Goal: Transaction & Acquisition: Purchase product/service

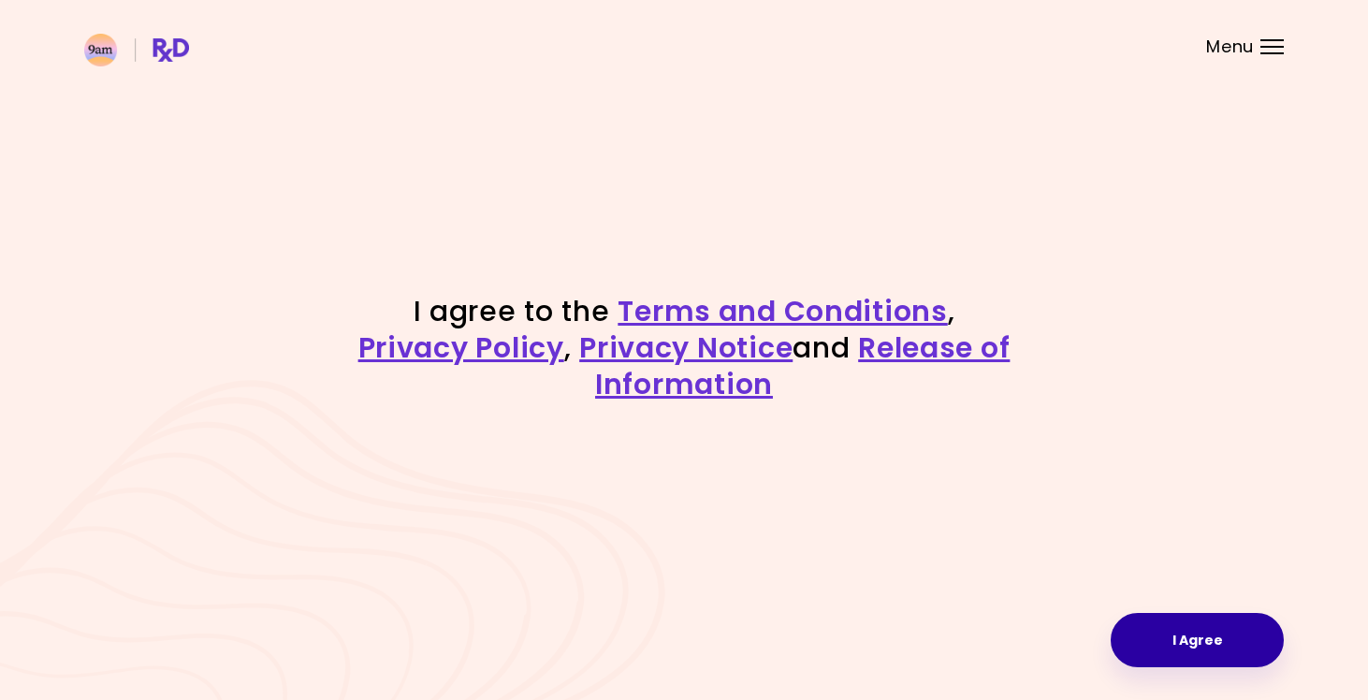
click at [1238, 646] on button "I Agree" at bounding box center [1196, 640] width 173 height 54
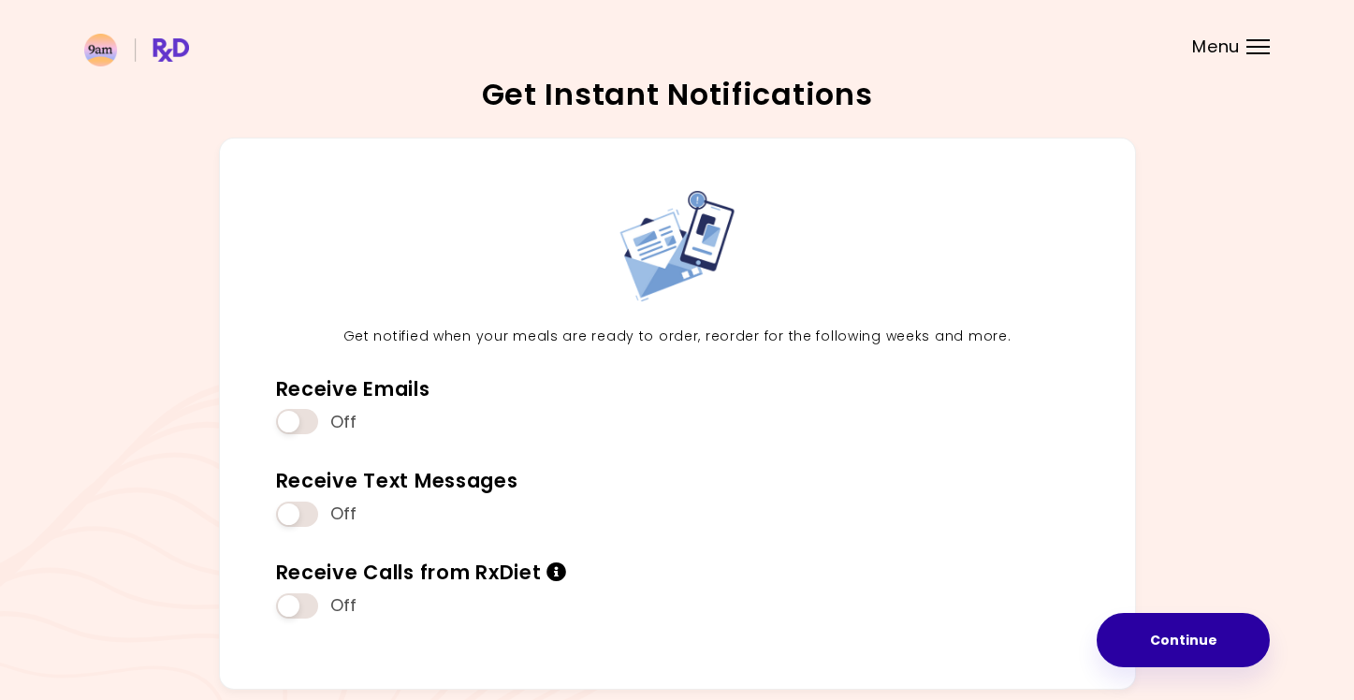
click at [1159, 635] on button "Continue" at bounding box center [1182, 640] width 173 height 54
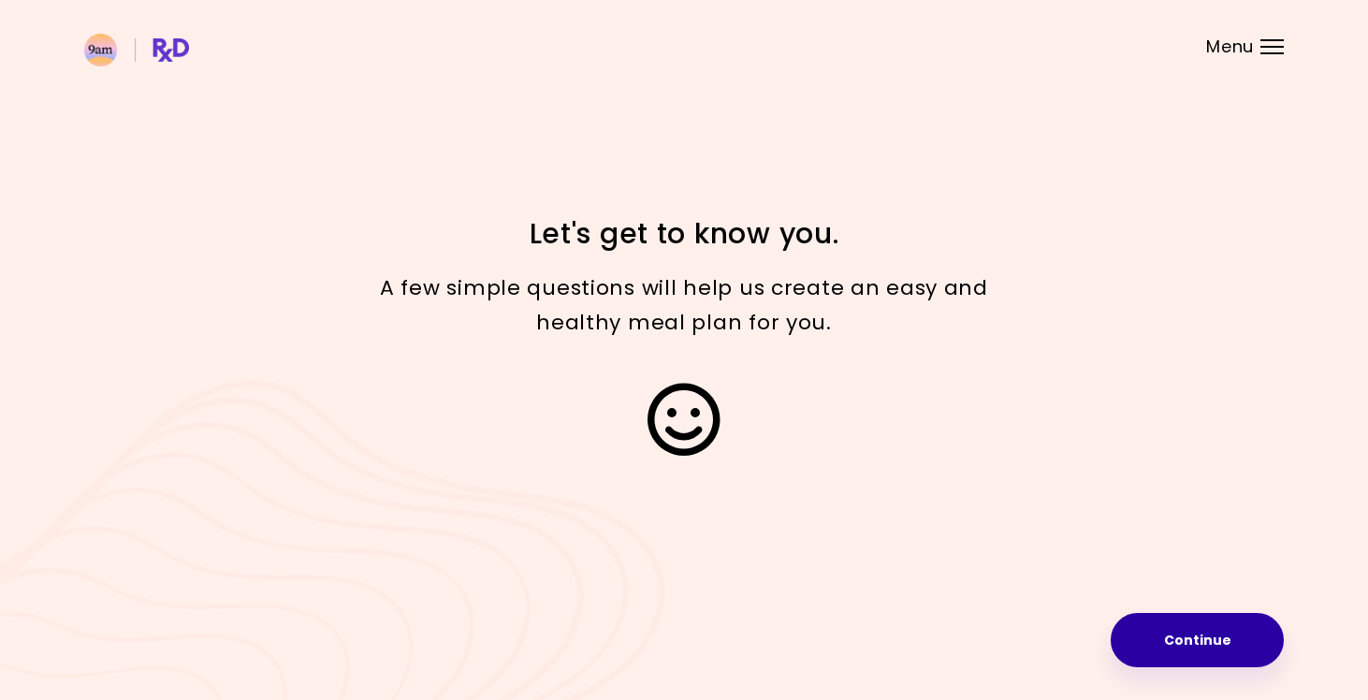
click at [1216, 638] on button "Continue" at bounding box center [1196, 640] width 173 height 54
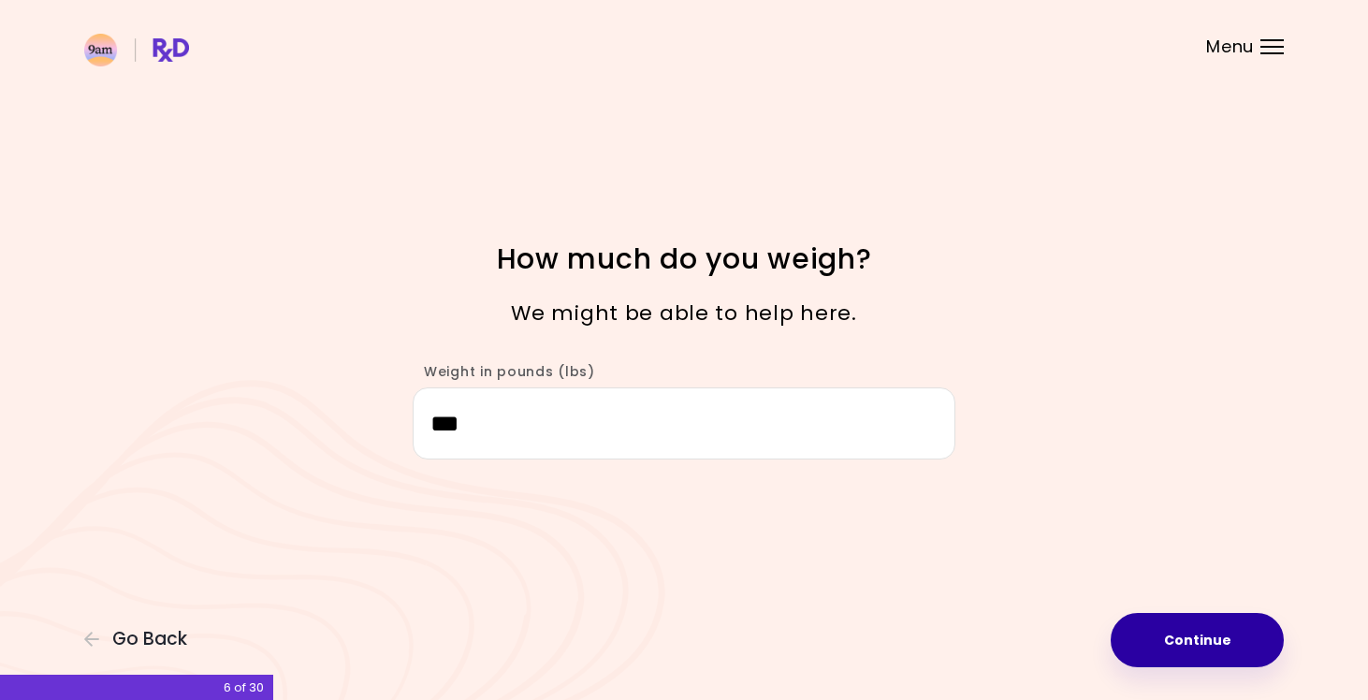
click at [1187, 642] on button "Continue" at bounding box center [1196, 640] width 173 height 54
select select "****"
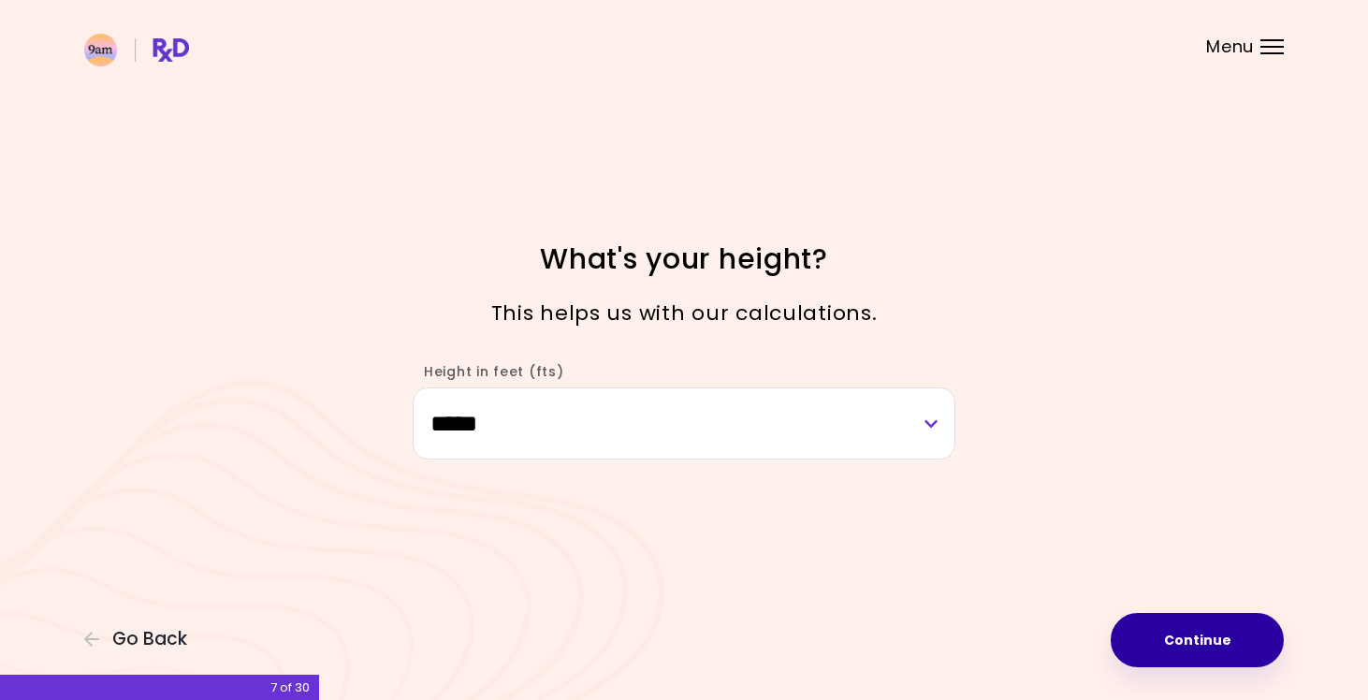
click at [1187, 642] on button "Continue" at bounding box center [1196, 640] width 173 height 54
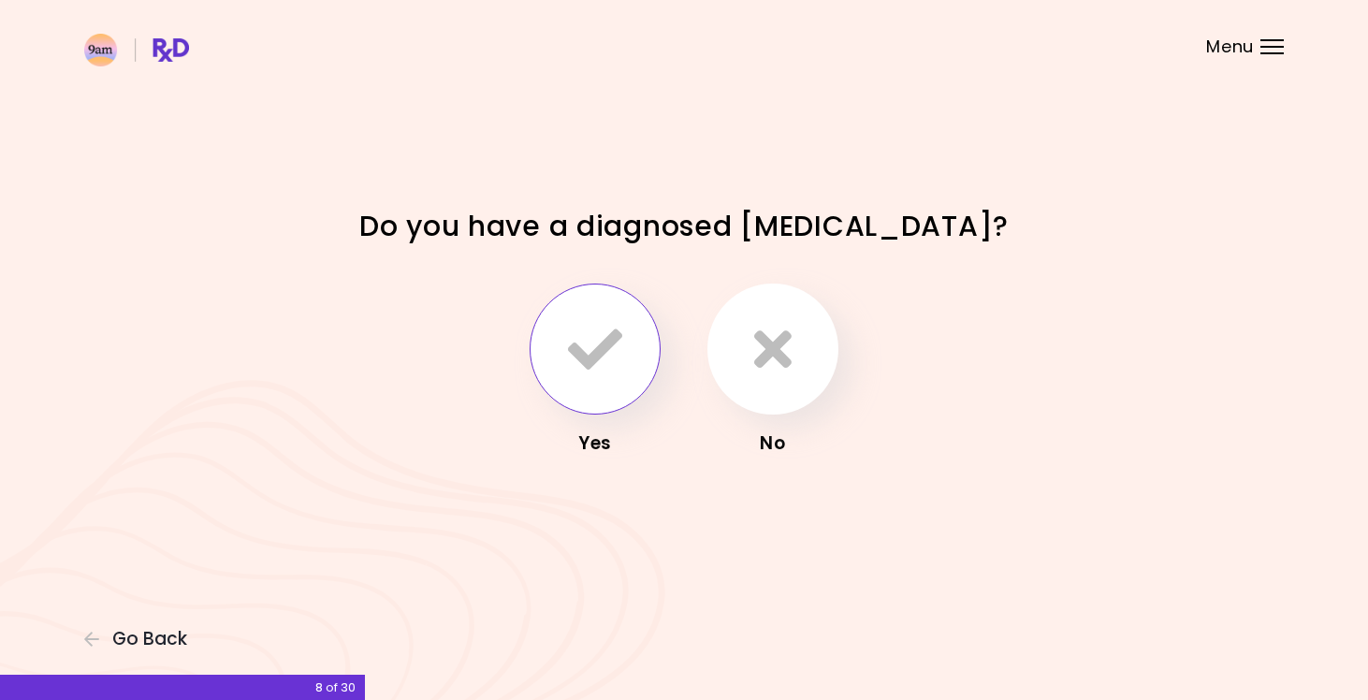
click at [593, 358] on icon "button" at bounding box center [595, 349] width 54 height 54
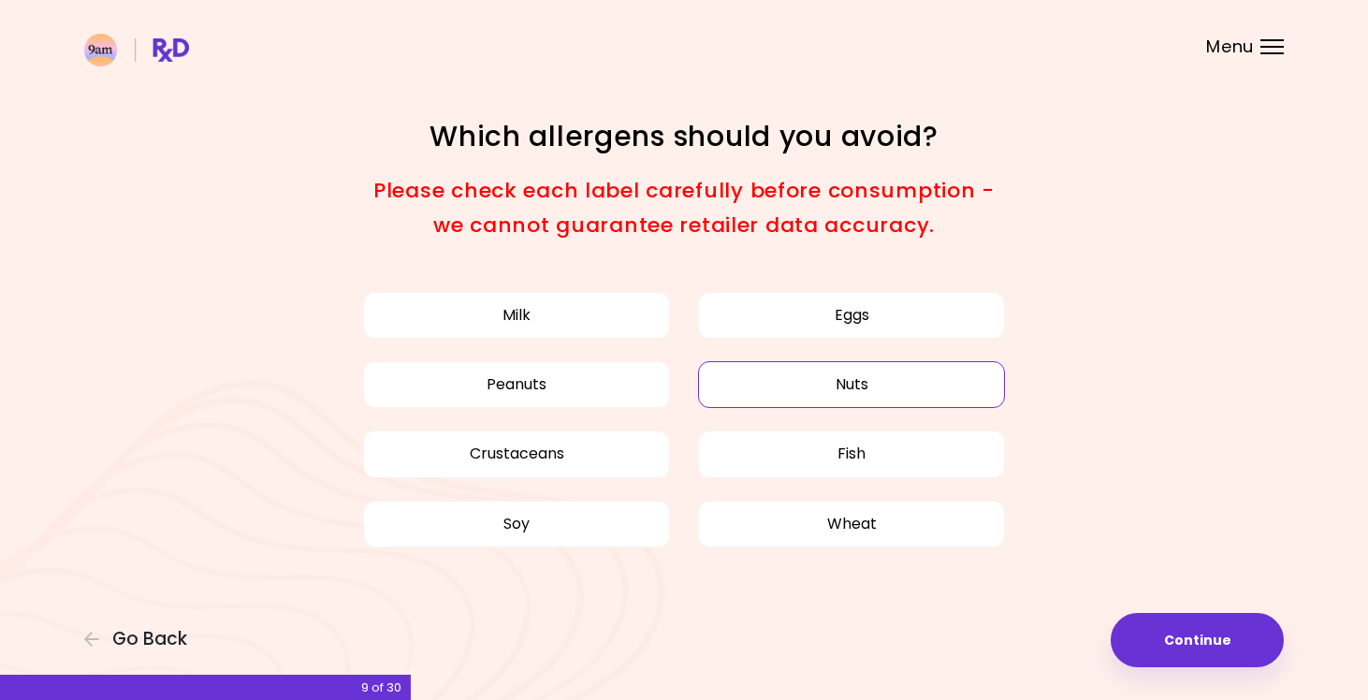
click at [848, 392] on button "Nuts" at bounding box center [851, 384] width 307 height 47
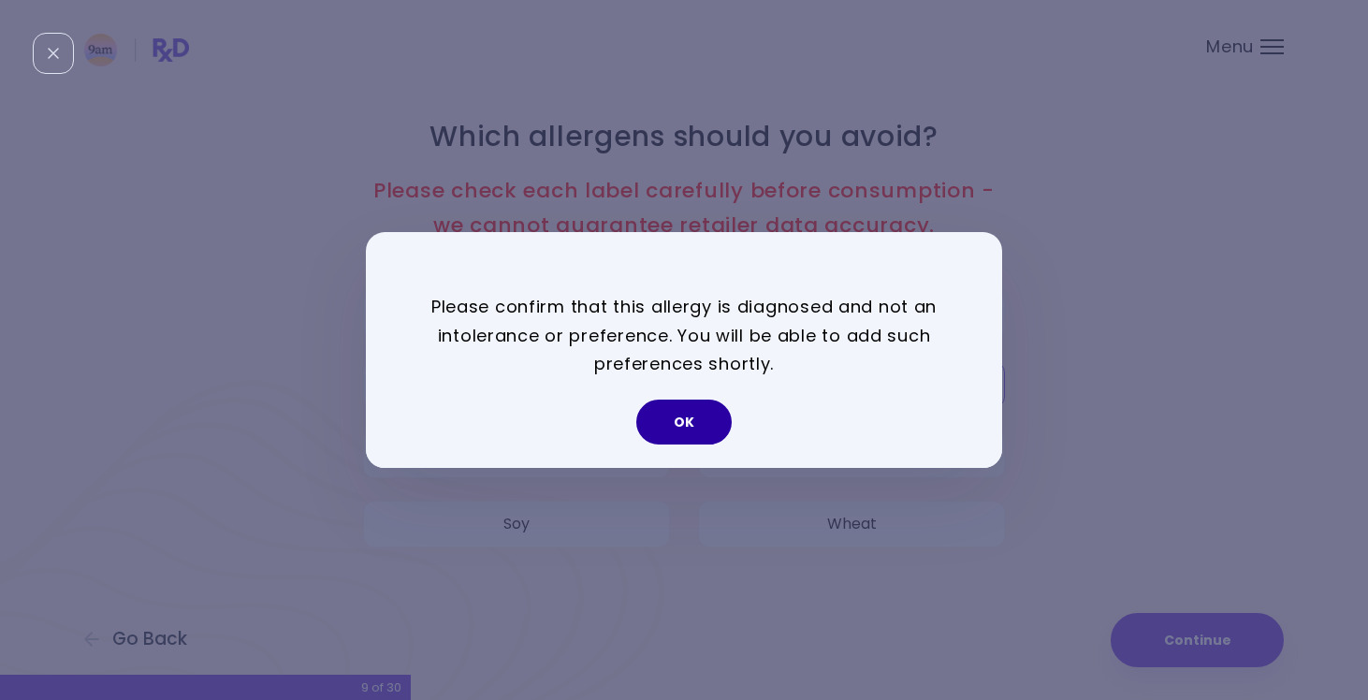
click at [665, 421] on button "OK" at bounding box center [683, 421] width 95 height 45
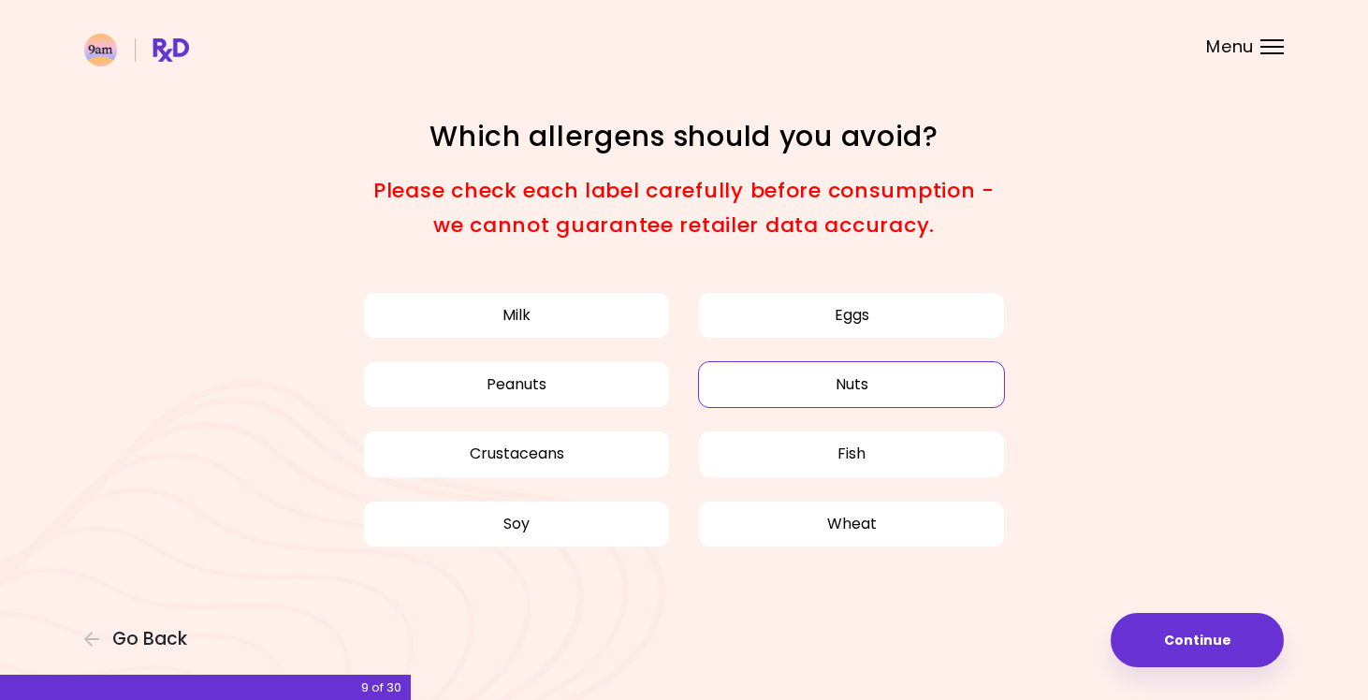
click at [935, 372] on button "Nuts" at bounding box center [851, 384] width 307 height 47
click at [834, 385] on button "Nuts" at bounding box center [851, 384] width 307 height 47
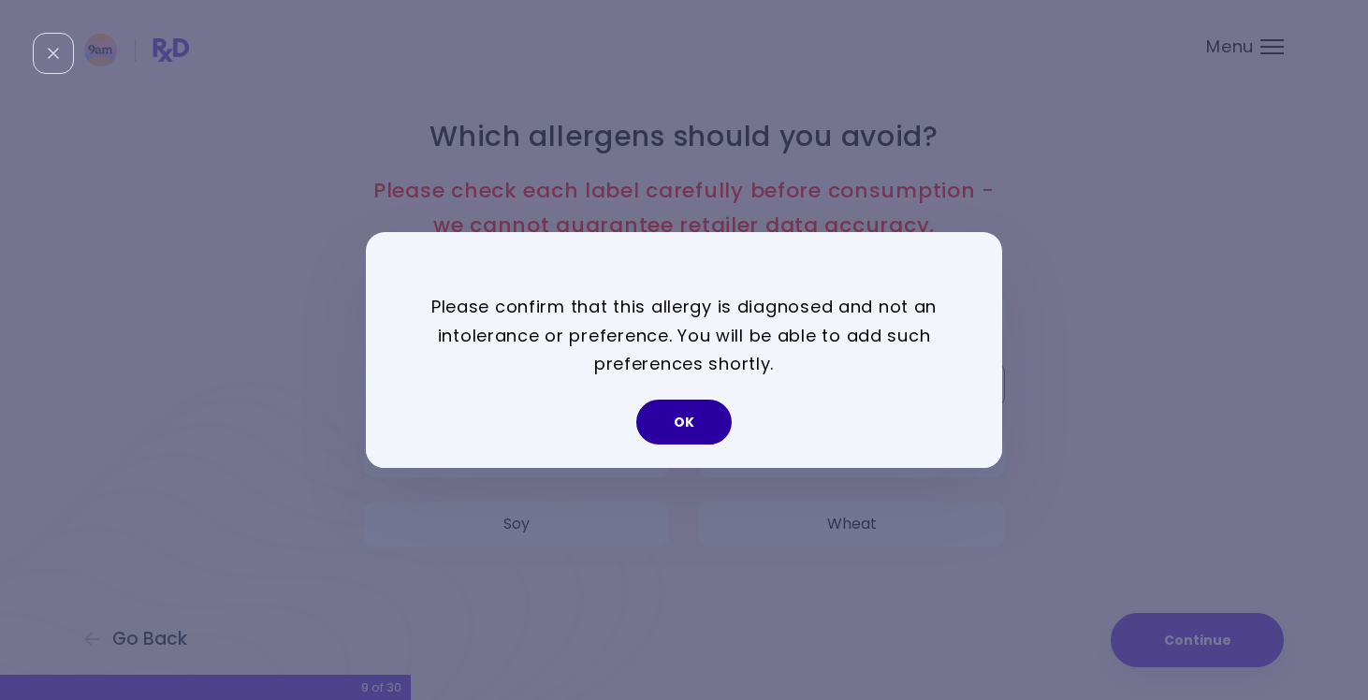
click at [671, 410] on button "OK" at bounding box center [683, 421] width 95 height 45
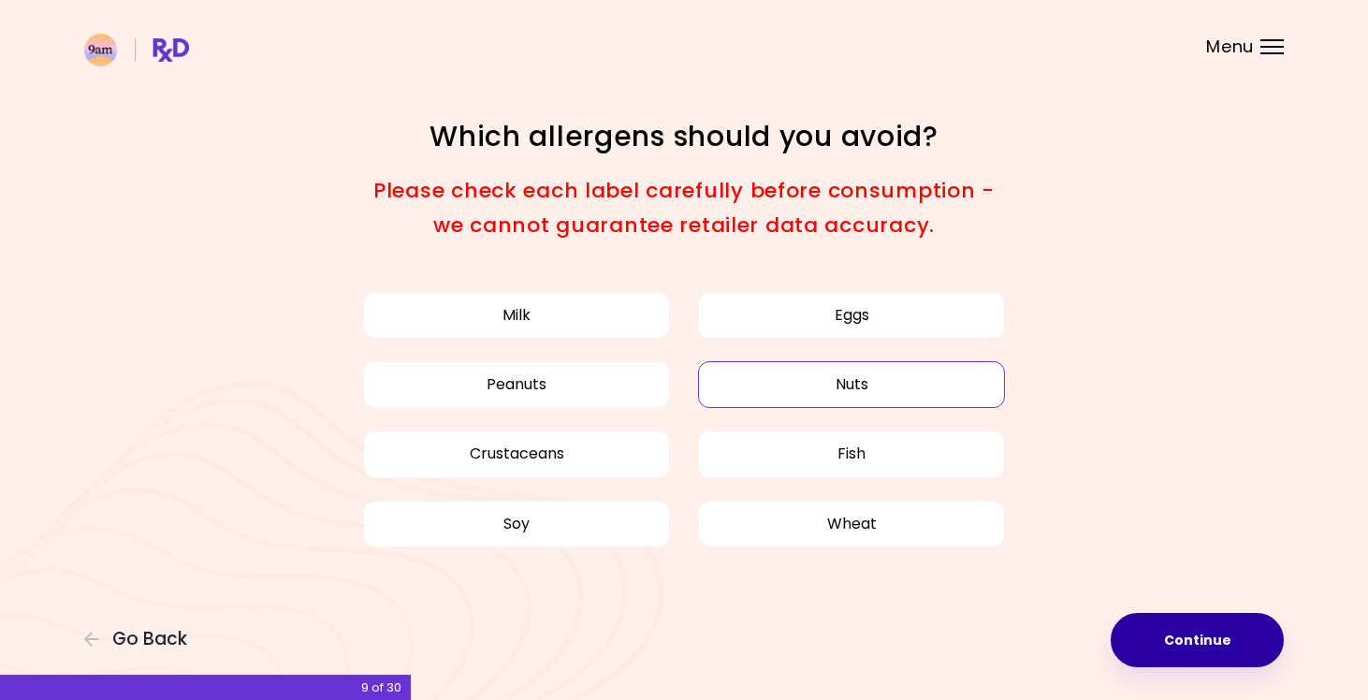
click at [1169, 626] on button "Continue" at bounding box center [1196, 640] width 173 height 54
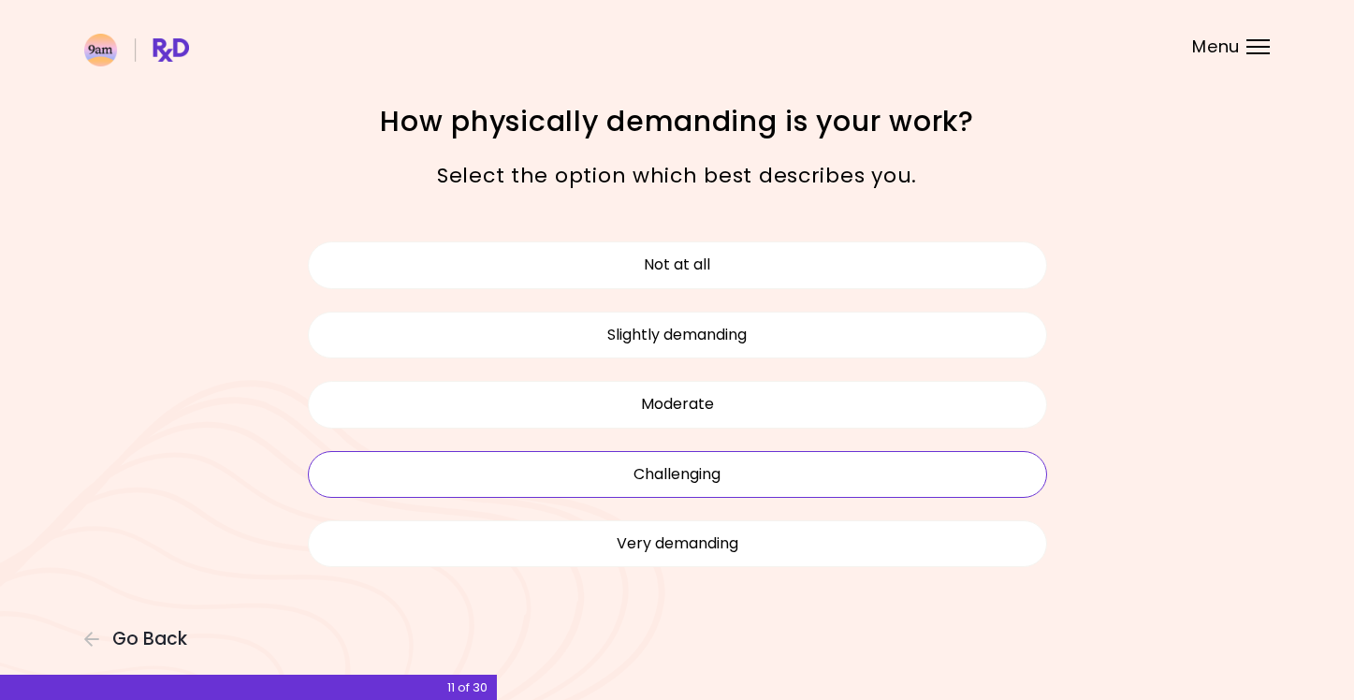
click at [680, 478] on button "Challenging" at bounding box center [677, 474] width 739 height 47
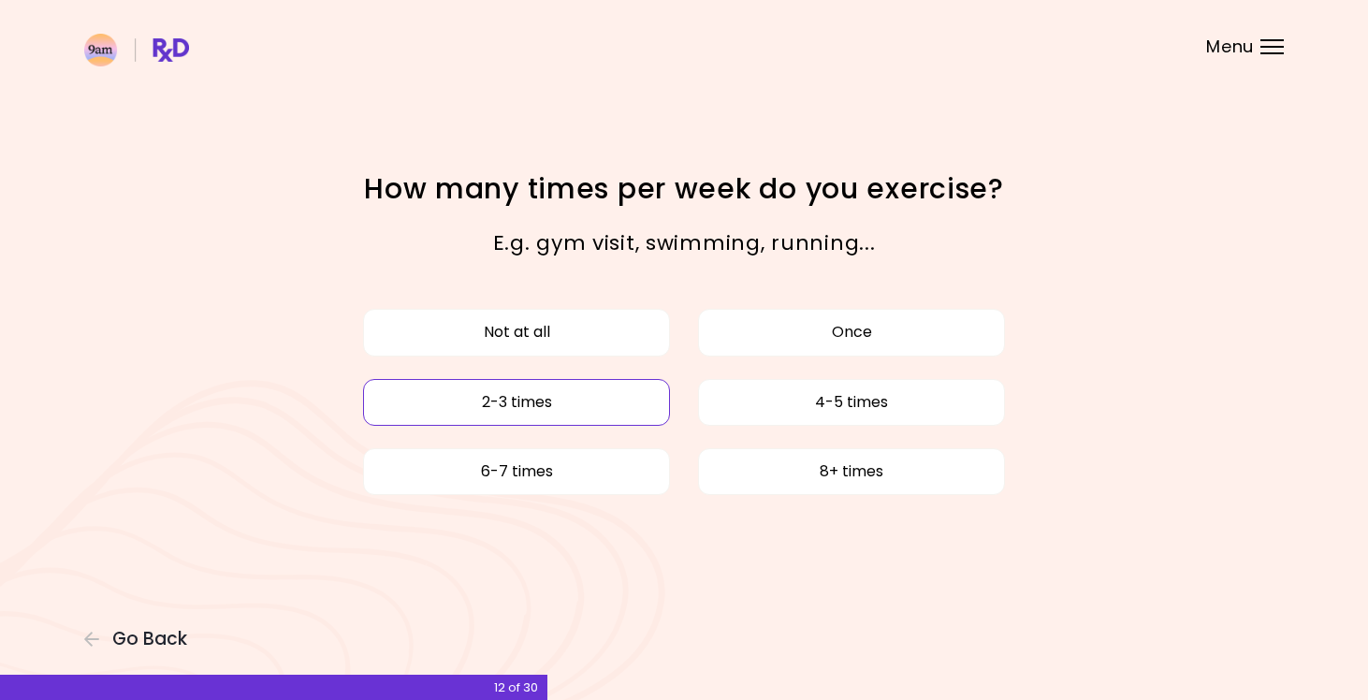
click at [517, 404] on button "2-3 times" at bounding box center [516, 402] width 307 height 47
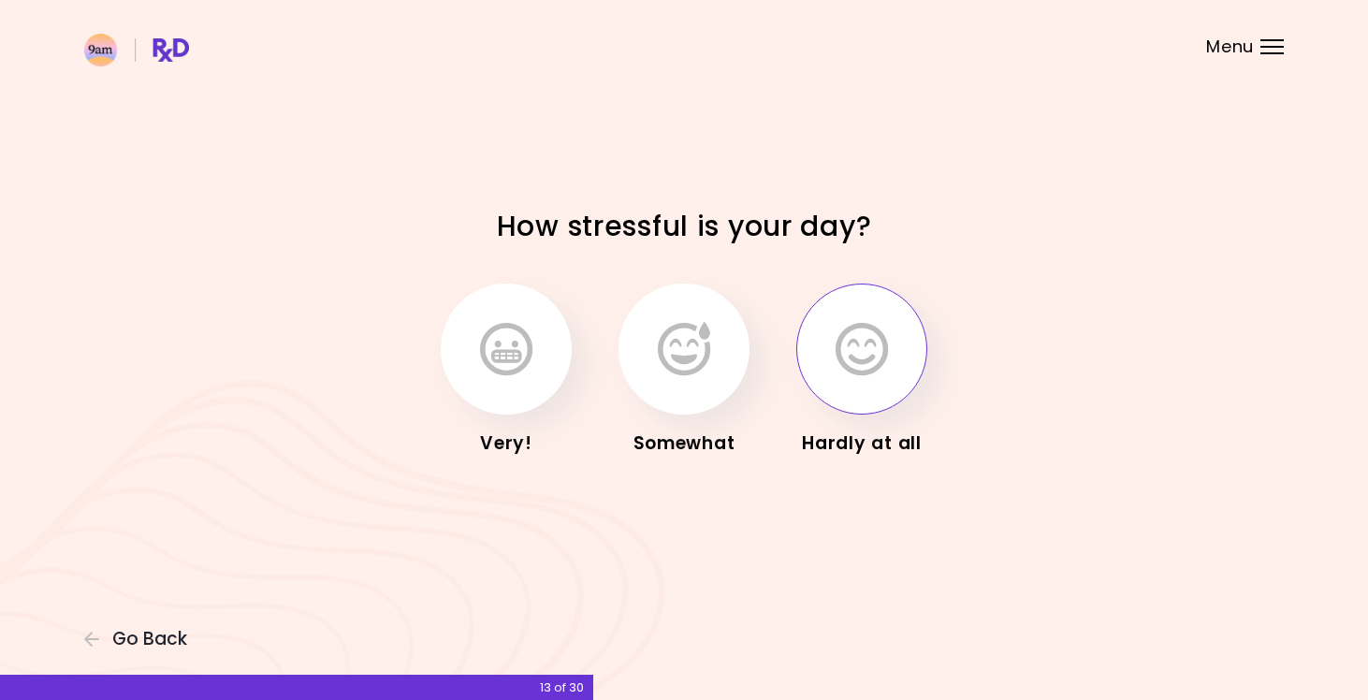
click at [874, 356] on icon "button" at bounding box center [861, 349] width 52 height 54
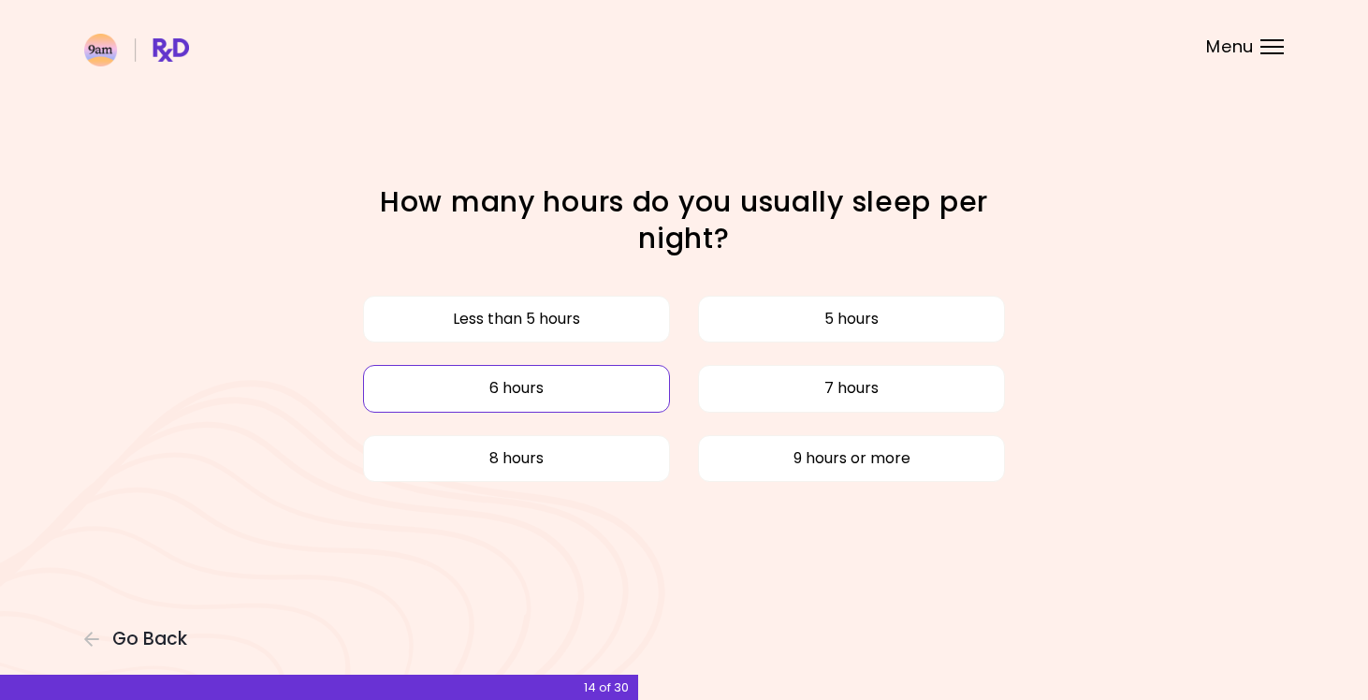
click at [543, 385] on button "6 hours" at bounding box center [516, 388] width 307 height 47
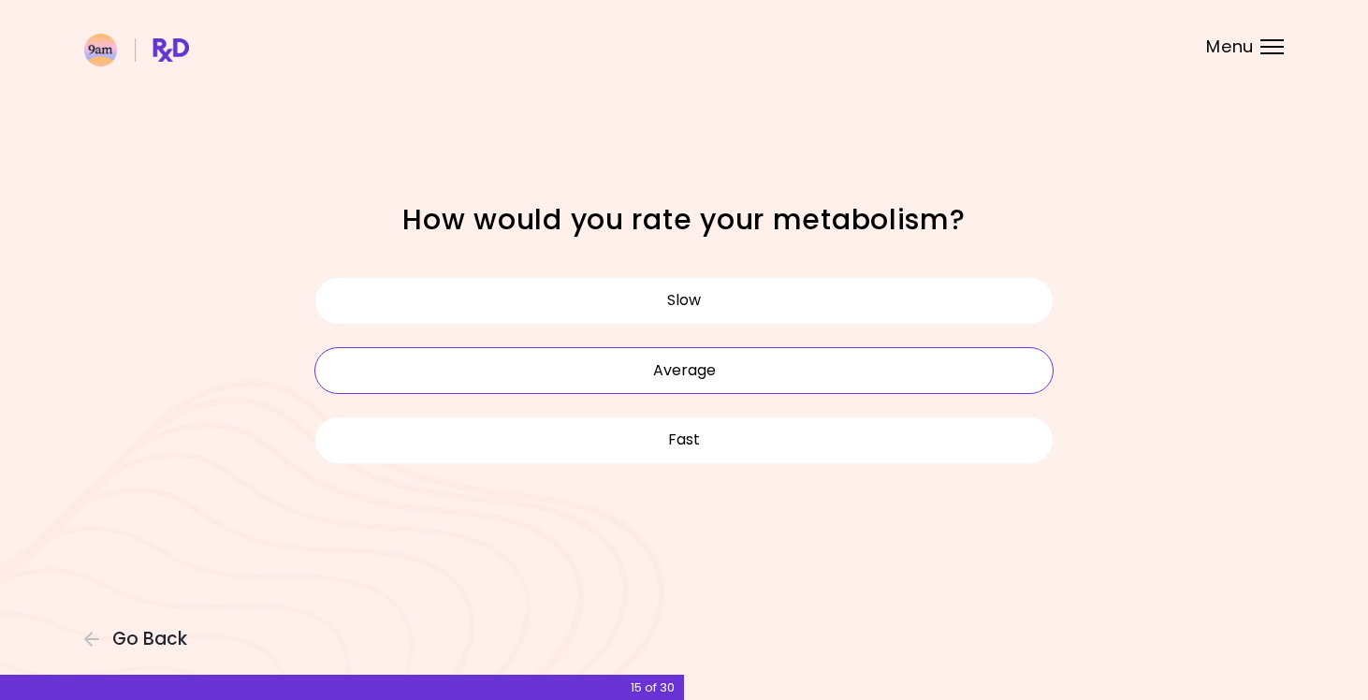
click at [818, 371] on button "Average" at bounding box center [683, 370] width 739 height 47
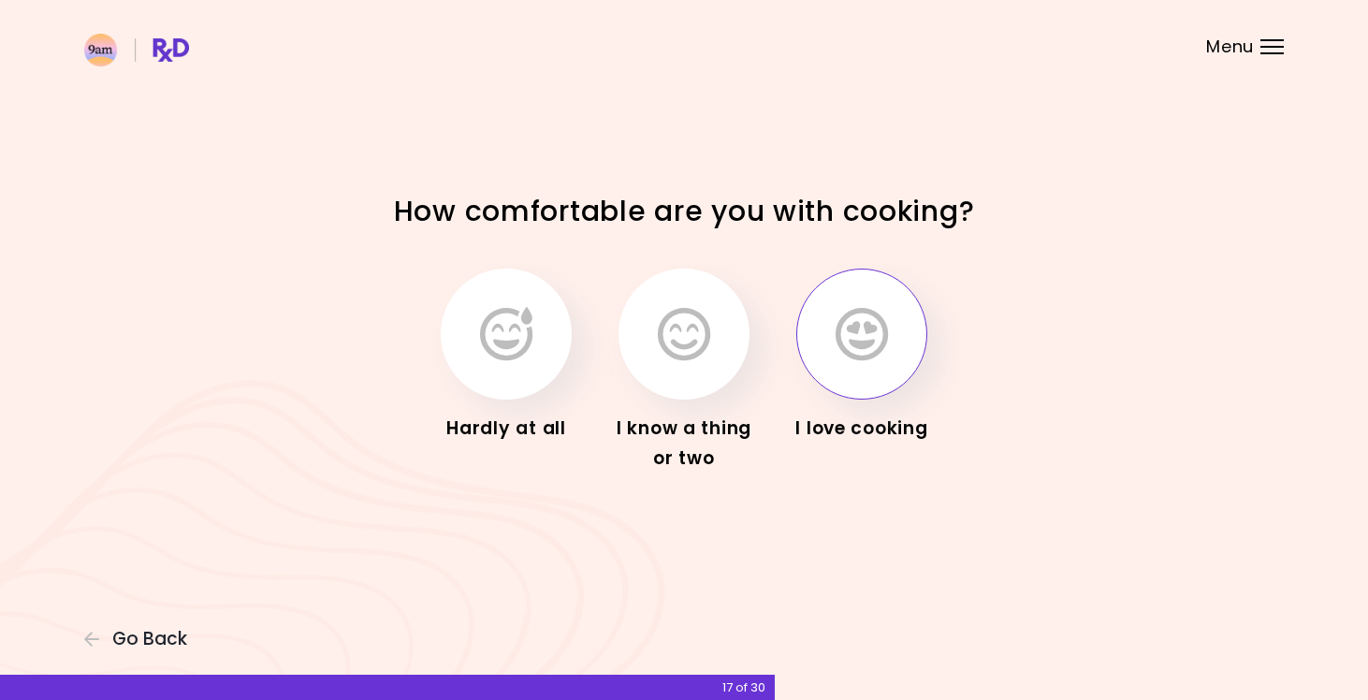
click at [871, 356] on icon "button" at bounding box center [861, 334] width 52 height 54
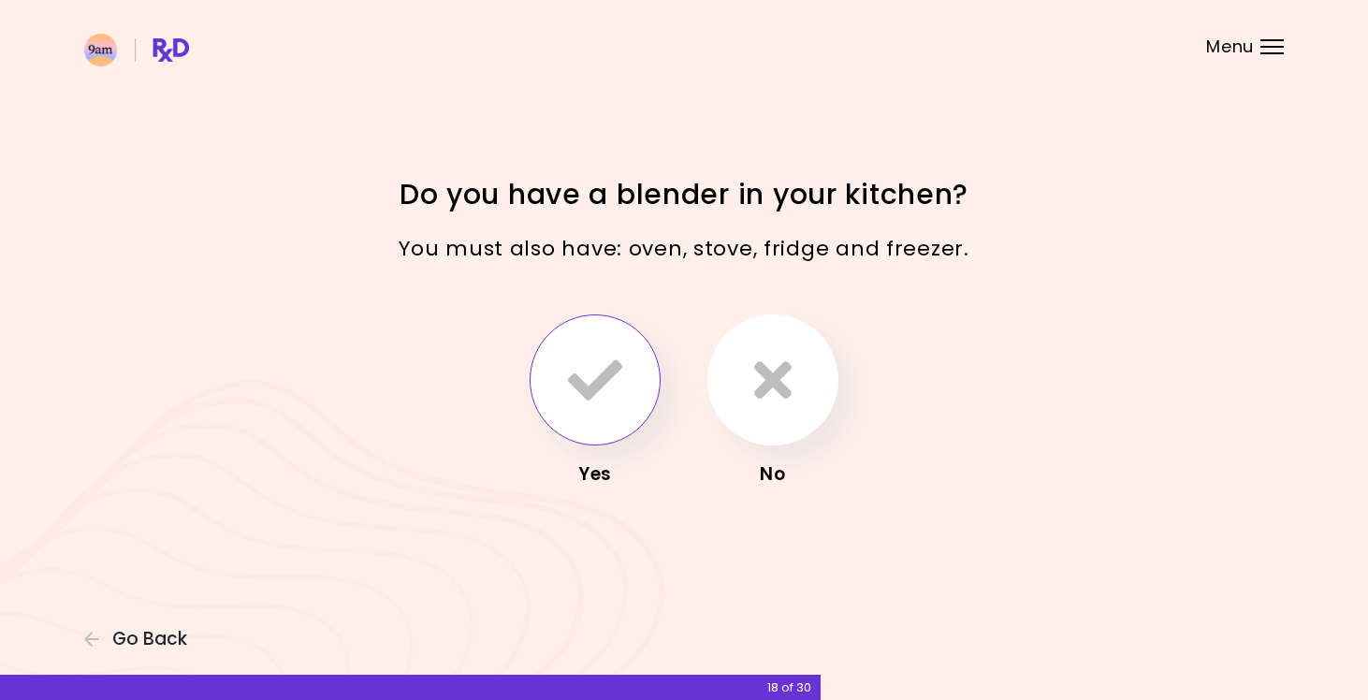
click at [602, 370] on icon "button" at bounding box center [595, 380] width 54 height 54
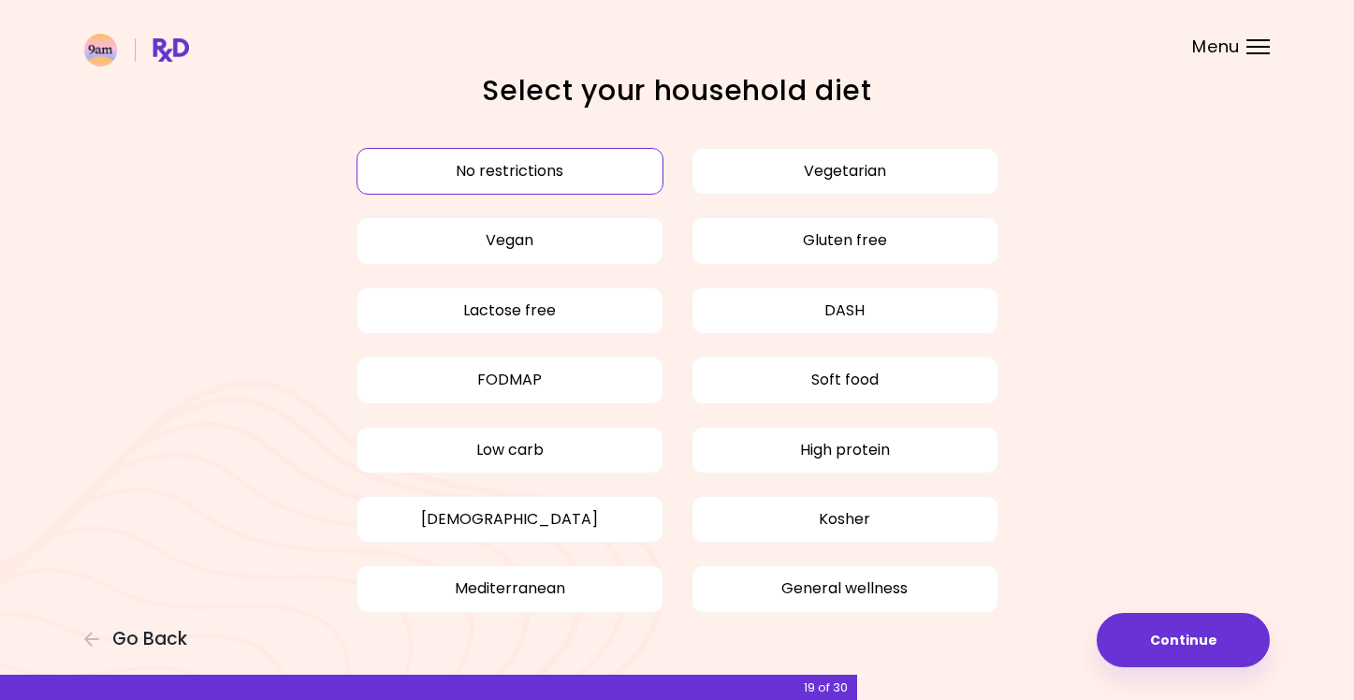
scroll to position [79, 0]
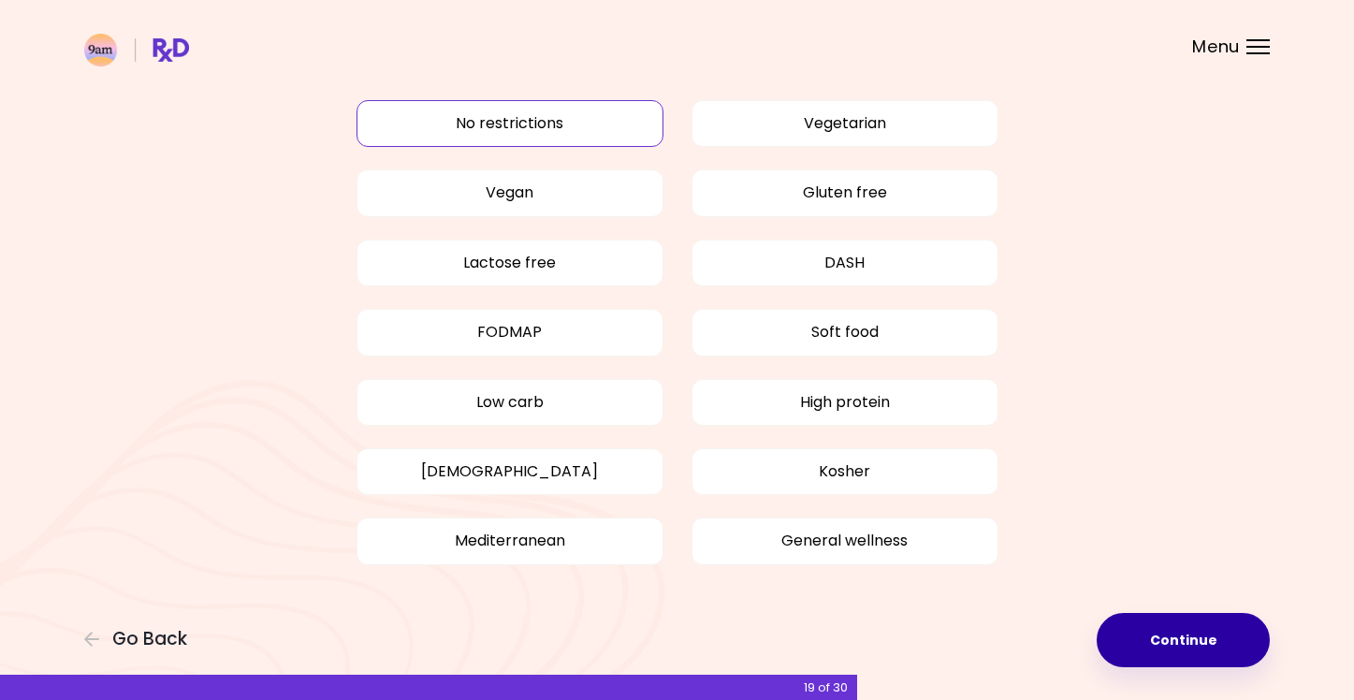
click at [1178, 636] on button "Continue" at bounding box center [1182, 640] width 173 height 54
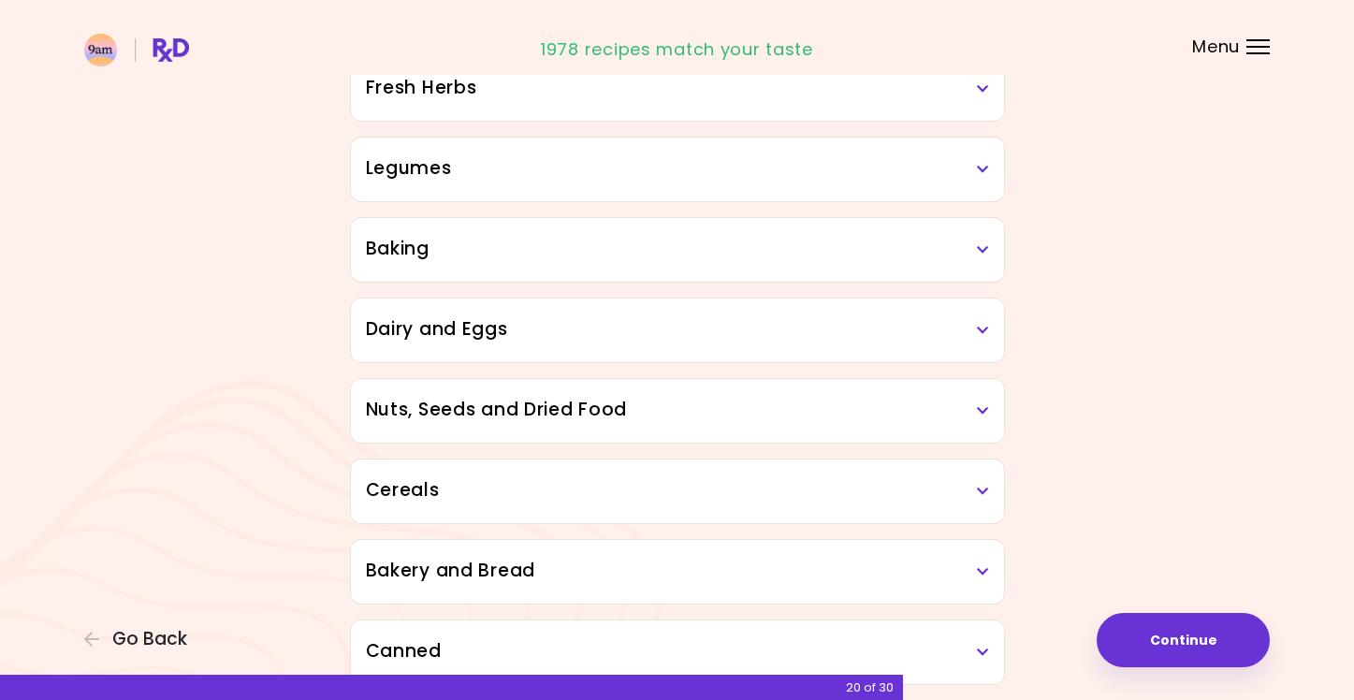
scroll to position [771, 0]
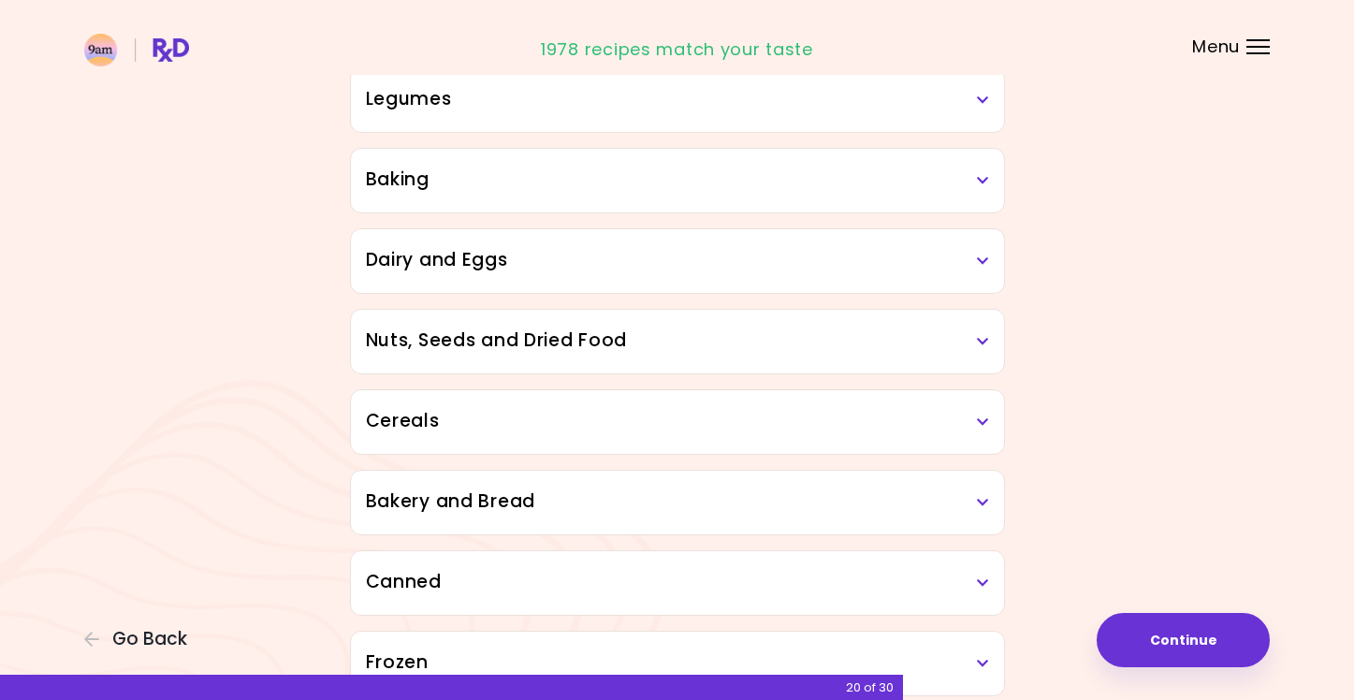
click at [982, 341] on icon at bounding box center [983, 341] width 12 height 13
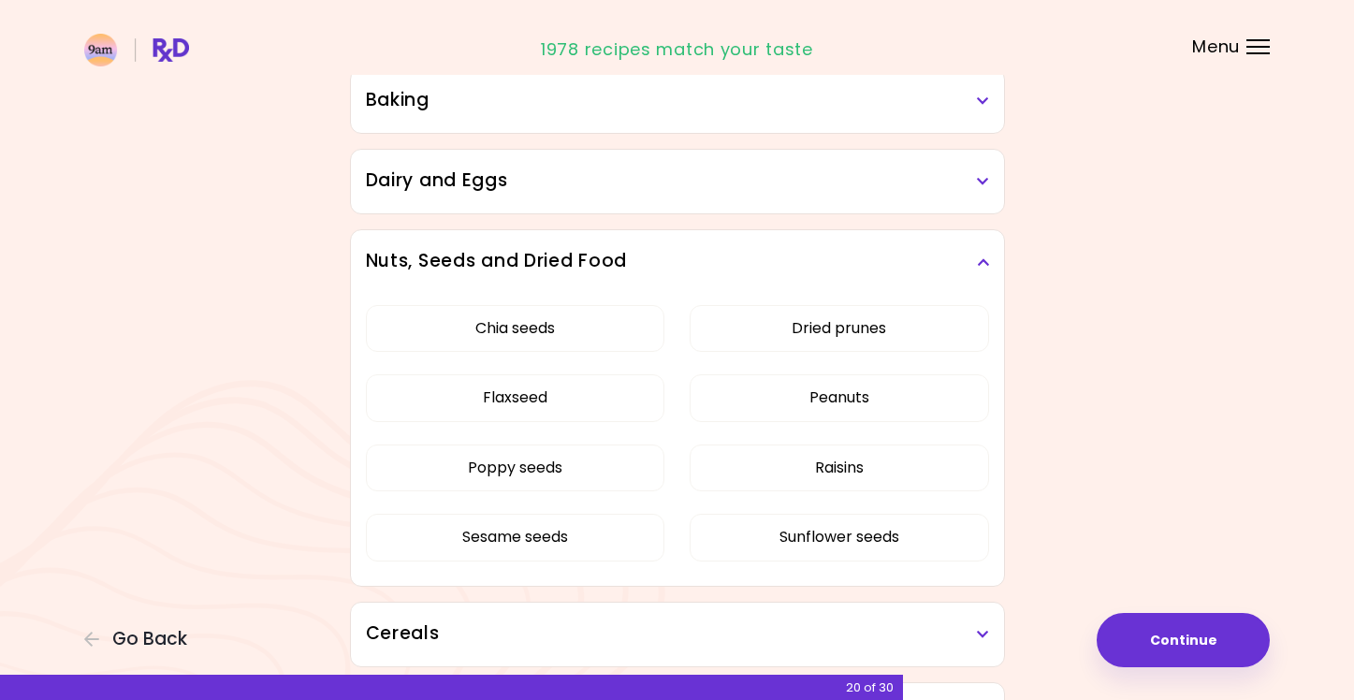
scroll to position [909, 0]
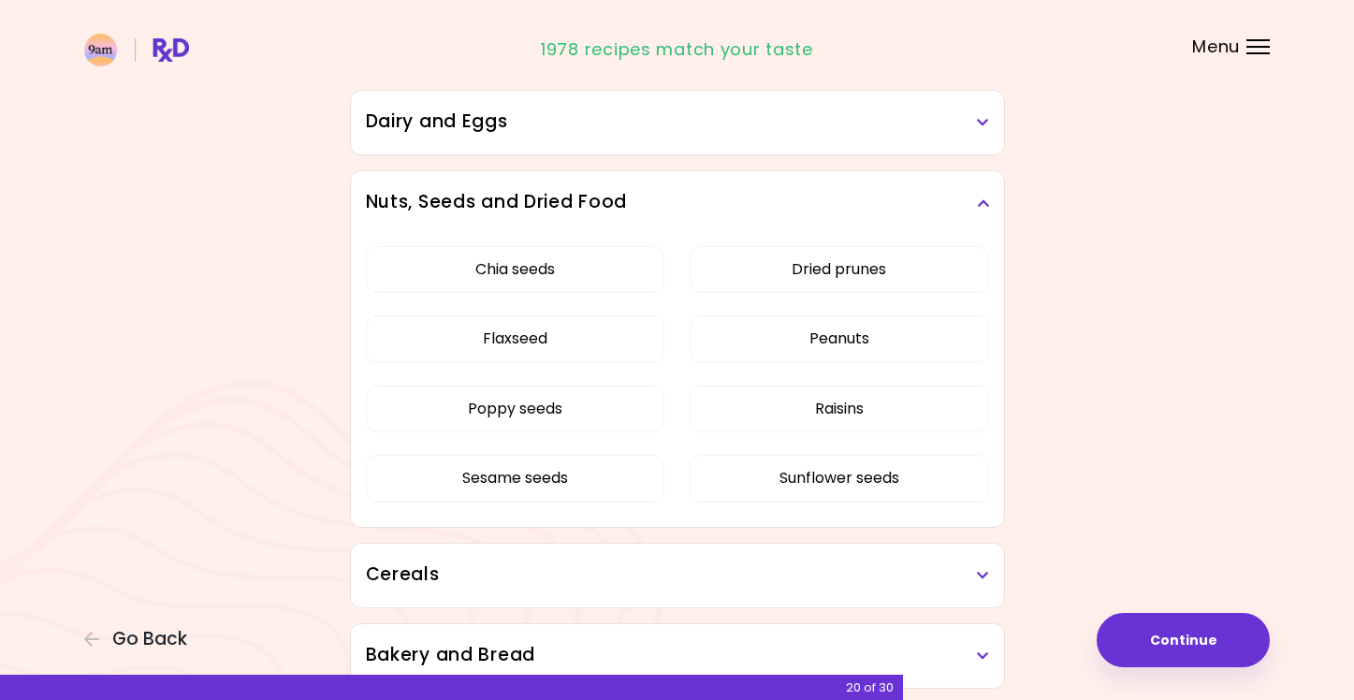
click at [972, 202] on h3 "Nuts, Seeds and Dried Food" at bounding box center [677, 202] width 623 height 27
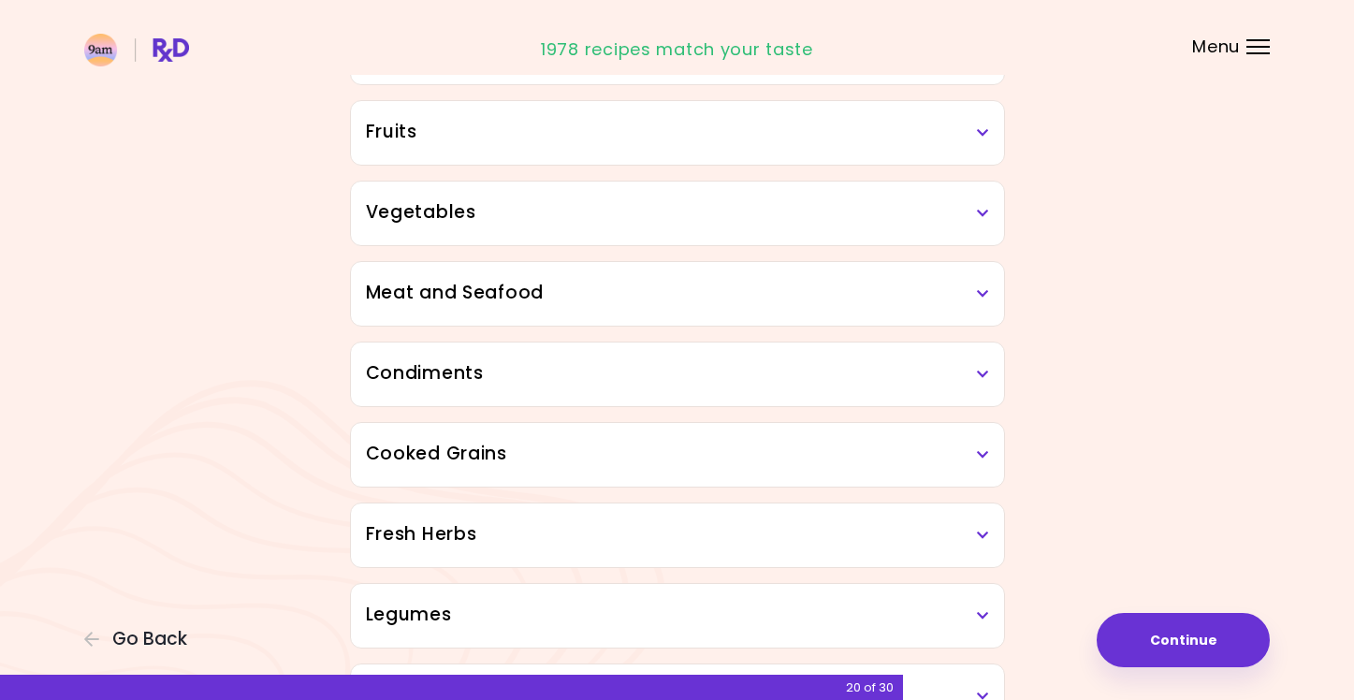
scroll to position [110, 0]
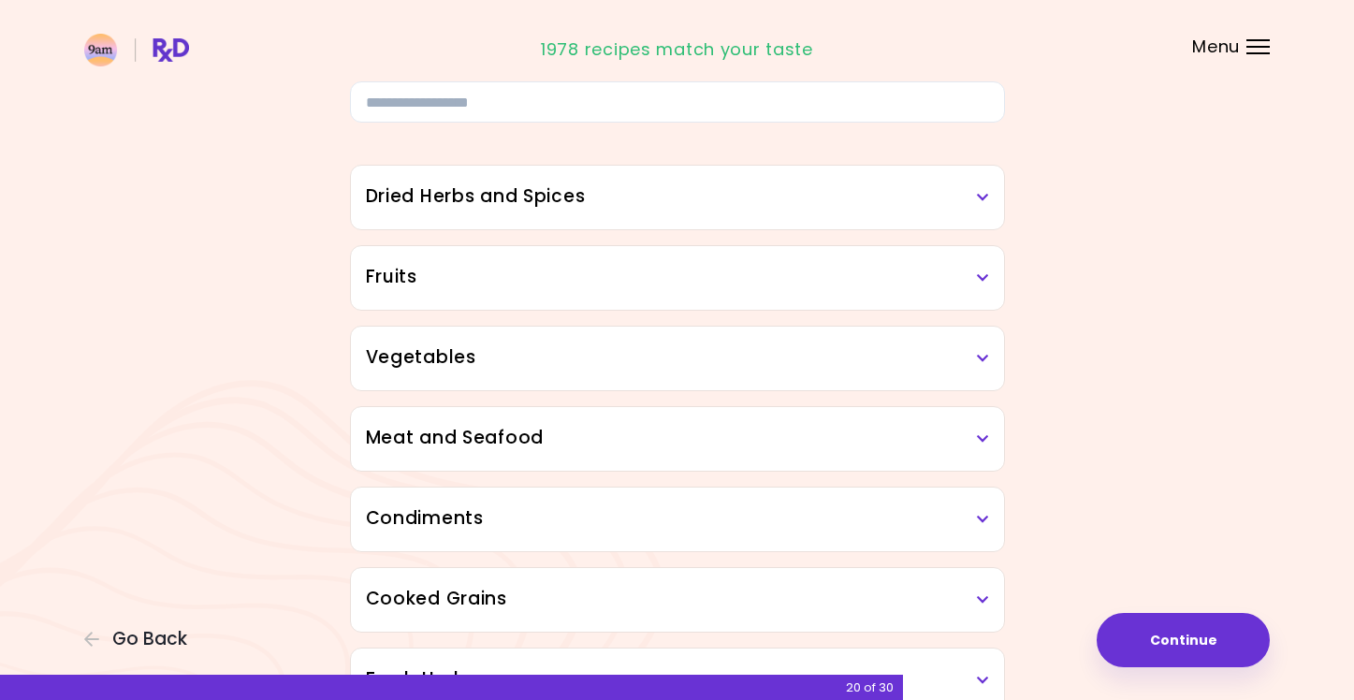
click at [969, 183] on h3 "Dried Herbs and Spices" at bounding box center [677, 196] width 623 height 27
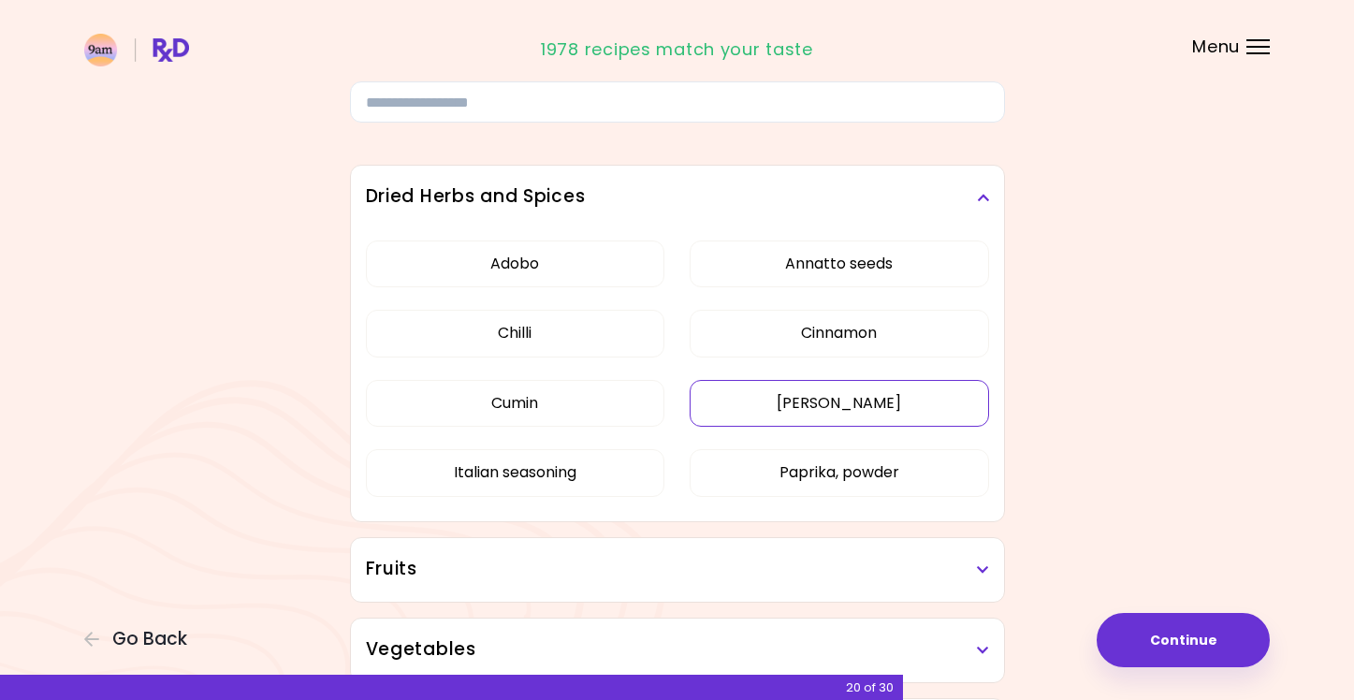
click at [823, 401] on button "[PERSON_NAME]" at bounding box center [838, 403] width 299 height 47
click at [983, 198] on icon at bounding box center [983, 197] width 12 height 13
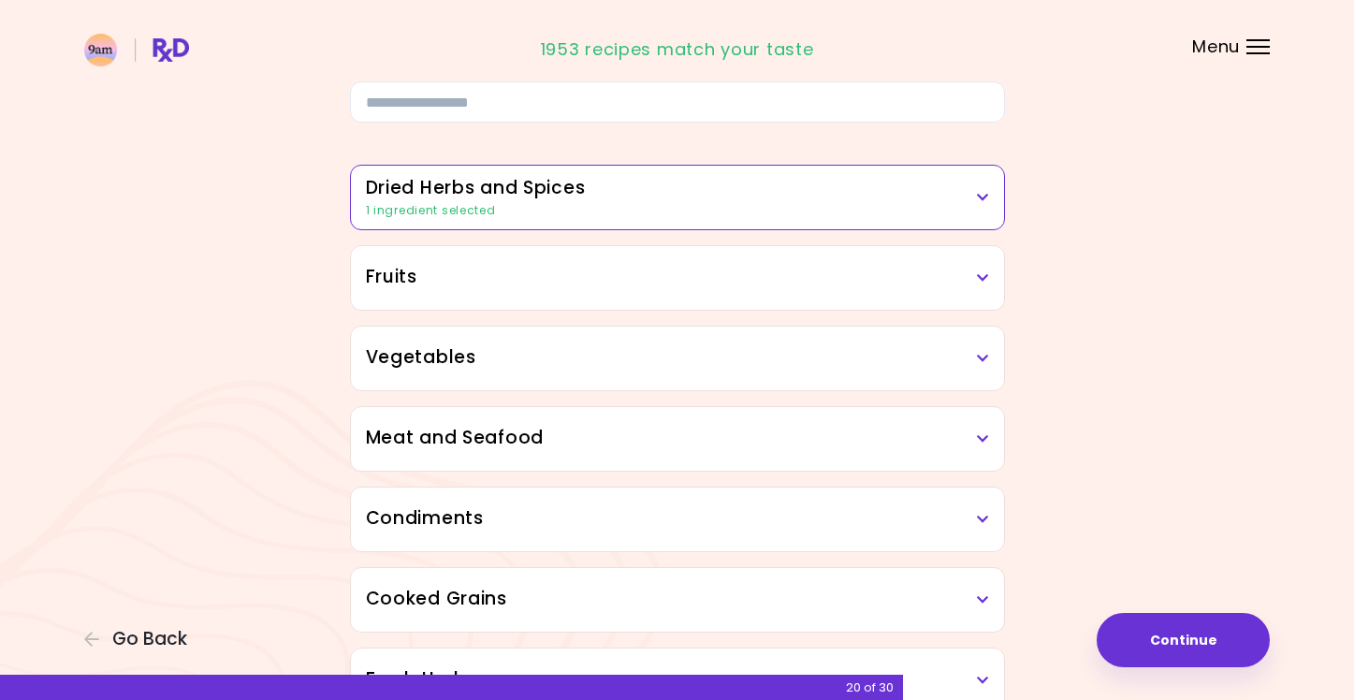
click at [969, 277] on h3 "Fruits" at bounding box center [677, 277] width 623 height 27
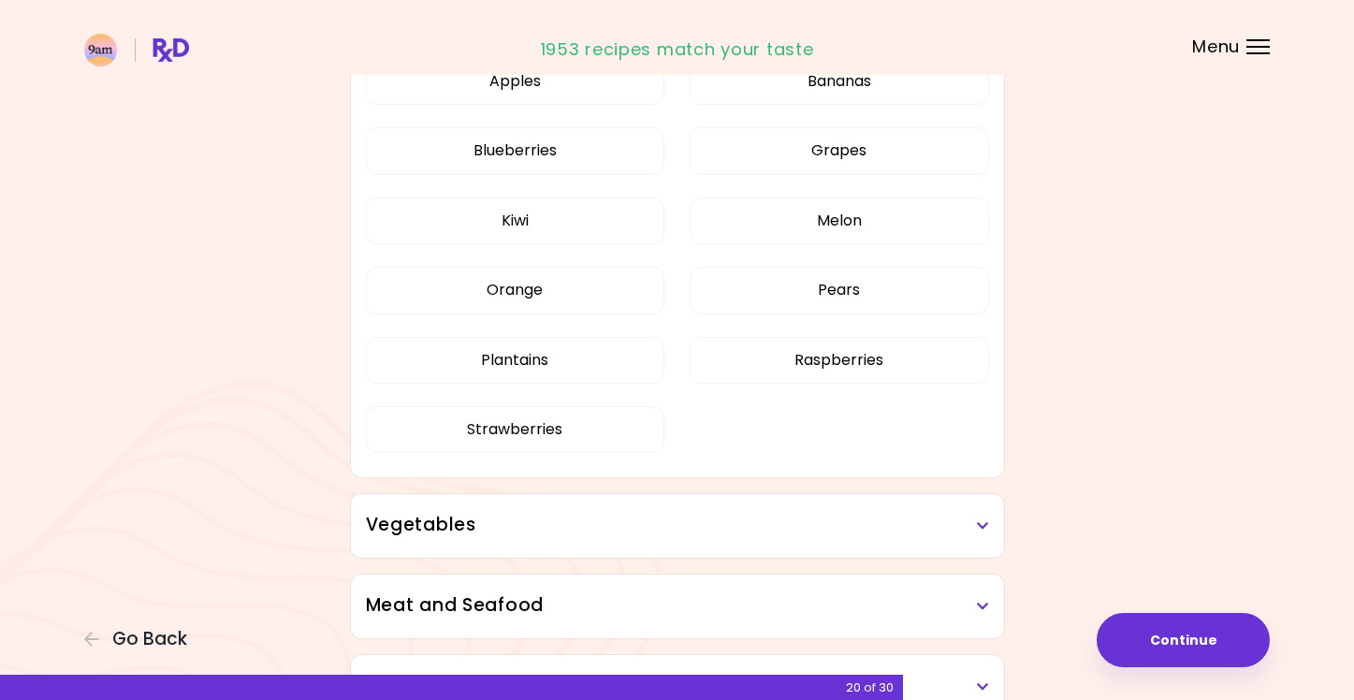
scroll to position [252, 0]
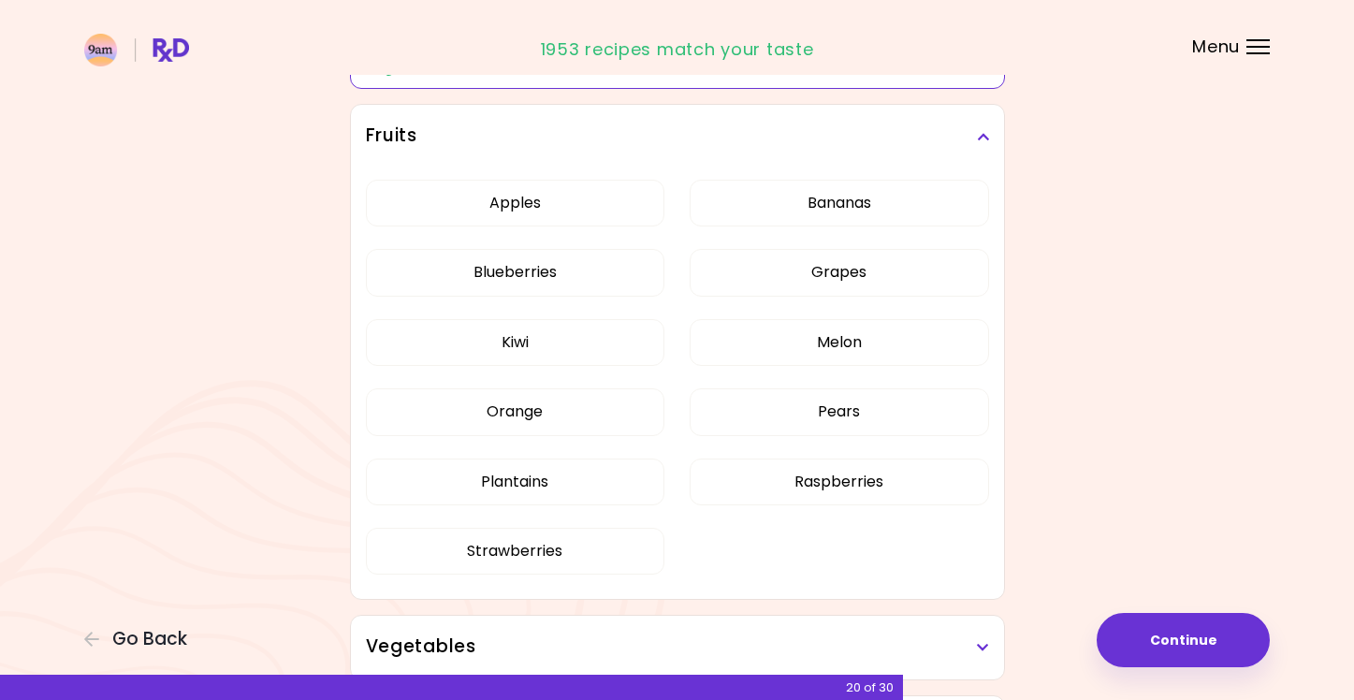
click at [982, 132] on icon at bounding box center [983, 136] width 12 height 13
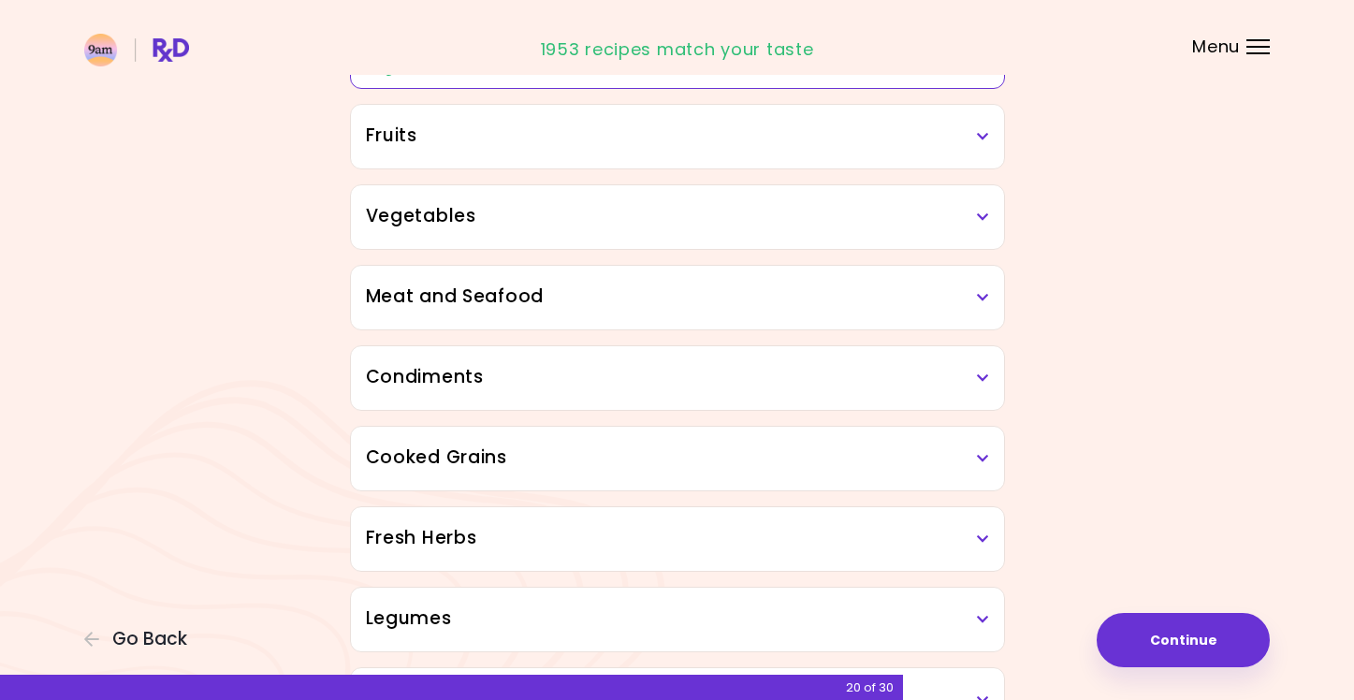
scroll to position [255, 0]
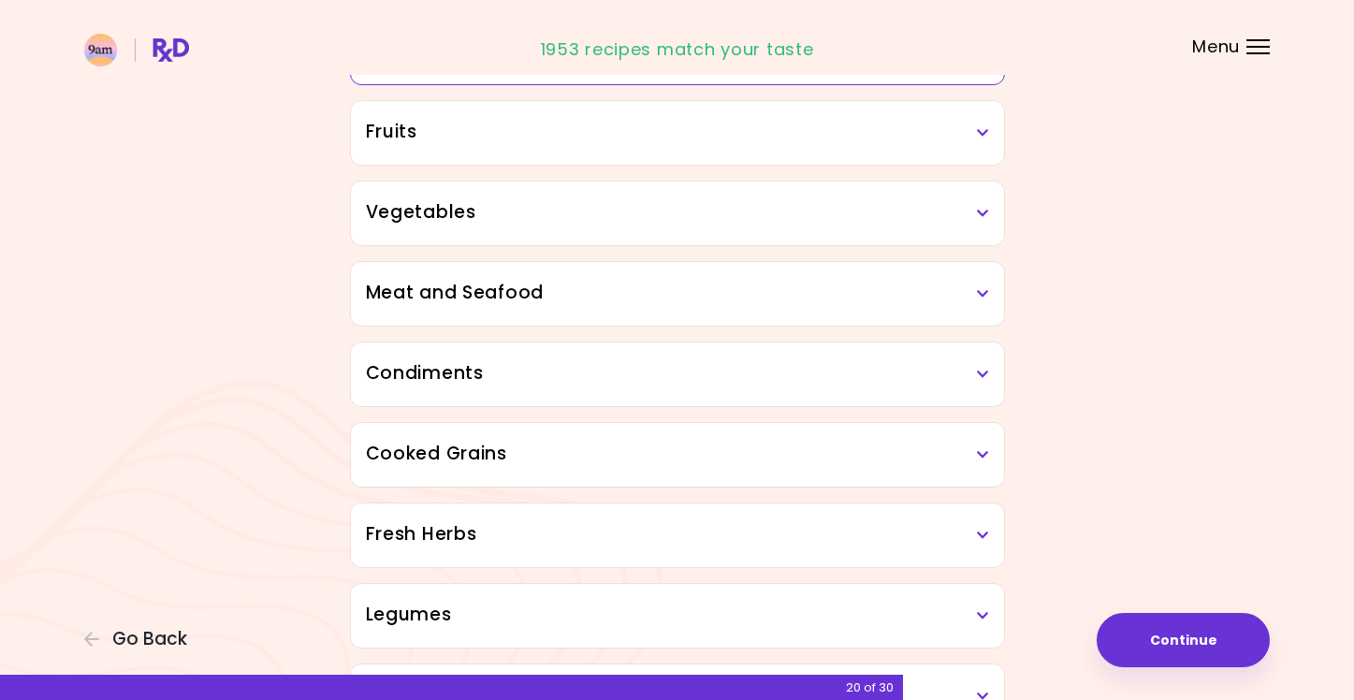
click at [975, 207] on h3 "Vegetables" at bounding box center [677, 212] width 623 height 27
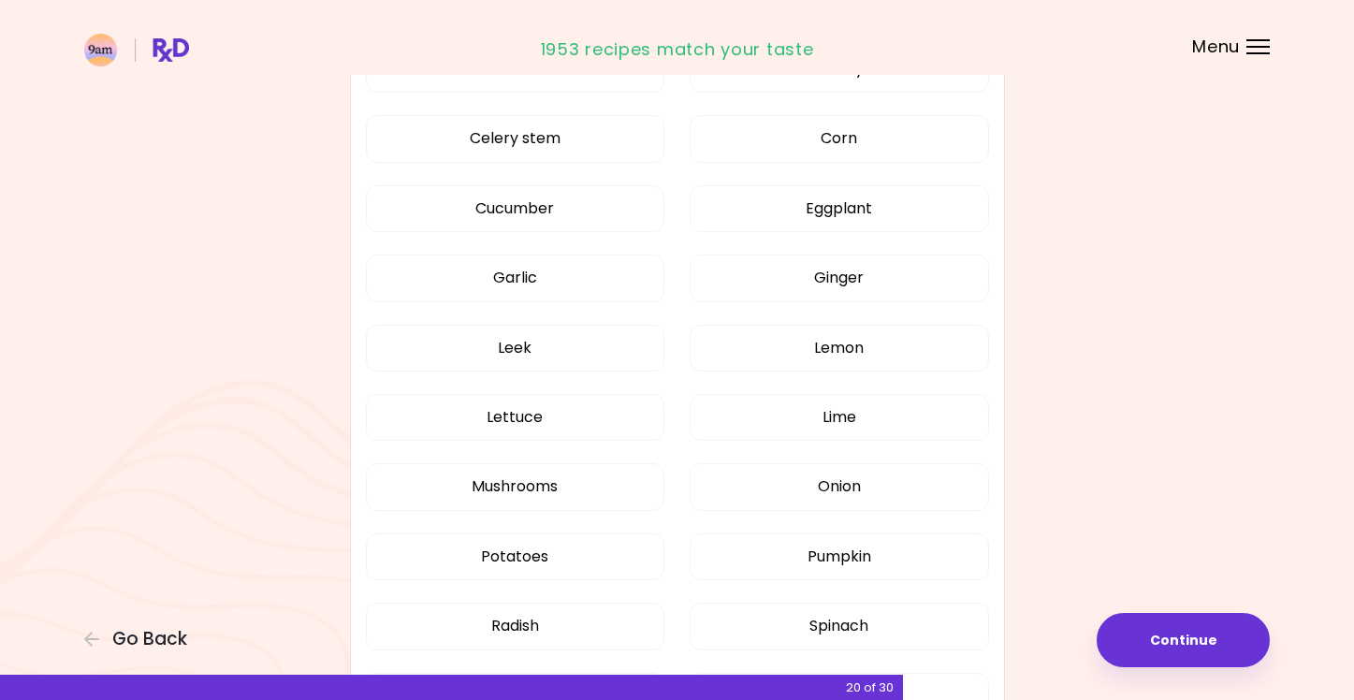
scroll to position [237, 0]
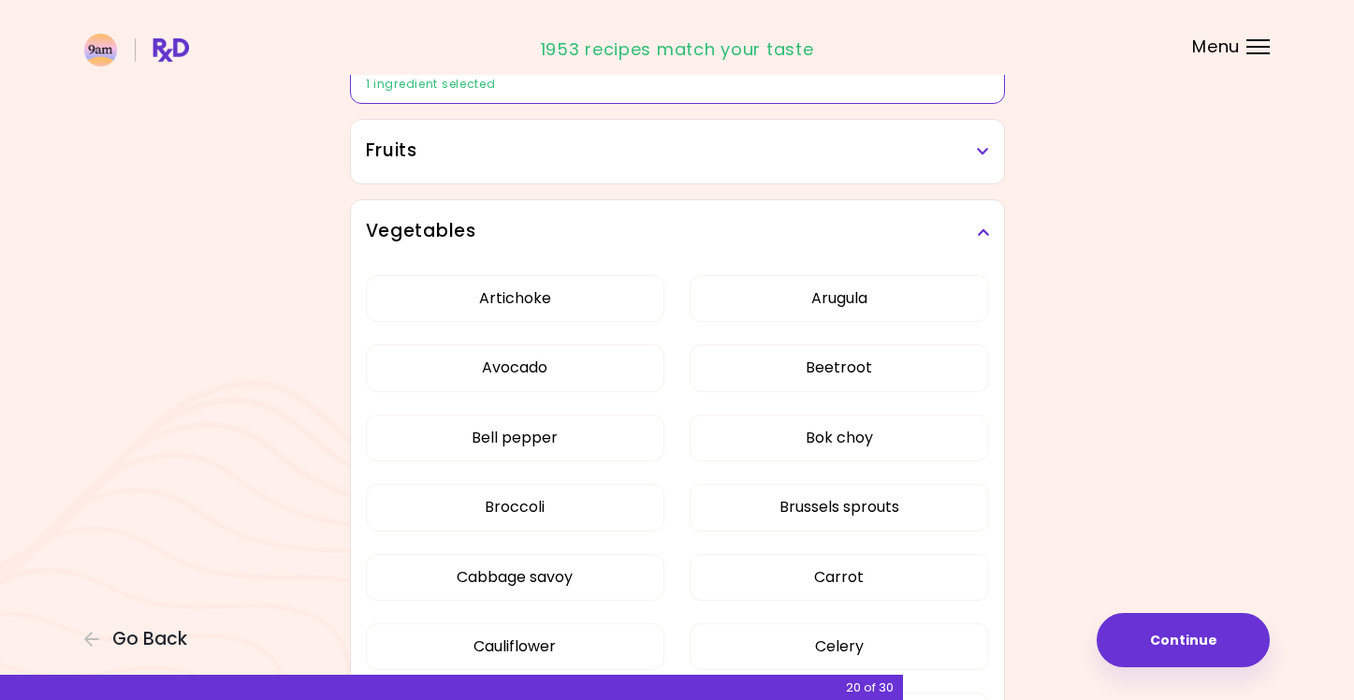
click at [992, 228] on div "Vegetables" at bounding box center [677, 232] width 653 height 64
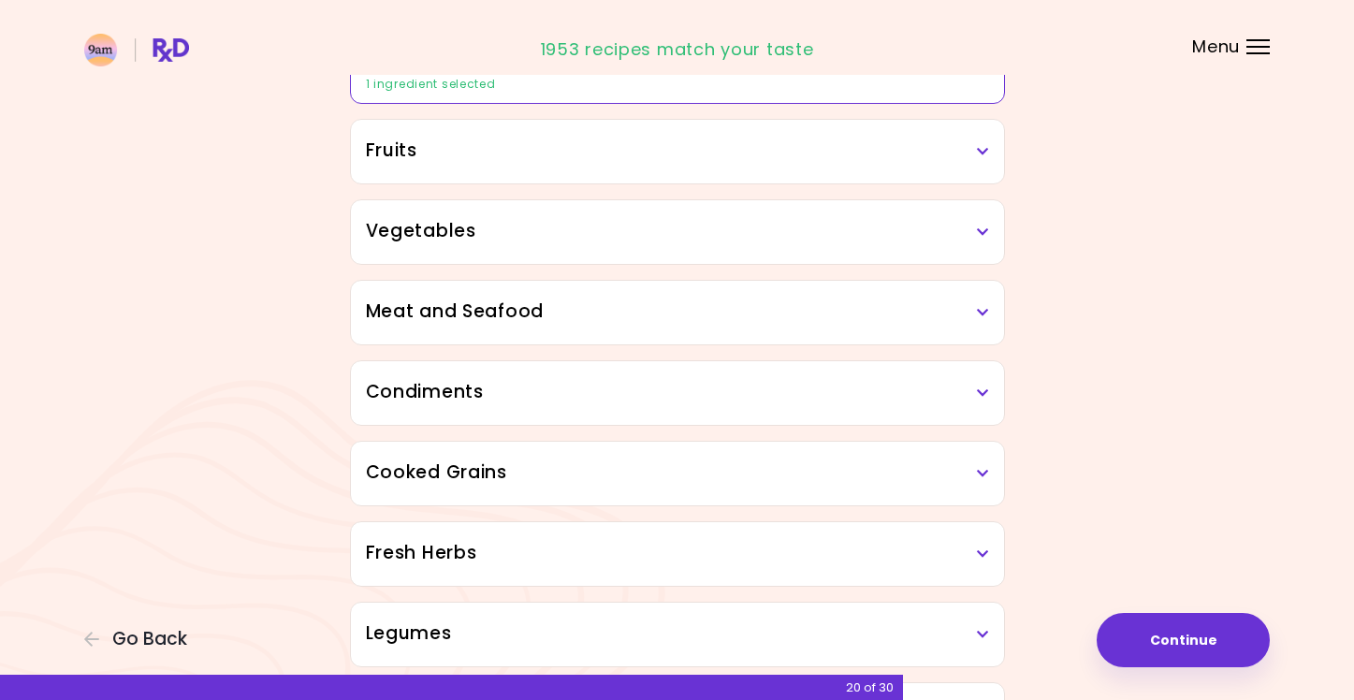
click at [981, 306] on icon at bounding box center [983, 312] width 12 height 13
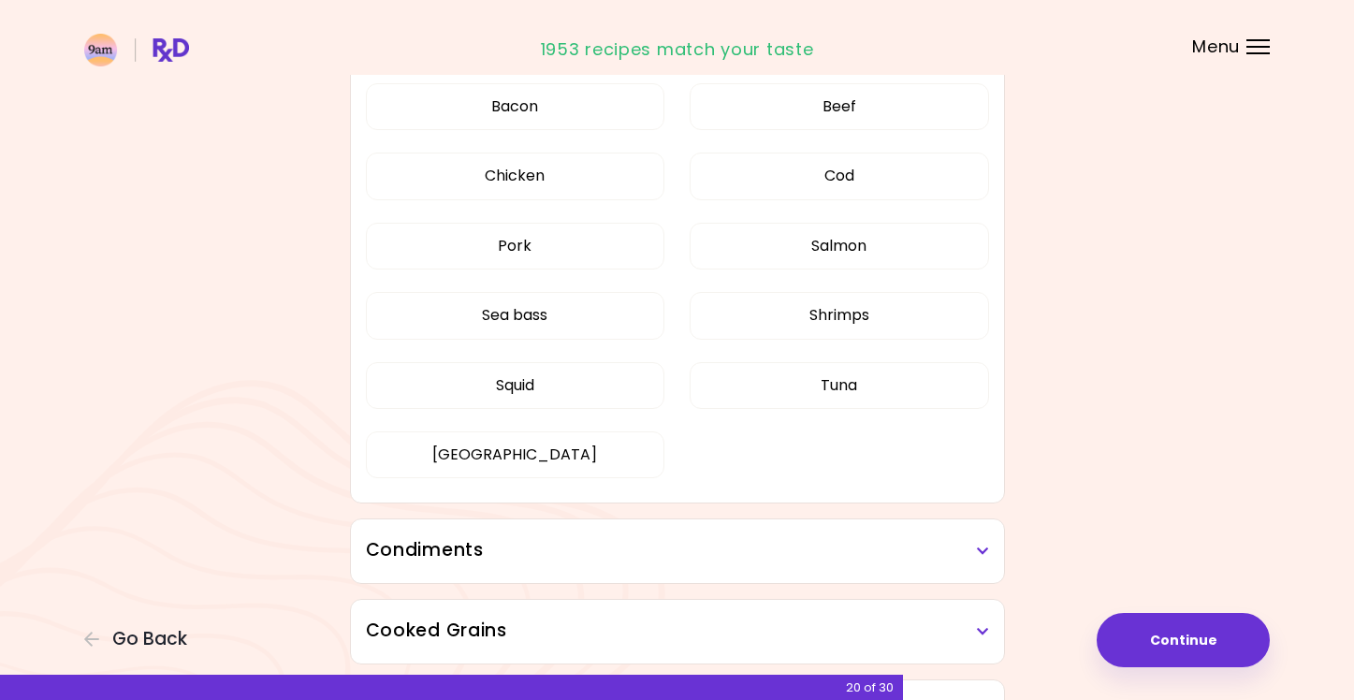
scroll to position [186, 0]
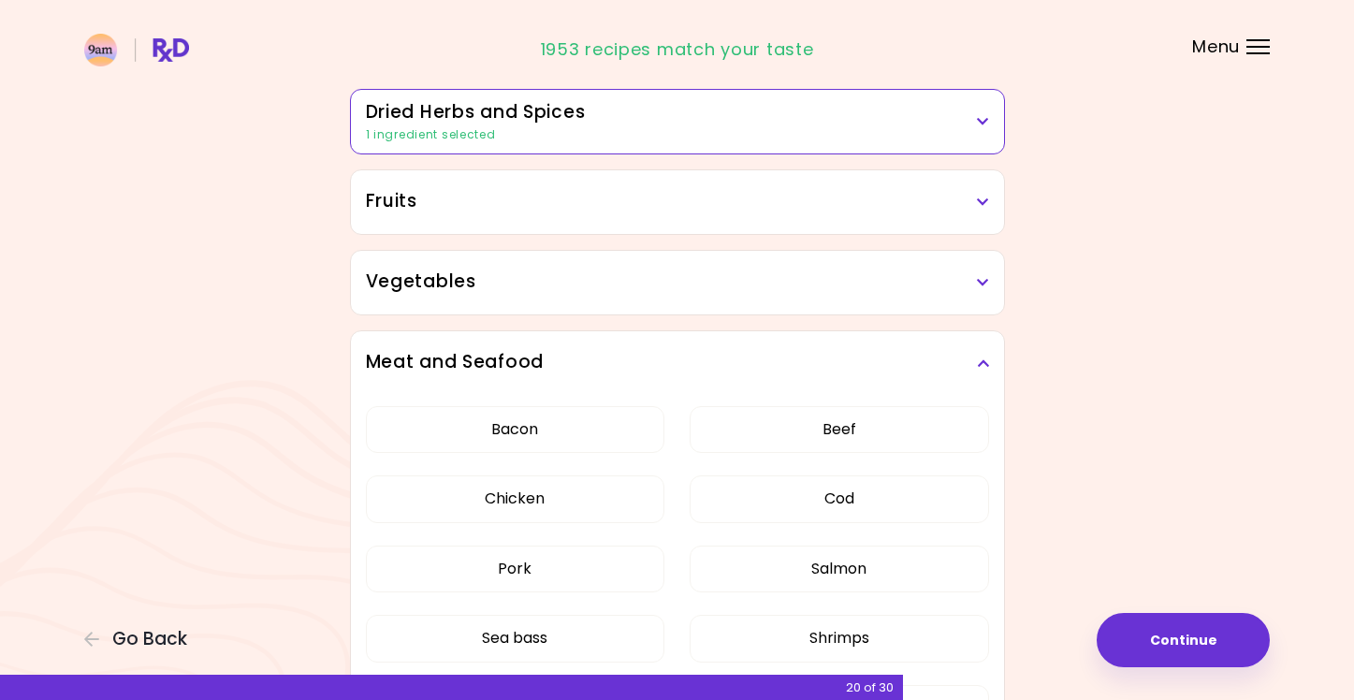
click at [984, 358] on icon at bounding box center [983, 362] width 12 height 13
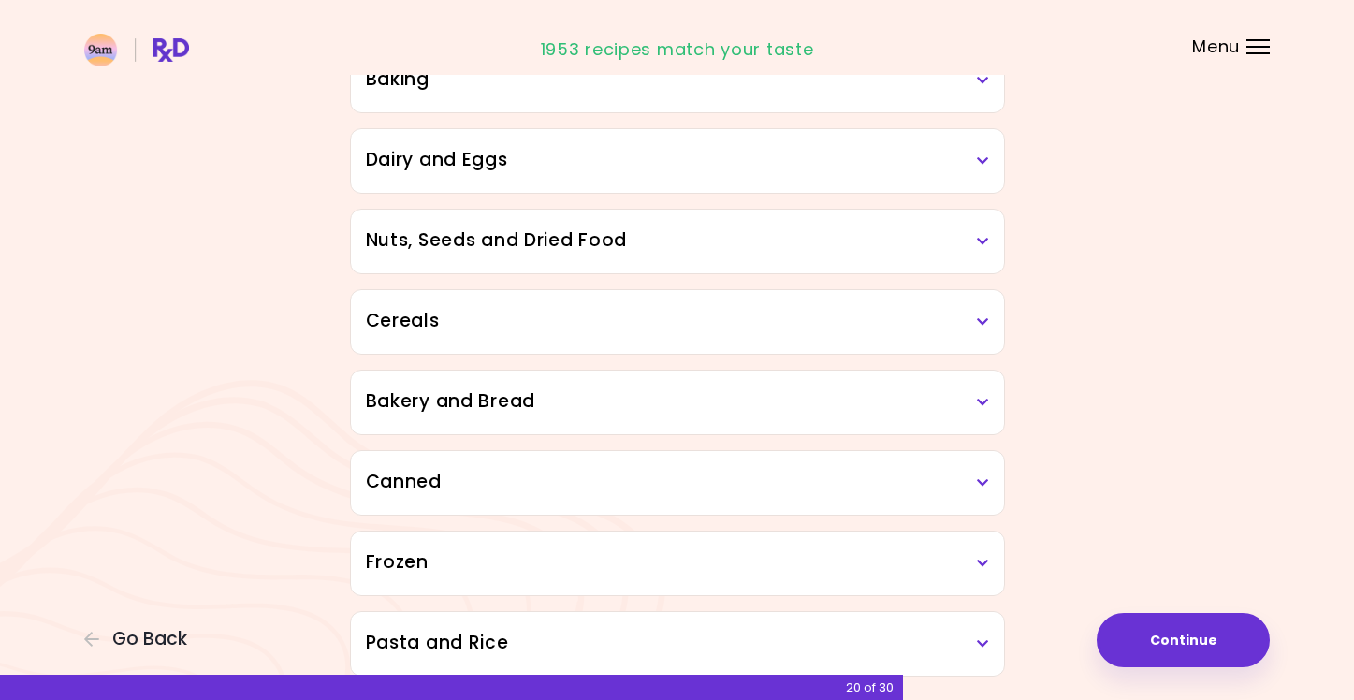
scroll to position [788, 0]
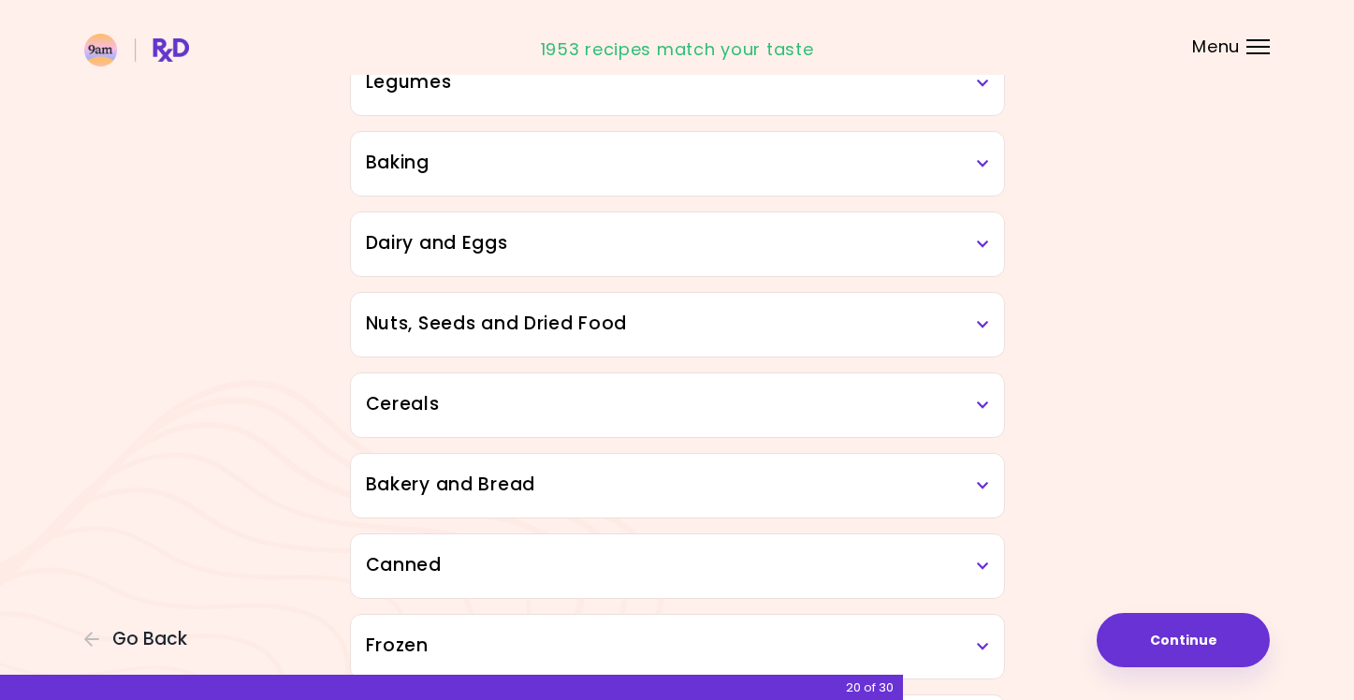
click at [982, 245] on icon at bounding box center [983, 244] width 12 height 13
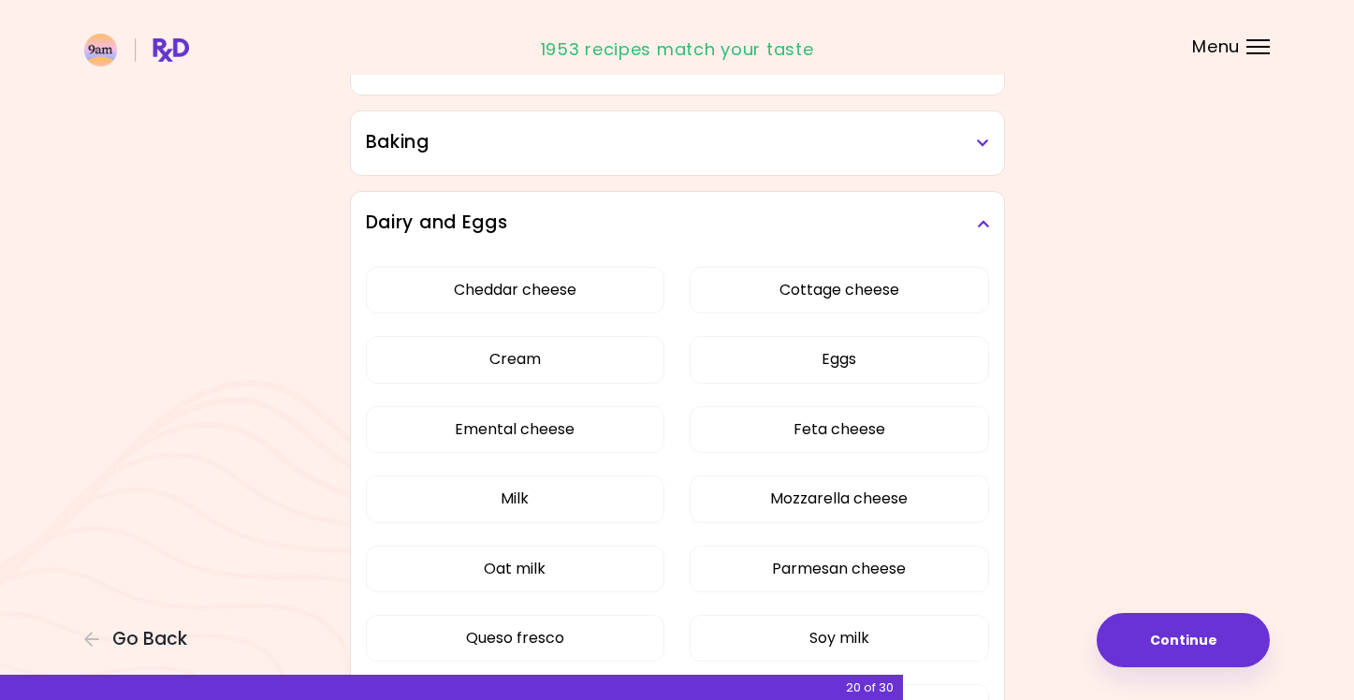
scroll to position [966, 0]
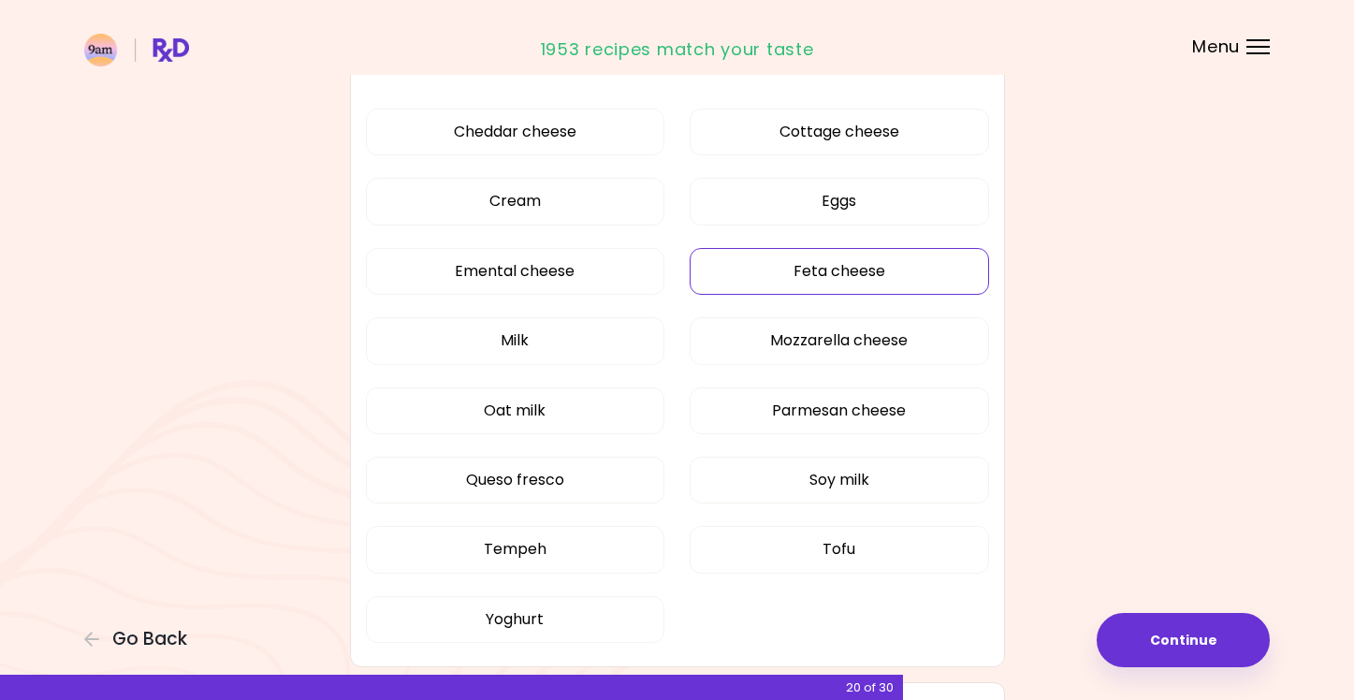
click at [905, 268] on button "Feta cheese" at bounding box center [838, 271] width 299 height 47
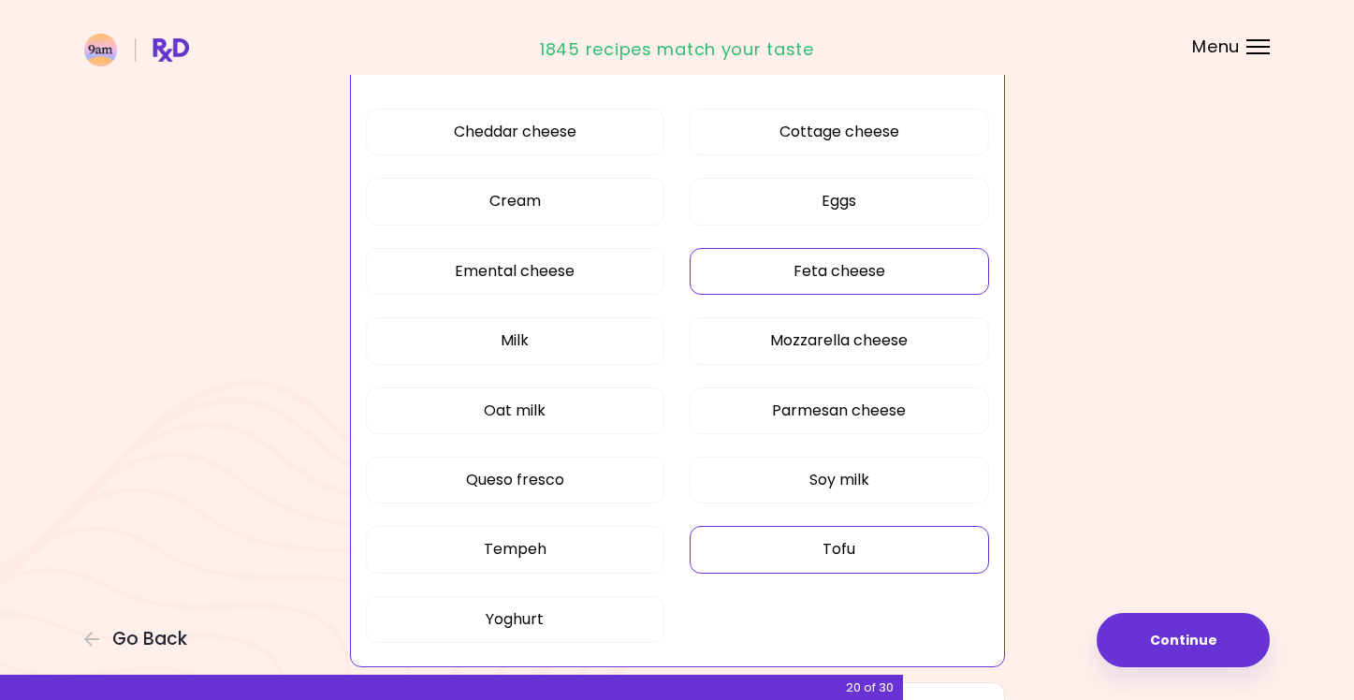
click at [900, 542] on button "Tofu" at bounding box center [838, 549] width 299 height 47
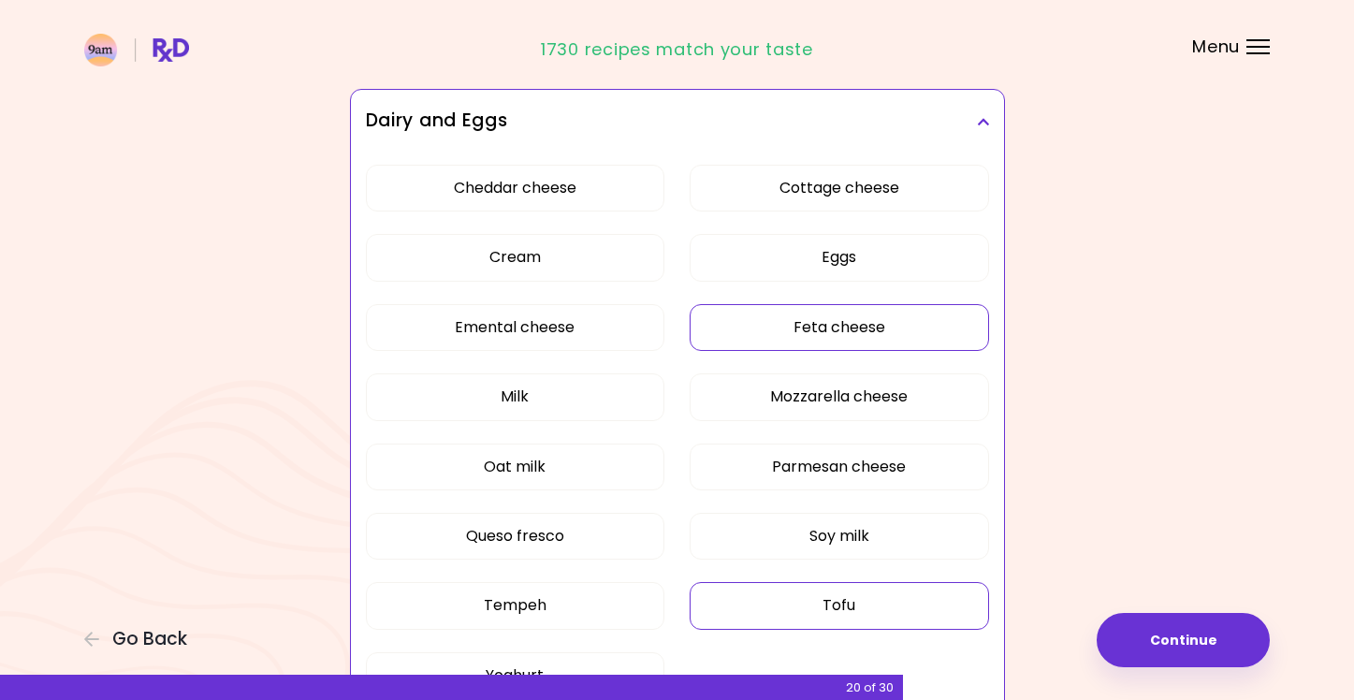
scroll to position [753, 0]
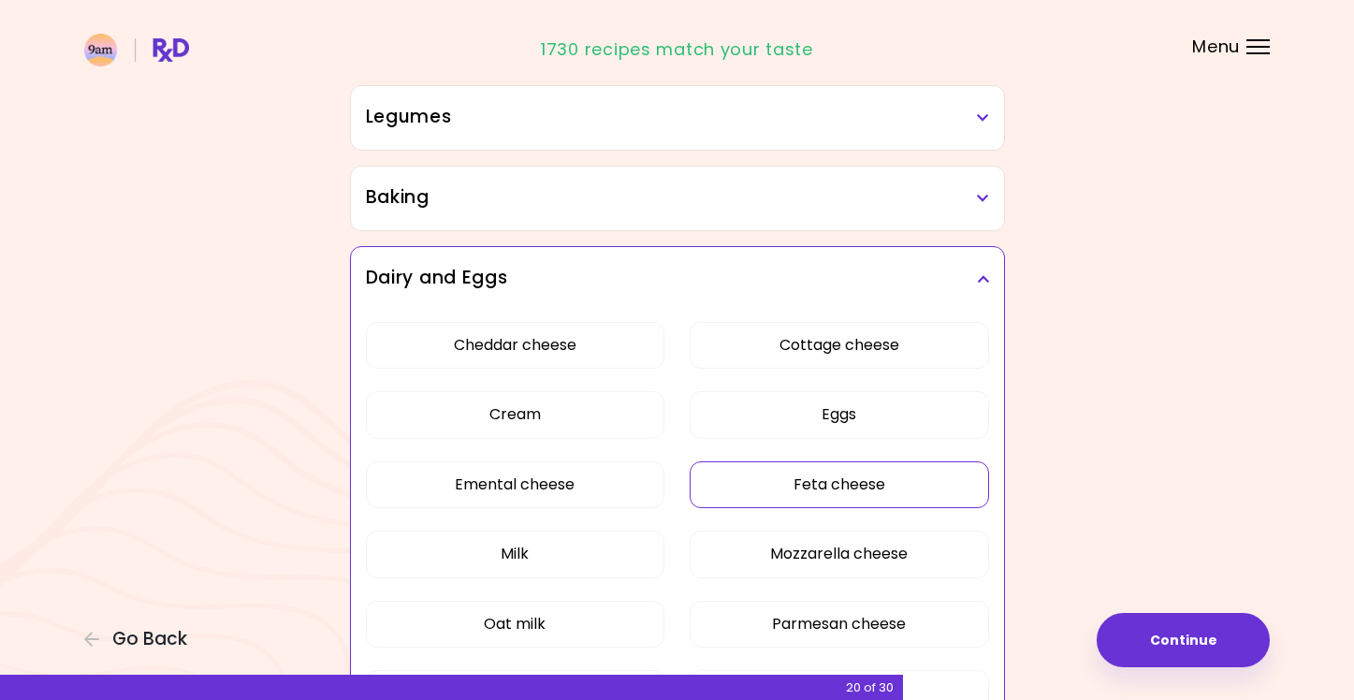
click at [980, 272] on h3 "Dairy and Eggs" at bounding box center [677, 278] width 623 height 27
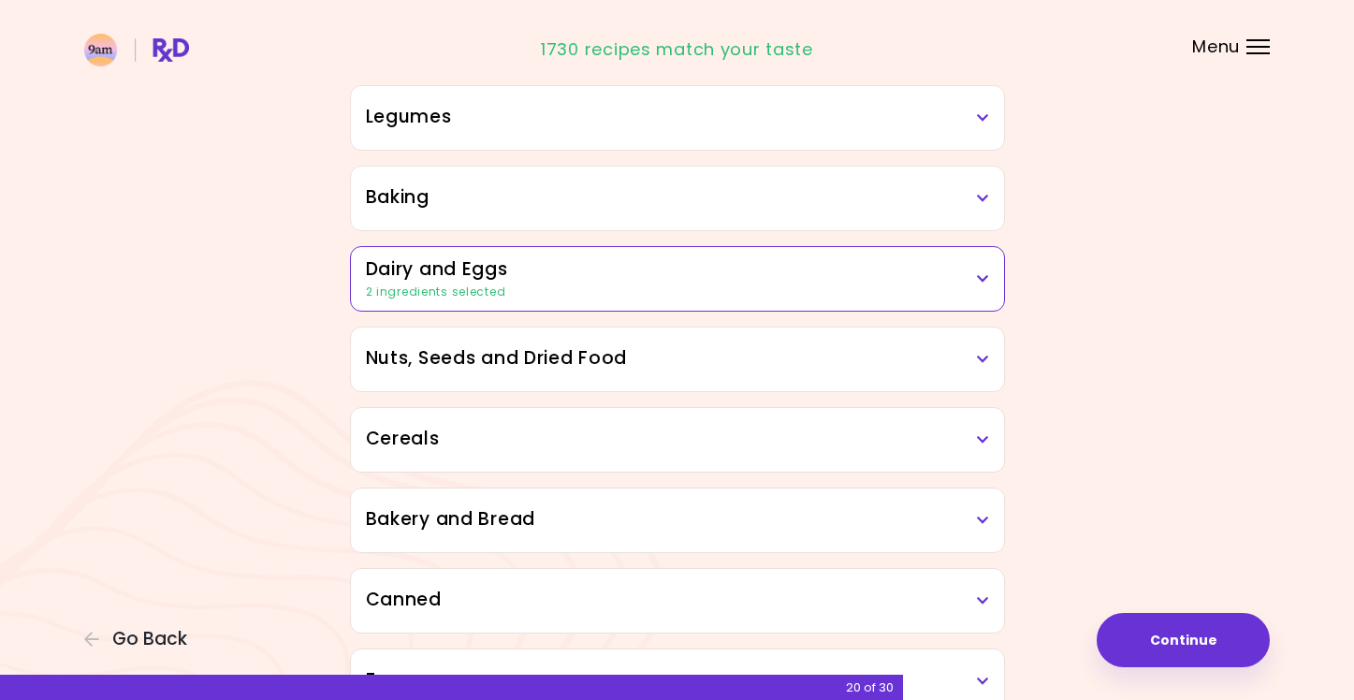
click at [982, 356] on icon at bounding box center [983, 359] width 12 height 13
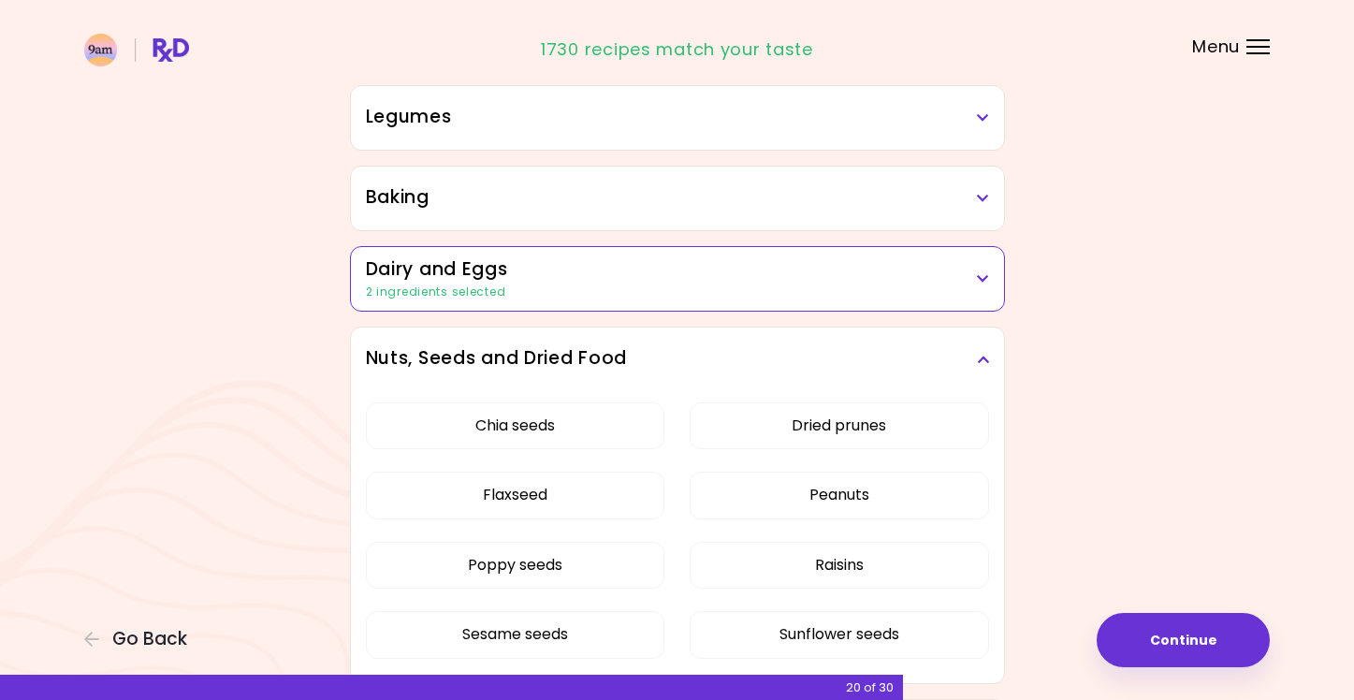
scroll to position [884, 0]
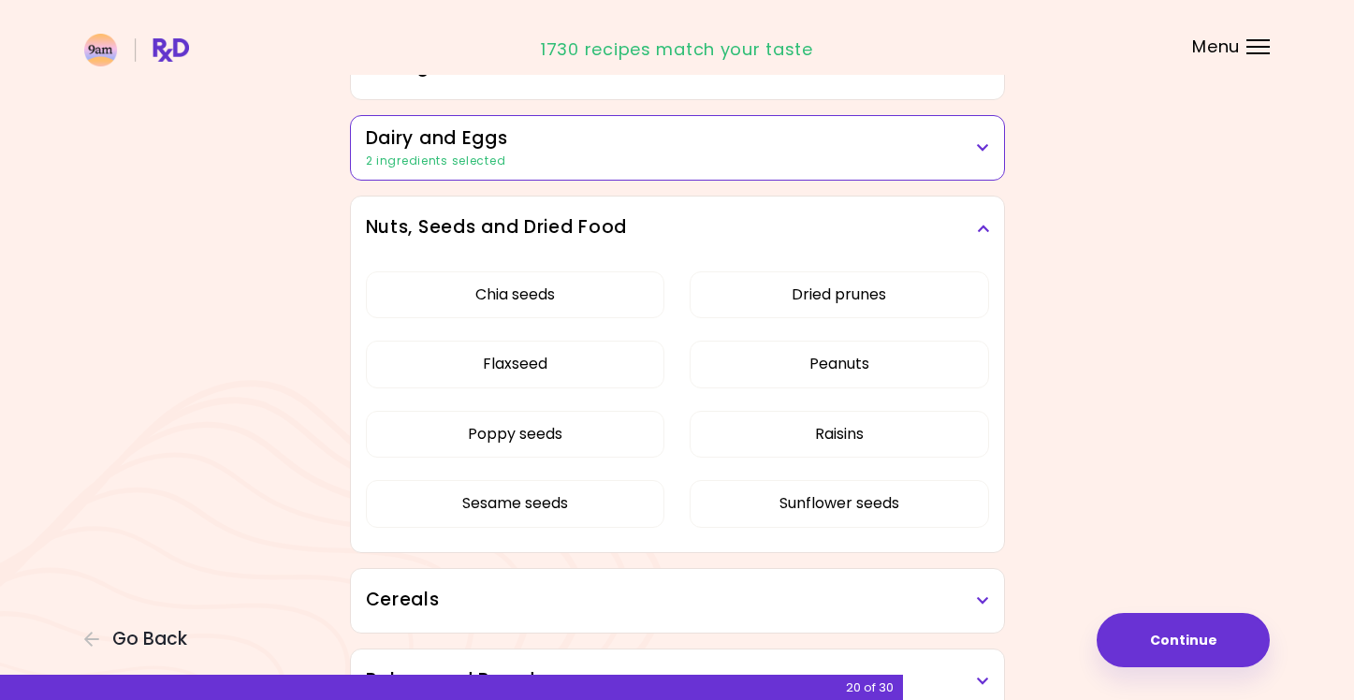
click at [980, 224] on icon at bounding box center [983, 228] width 12 height 13
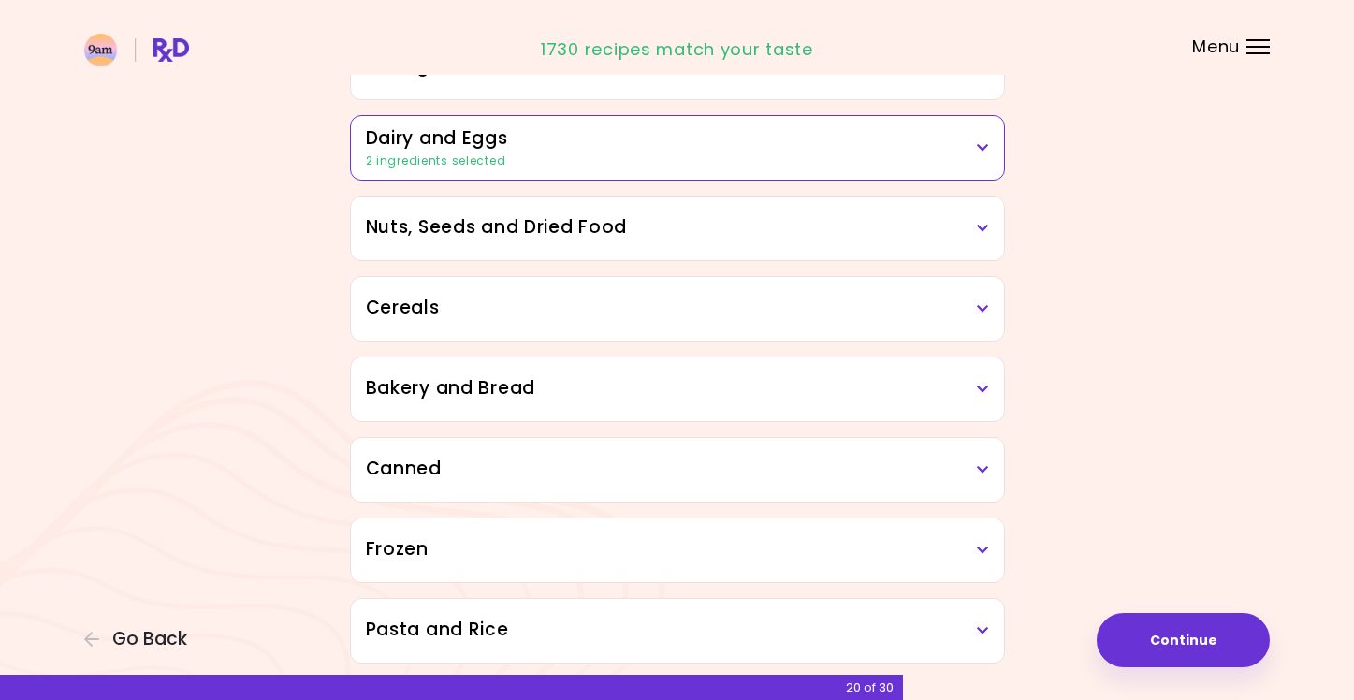
click at [975, 305] on h3 "Cereals" at bounding box center [677, 308] width 623 height 27
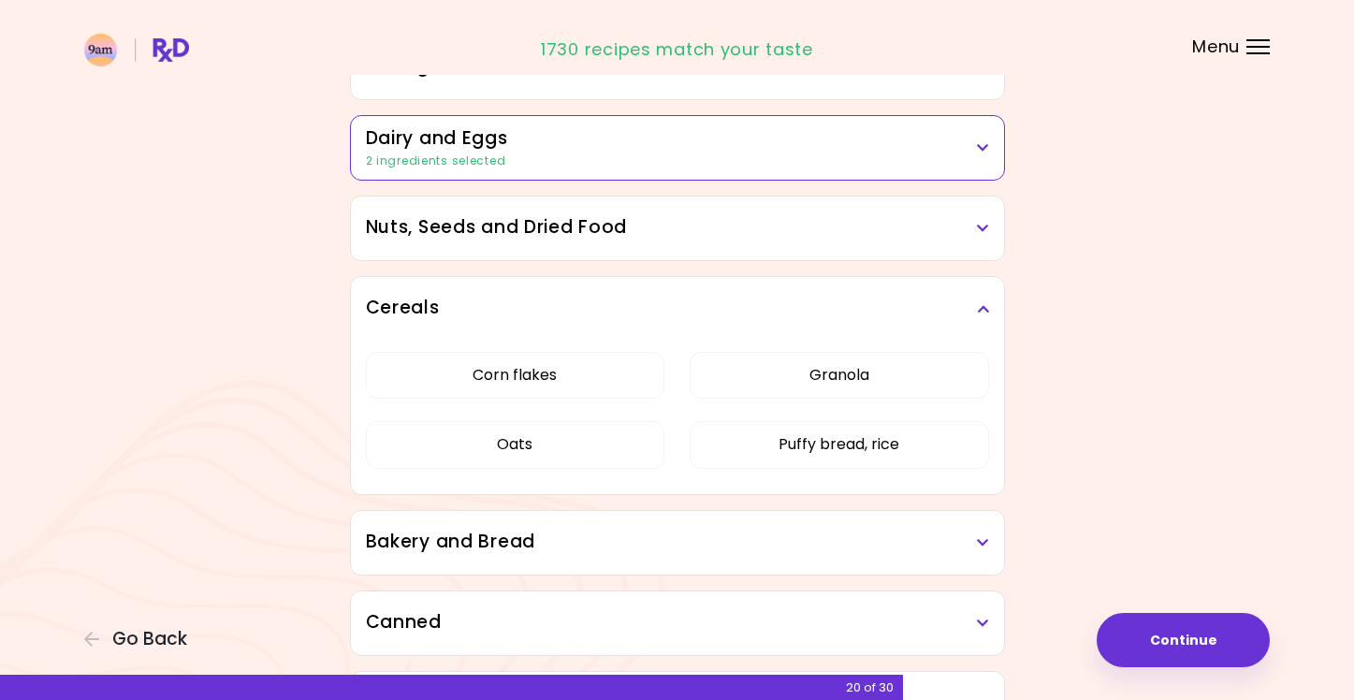
click at [975, 305] on h3 "Cereals" at bounding box center [677, 308] width 623 height 27
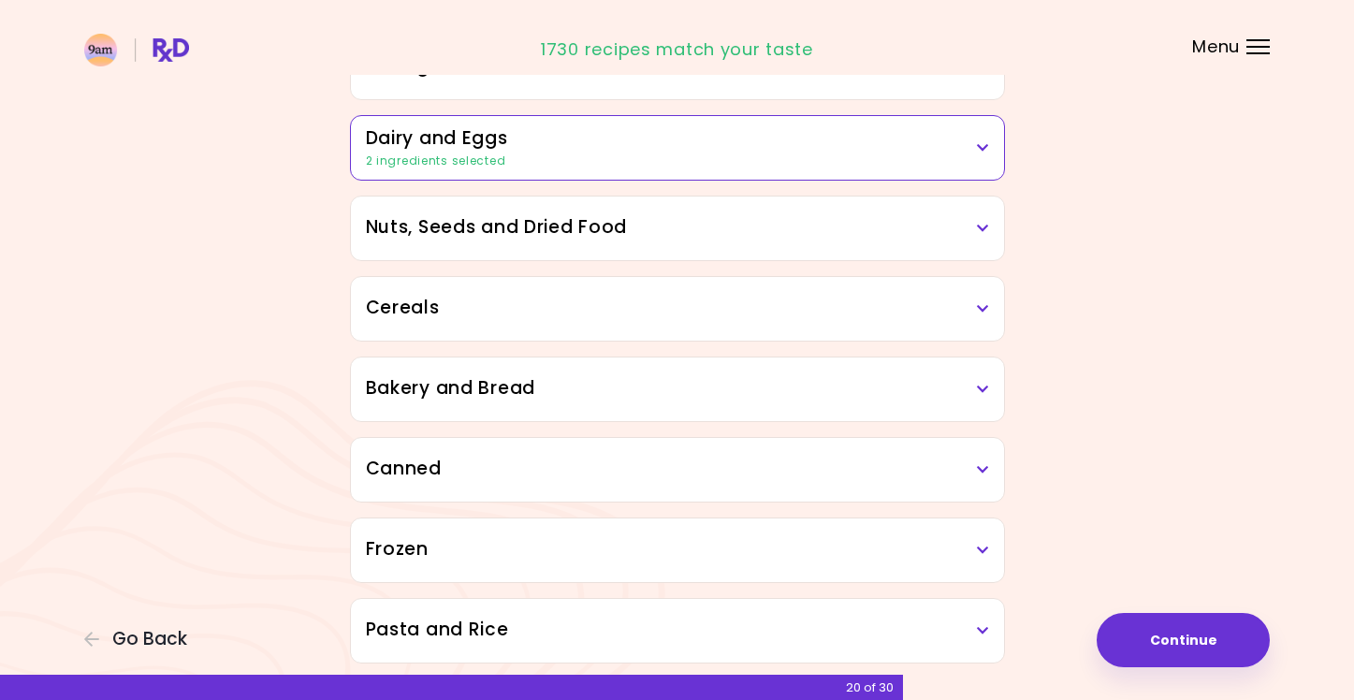
click at [980, 392] on icon at bounding box center [983, 389] width 12 height 13
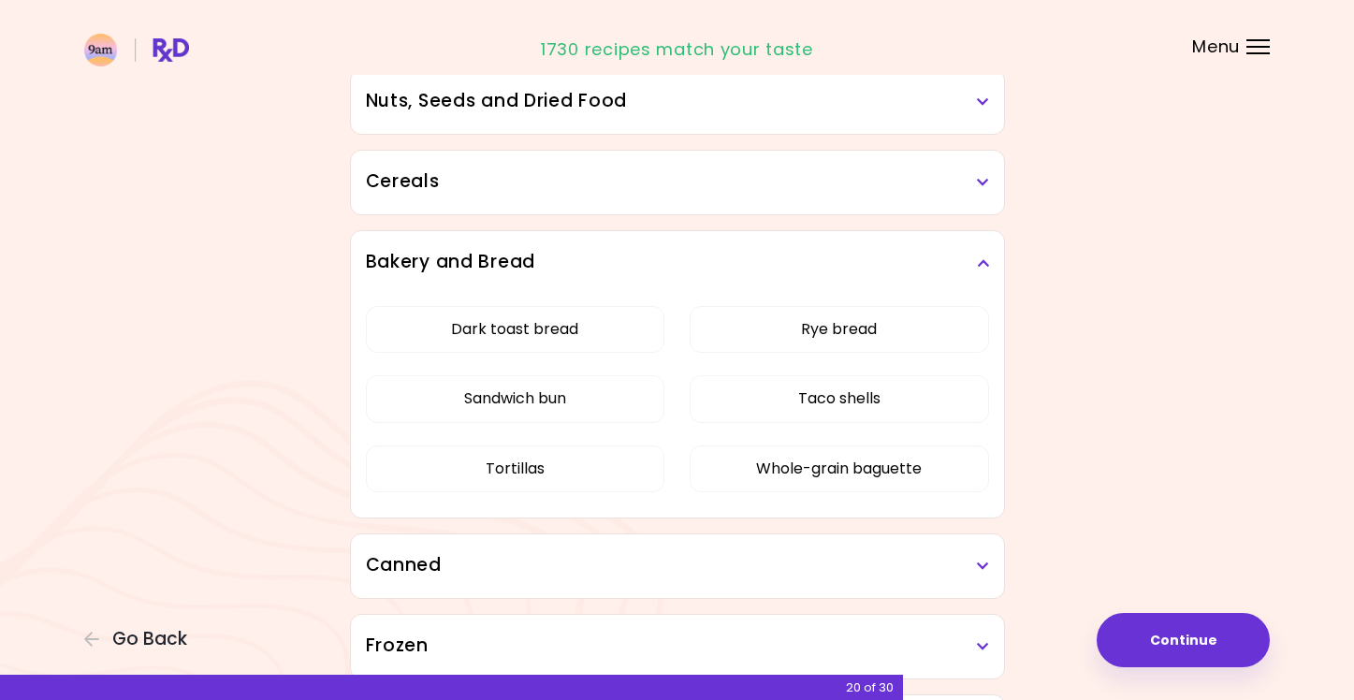
scroll to position [1014, 0]
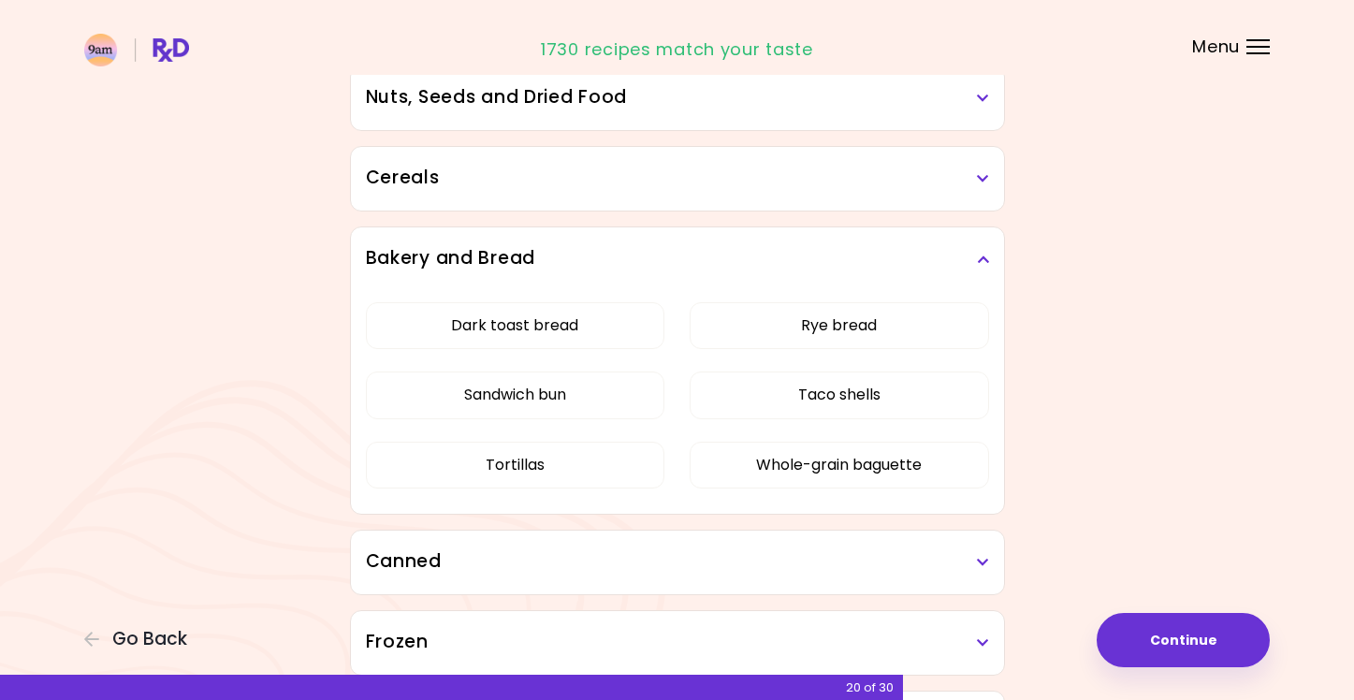
click at [974, 256] on h3 "Bakery and Bread" at bounding box center [677, 258] width 623 height 27
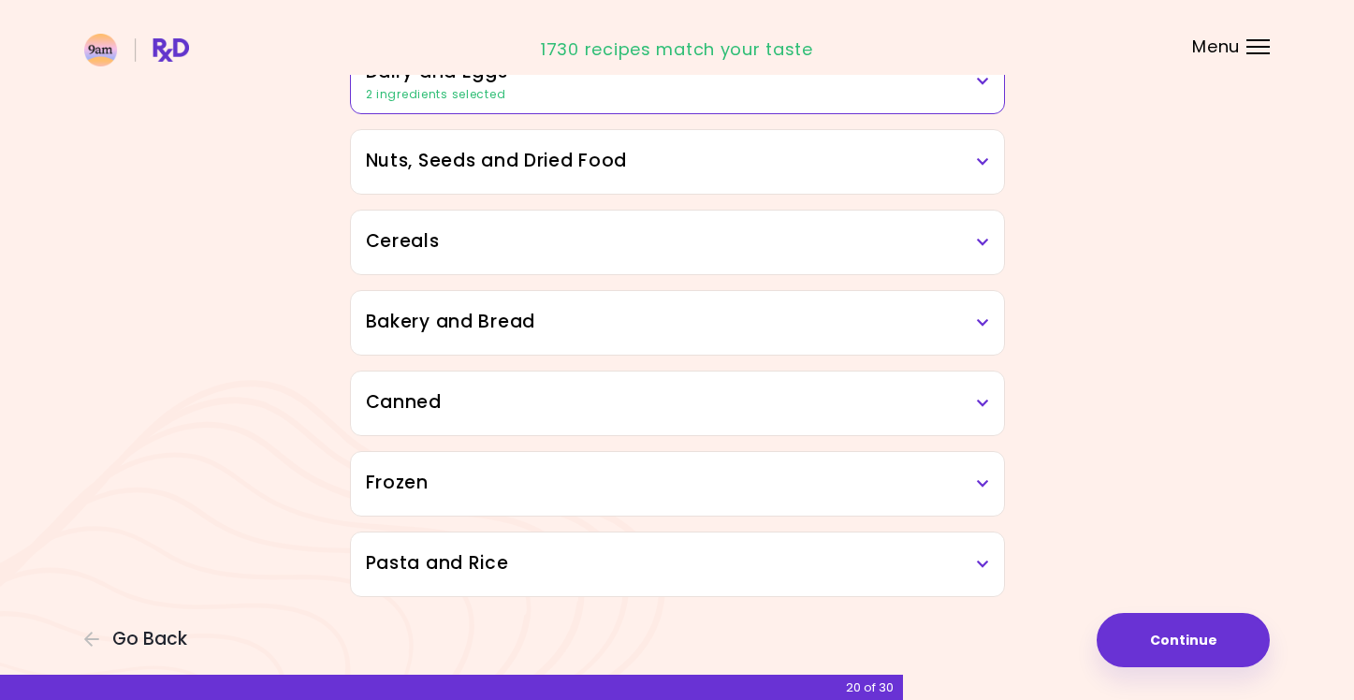
scroll to position [950, 0]
click at [985, 400] on icon at bounding box center [983, 403] width 12 height 13
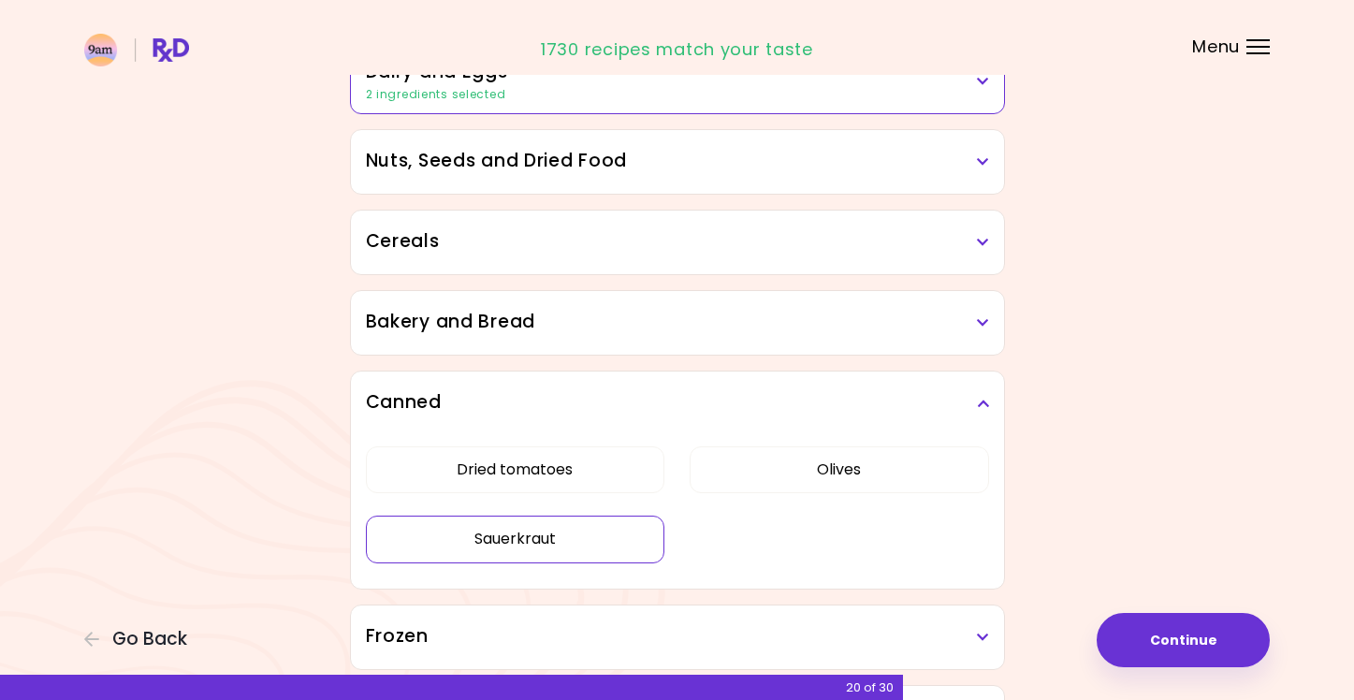
click at [542, 535] on button "Sauerkraut" at bounding box center [515, 538] width 299 height 47
click at [981, 404] on icon at bounding box center [983, 403] width 12 height 13
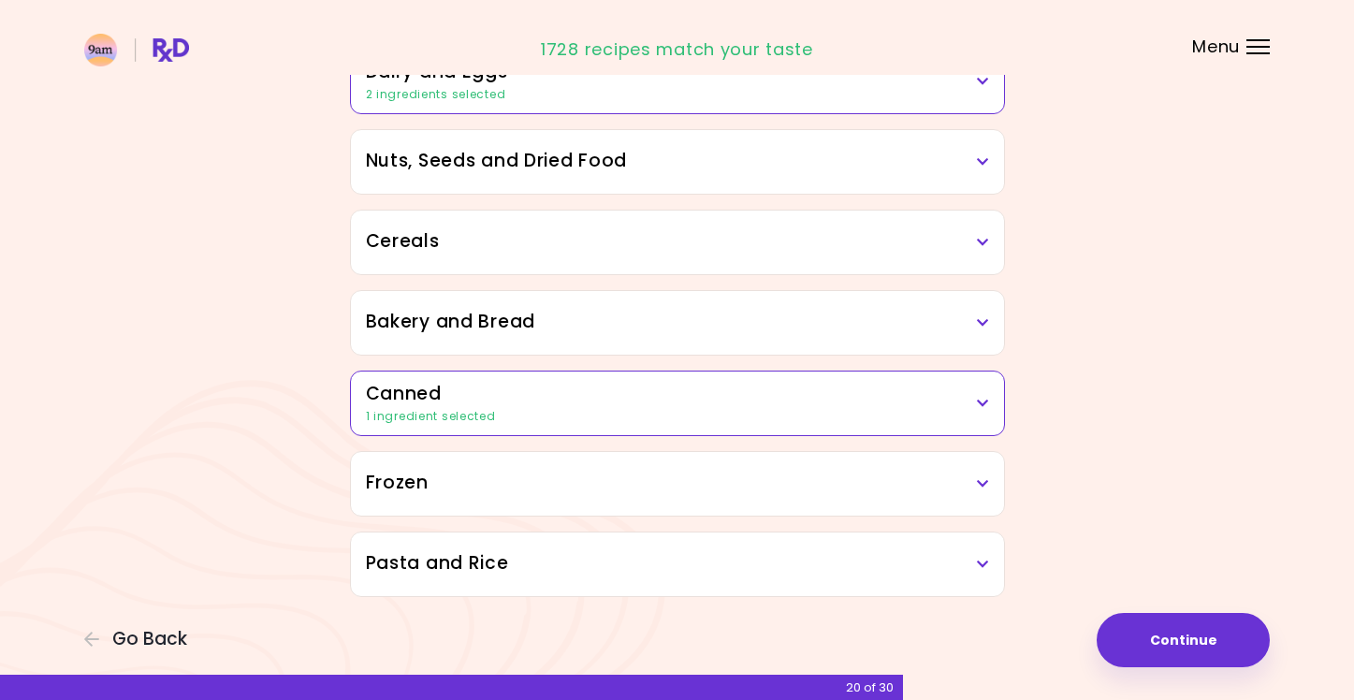
click at [974, 482] on h3 "Frozen" at bounding box center [677, 483] width 623 height 27
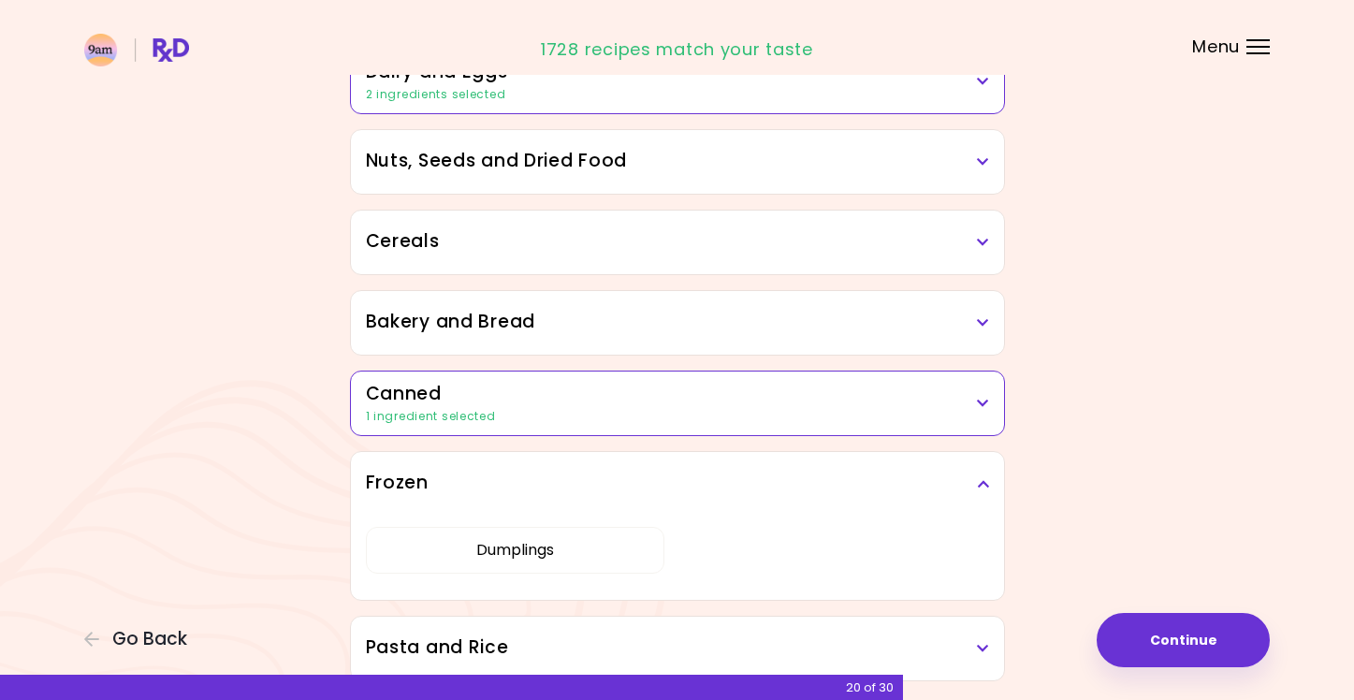
click at [981, 483] on icon at bounding box center [983, 483] width 12 height 13
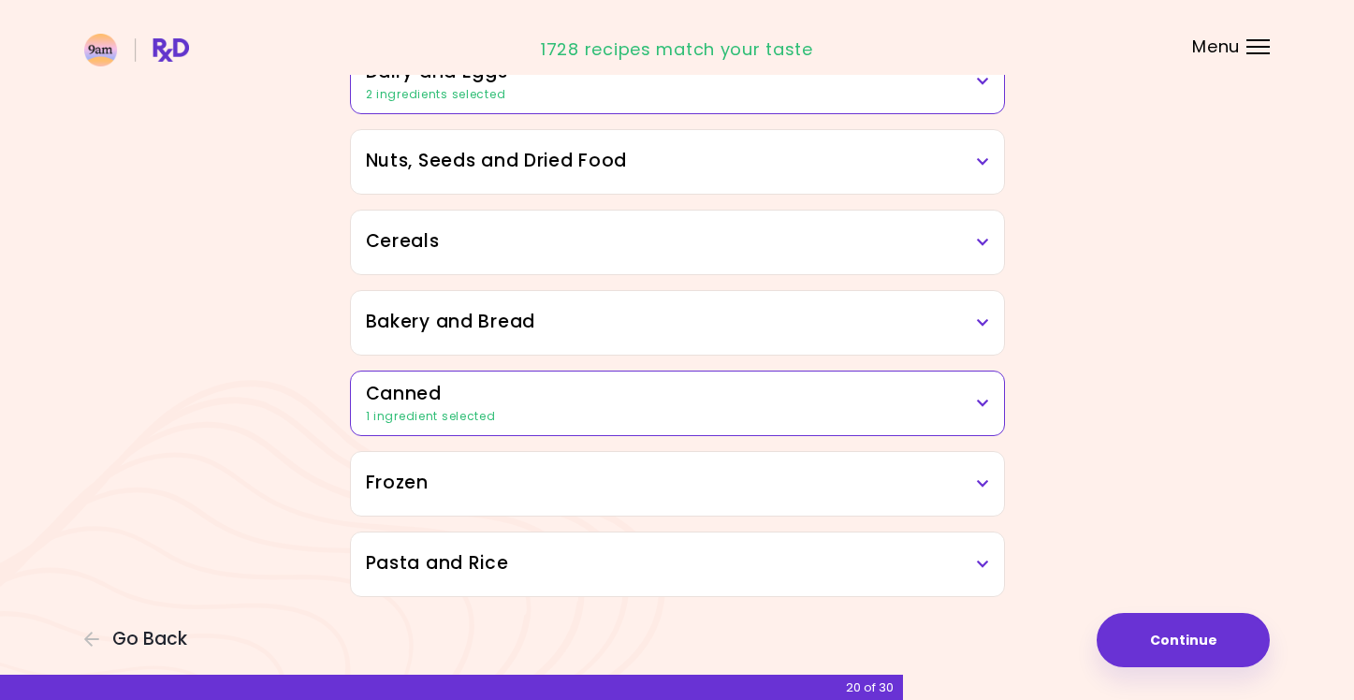
click at [979, 559] on icon at bounding box center [983, 564] width 12 height 13
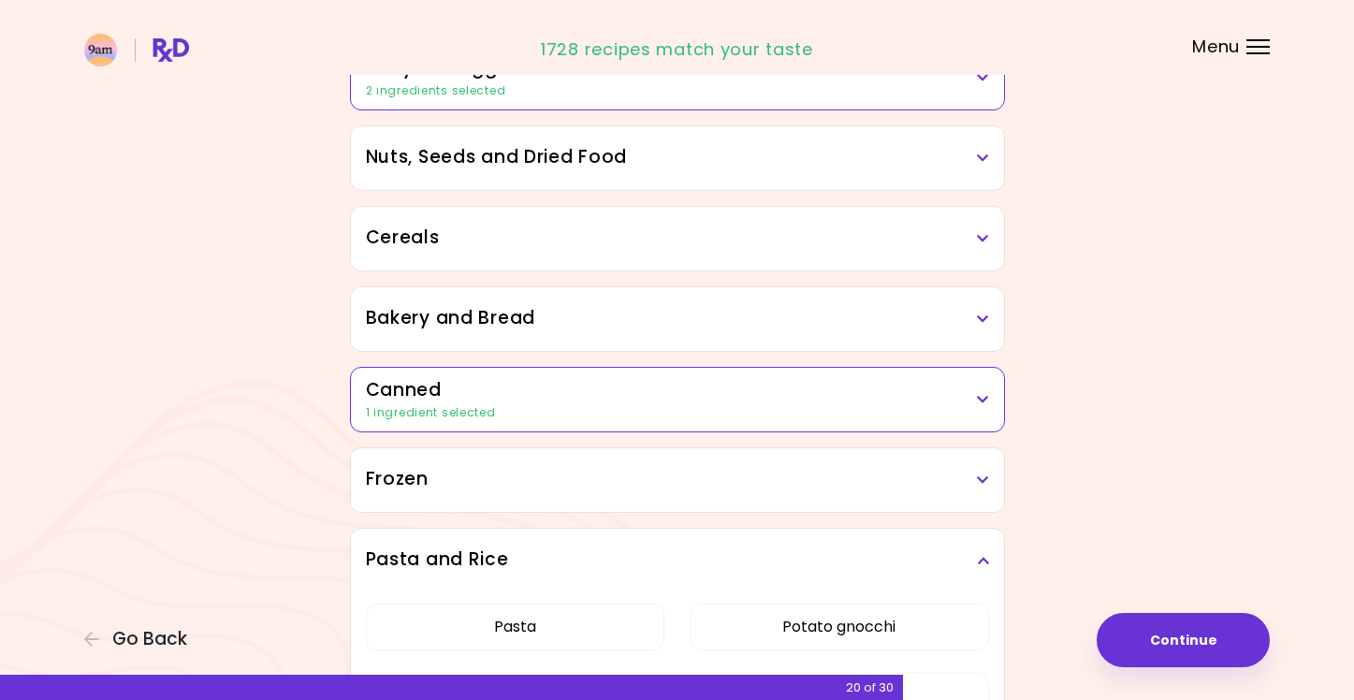
scroll to position [1104, 0]
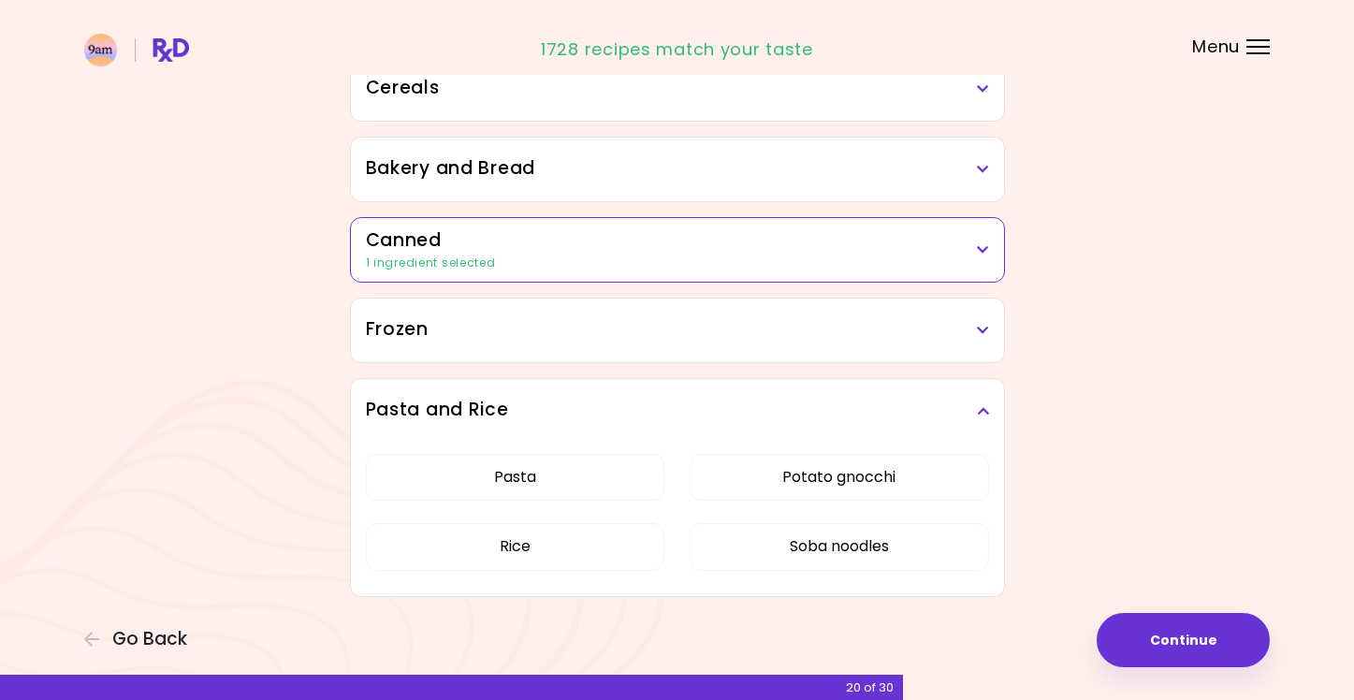
click at [986, 413] on icon at bounding box center [983, 410] width 12 height 13
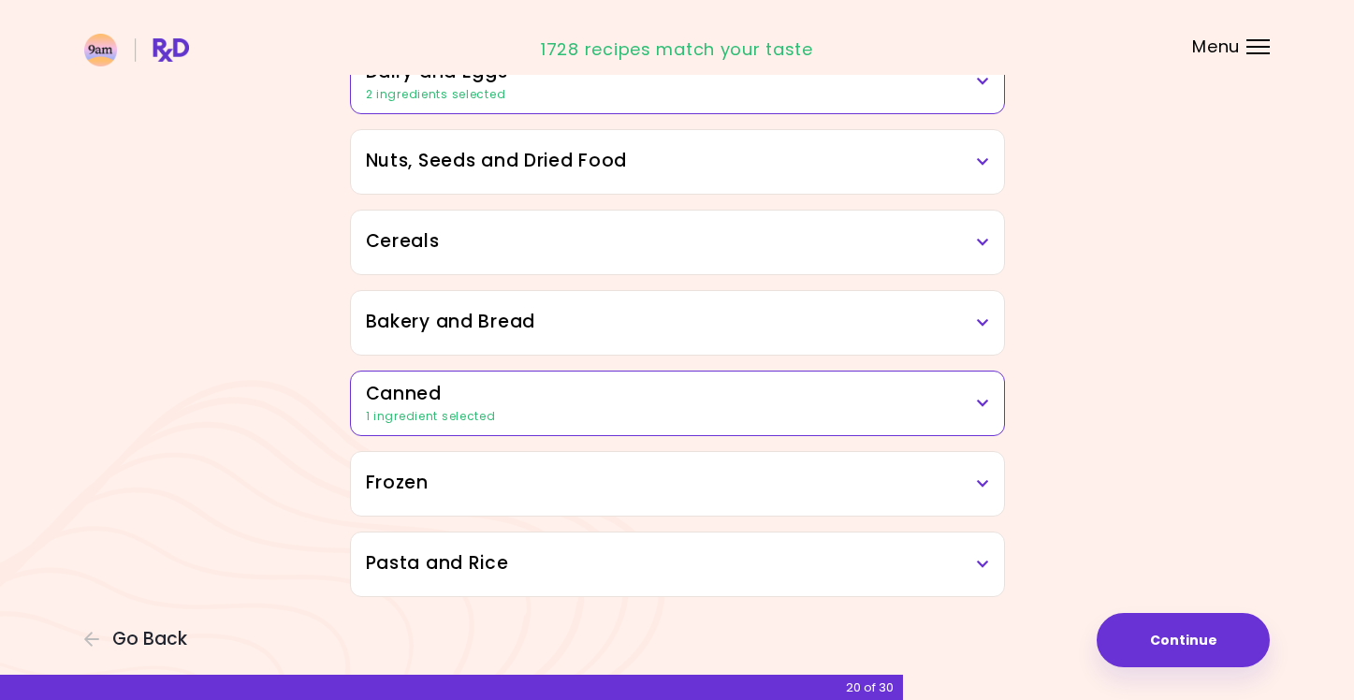
scroll to position [950, 0]
click at [1159, 632] on button "Continue" at bounding box center [1182, 640] width 173 height 54
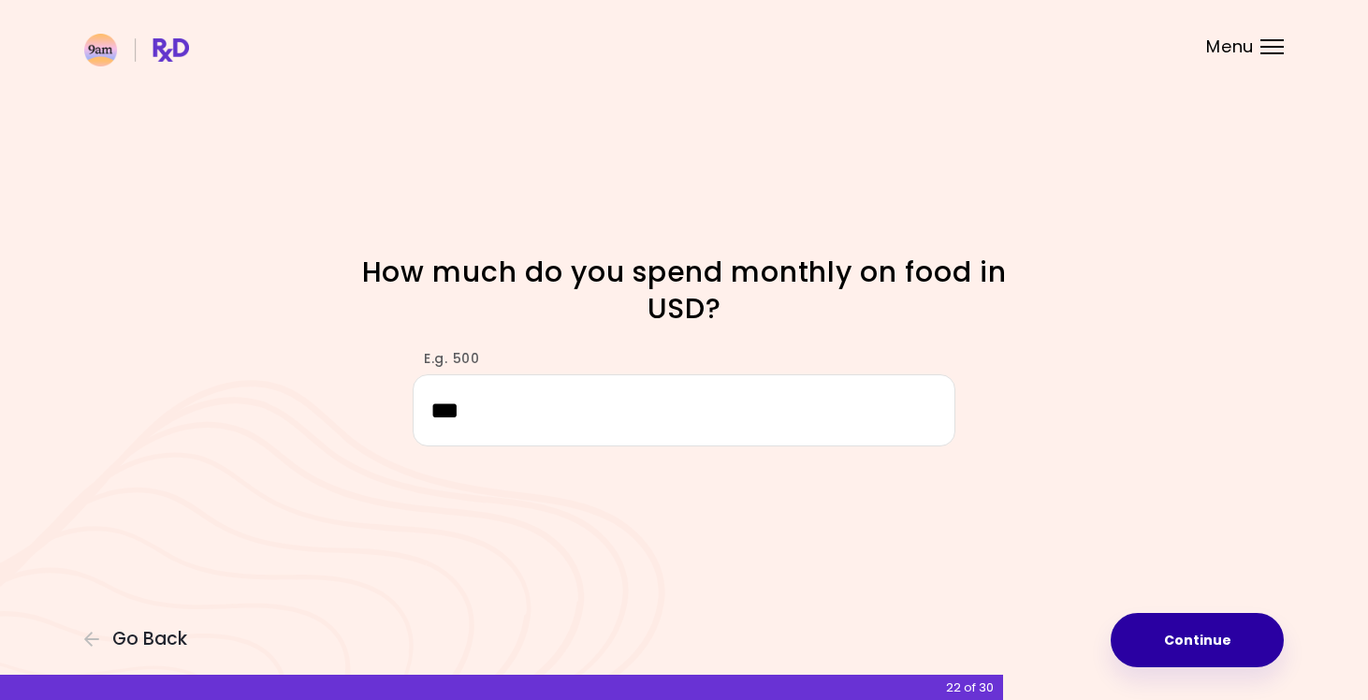
type input "***"
click at [1208, 650] on button "Continue" at bounding box center [1196, 640] width 173 height 54
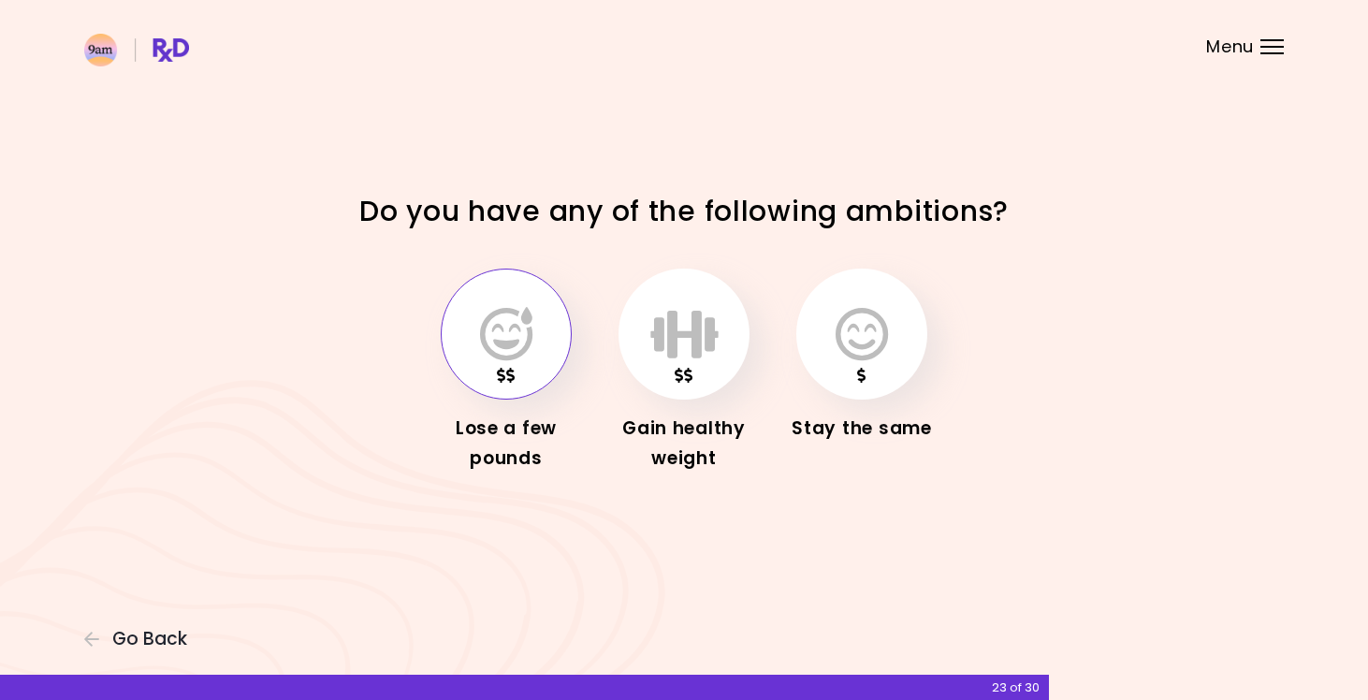
click at [521, 327] on icon "button" at bounding box center [506, 334] width 52 height 54
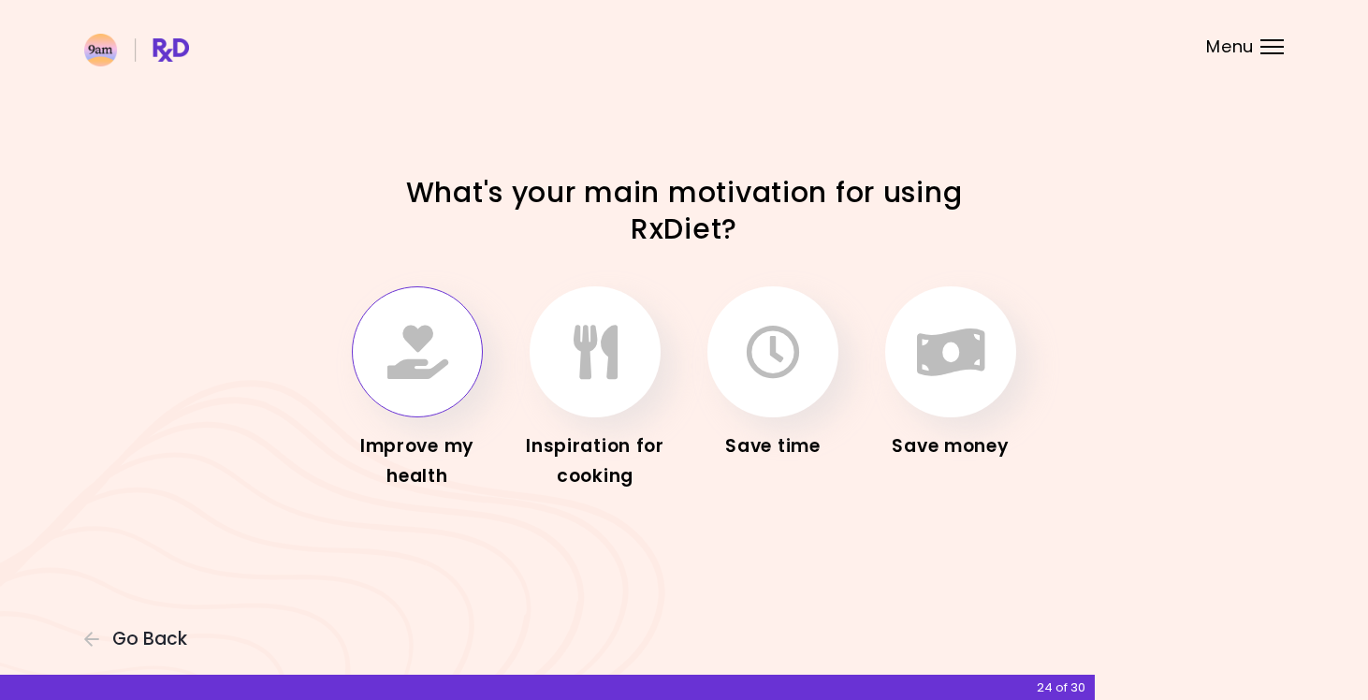
click at [405, 351] on icon "button" at bounding box center [417, 352] width 61 height 54
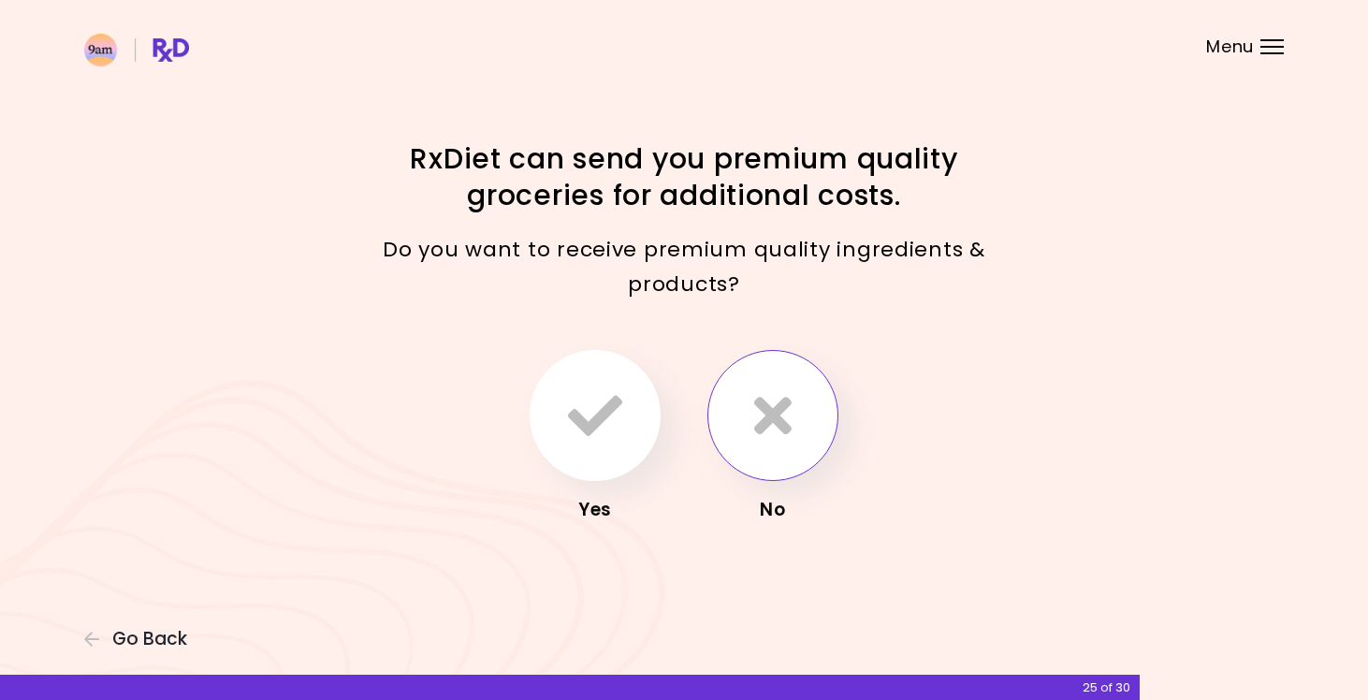
click at [794, 422] on button "button" at bounding box center [772, 415] width 131 height 131
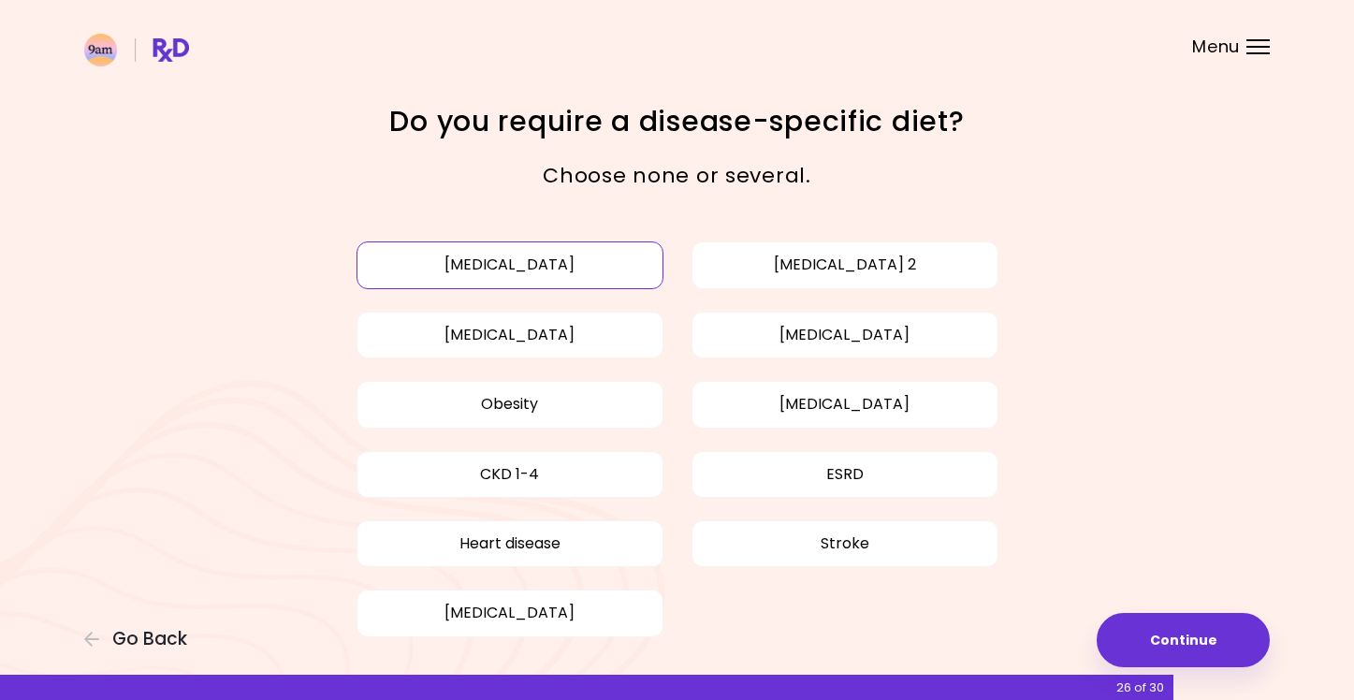
click at [583, 268] on button "[MEDICAL_DATA]" at bounding box center [509, 264] width 307 height 47
click at [820, 267] on button "[MEDICAL_DATA] 2" at bounding box center [844, 264] width 307 height 47
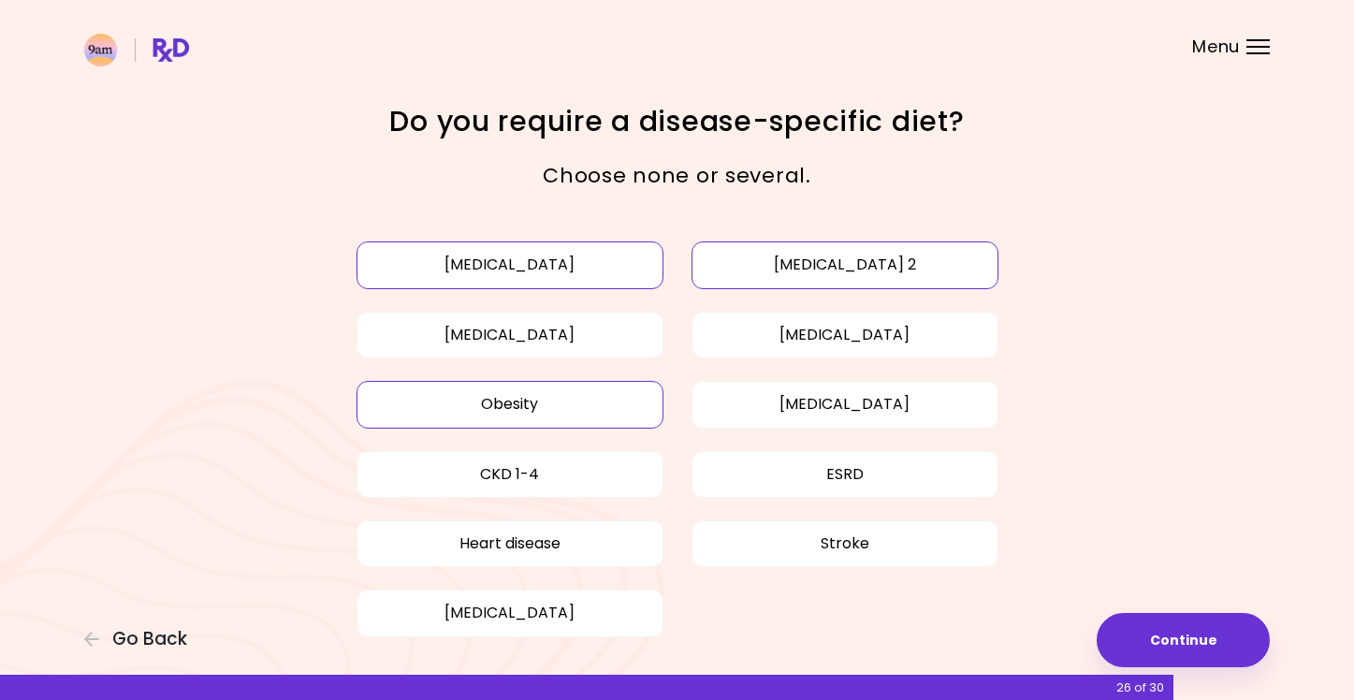
click at [602, 406] on button "Obesity" at bounding box center [509, 404] width 307 height 47
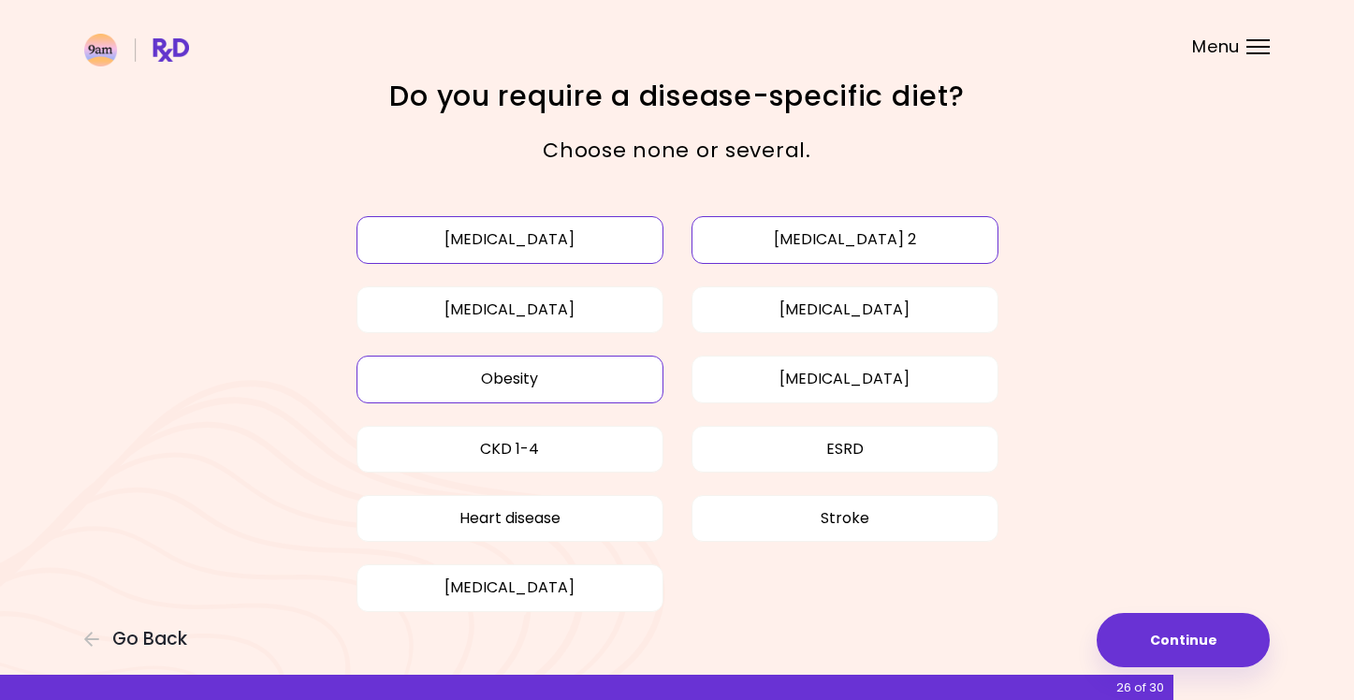
scroll to position [72, 0]
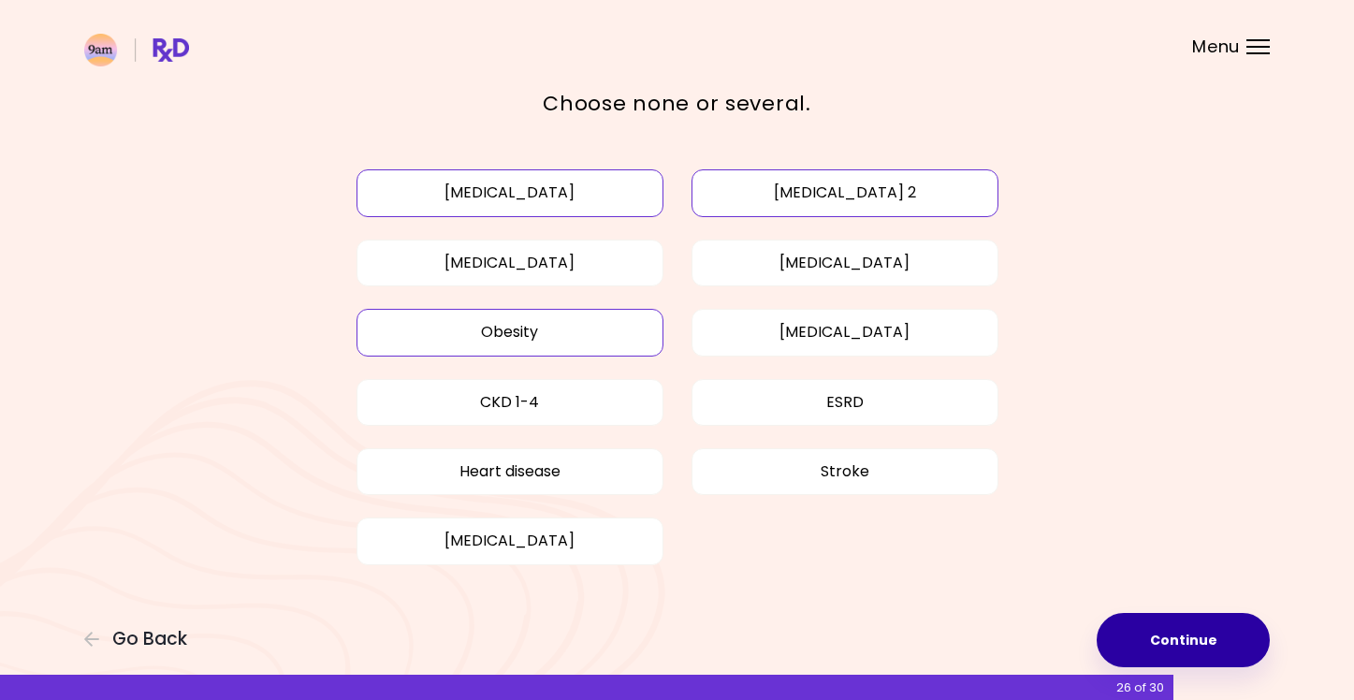
click at [1188, 646] on button "Continue" at bounding box center [1182, 640] width 173 height 54
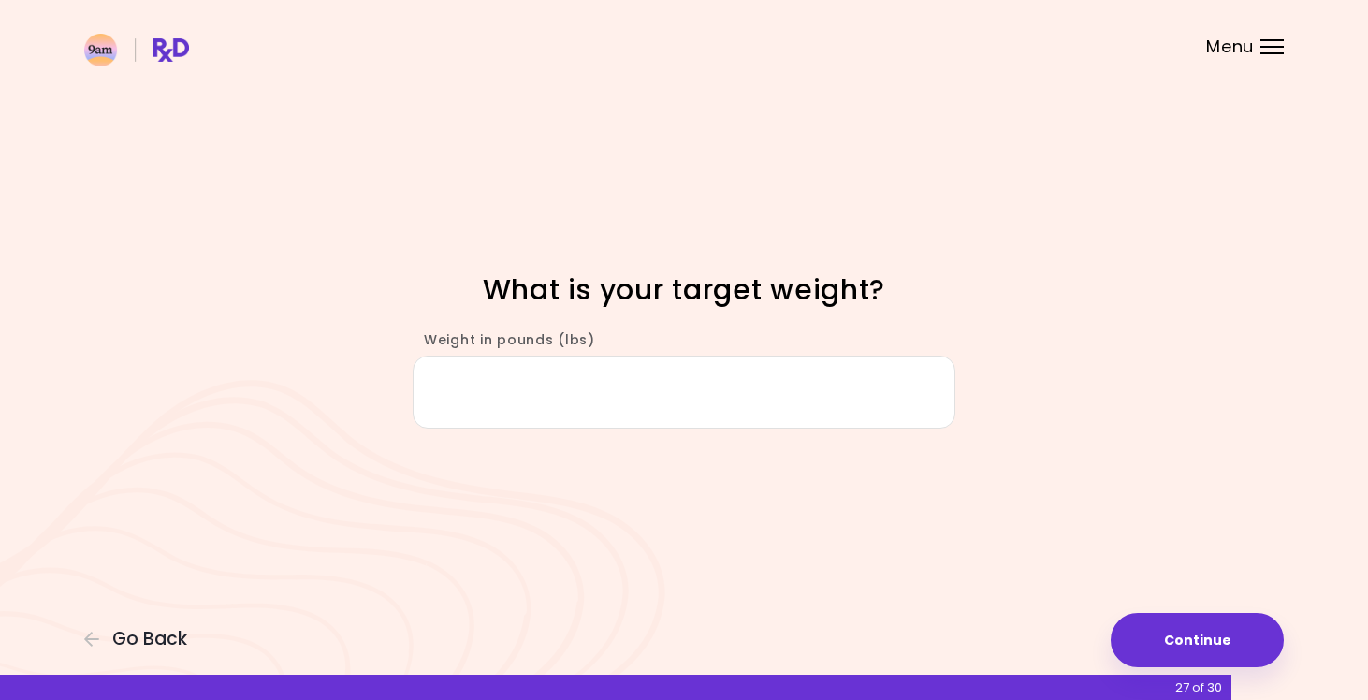
click at [741, 402] on input "Weight in pounds (lbs)" at bounding box center [684, 392] width 543 height 72
type input "***"
click at [1241, 635] on button "Continue" at bounding box center [1196, 640] width 173 height 54
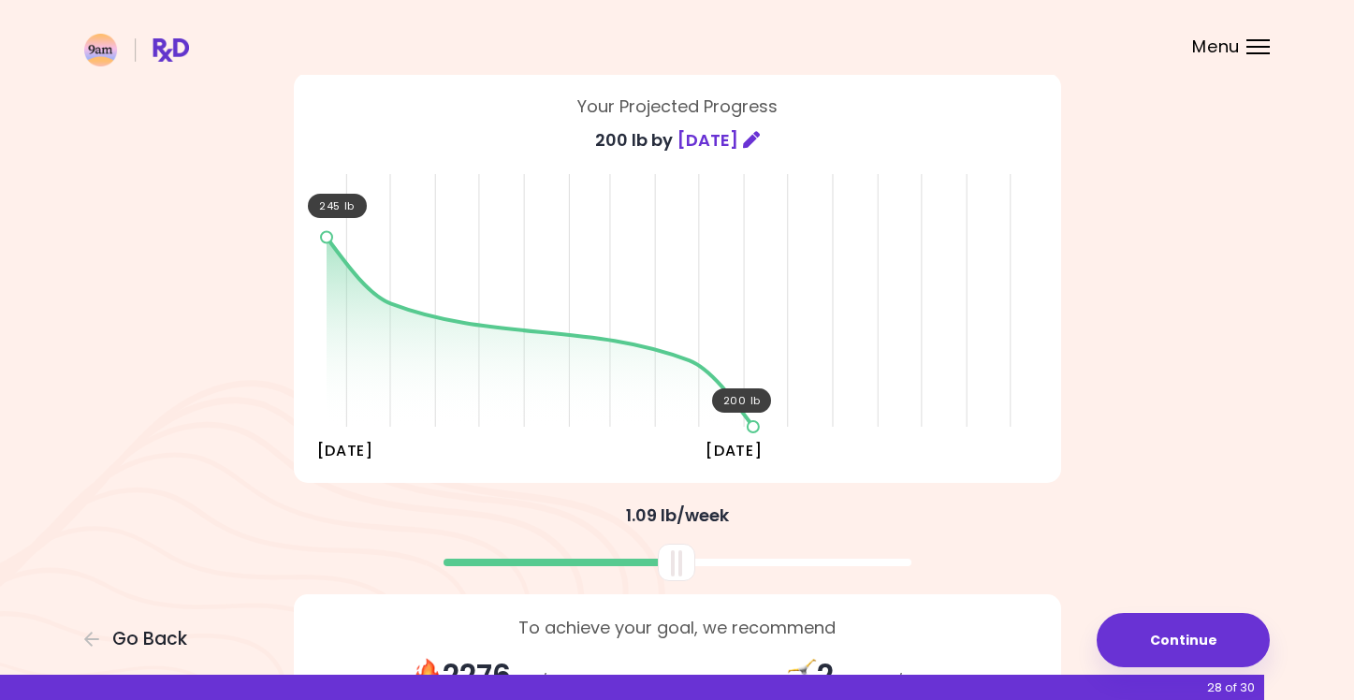
scroll to position [205, 0]
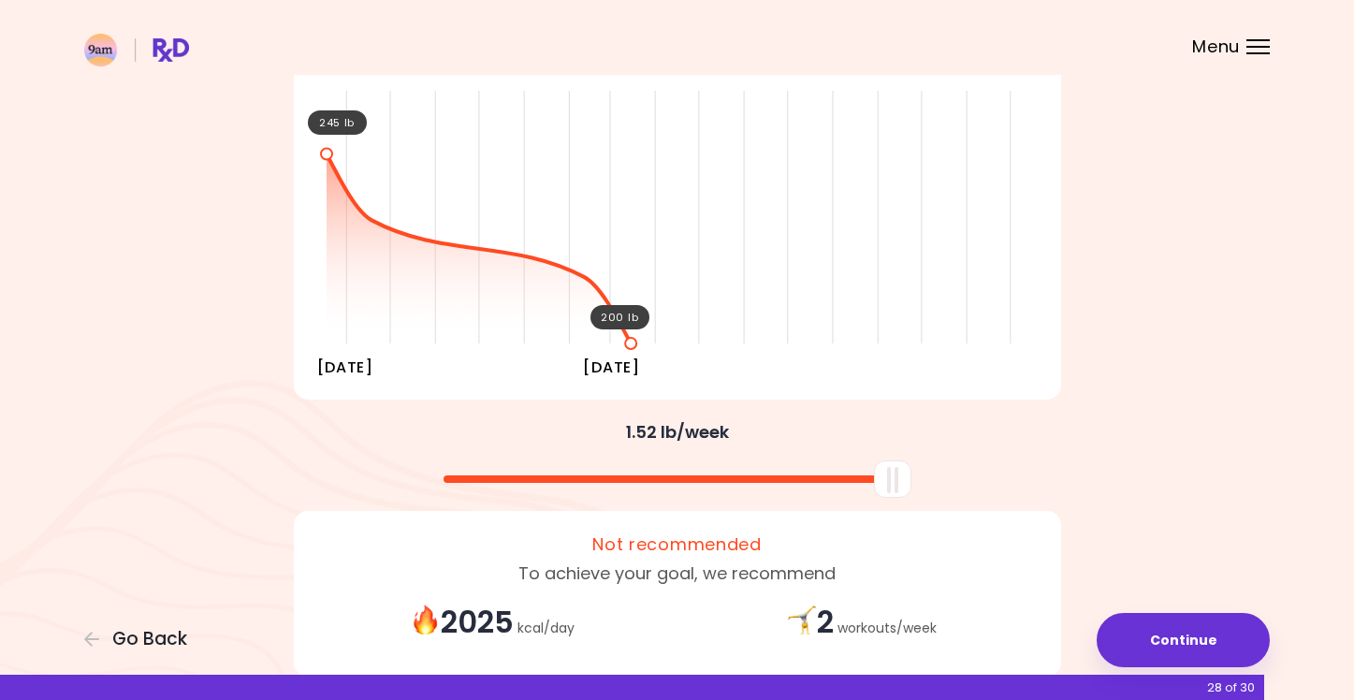
drag, startPoint x: 676, startPoint y: 483, endPoint x: 928, endPoint y: 487, distance: 251.7
click at [928, 487] on div at bounding box center [677, 472] width 786 height 50
drag, startPoint x: 879, startPoint y: 479, endPoint x: 1051, endPoint y: 493, distance: 171.8
click at [1051, 493] on div at bounding box center [677, 472] width 786 height 50
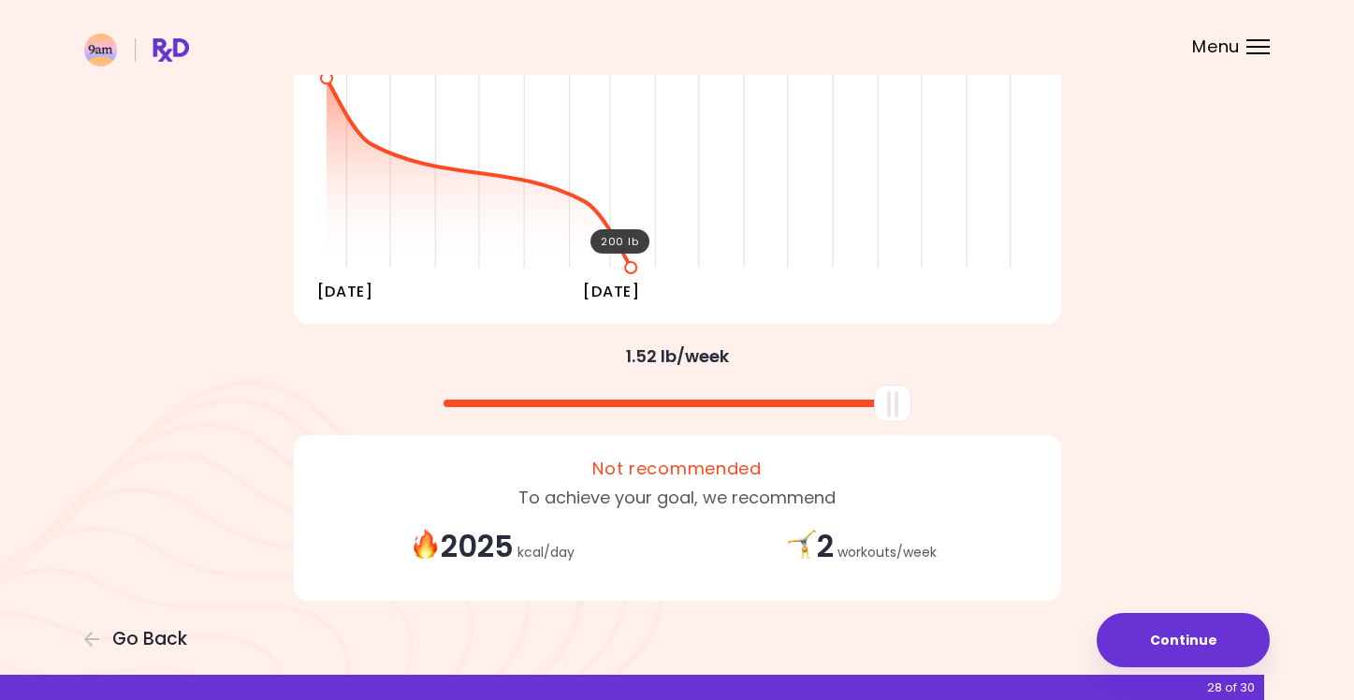
scroll to position [294, 0]
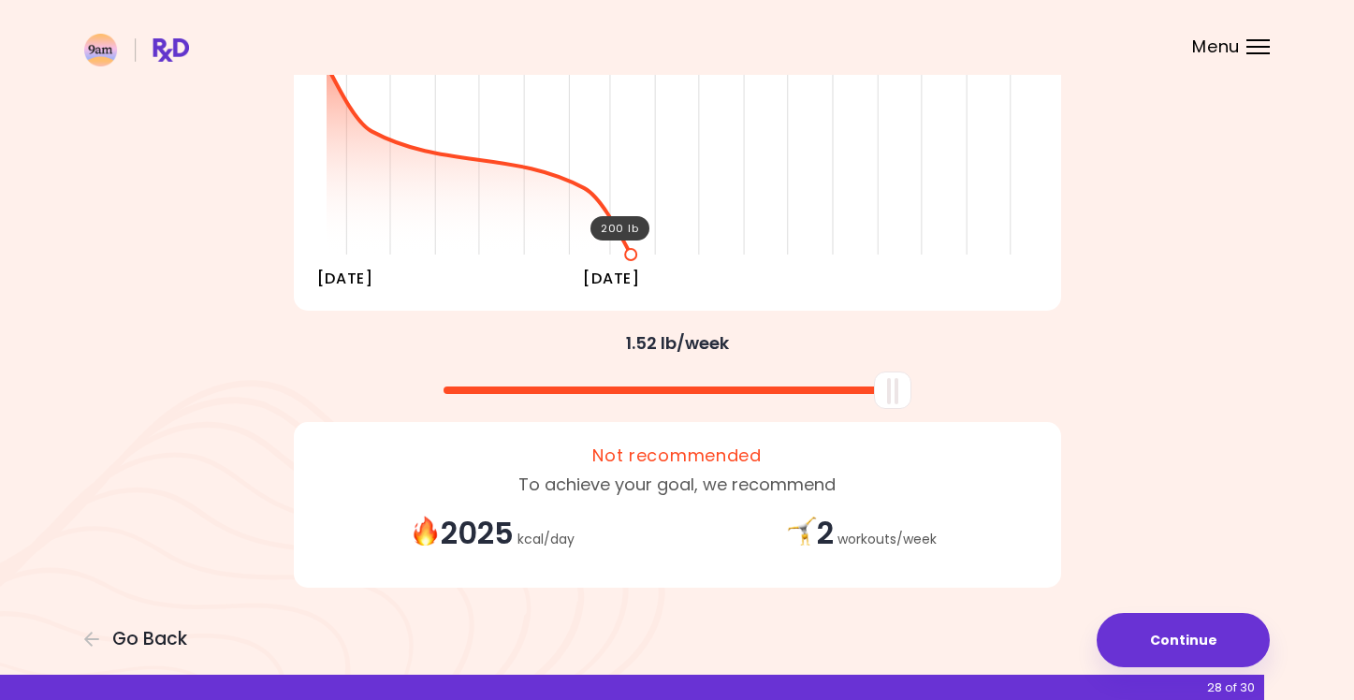
click at [826, 525] on strong "2" at bounding box center [825, 533] width 17 height 42
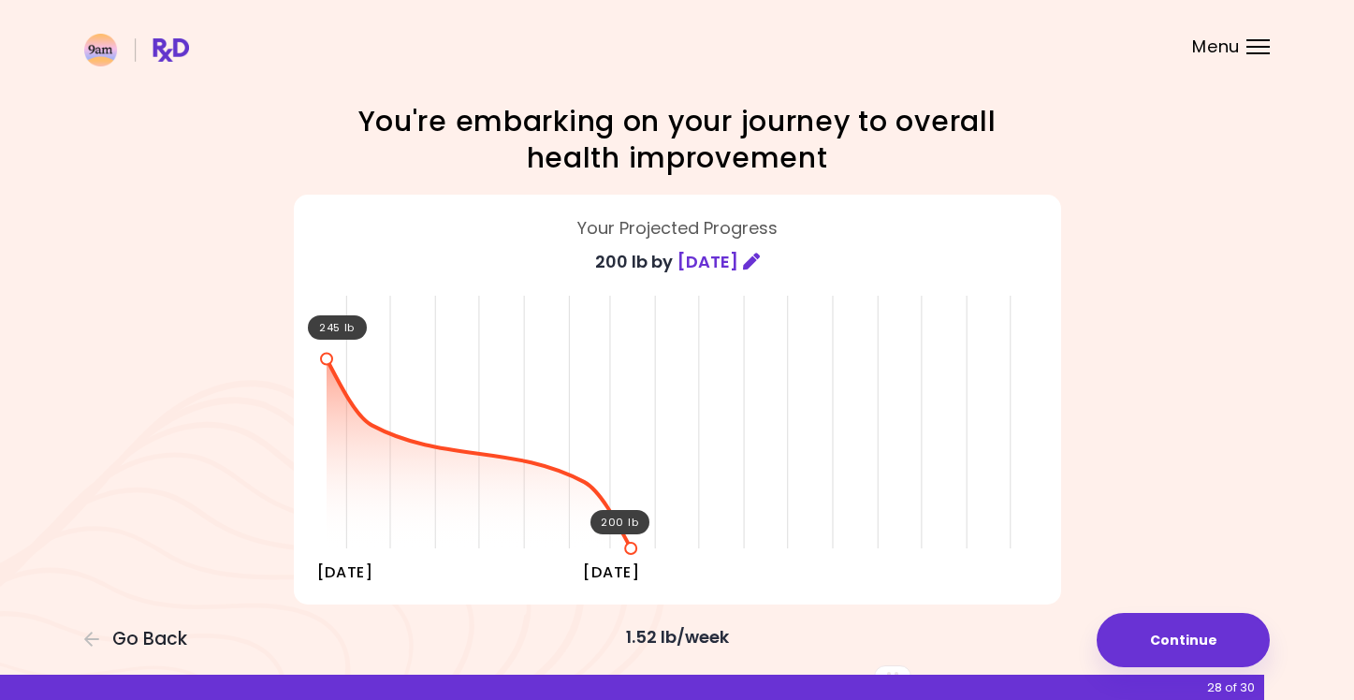
click at [755, 259] on icon at bounding box center [751, 261] width 17 height 17
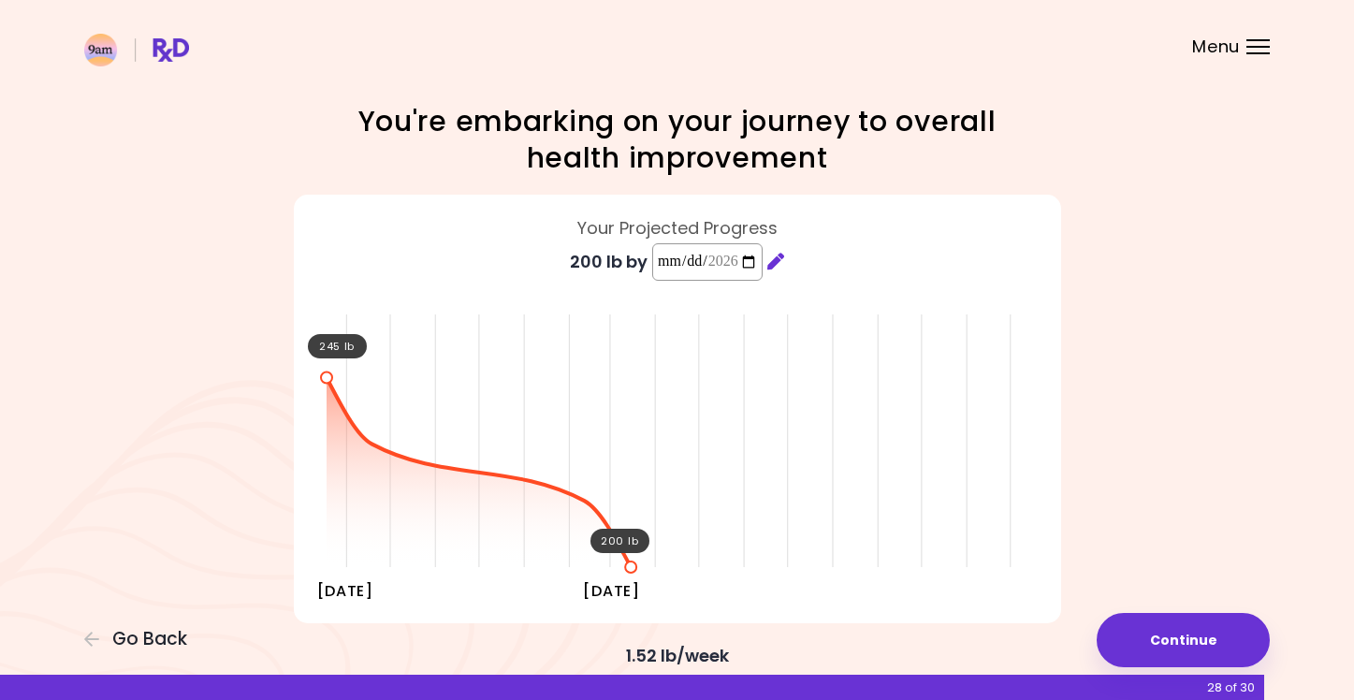
click at [674, 263] on input "**********" at bounding box center [707, 261] width 110 height 37
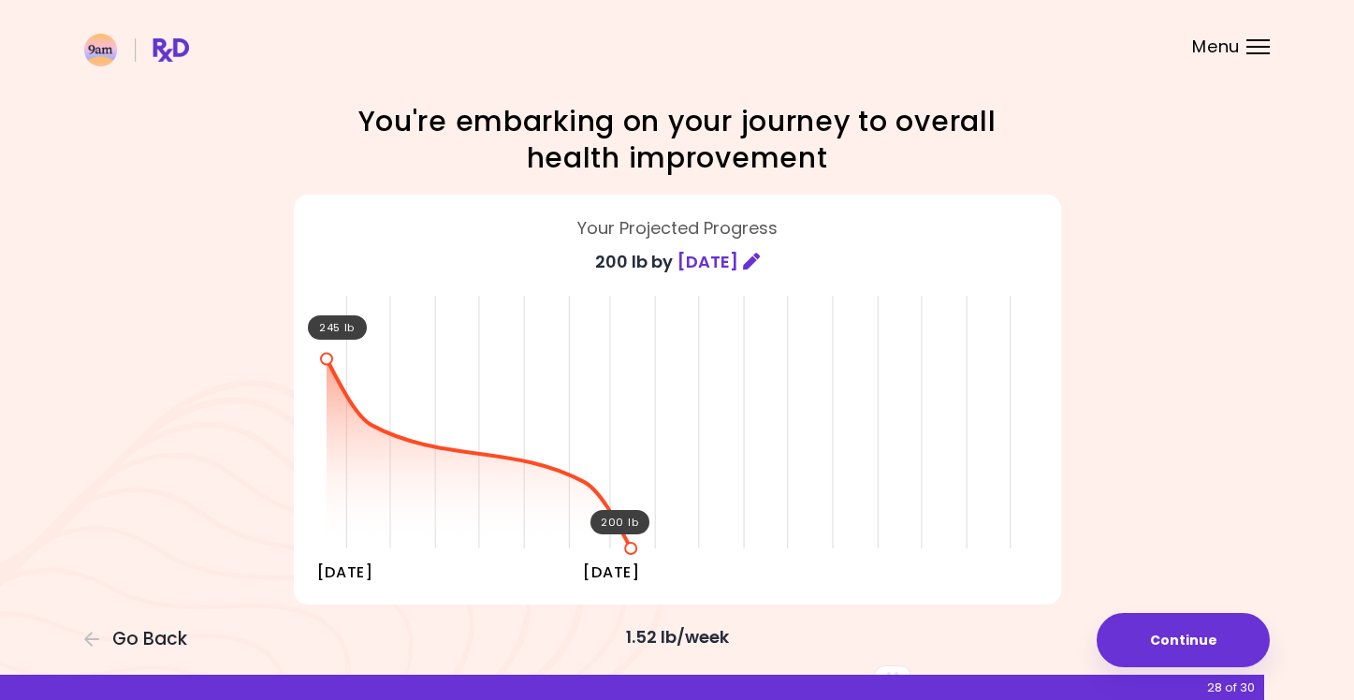
click at [1238, 475] on div "Focusable invisible element You're embarking on your journey to overall health …" at bounding box center [677, 499] width 1354 height 998
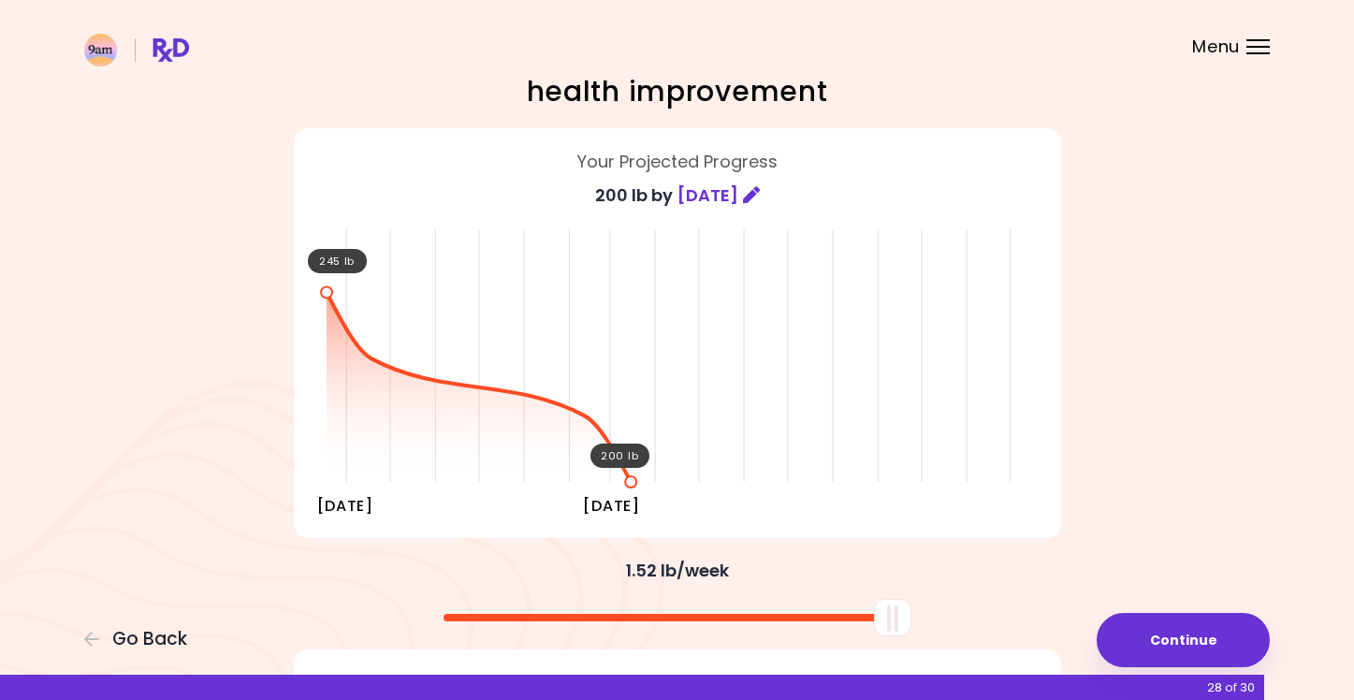
scroll to position [294, 0]
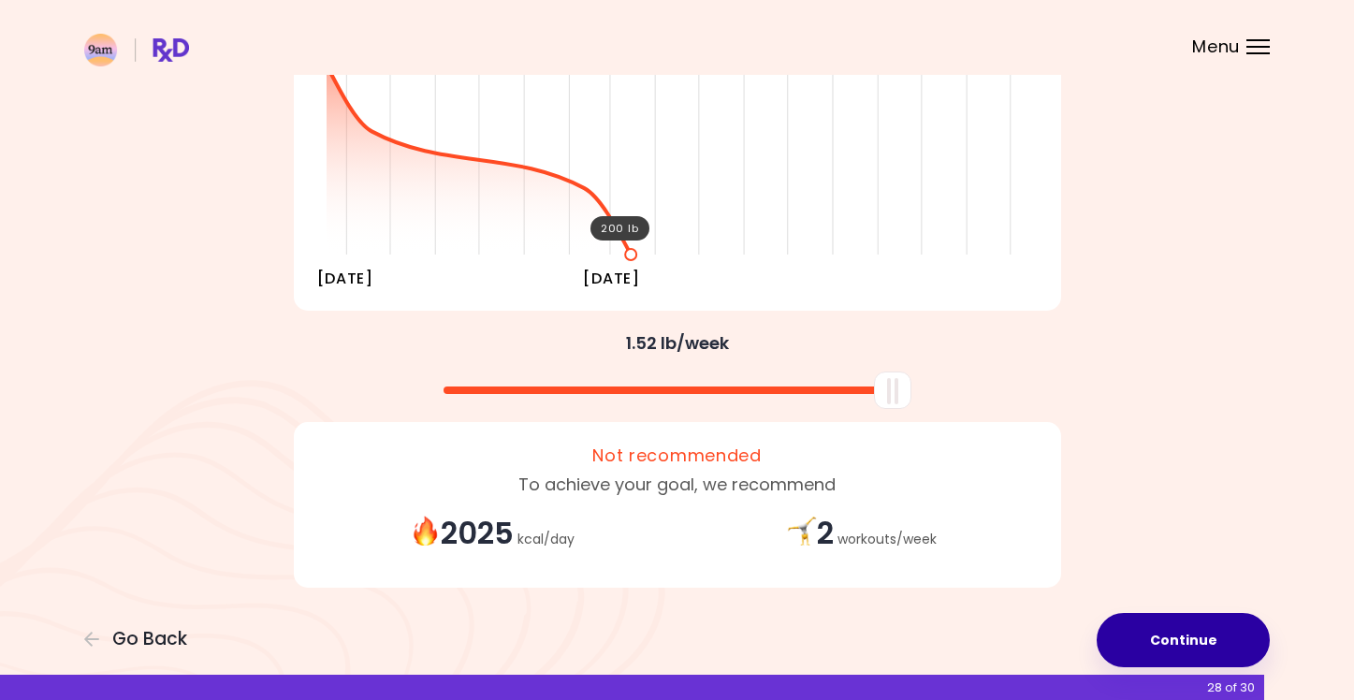
click at [1173, 644] on button "Continue" at bounding box center [1182, 640] width 173 height 54
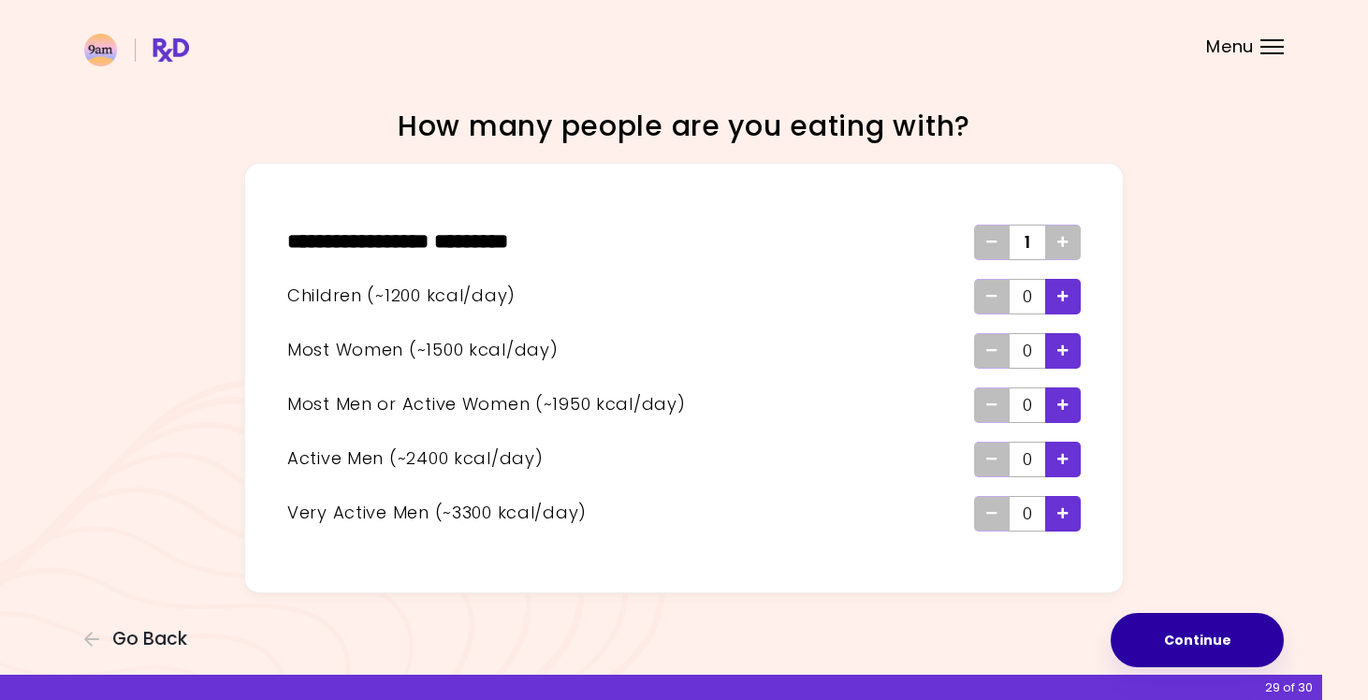
click at [1220, 649] on button "Continue" at bounding box center [1196, 640] width 173 height 54
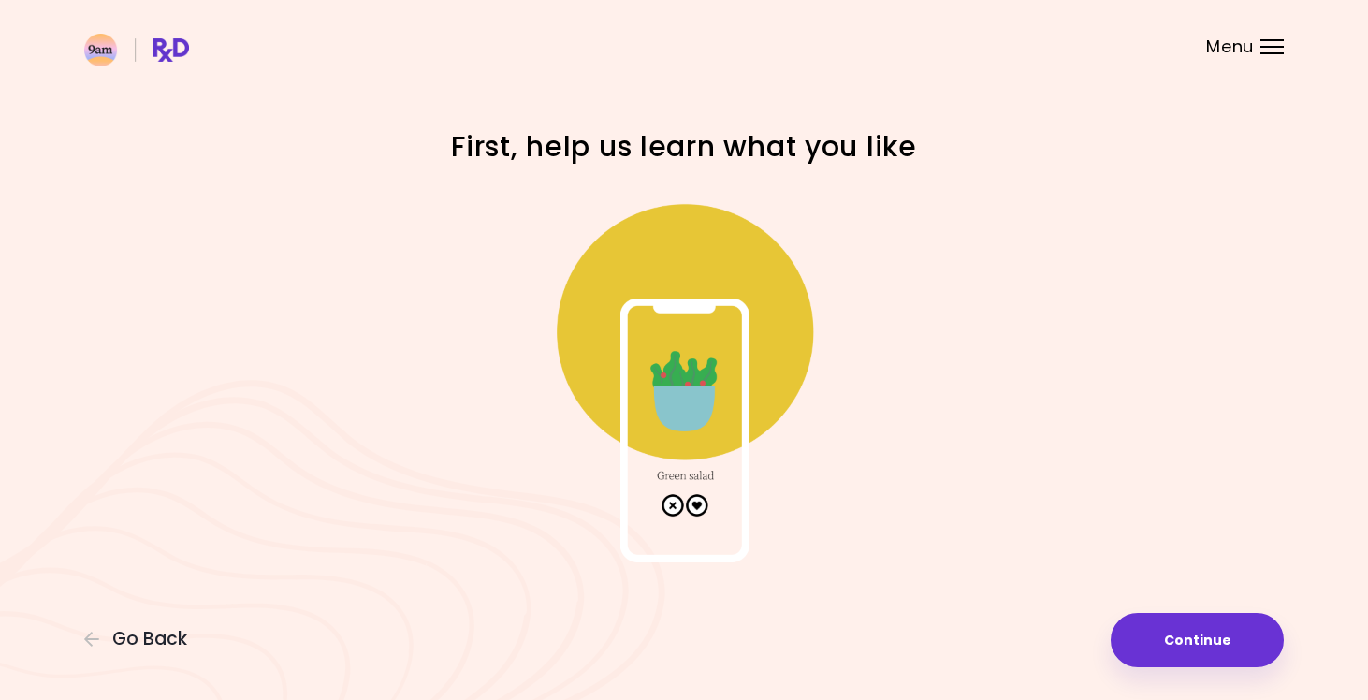
click at [693, 505] on img at bounding box center [684, 375] width 374 height 374
click at [701, 507] on img at bounding box center [684, 375] width 374 height 374
click at [1229, 660] on button "Continue" at bounding box center [1196, 640] width 173 height 54
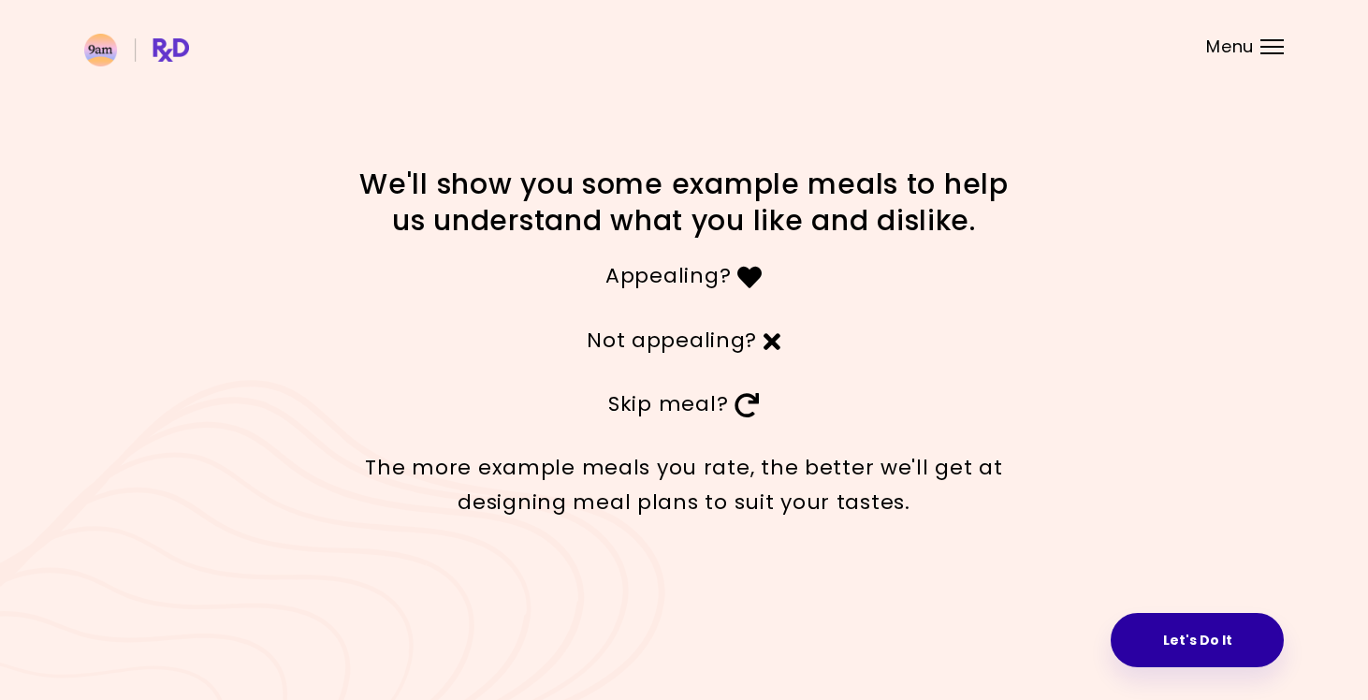
click at [1169, 634] on button "Let's Do It" at bounding box center [1196, 640] width 173 height 54
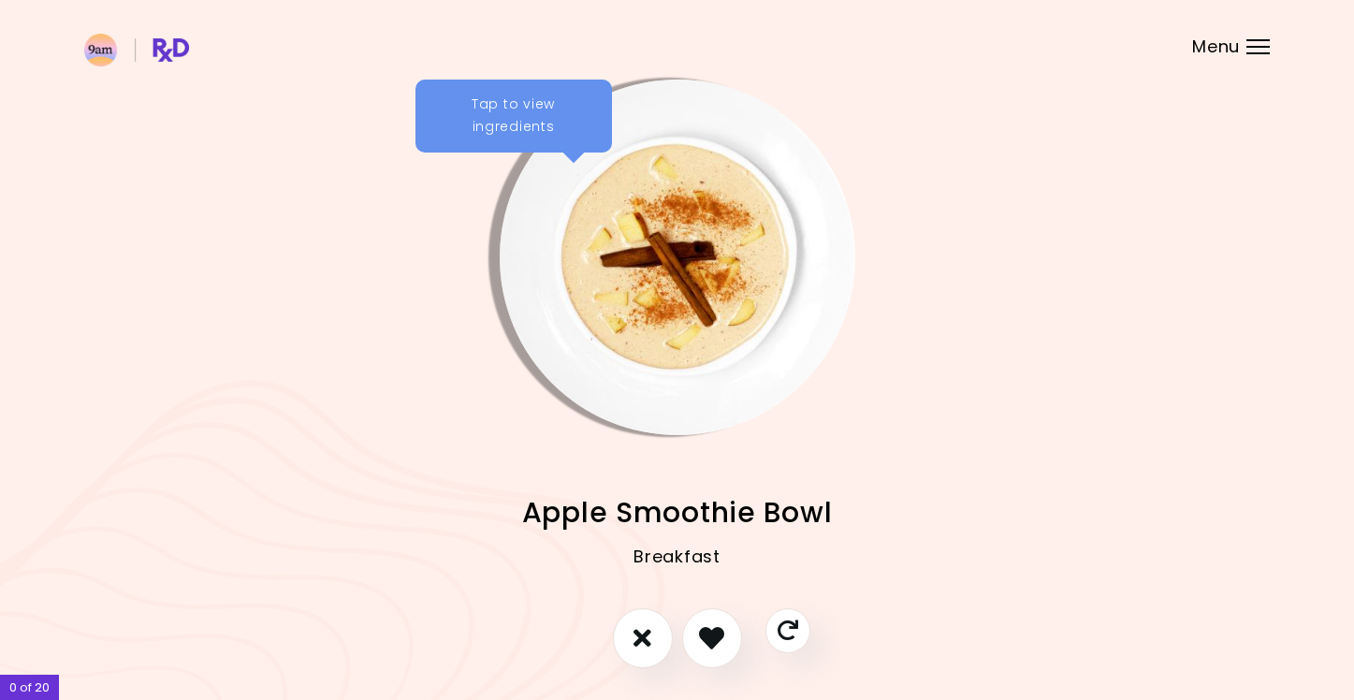
click at [571, 117] on div "Tap to view ingredients" at bounding box center [513, 116] width 196 height 73
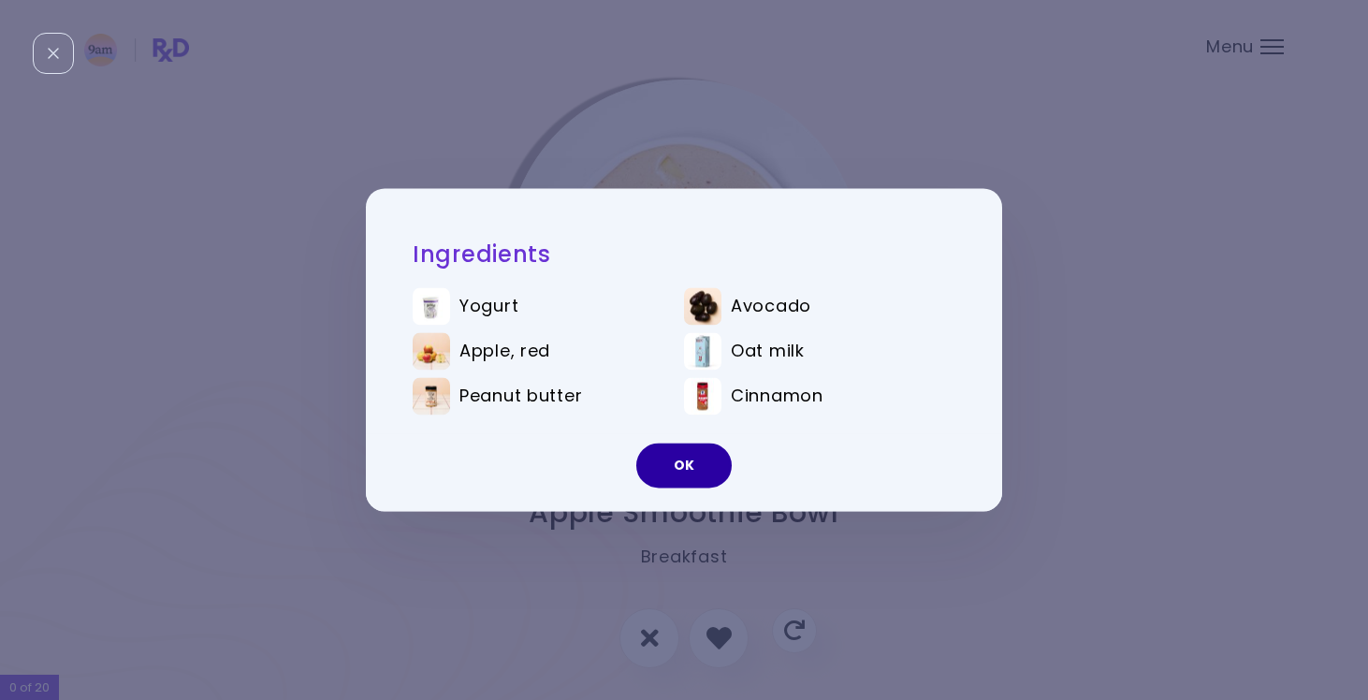
click at [696, 465] on button "OK" at bounding box center [683, 465] width 95 height 45
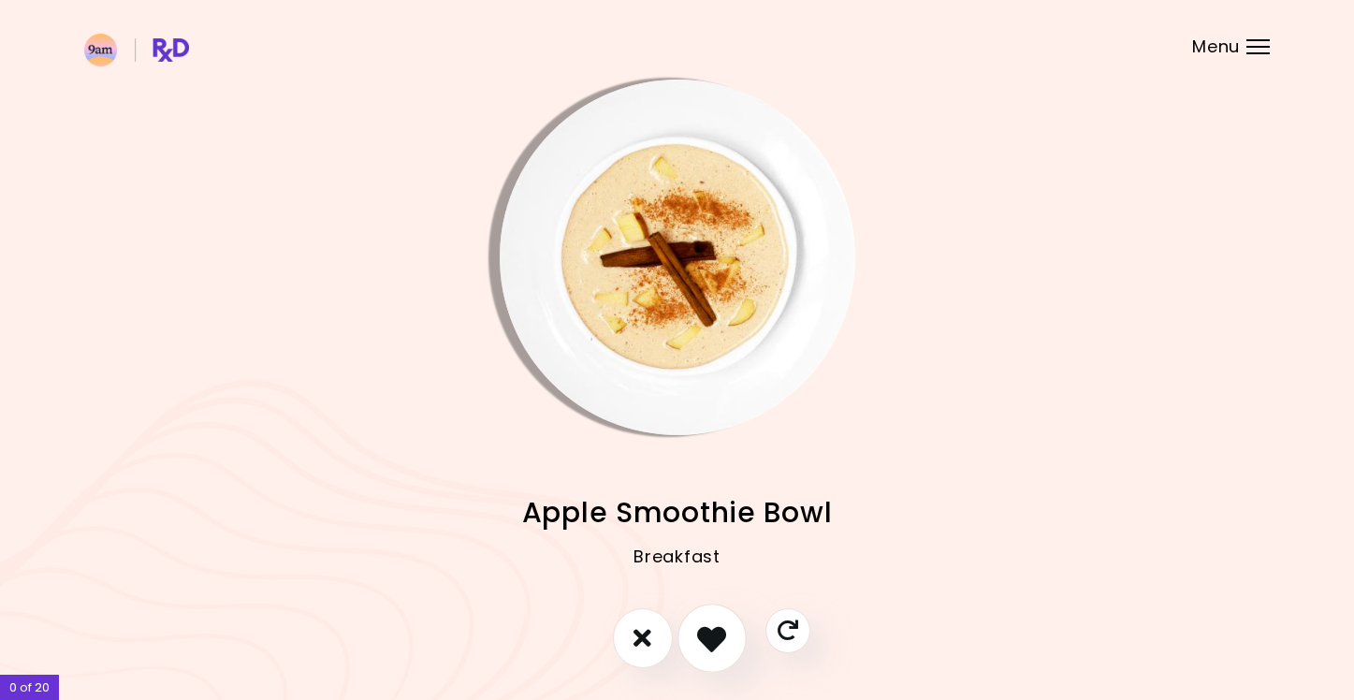
click at [719, 627] on icon "I like this recipe" at bounding box center [711, 637] width 29 height 29
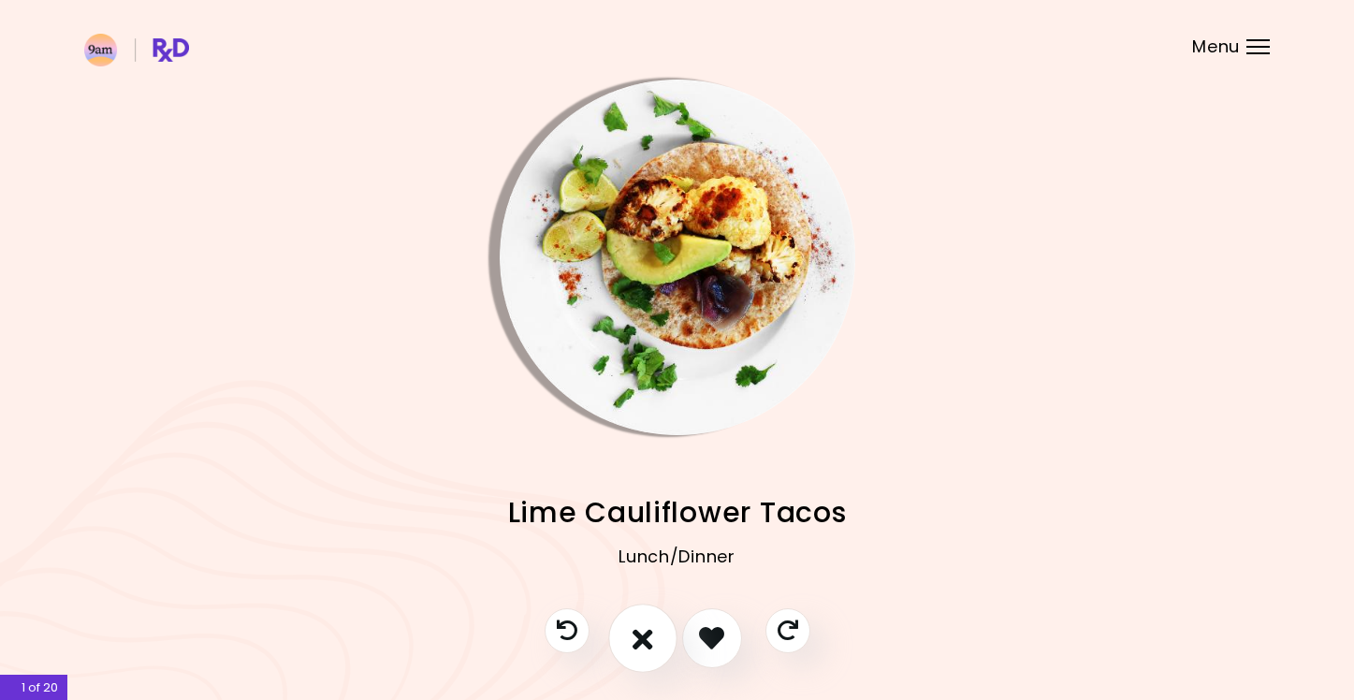
click at [643, 635] on icon "I don't like this recipe" at bounding box center [642, 637] width 21 height 29
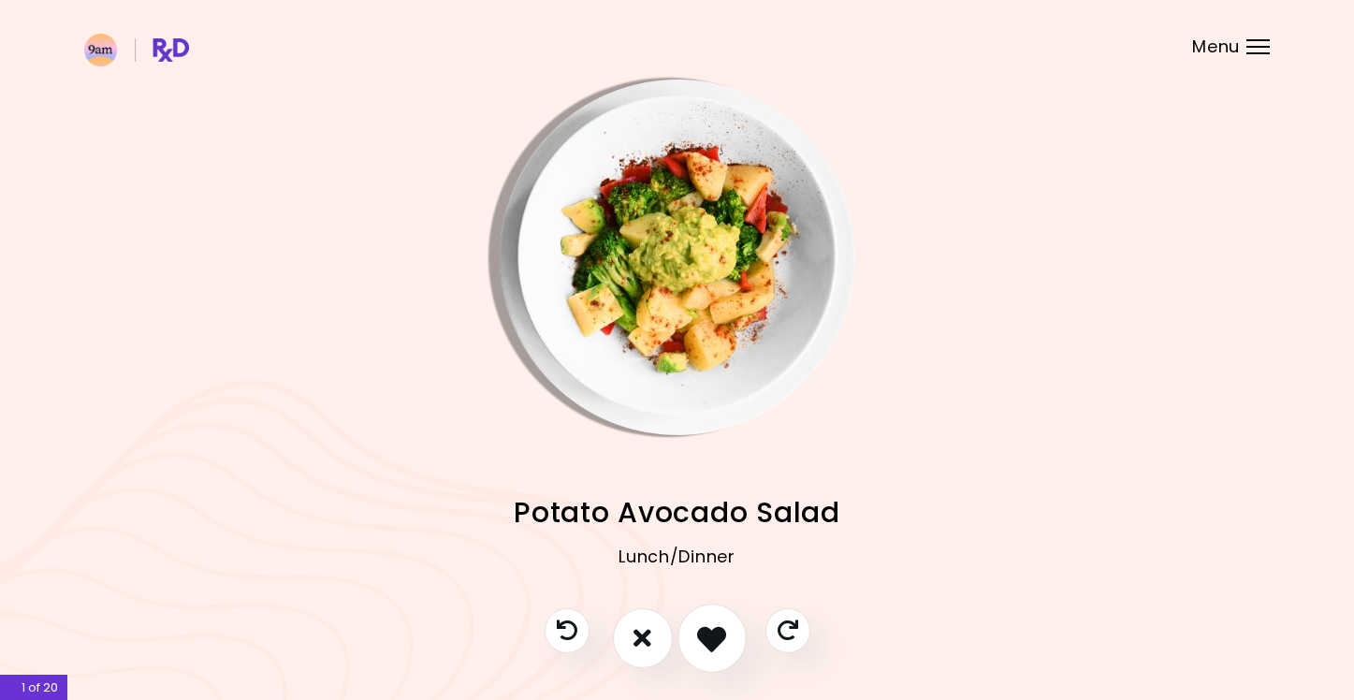
click at [713, 640] on icon "I like this recipe" at bounding box center [711, 637] width 29 height 29
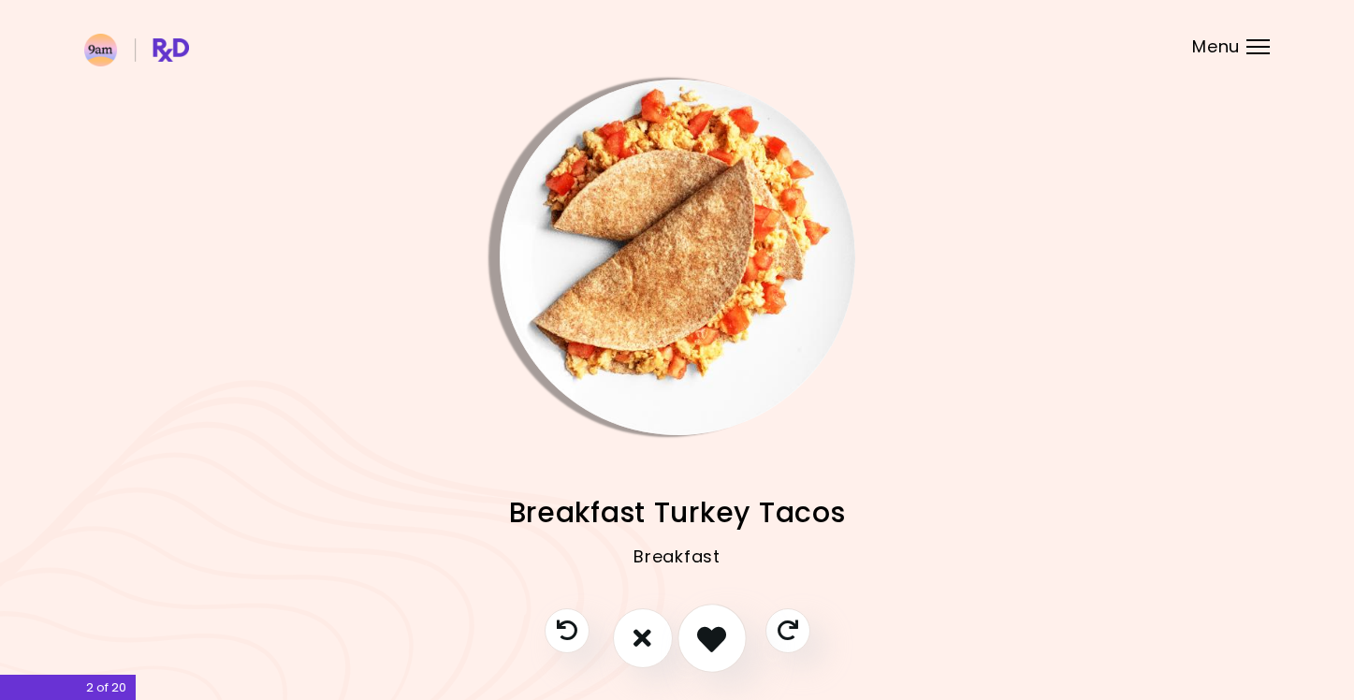
click at [707, 641] on icon "I like this recipe" at bounding box center [711, 637] width 29 height 29
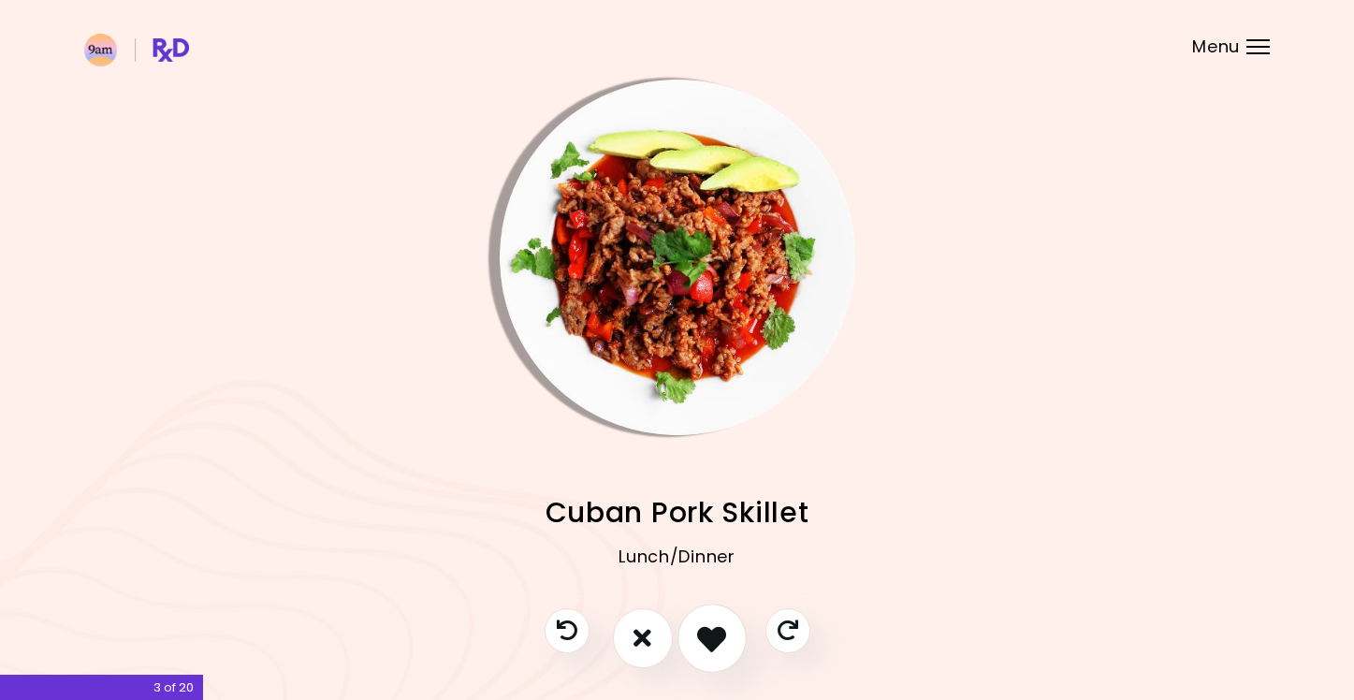
click at [707, 641] on icon "I like this recipe" at bounding box center [711, 637] width 29 height 29
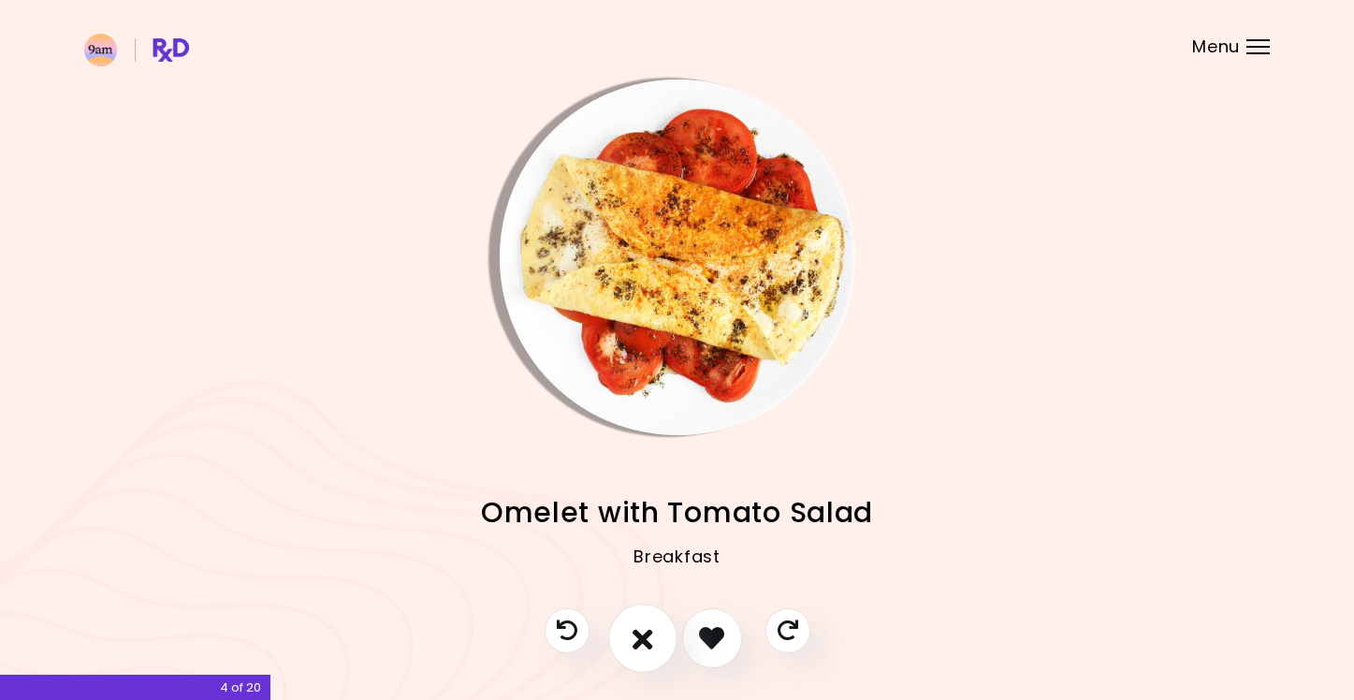
click at [636, 638] on icon "I don't like this recipe" at bounding box center [642, 637] width 21 height 29
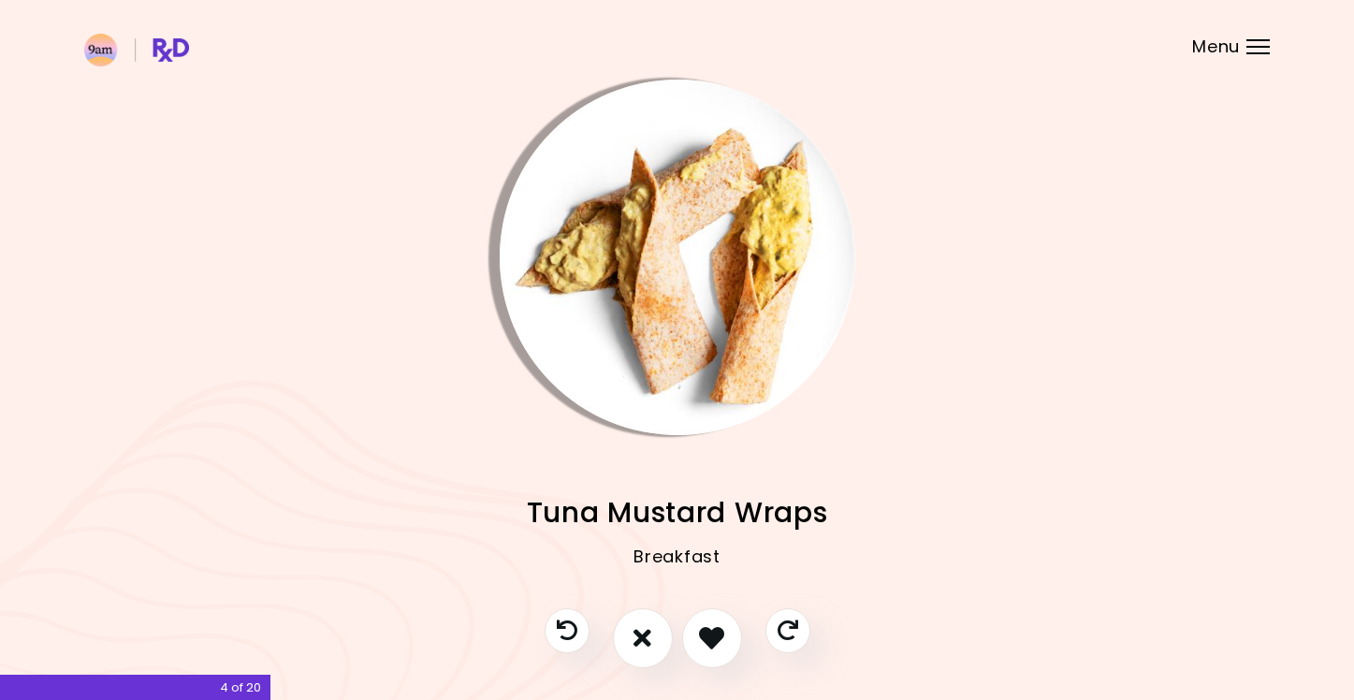
click at [691, 178] on img "Info - Tuna Mustard Wraps" at bounding box center [678, 258] width 356 height 356
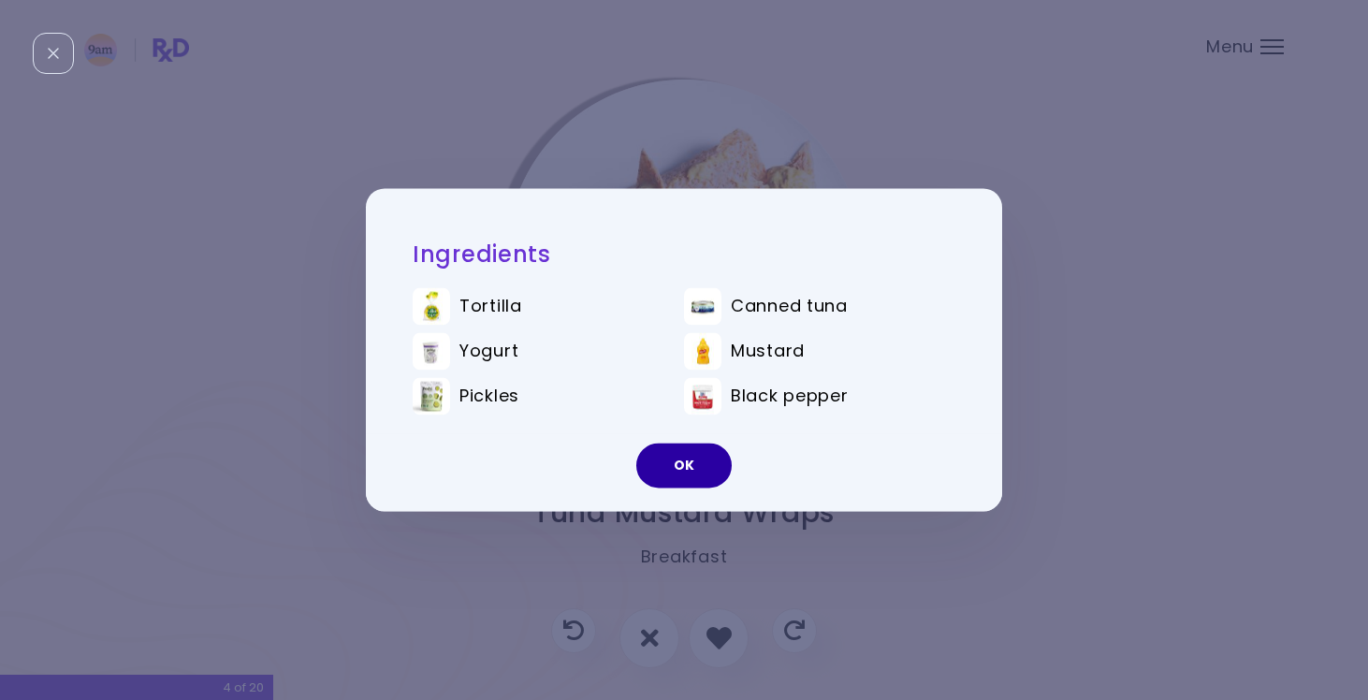
click at [676, 471] on button "OK" at bounding box center [683, 465] width 95 height 45
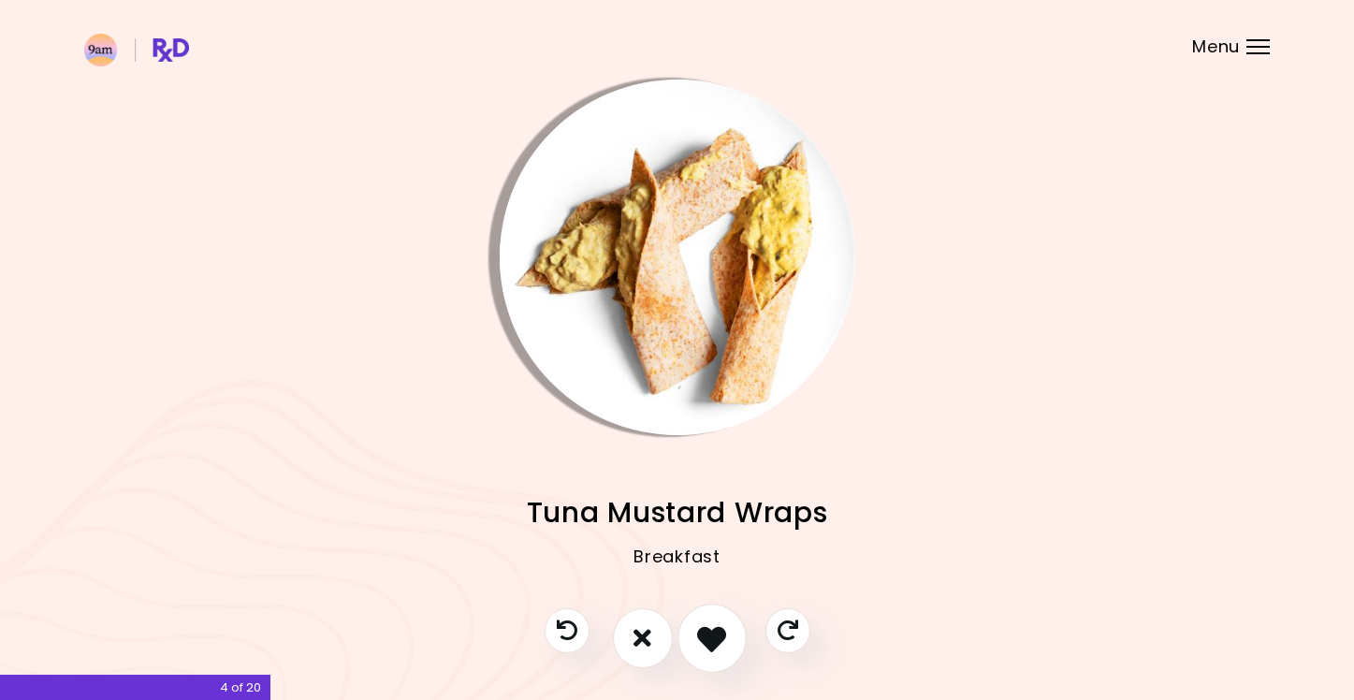
click at [707, 630] on icon "I like this recipe" at bounding box center [711, 637] width 29 height 29
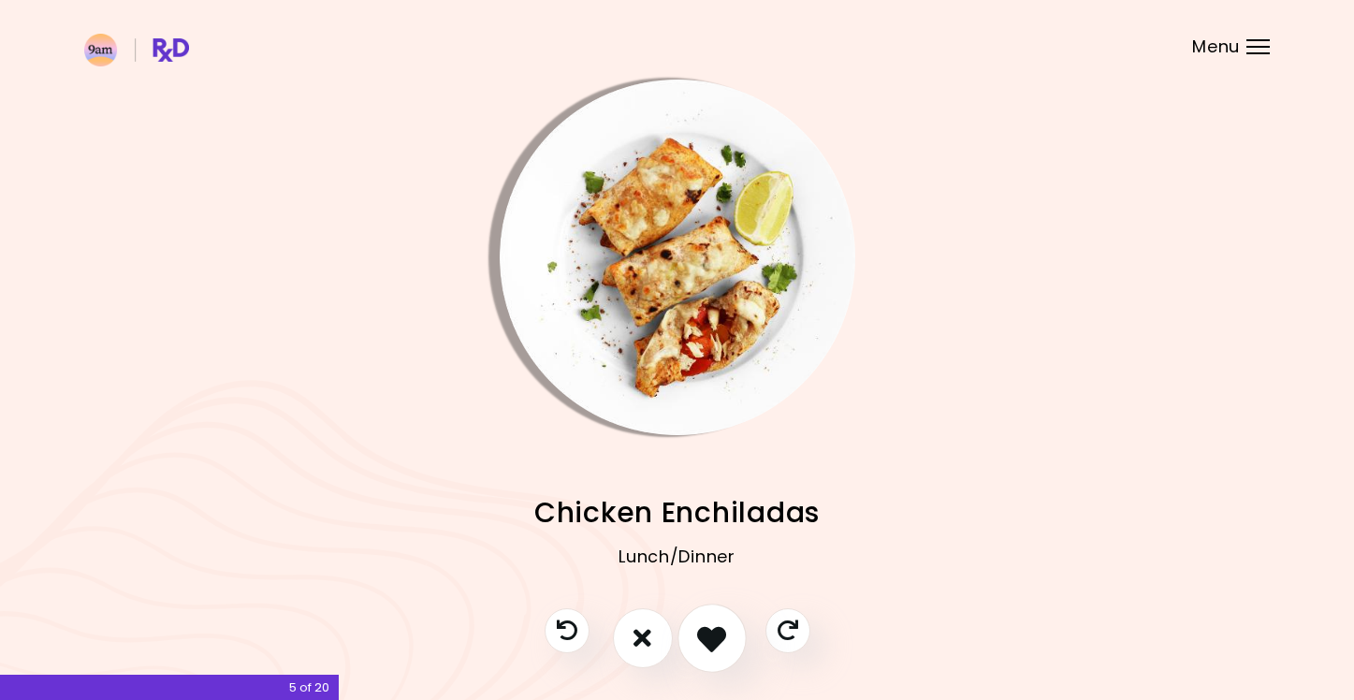
click at [710, 630] on icon "I like this recipe" at bounding box center [711, 637] width 29 height 29
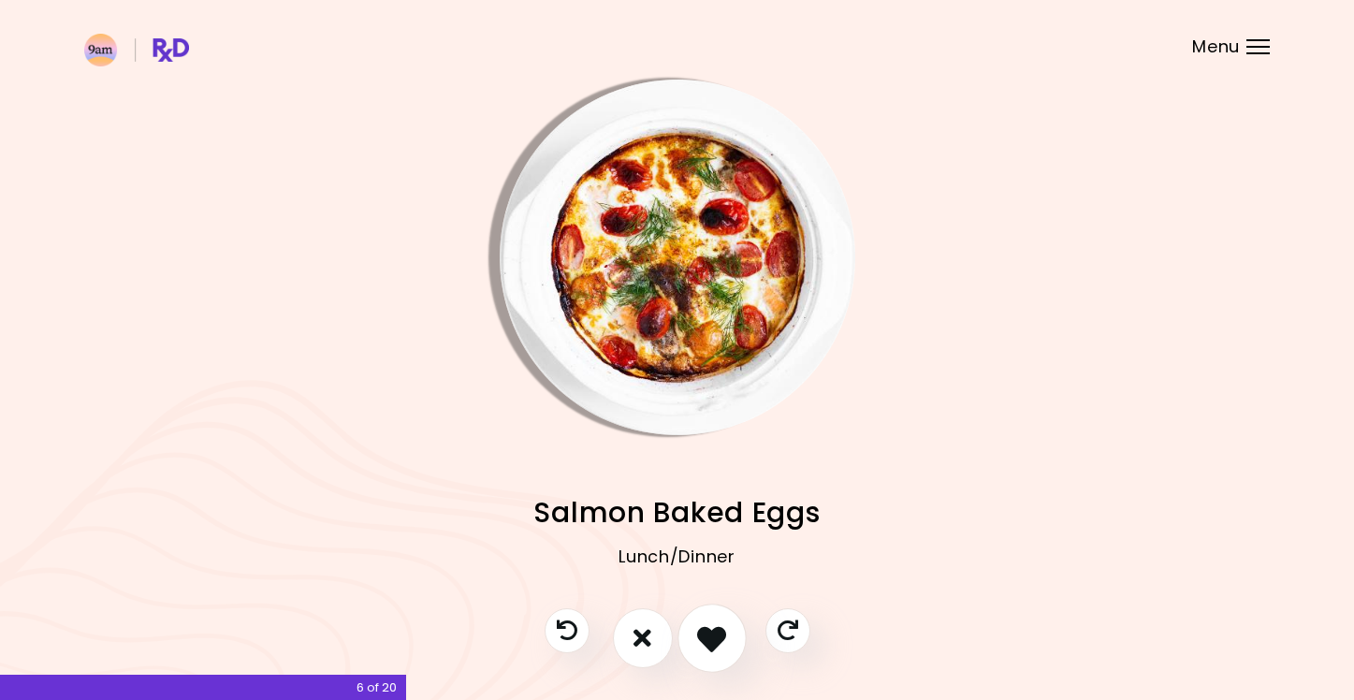
click at [710, 630] on icon "I like this recipe" at bounding box center [711, 637] width 29 height 29
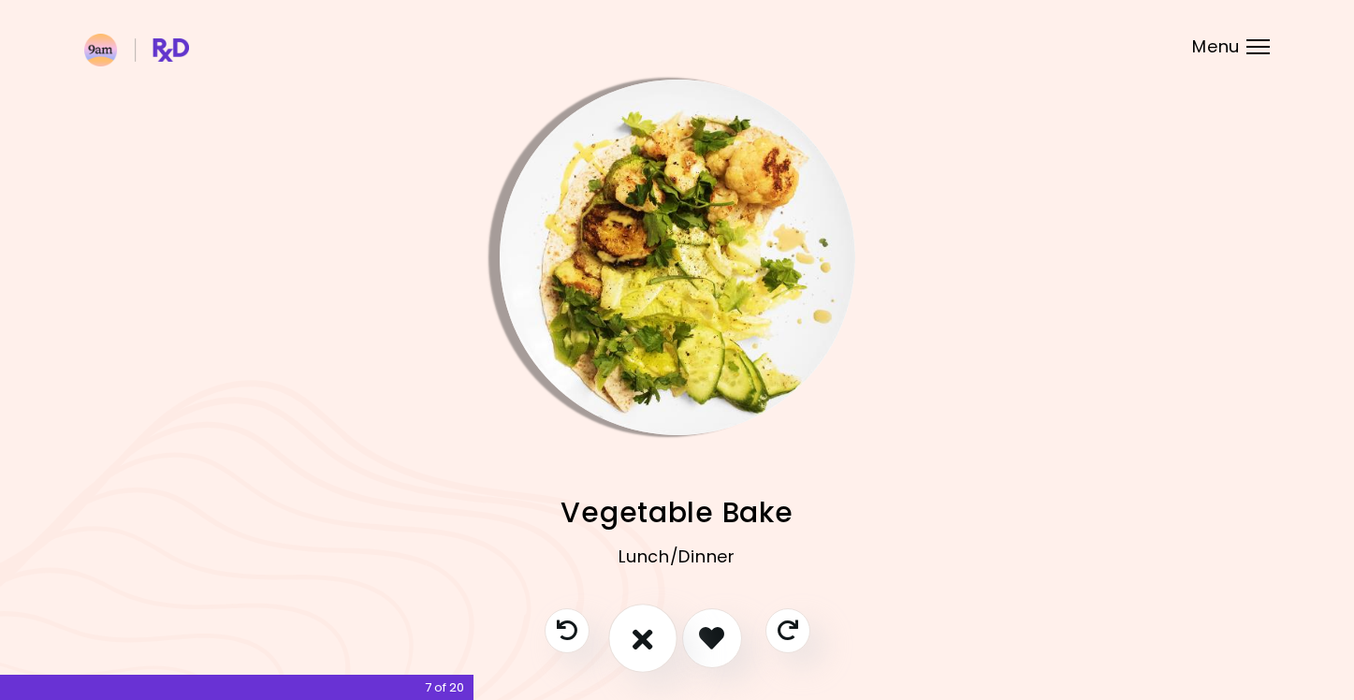
click at [656, 634] on button "I don't like this recipe" at bounding box center [642, 637] width 69 height 69
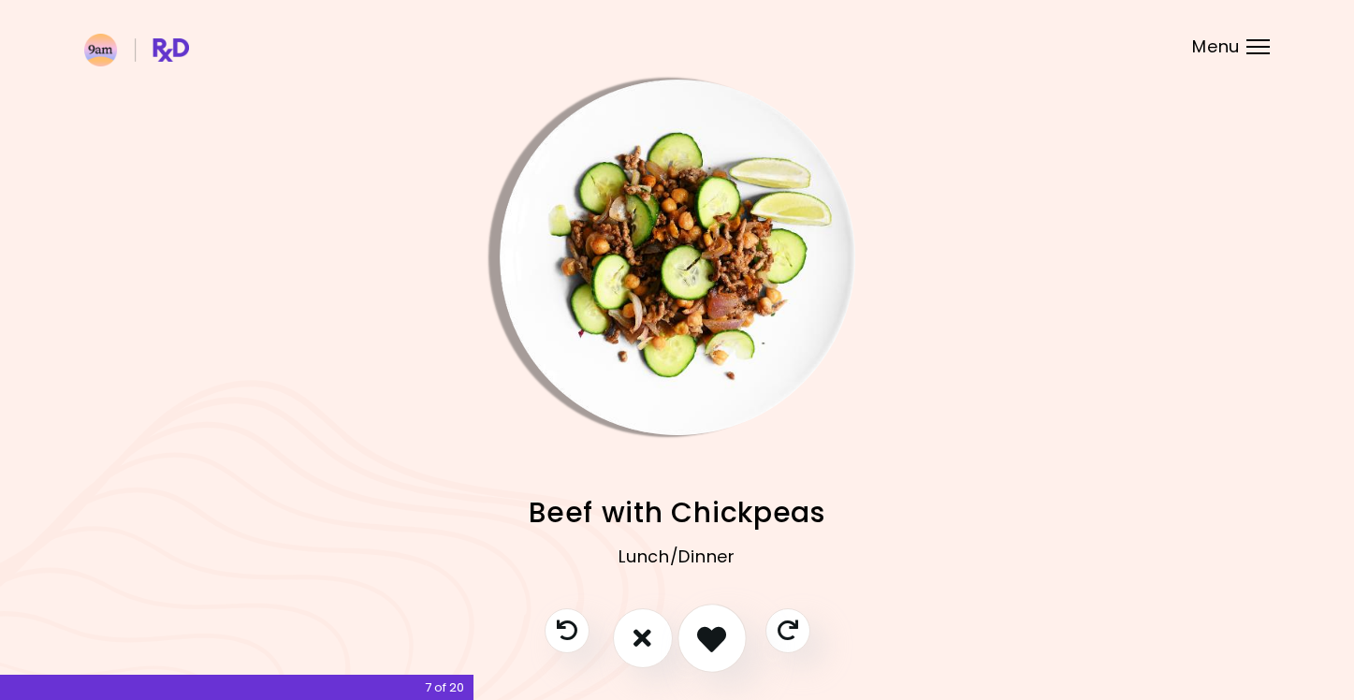
click at [714, 638] on icon "I like this recipe" at bounding box center [711, 637] width 29 height 29
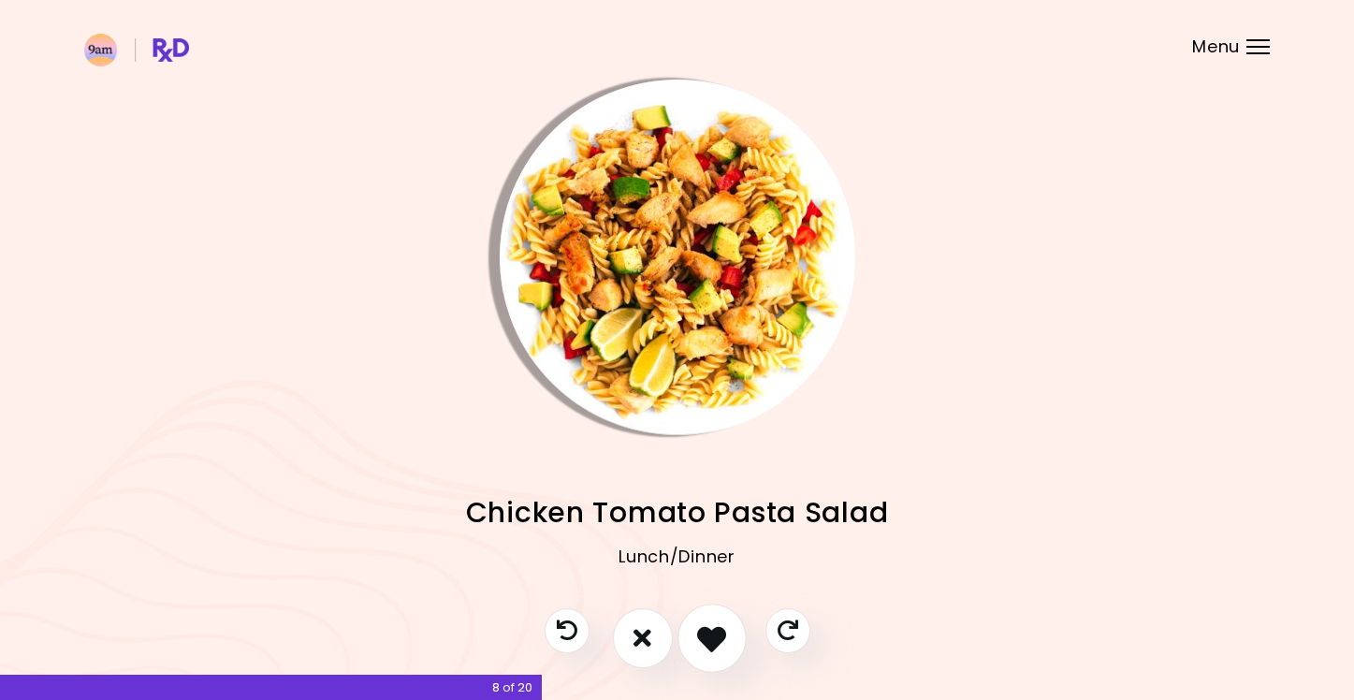
click at [714, 638] on icon "I like this recipe" at bounding box center [711, 637] width 29 height 29
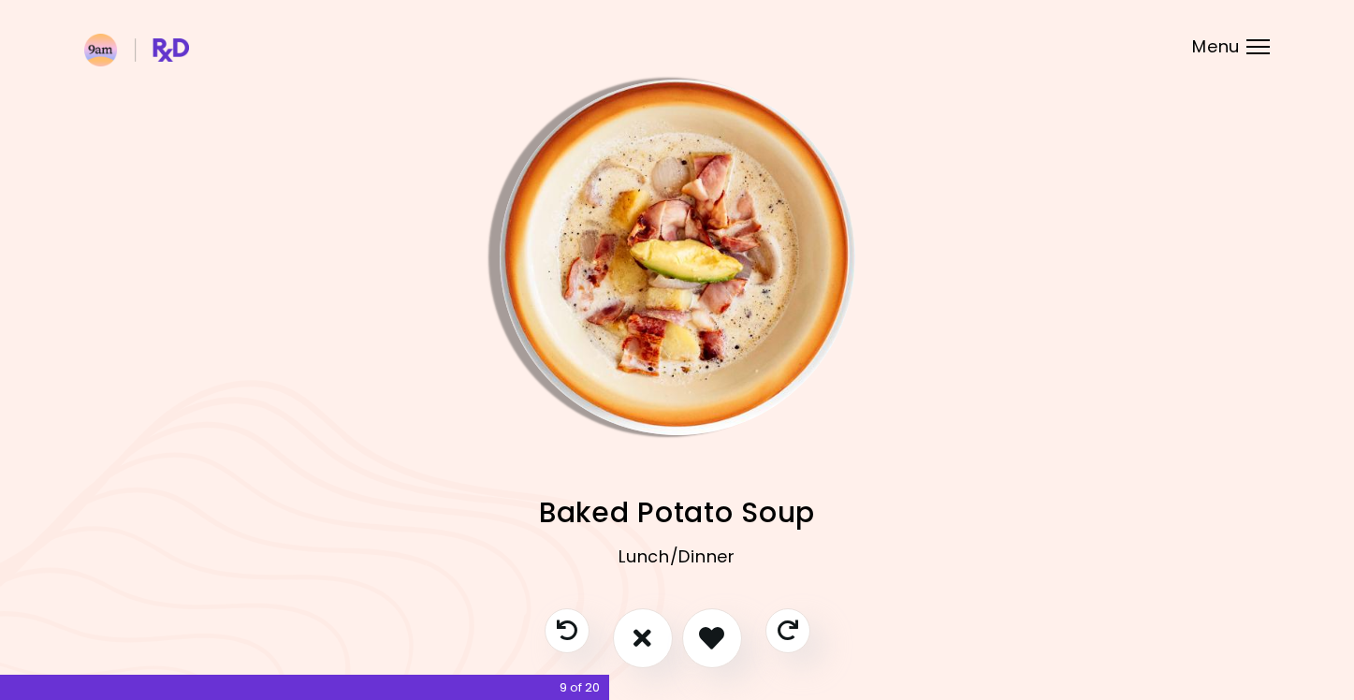
click at [691, 261] on img "Info - Baked Potato Soup" at bounding box center [678, 258] width 356 height 356
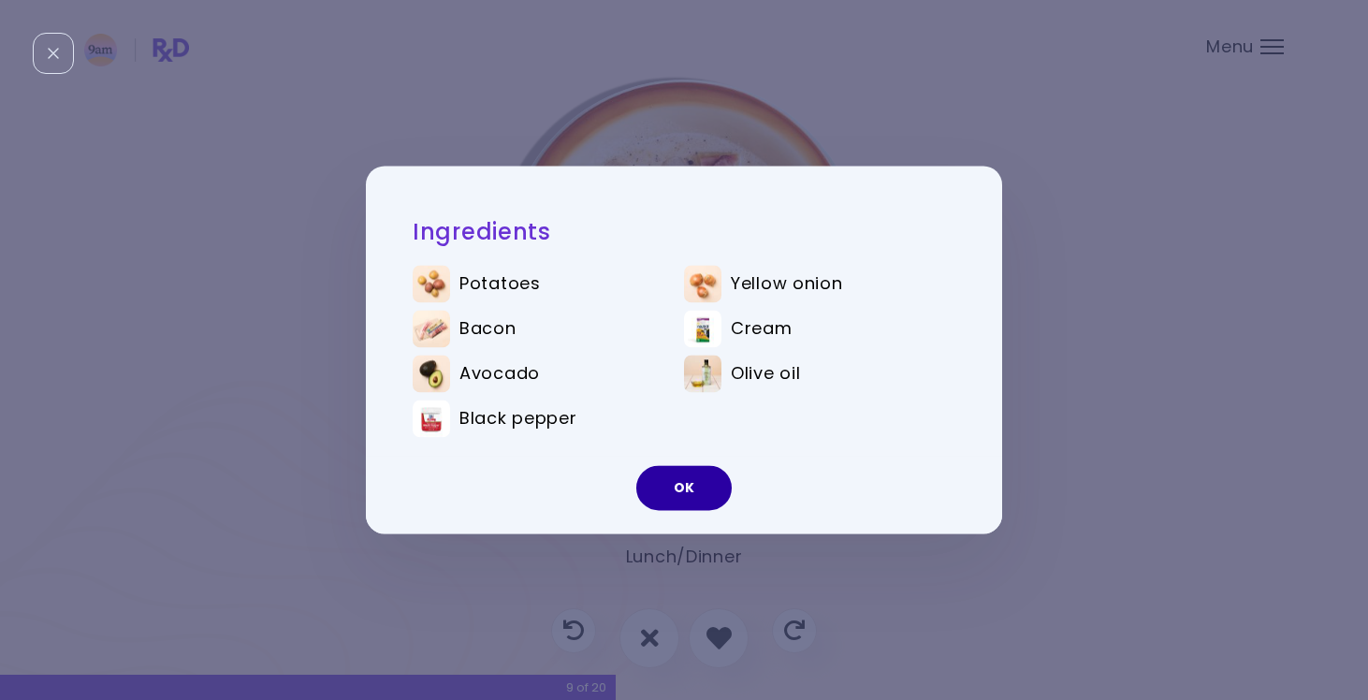
click at [726, 476] on button "OK" at bounding box center [683, 488] width 95 height 45
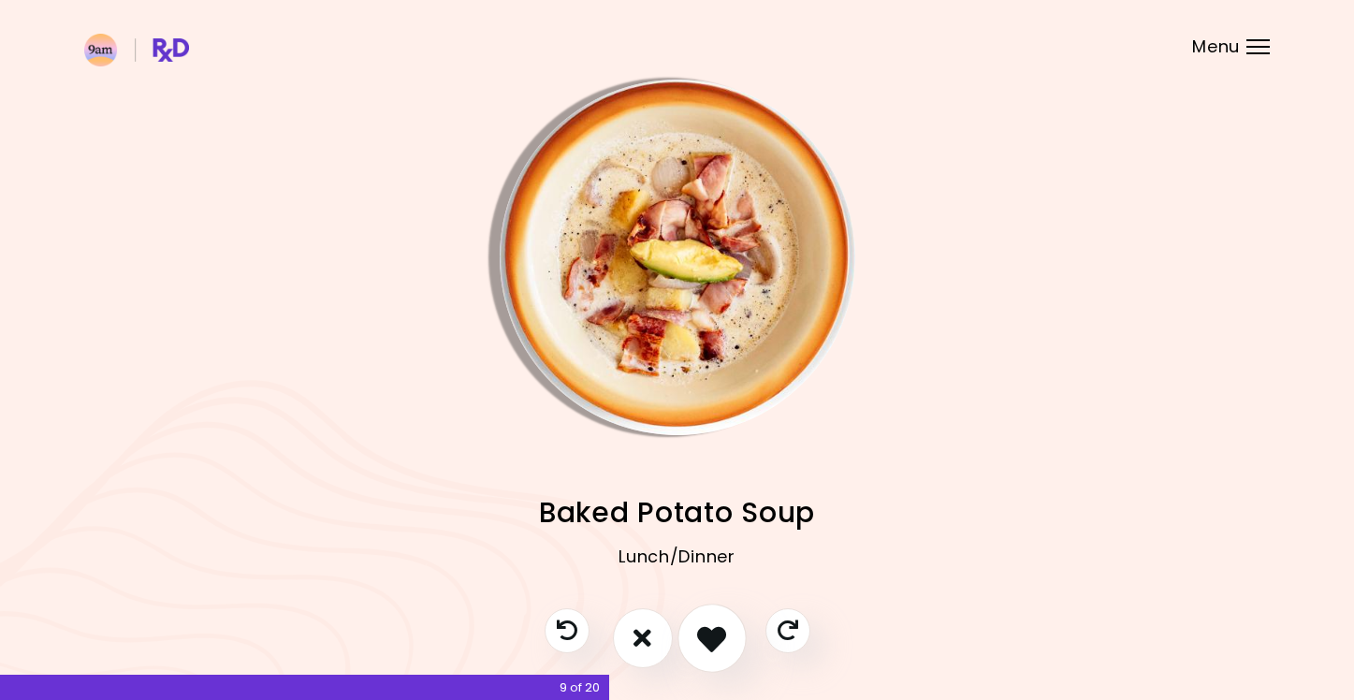
click at [698, 631] on icon "I like this recipe" at bounding box center [711, 637] width 29 height 29
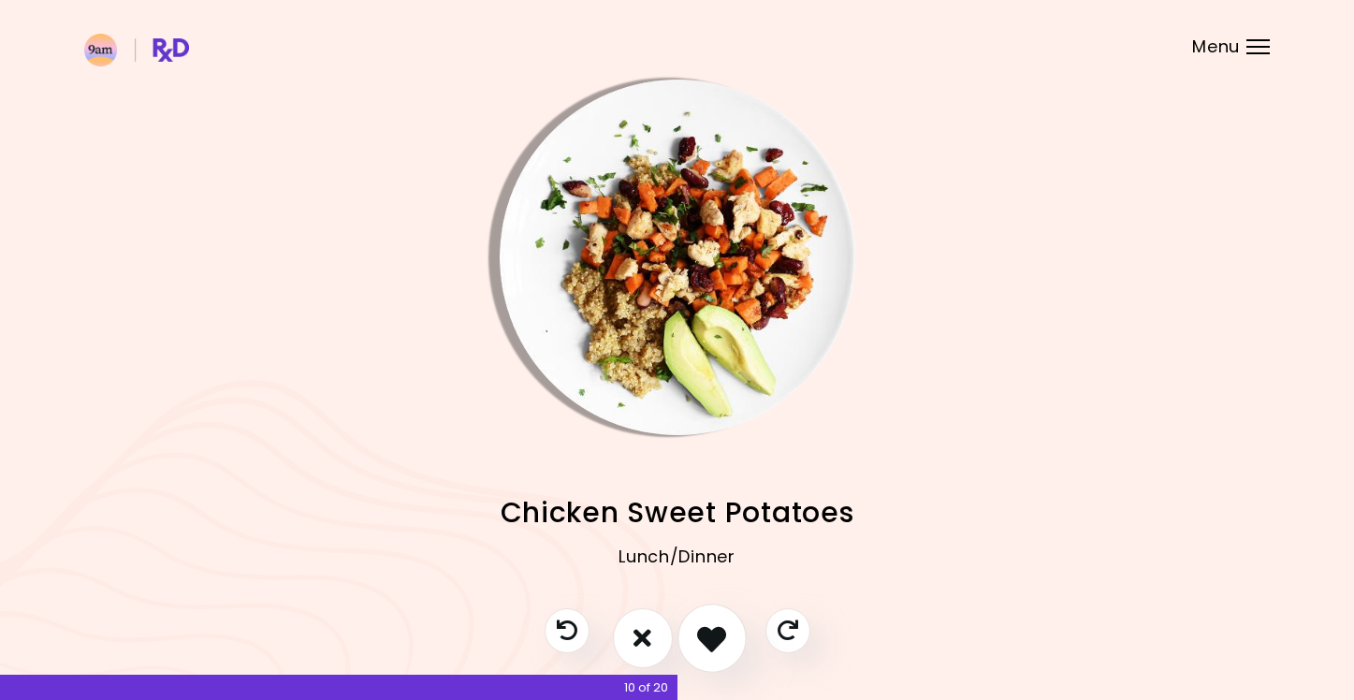
click at [697, 631] on icon "I like this recipe" at bounding box center [711, 637] width 29 height 29
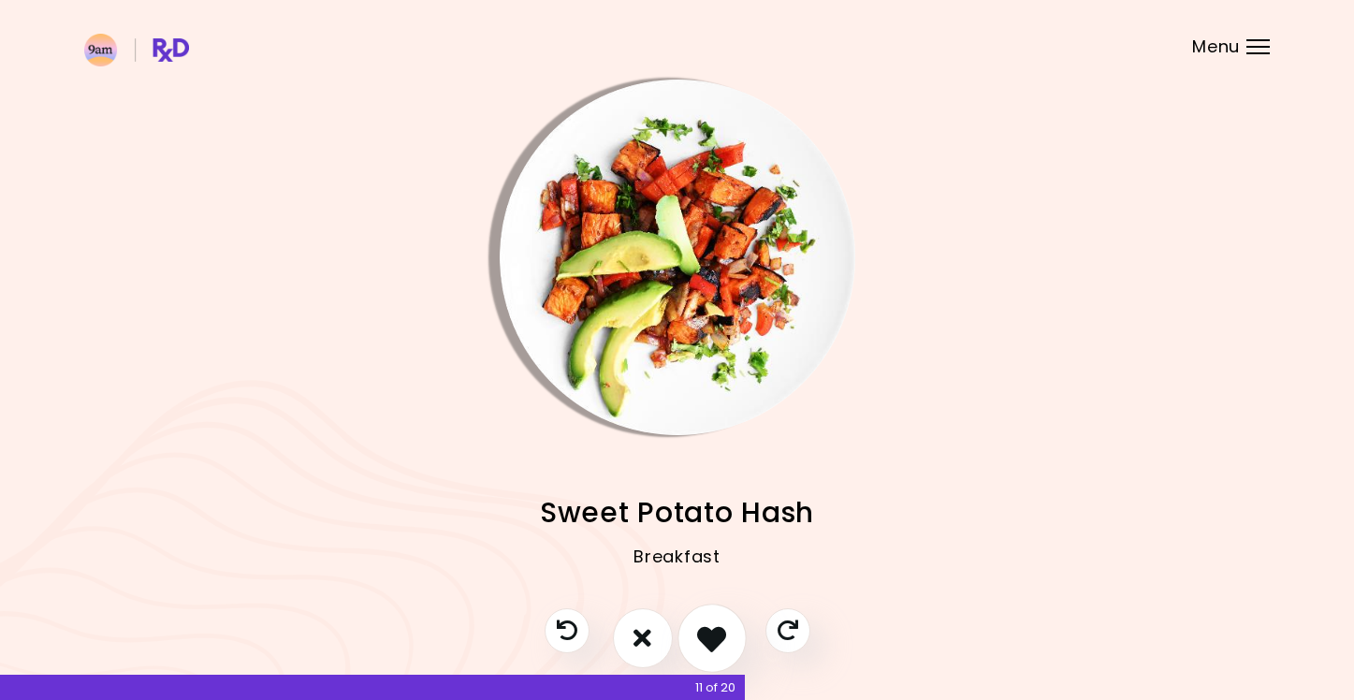
click at [697, 631] on icon "I like this recipe" at bounding box center [711, 637] width 29 height 29
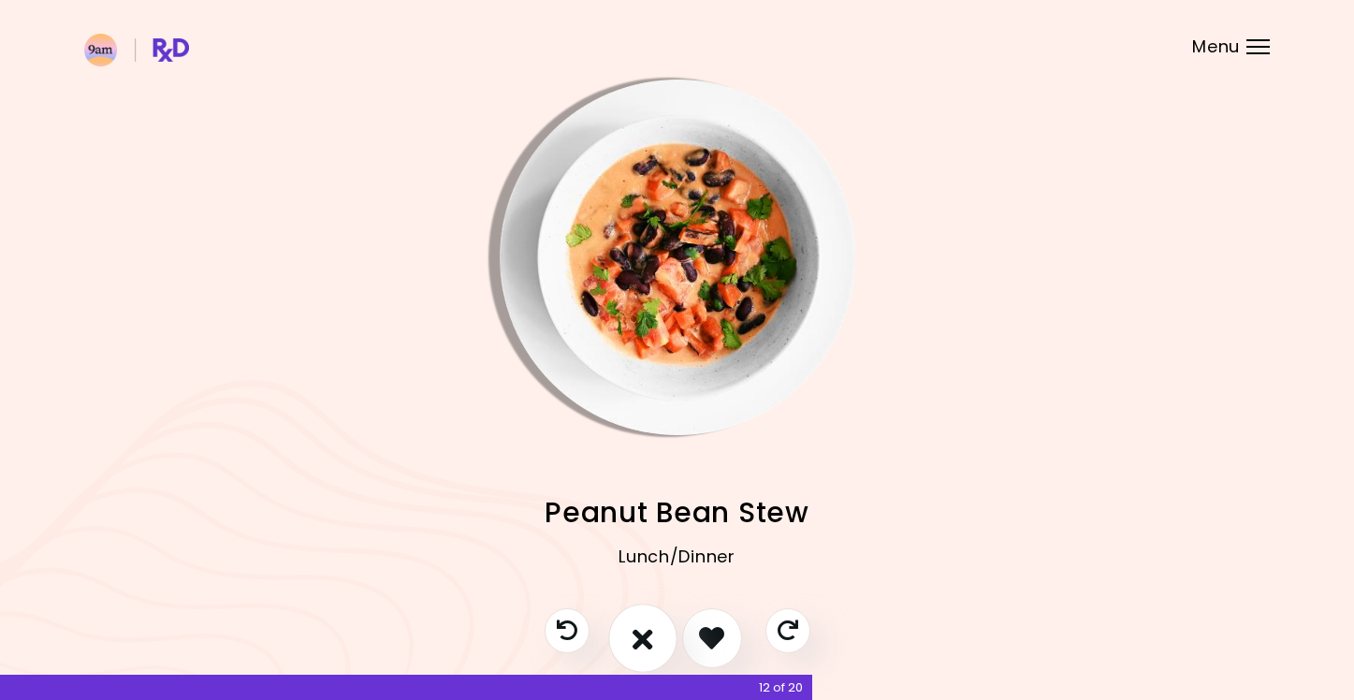
click at [639, 633] on icon "I don't like this recipe" at bounding box center [642, 637] width 21 height 29
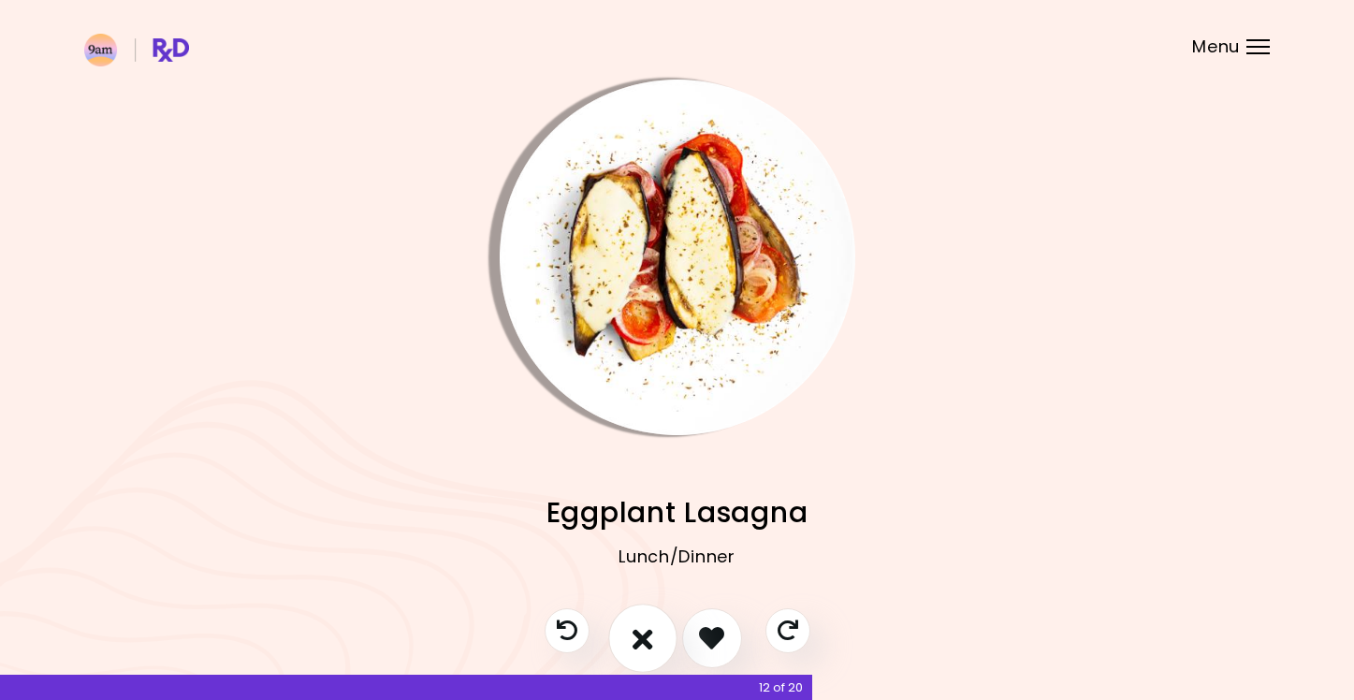
click at [639, 633] on icon "I don't like this recipe" at bounding box center [642, 637] width 21 height 29
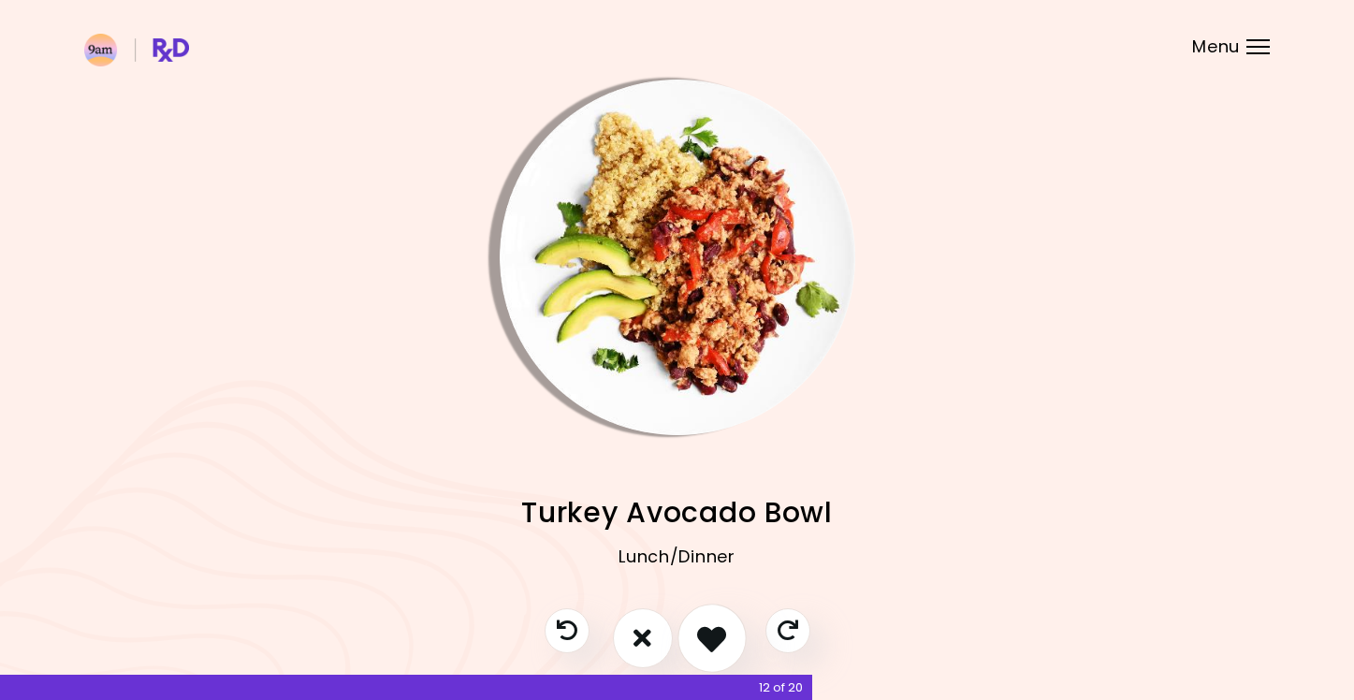
click at [718, 638] on icon "I like this recipe" at bounding box center [711, 637] width 29 height 29
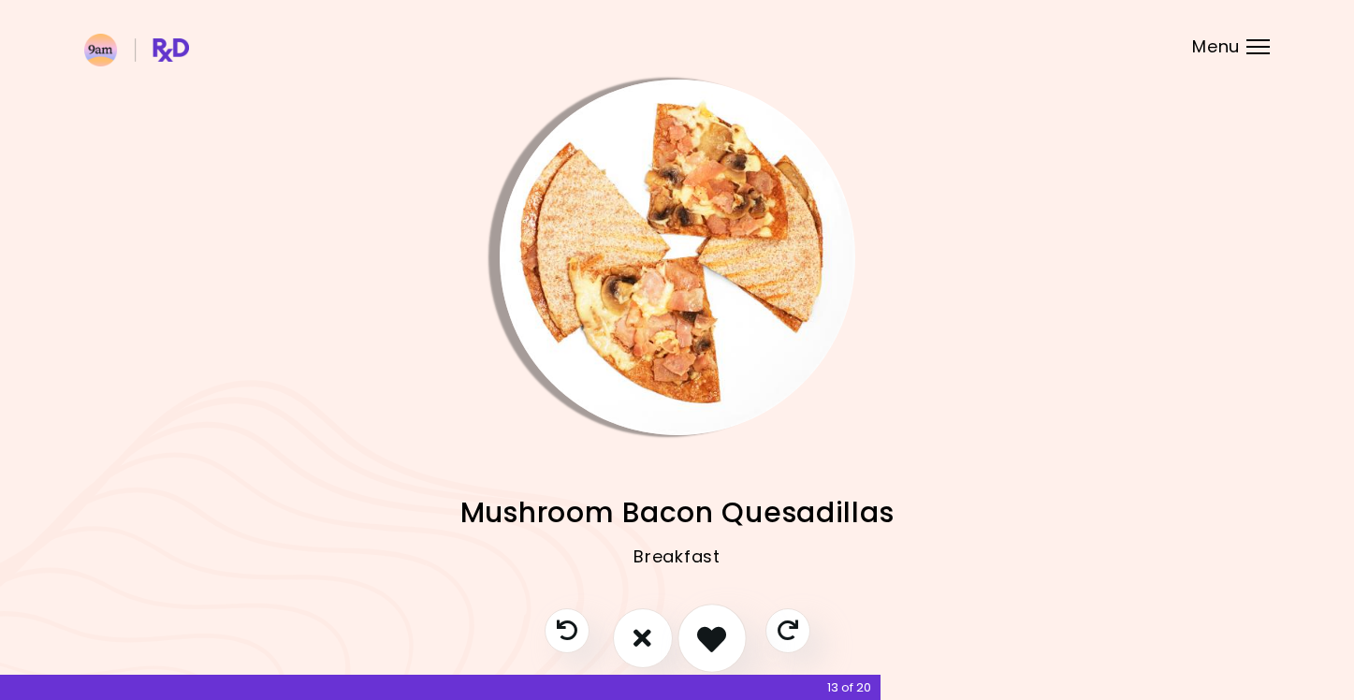
click at [715, 639] on icon "I like this recipe" at bounding box center [711, 637] width 29 height 29
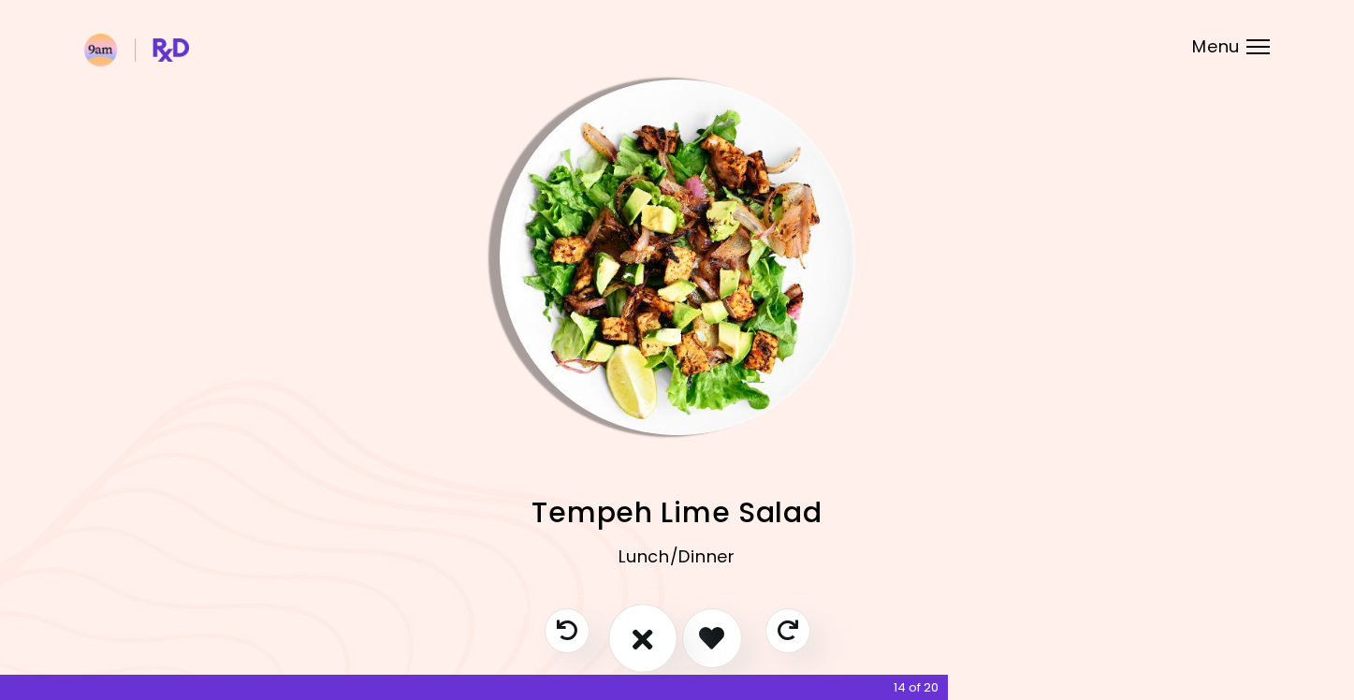
click at [645, 637] on icon "I don't like this recipe" at bounding box center [642, 637] width 21 height 29
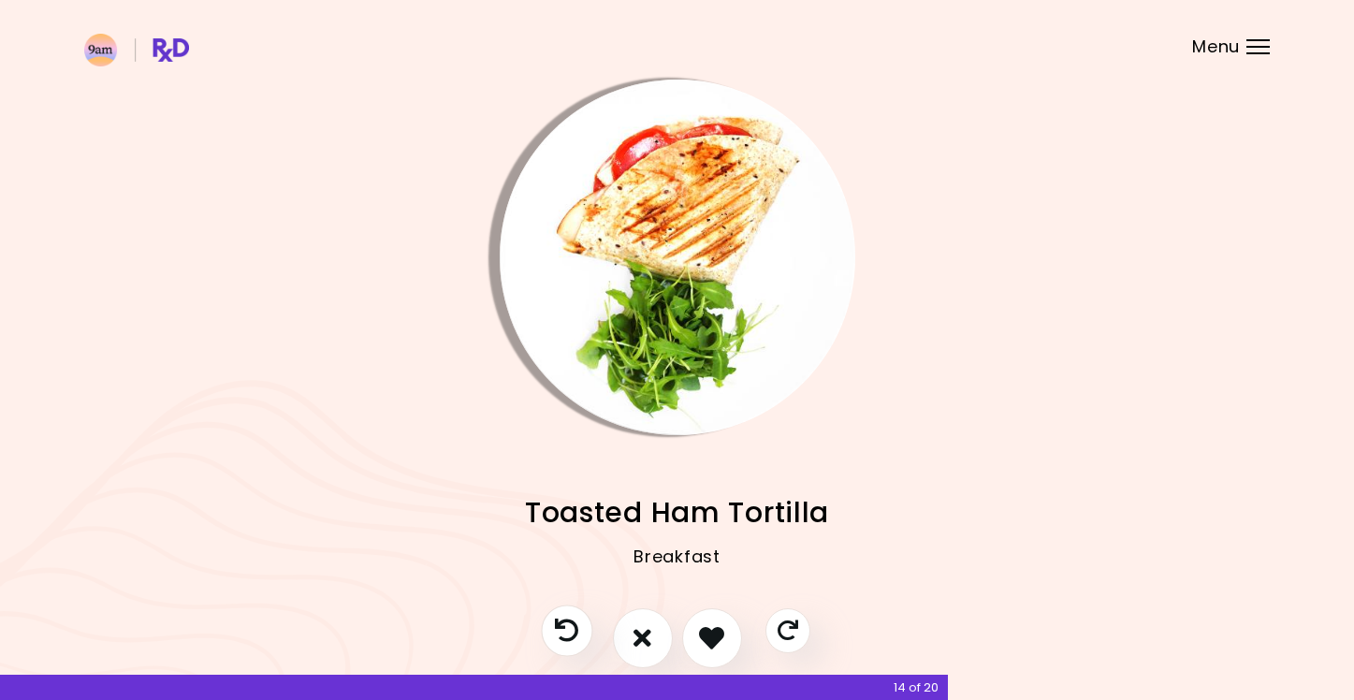
click at [564, 626] on icon "Previous recipe" at bounding box center [566, 629] width 23 height 23
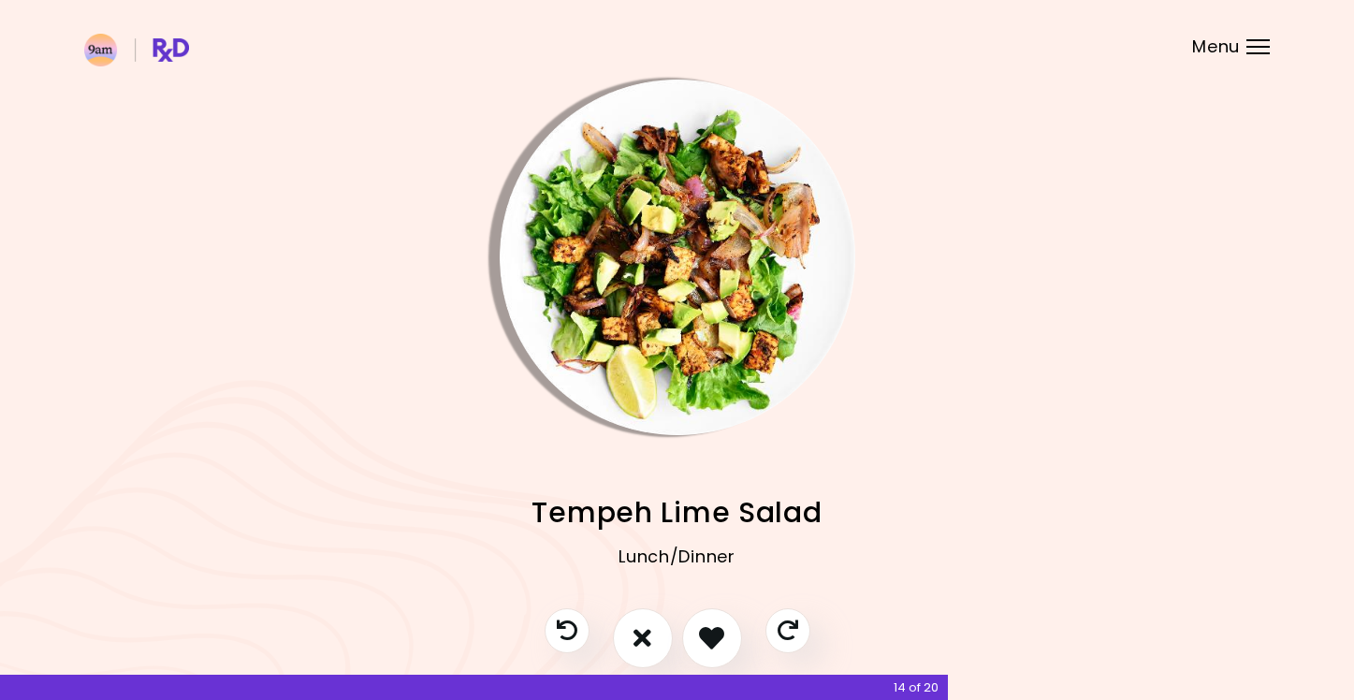
click at [718, 292] on img "Info - Tempeh Lime Salad" at bounding box center [678, 258] width 356 height 356
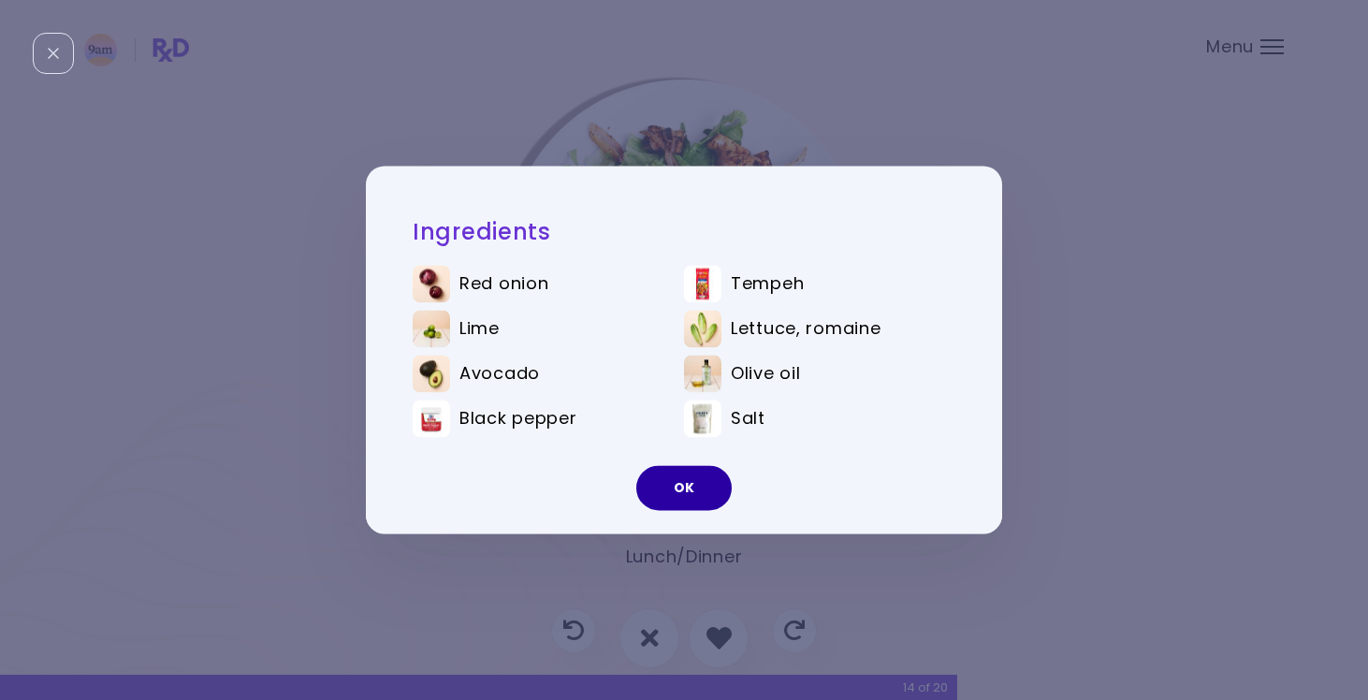
click at [679, 484] on button "OK" at bounding box center [683, 488] width 95 height 45
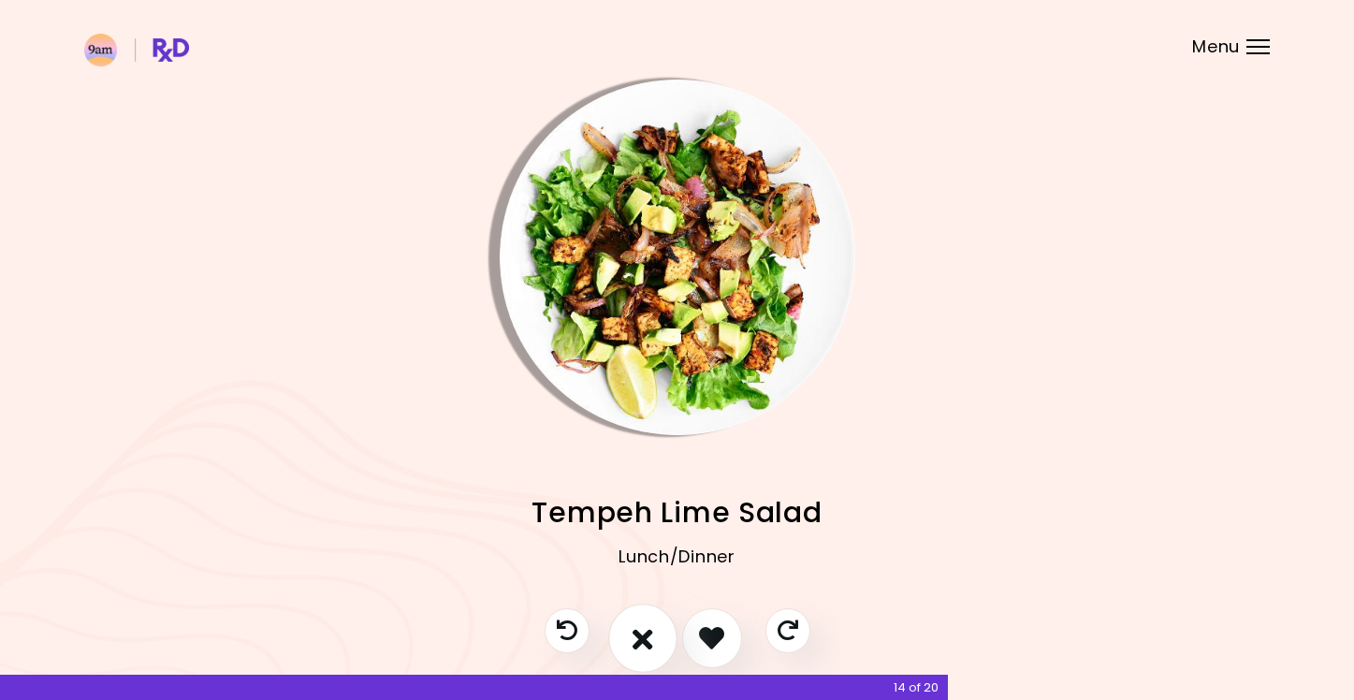
click at [649, 625] on icon "I don't like this recipe" at bounding box center [642, 637] width 21 height 29
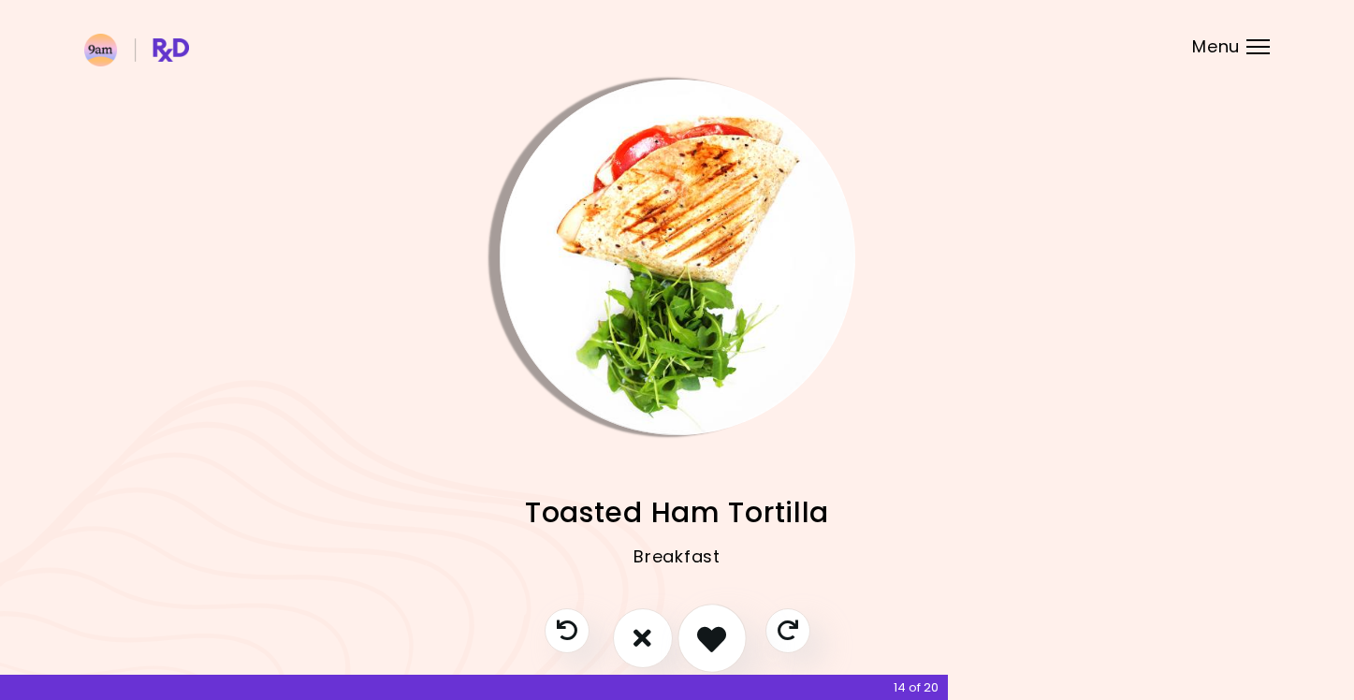
click at [711, 638] on icon "I like this recipe" at bounding box center [711, 637] width 29 height 29
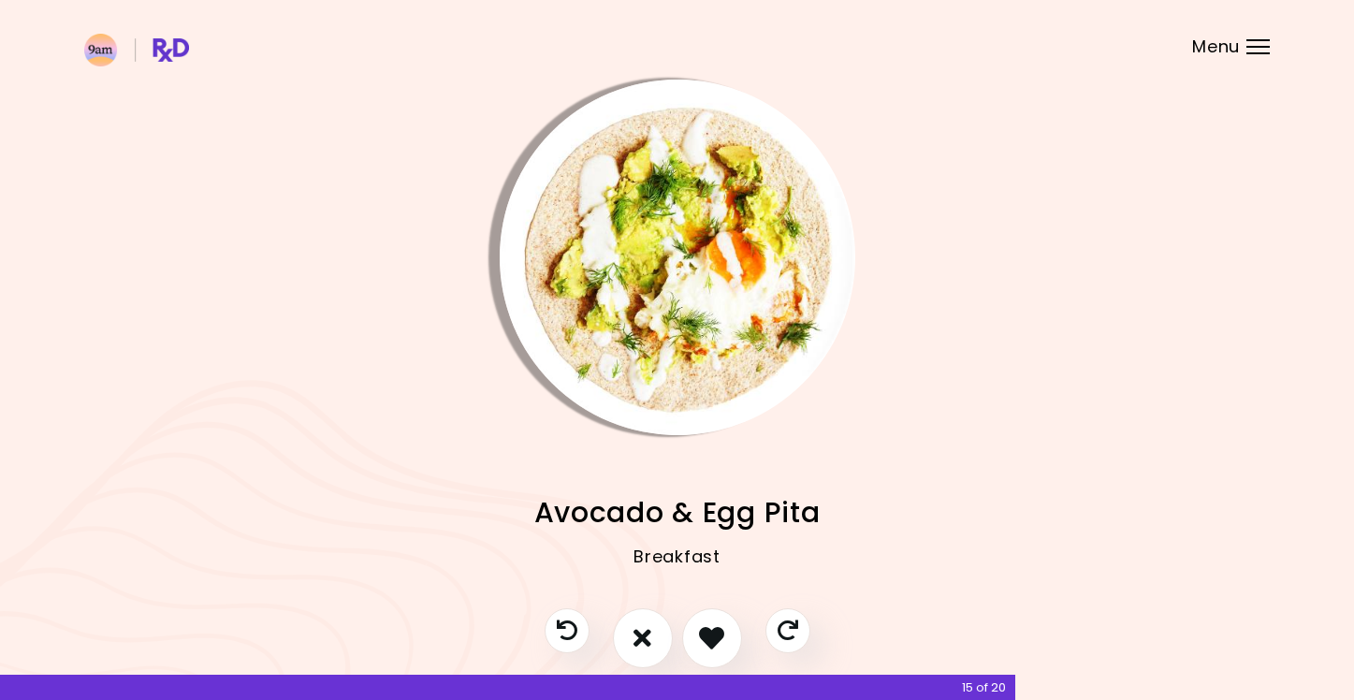
click at [726, 89] on img "Info - Avocado & Egg Pita" at bounding box center [678, 258] width 356 height 356
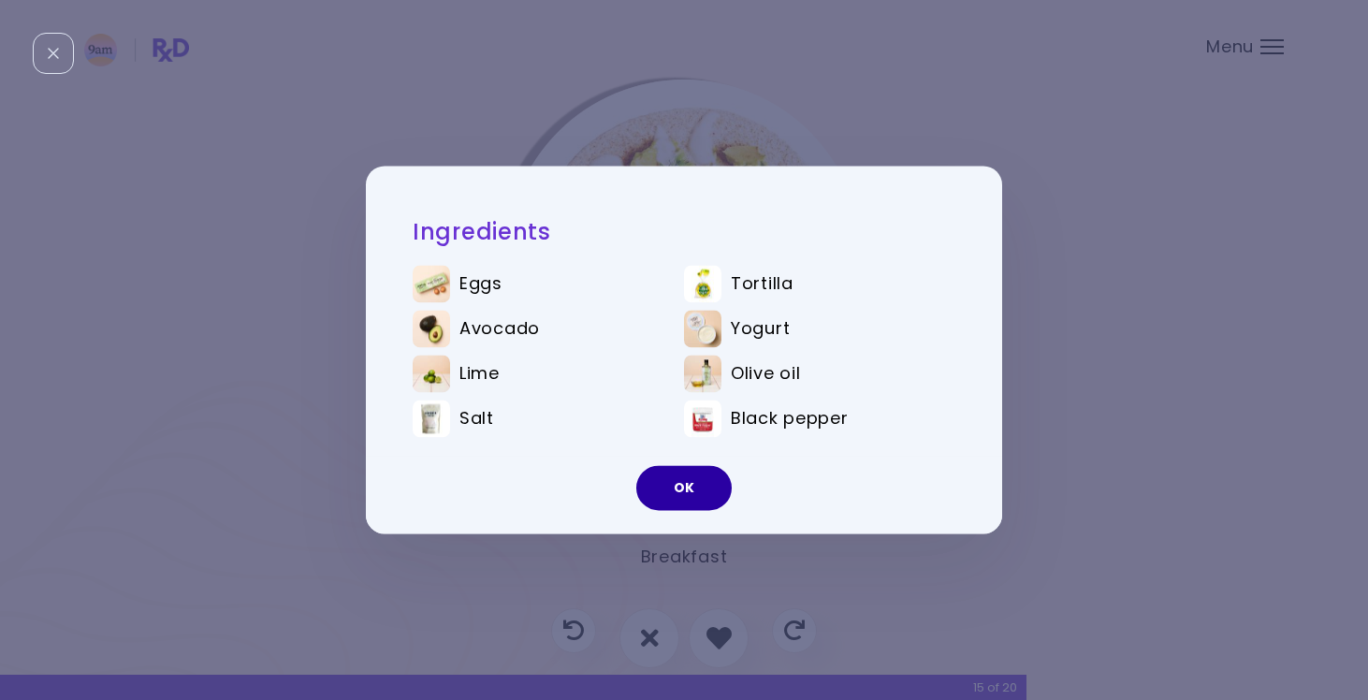
click at [690, 472] on button "OK" at bounding box center [683, 488] width 95 height 45
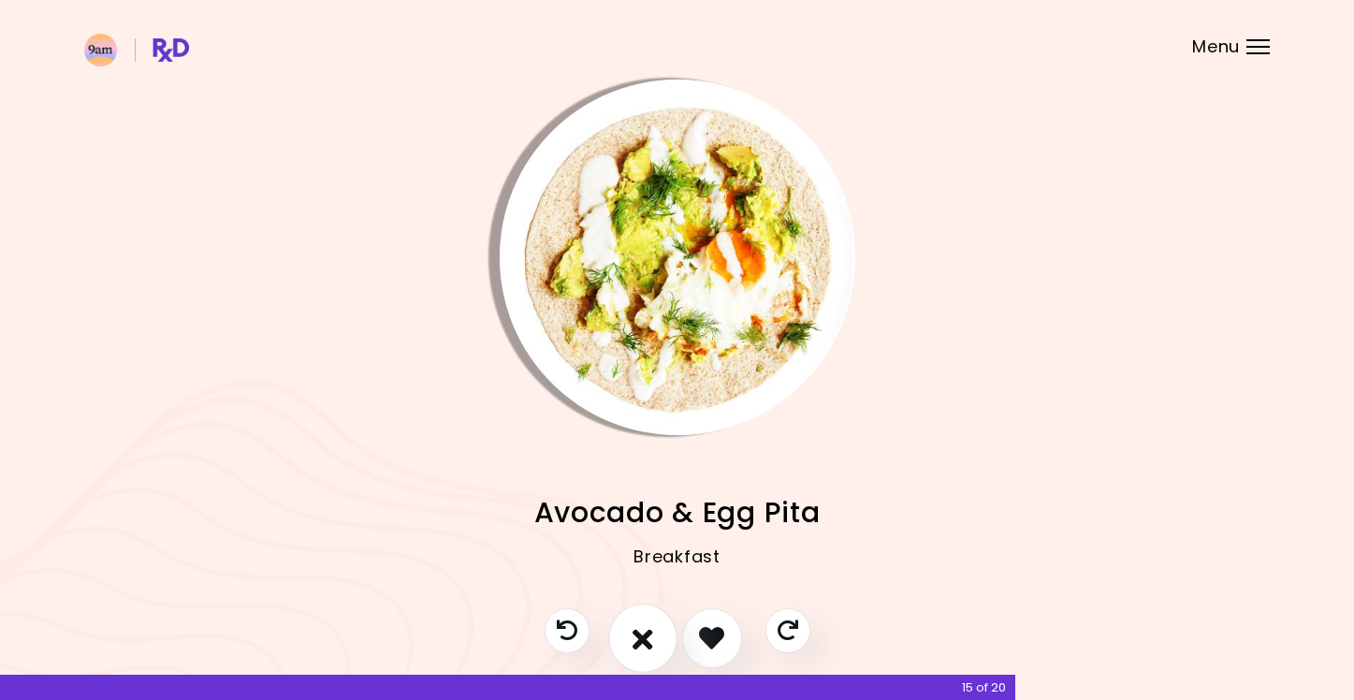
click at [643, 632] on icon "I don't like this recipe" at bounding box center [642, 637] width 21 height 29
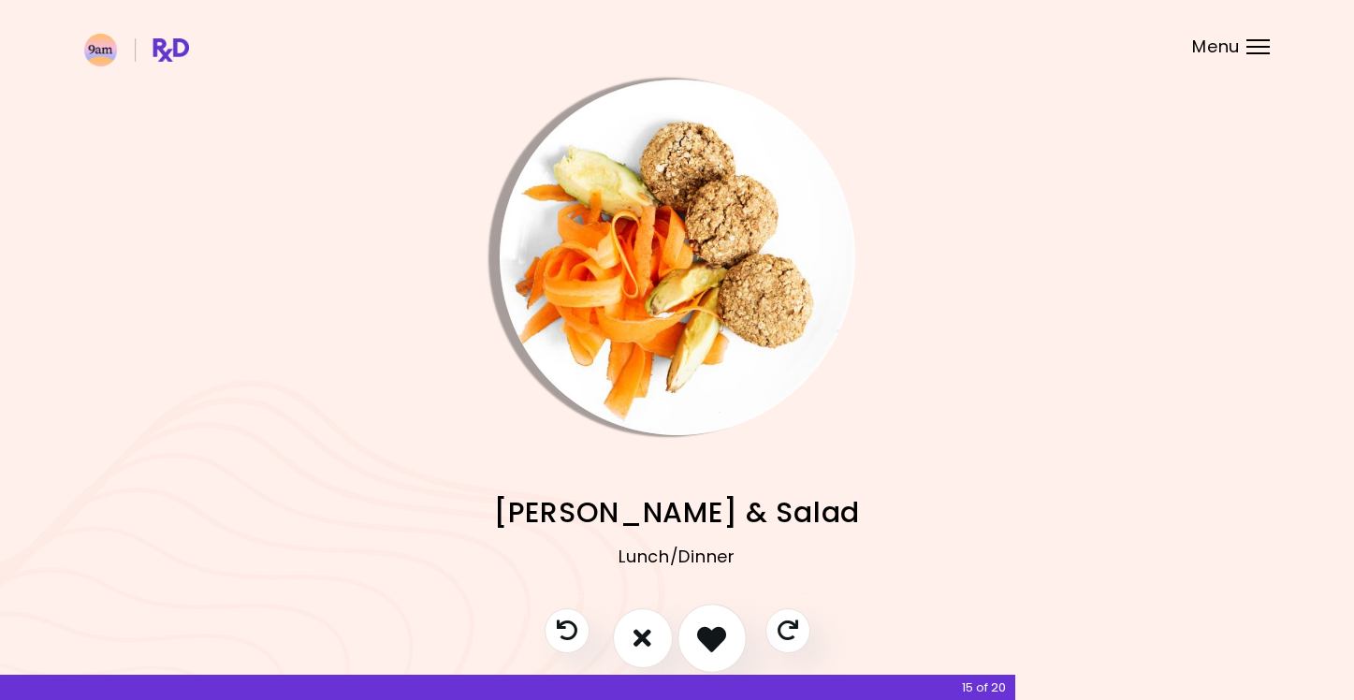
click at [728, 633] on button "I like this recipe" at bounding box center [711, 637] width 69 height 69
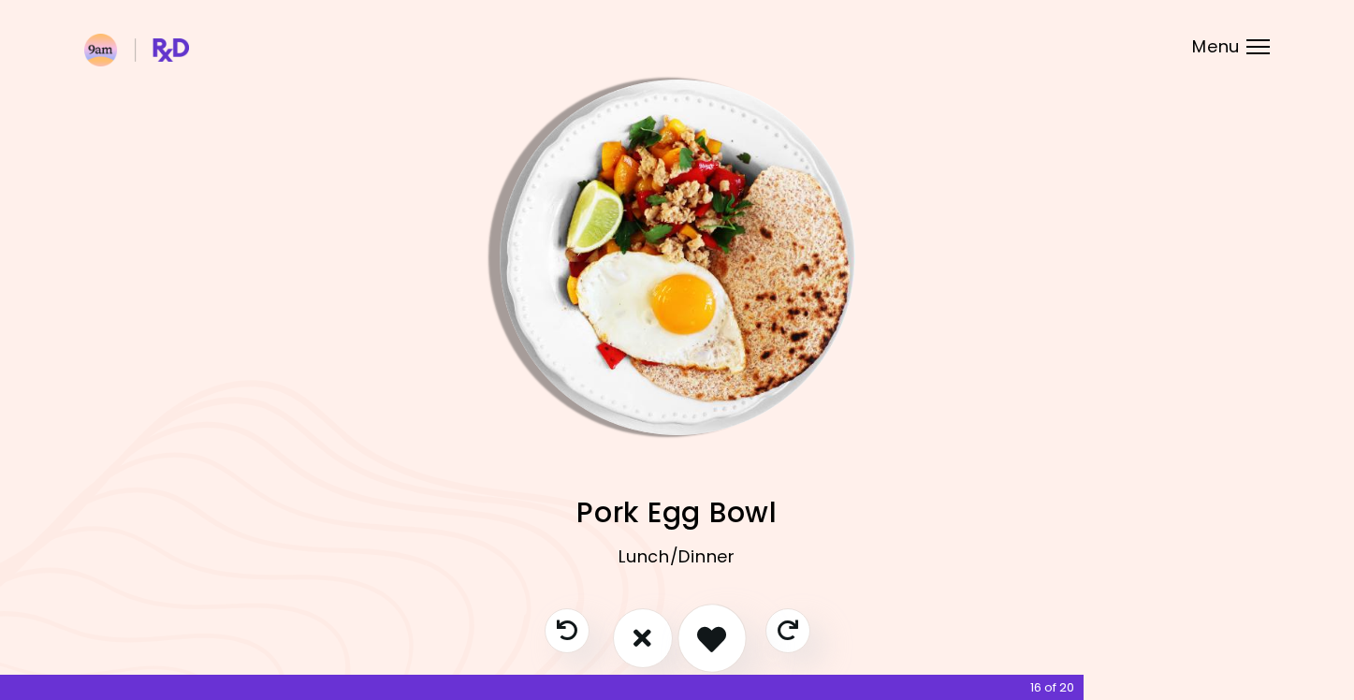
click at [726, 633] on button "I like this recipe" at bounding box center [711, 637] width 69 height 69
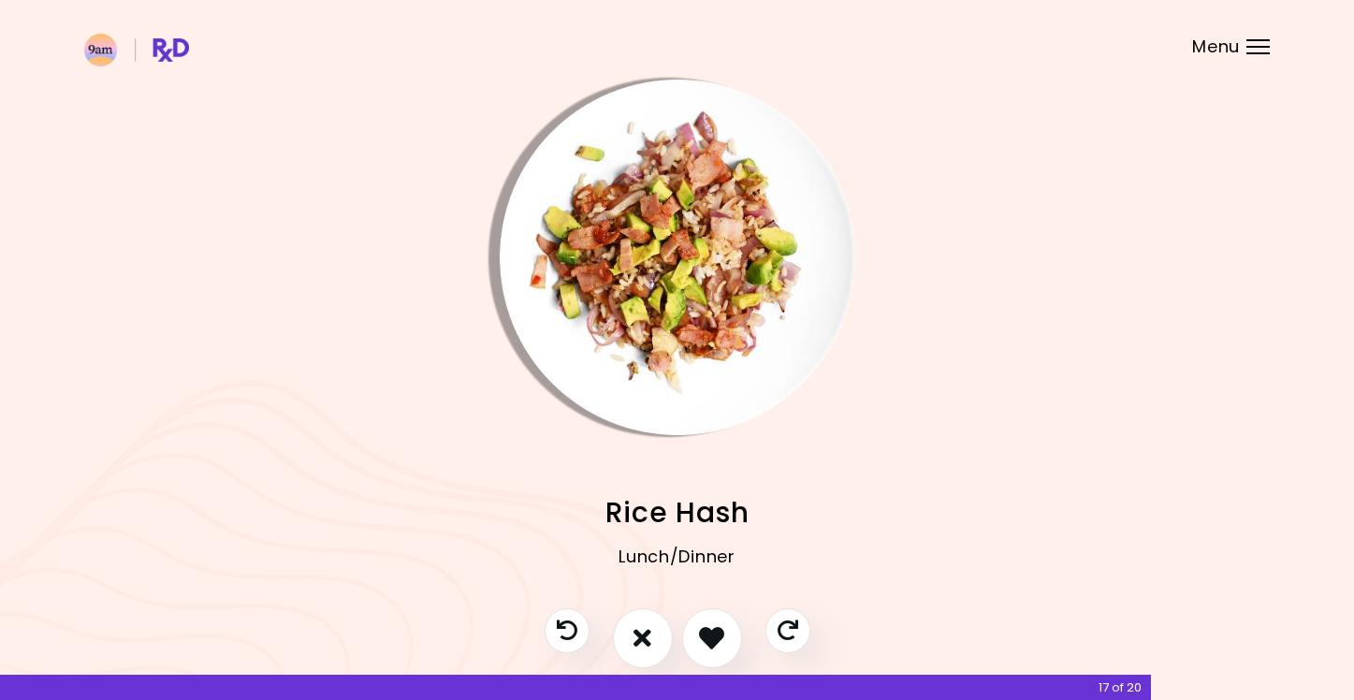
click at [765, 193] on img "Info - Rice Hash" at bounding box center [678, 258] width 356 height 356
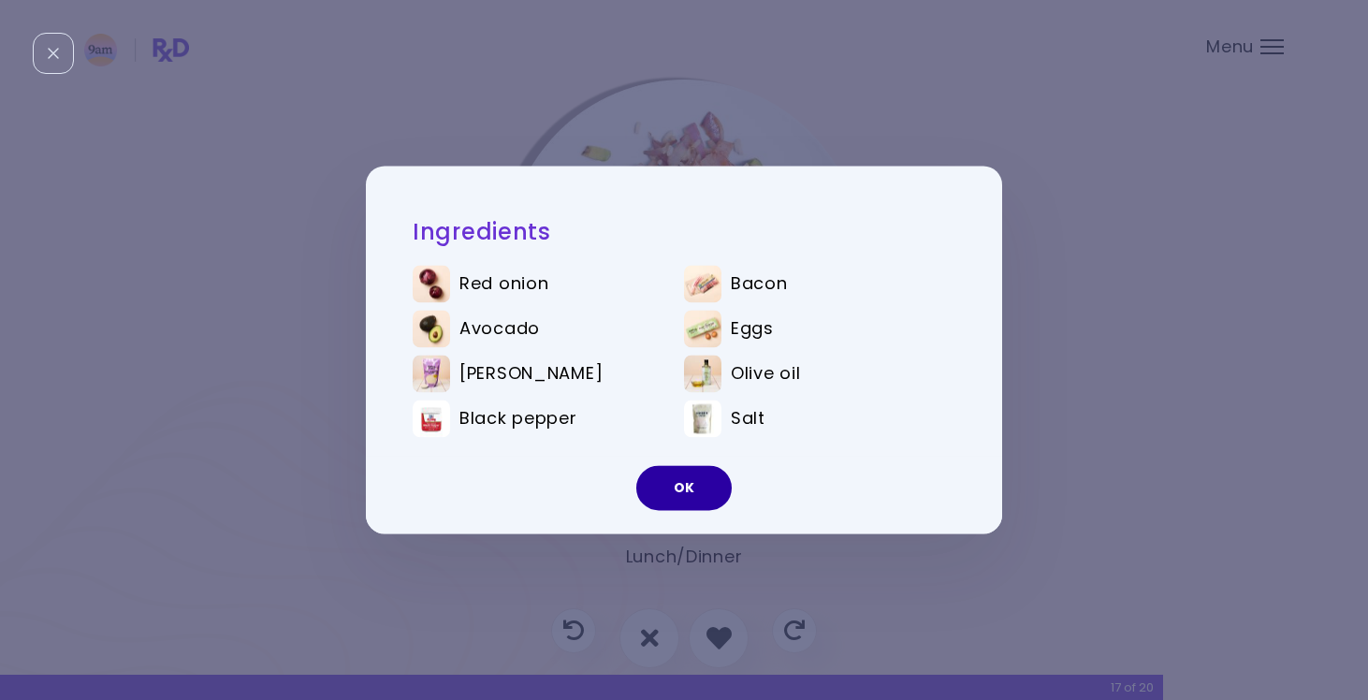
click at [679, 489] on button "OK" at bounding box center [683, 488] width 95 height 45
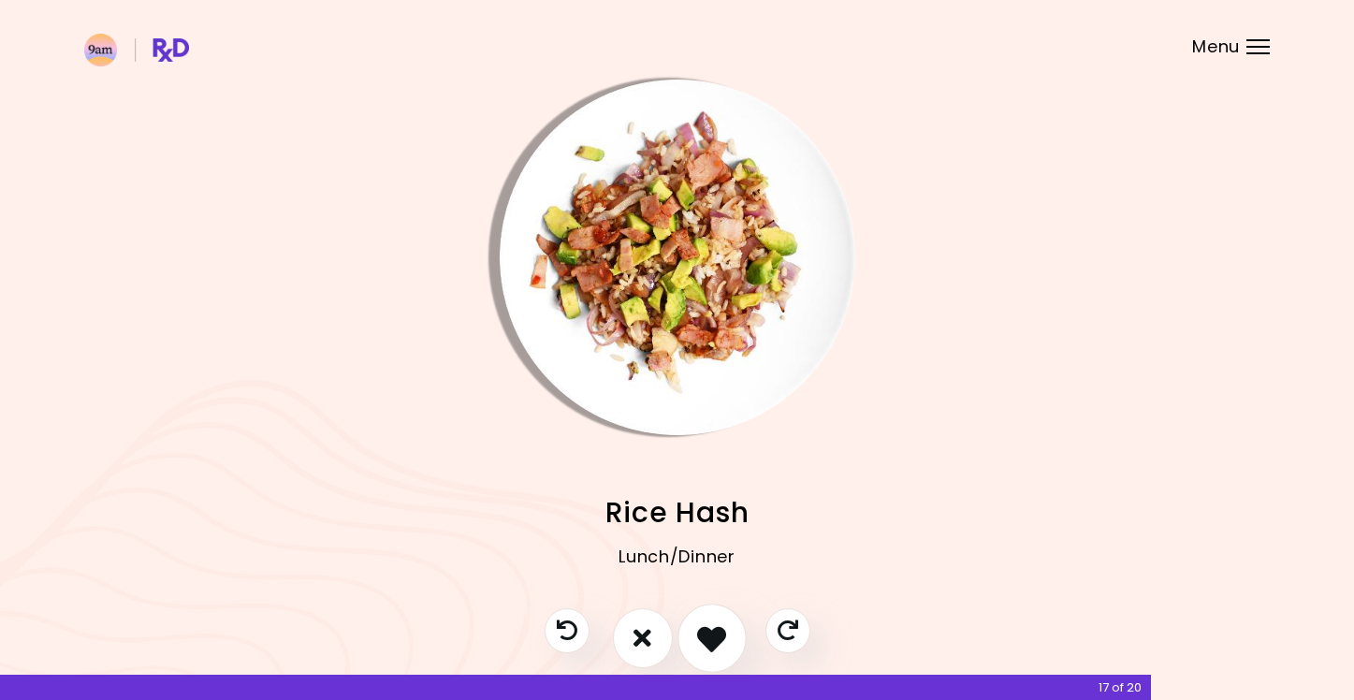
click at [710, 627] on icon "I like this recipe" at bounding box center [711, 637] width 29 height 29
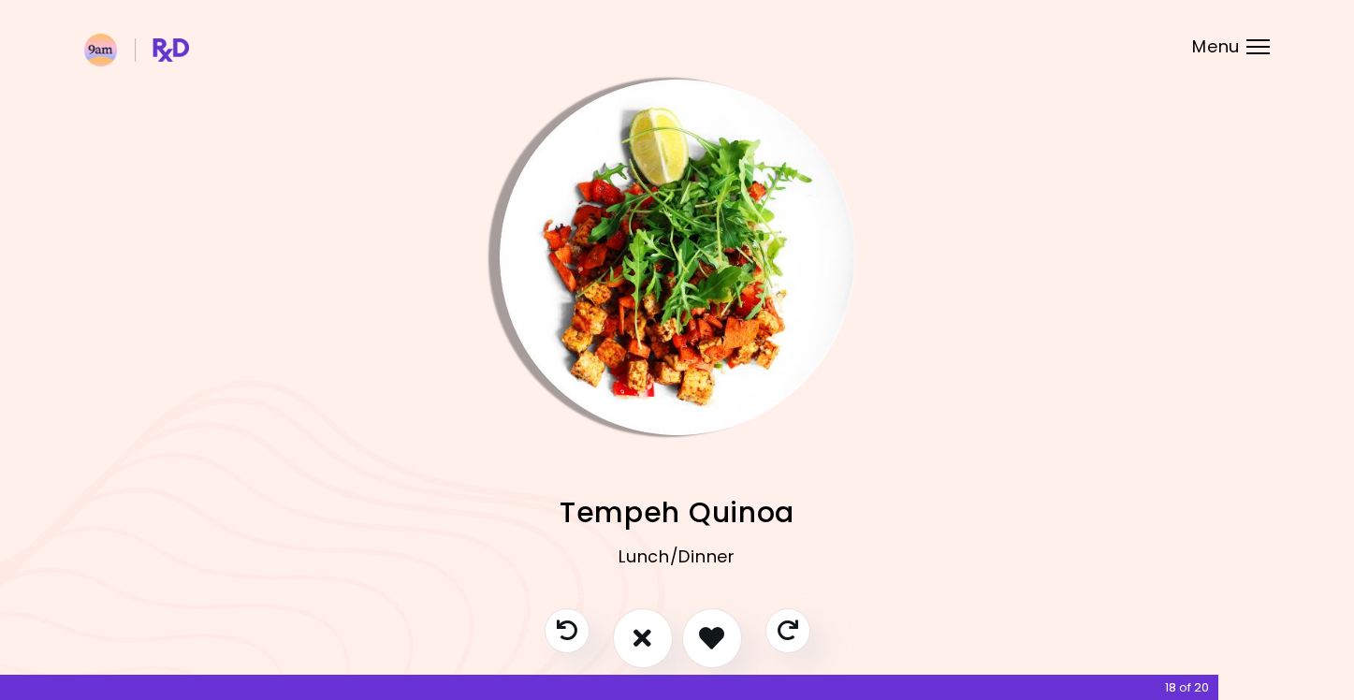
click at [727, 315] on img "Info - Tempeh Quinoa" at bounding box center [678, 258] width 356 height 356
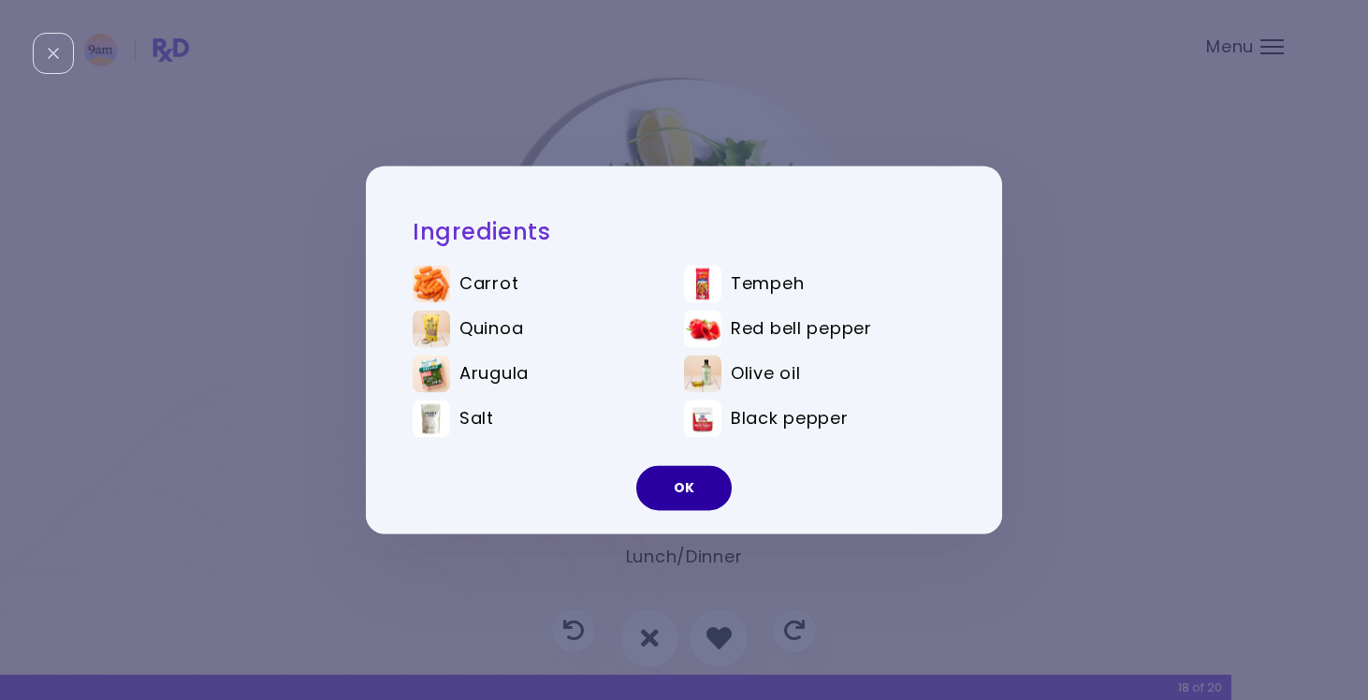
click at [684, 484] on button "OK" at bounding box center [683, 488] width 95 height 45
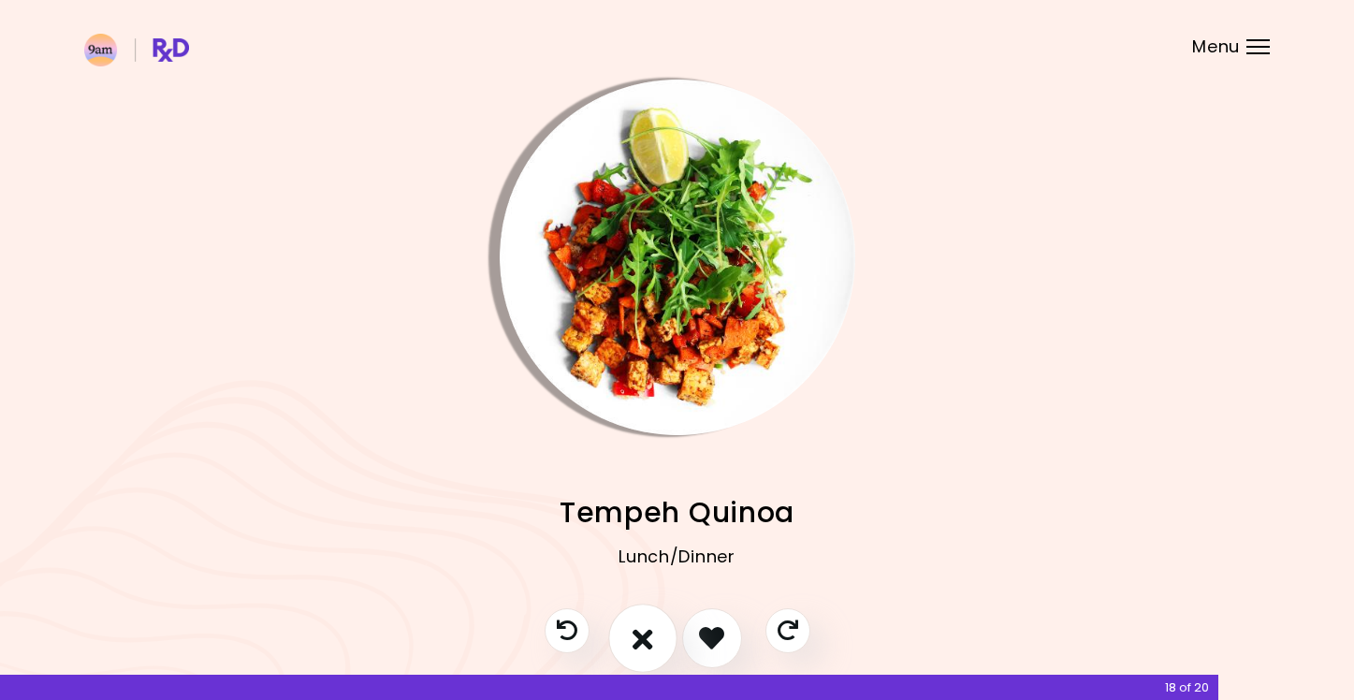
click at [636, 643] on icon "I don't like this recipe" at bounding box center [642, 637] width 21 height 29
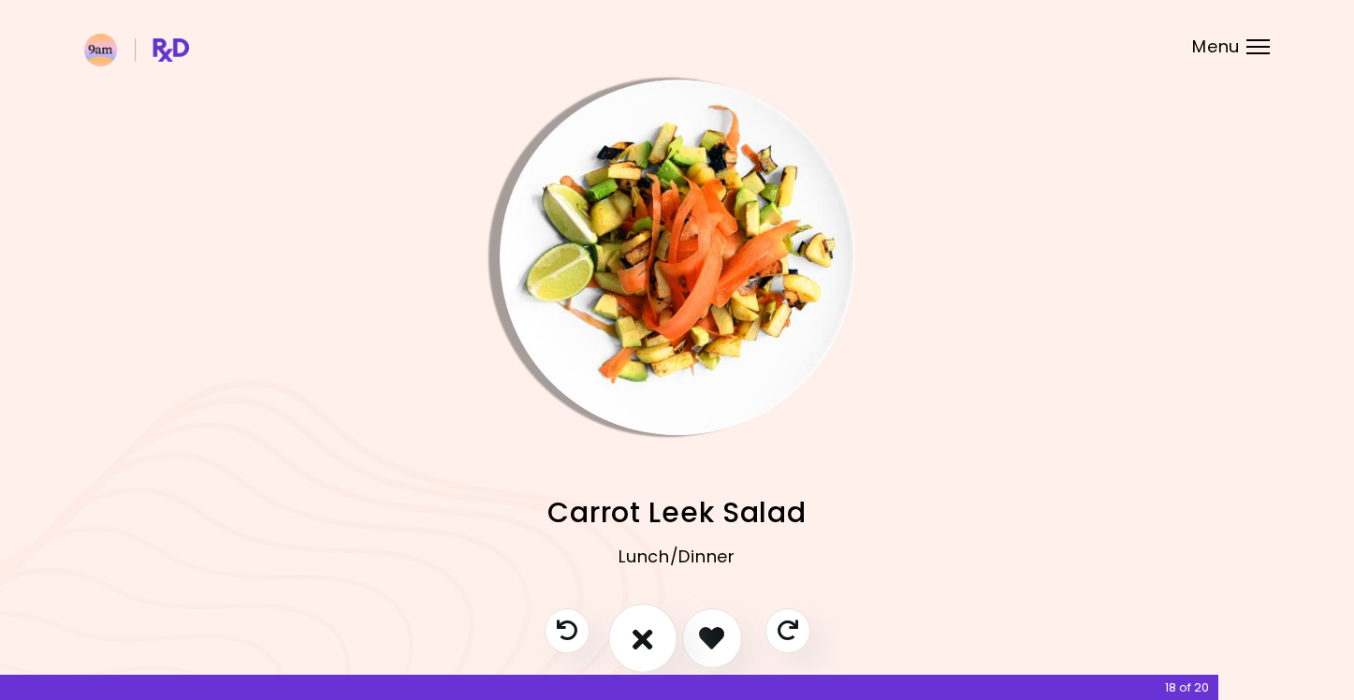
click at [636, 644] on icon "I don't like this recipe" at bounding box center [642, 637] width 21 height 29
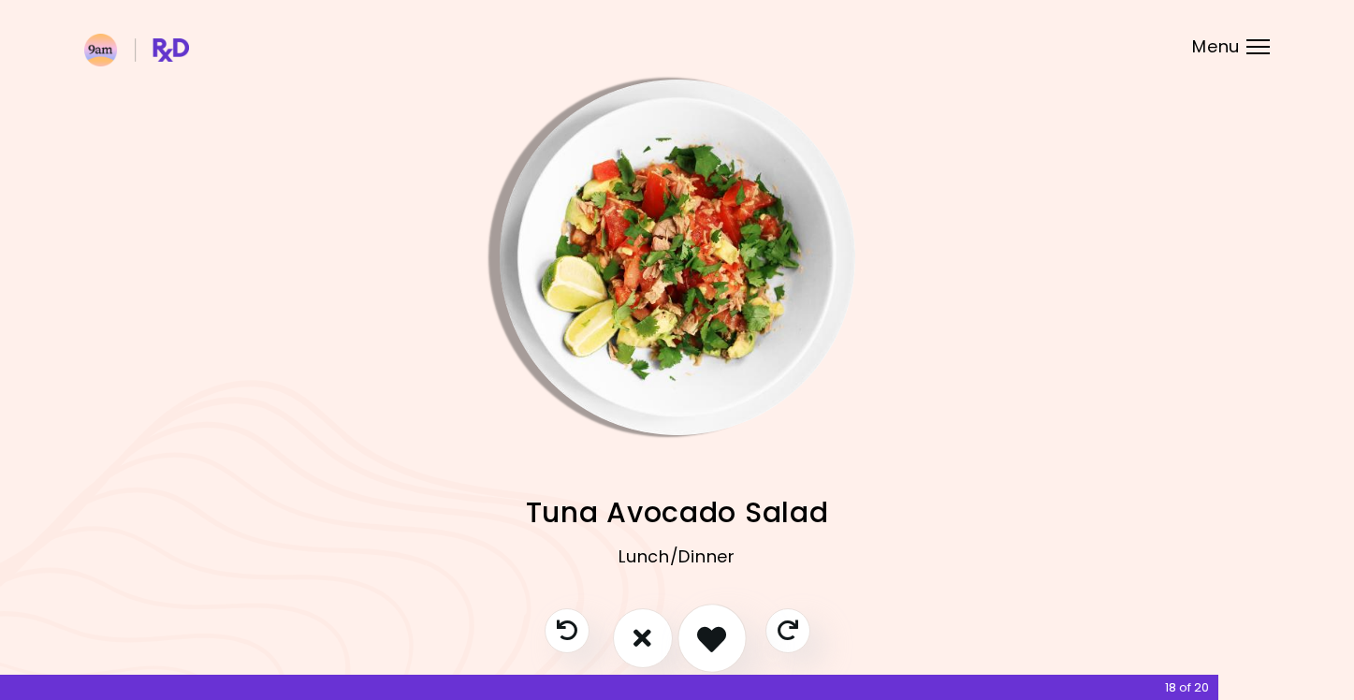
click at [690, 644] on button "I like this recipe" at bounding box center [711, 637] width 69 height 69
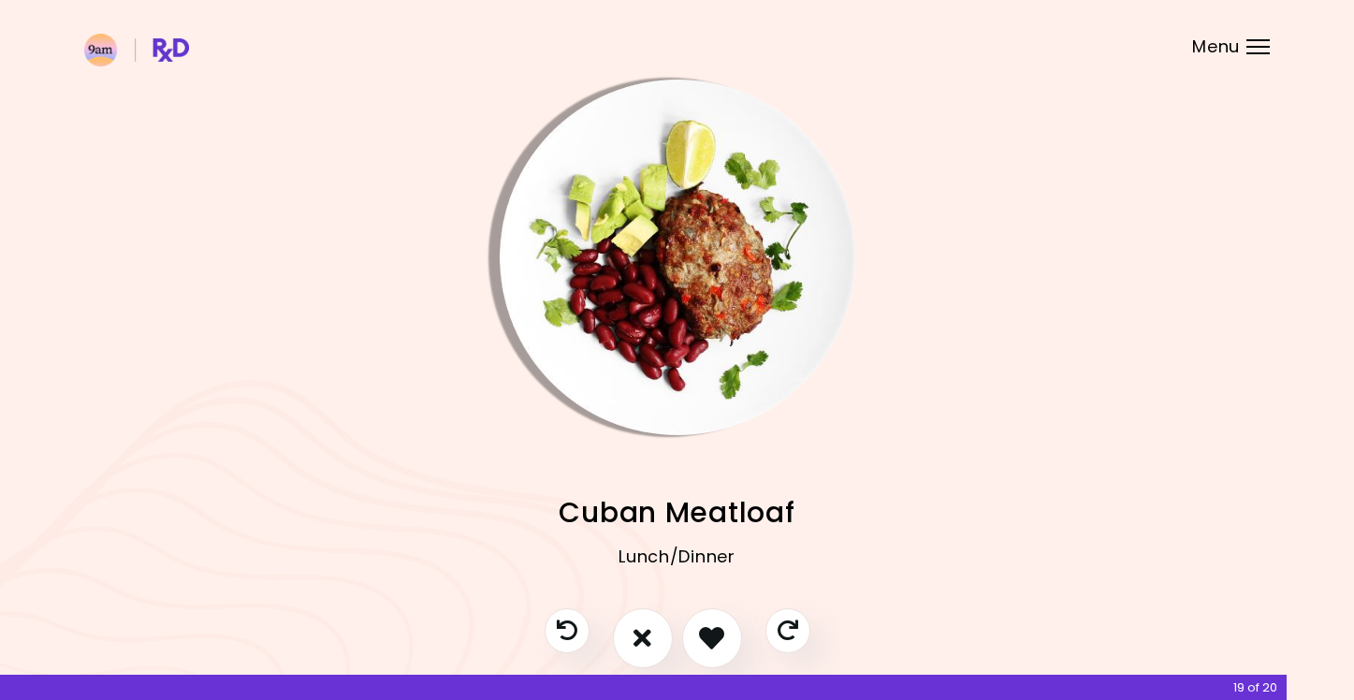
click at [748, 170] on img "Info - Cuban Meatloaf" at bounding box center [678, 258] width 356 height 356
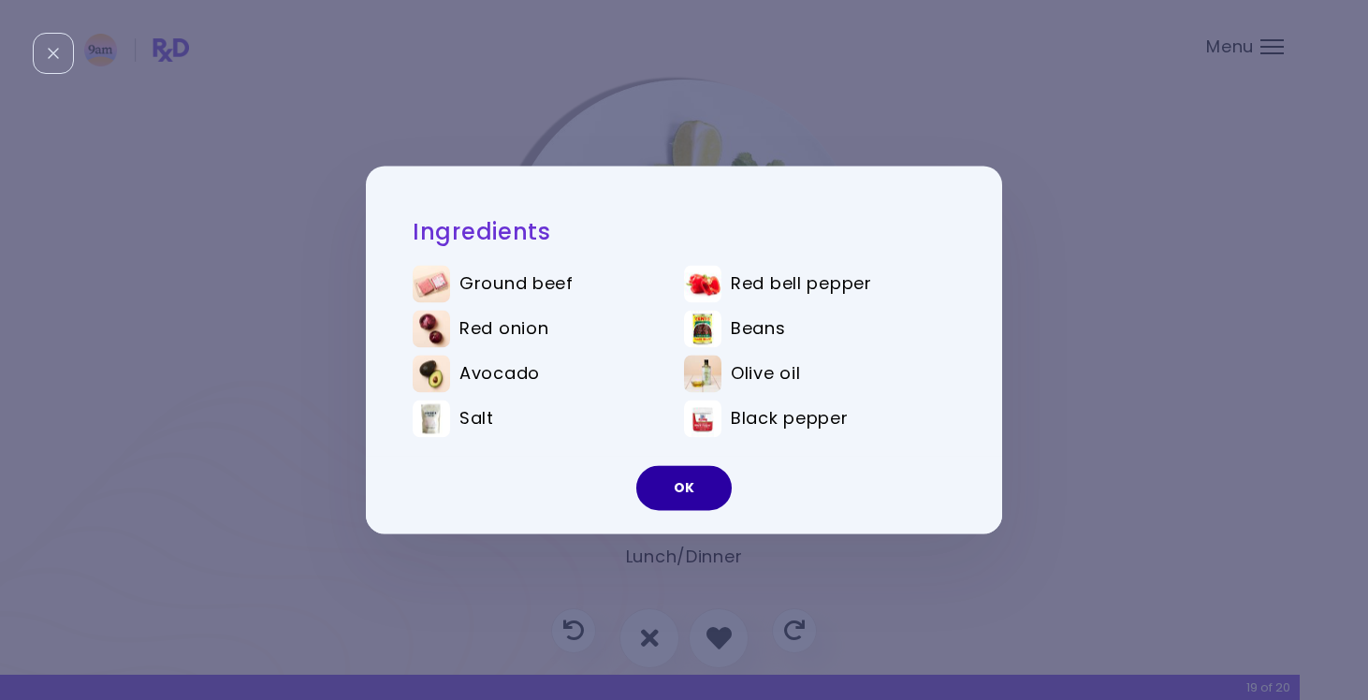
click at [689, 503] on button "OK" at bounding box center [683, 488] width 95 height 45
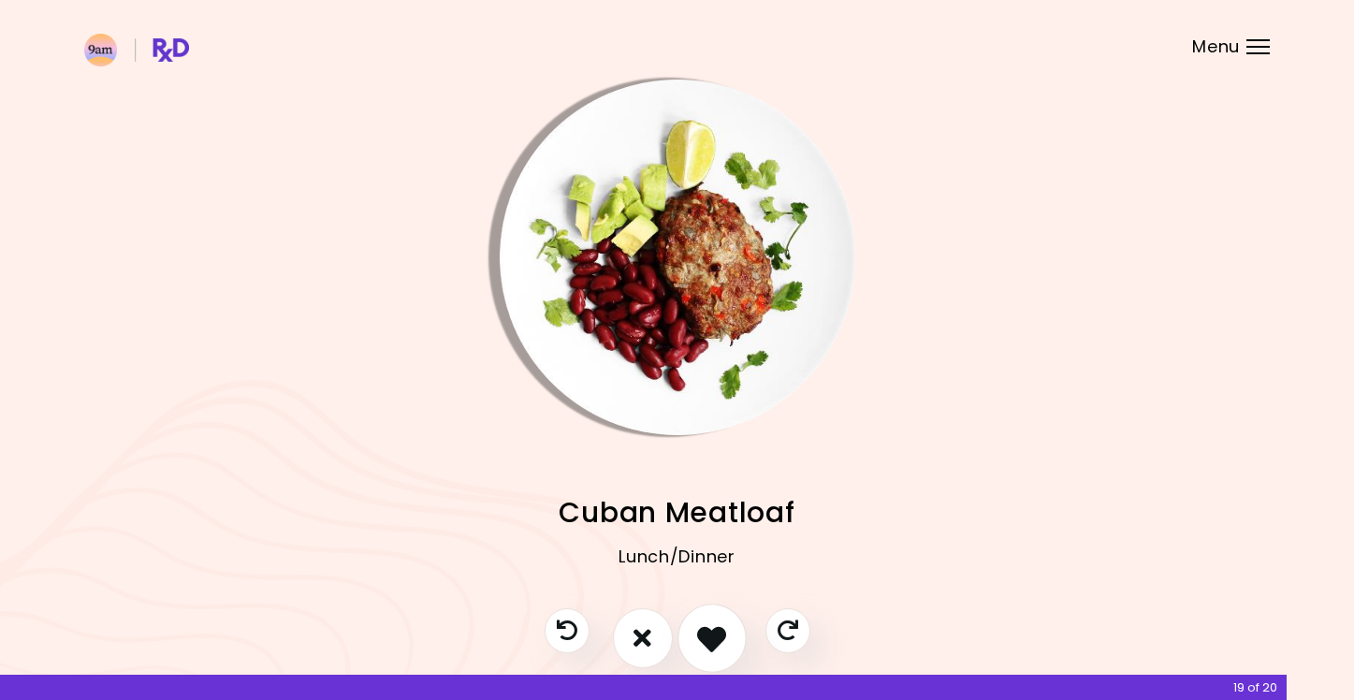
click at [709, 631] on icon "I like this recipe" at bounding box center [711, 637] width 29 height 29
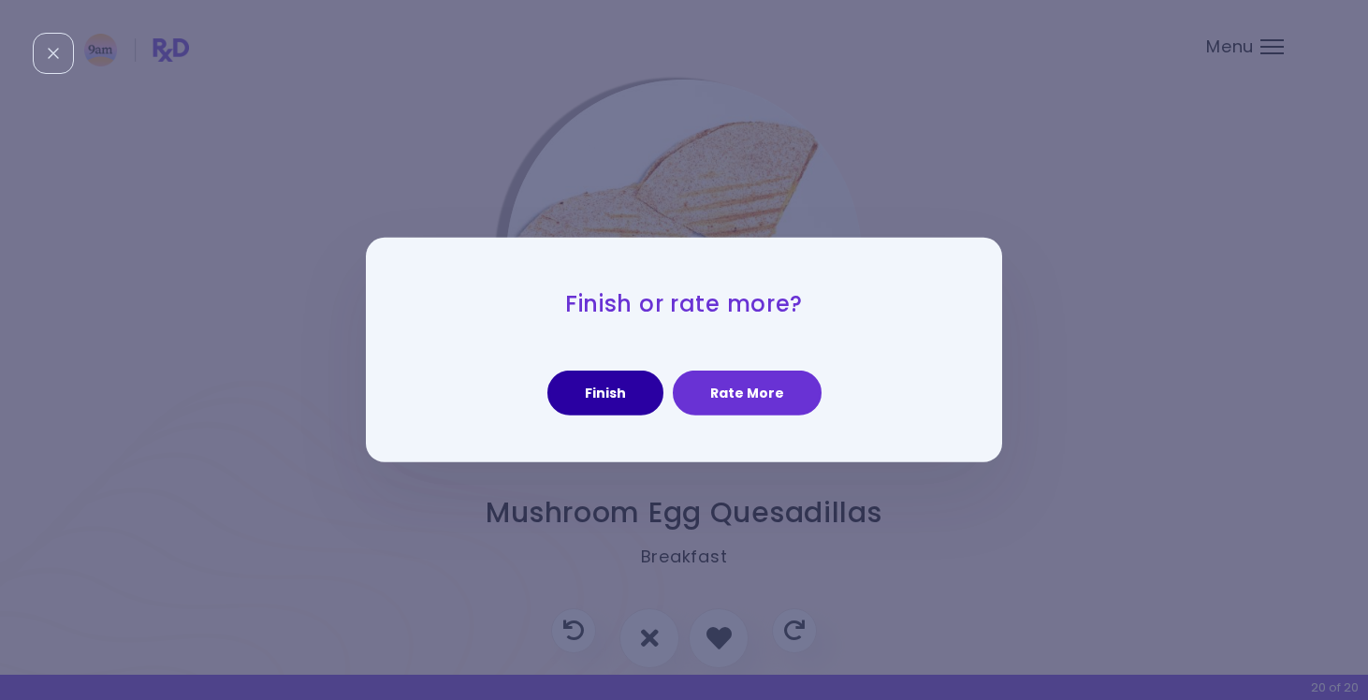
click at [602, 388] on button "Finish" at bounding box center [605, 392] width 116 height 45
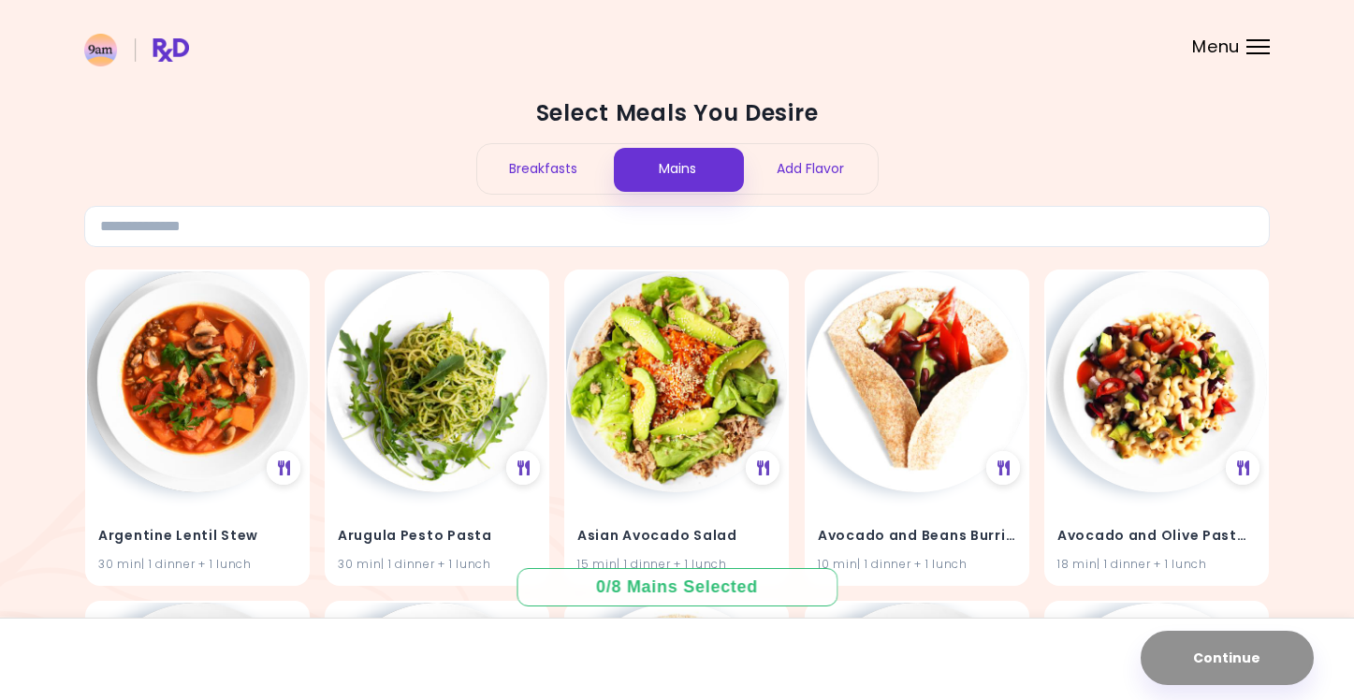
click at [559, 173] on div "Breakfasts" at bounding box center [544, 169] width 134 height 50
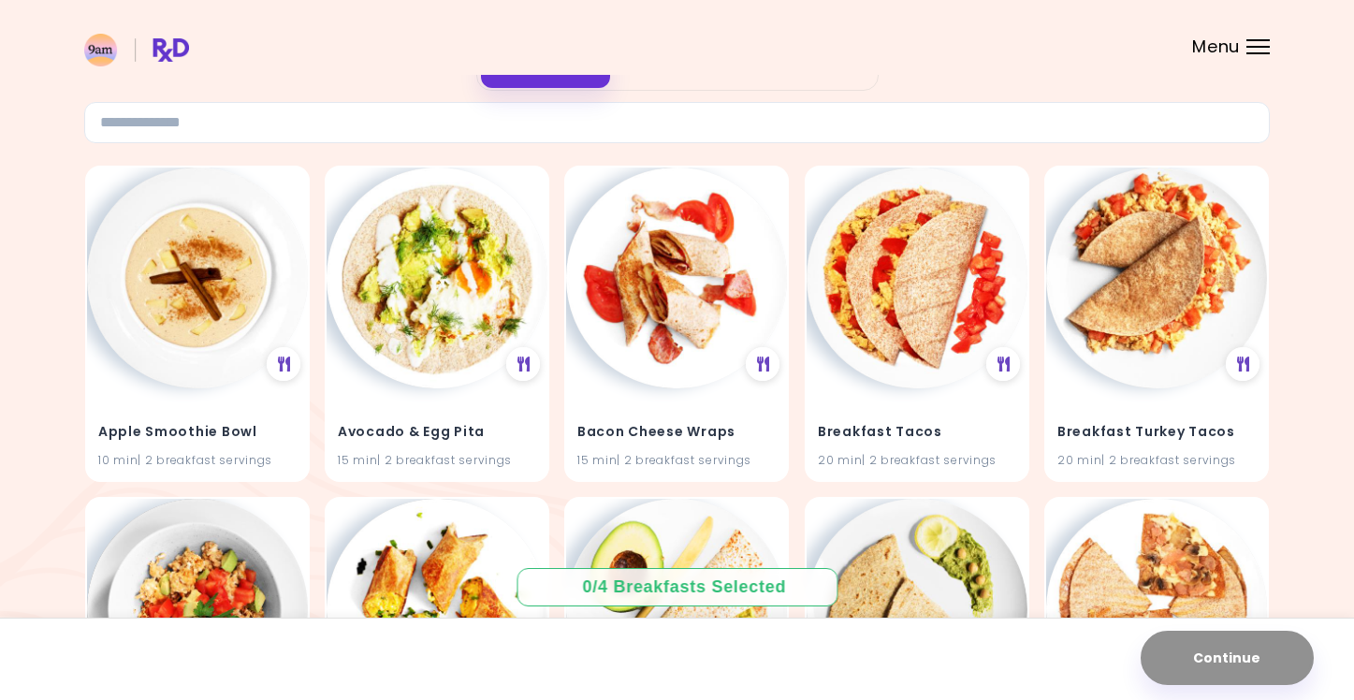
scroll to position [214, 0]
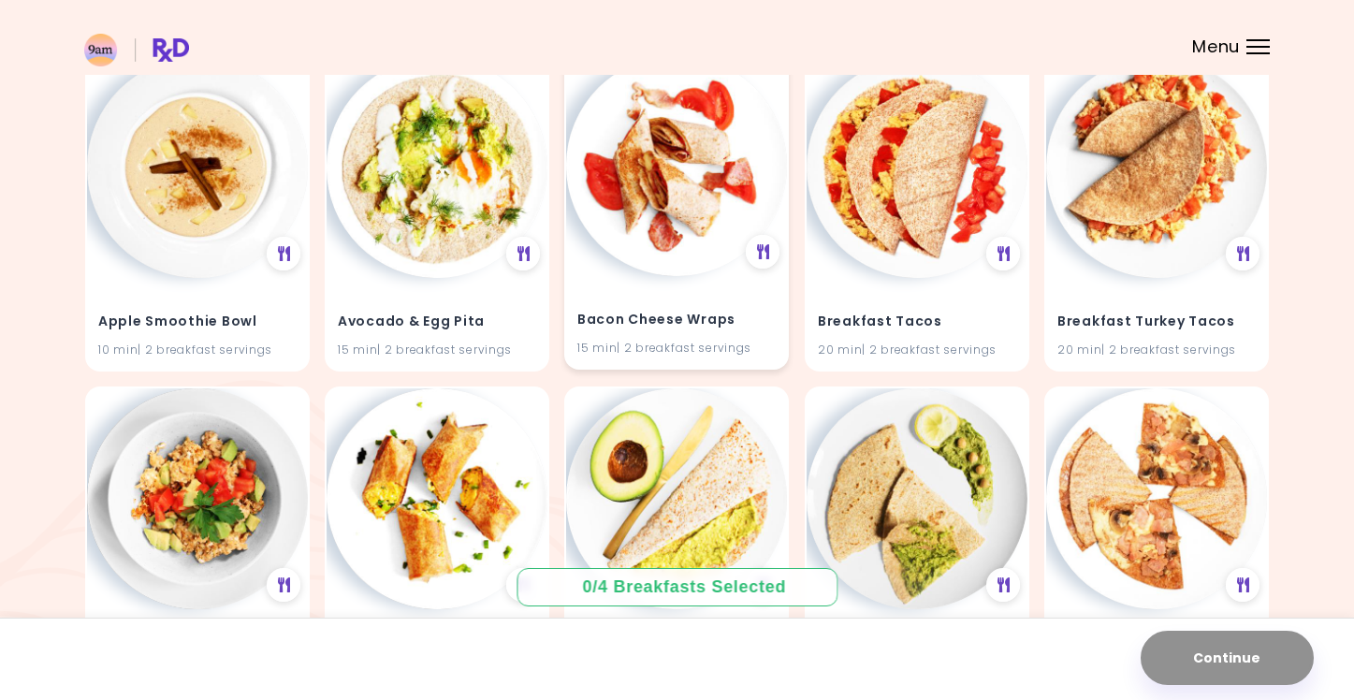
click at [693, 241] on img at bounding box center [676, 165] width 221 height 221
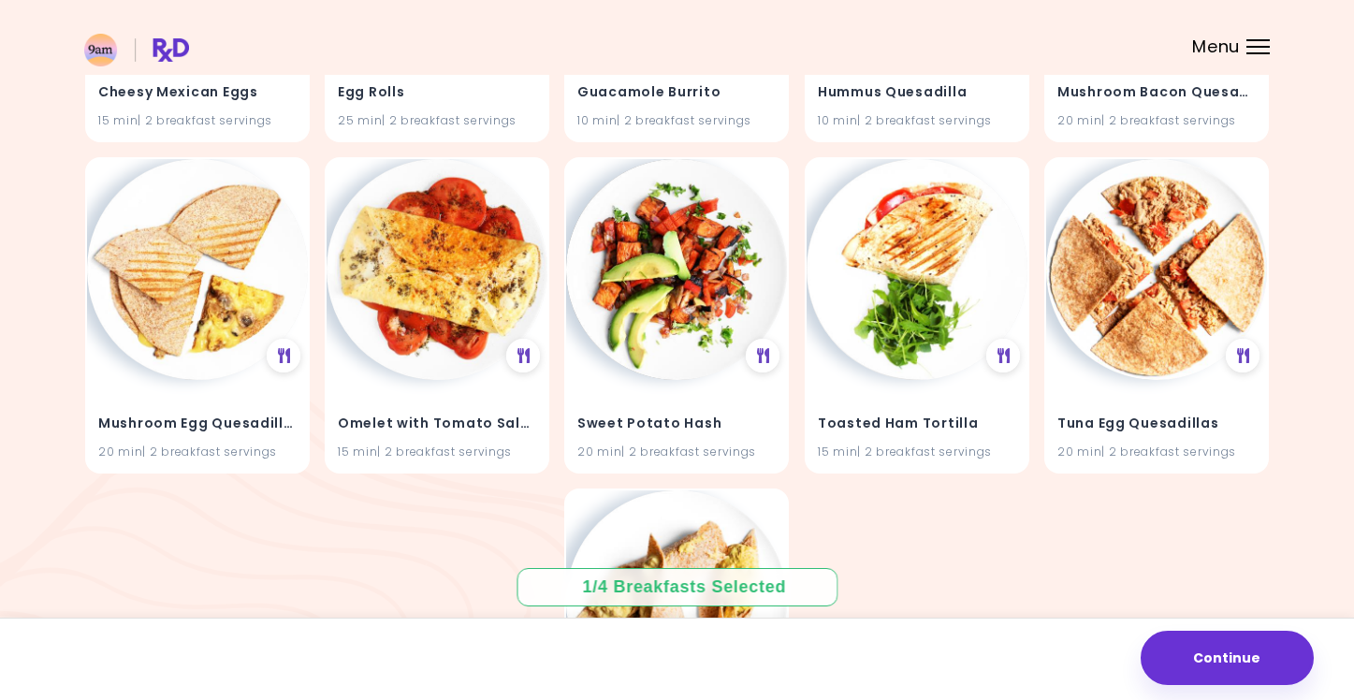
scroll to position [671, 0]
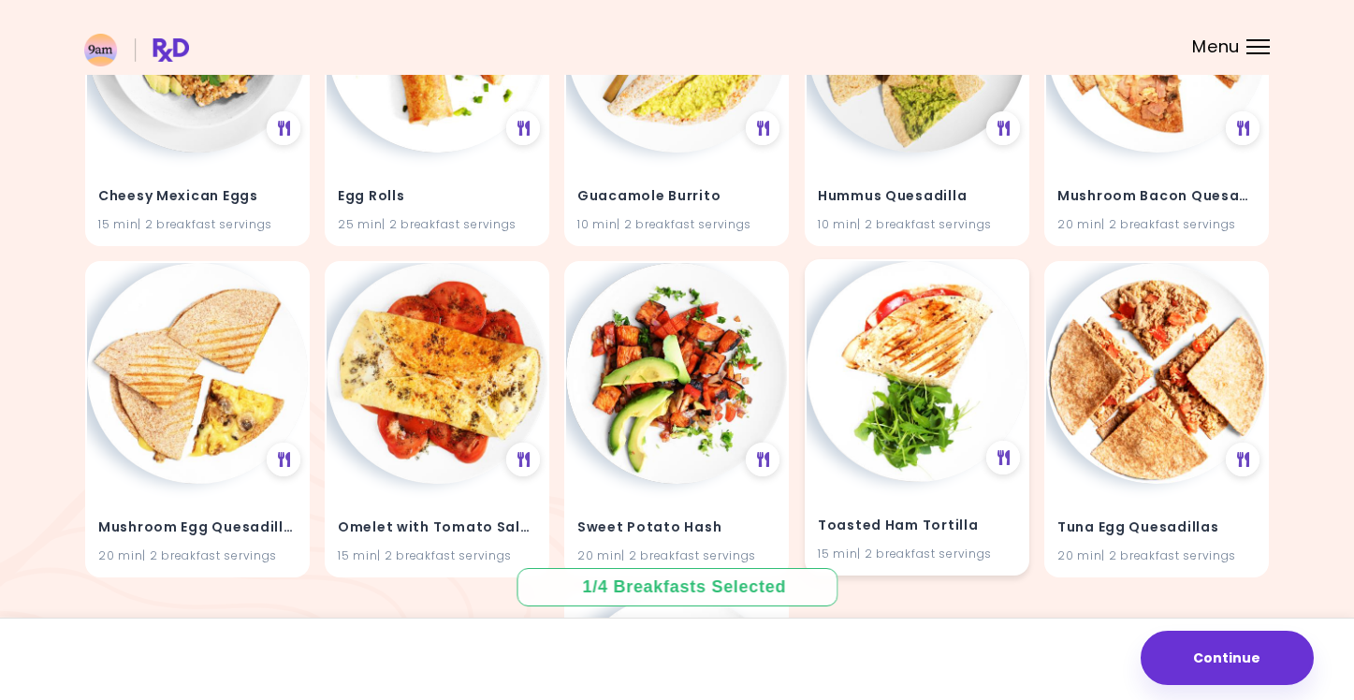
click at [909, 375] on img at bounding box center [916, 371] width 221 height 221
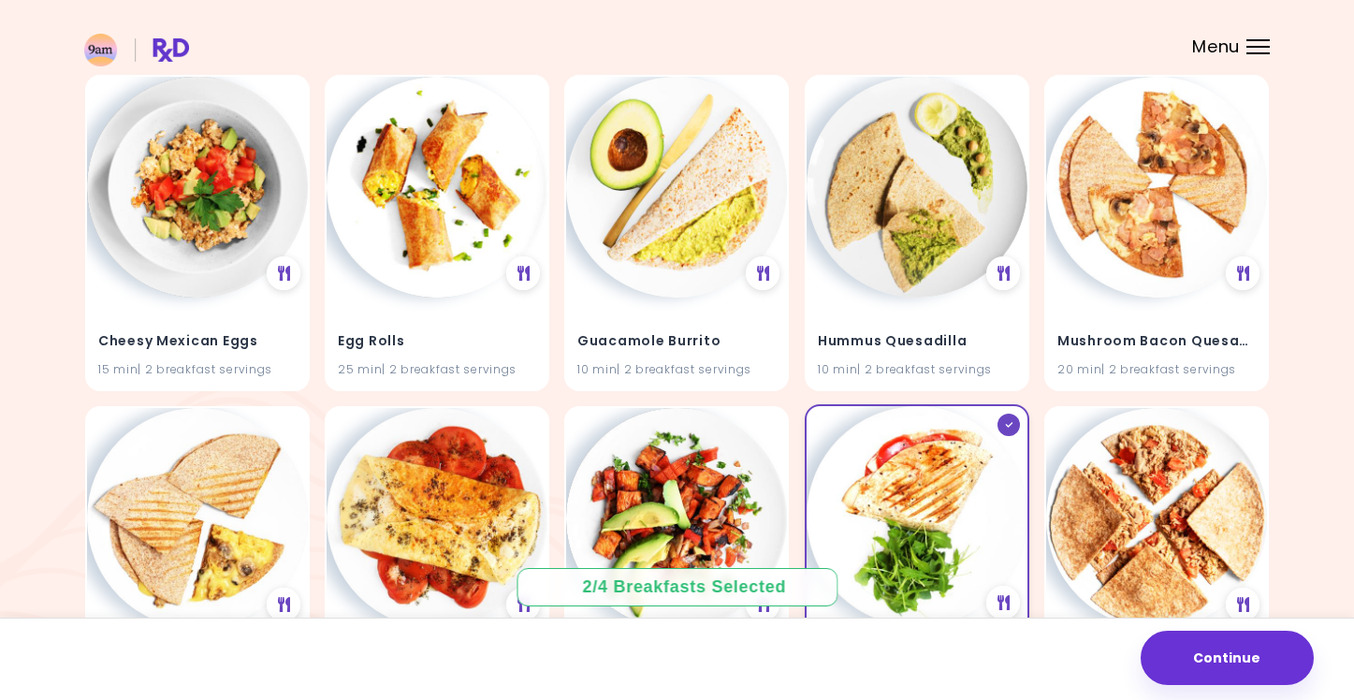
scroll to position [381, 0]
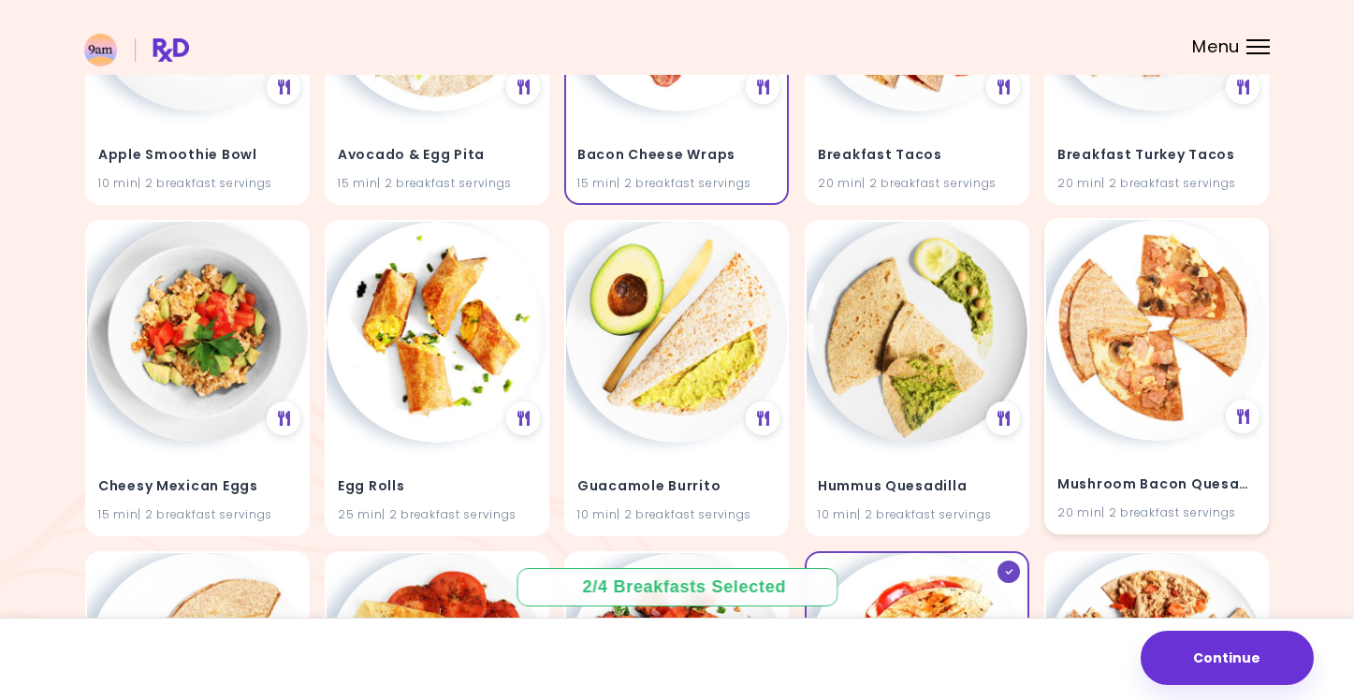
click at [1195, 393] on img at bounding box center [1156, 330] width 221 height 221
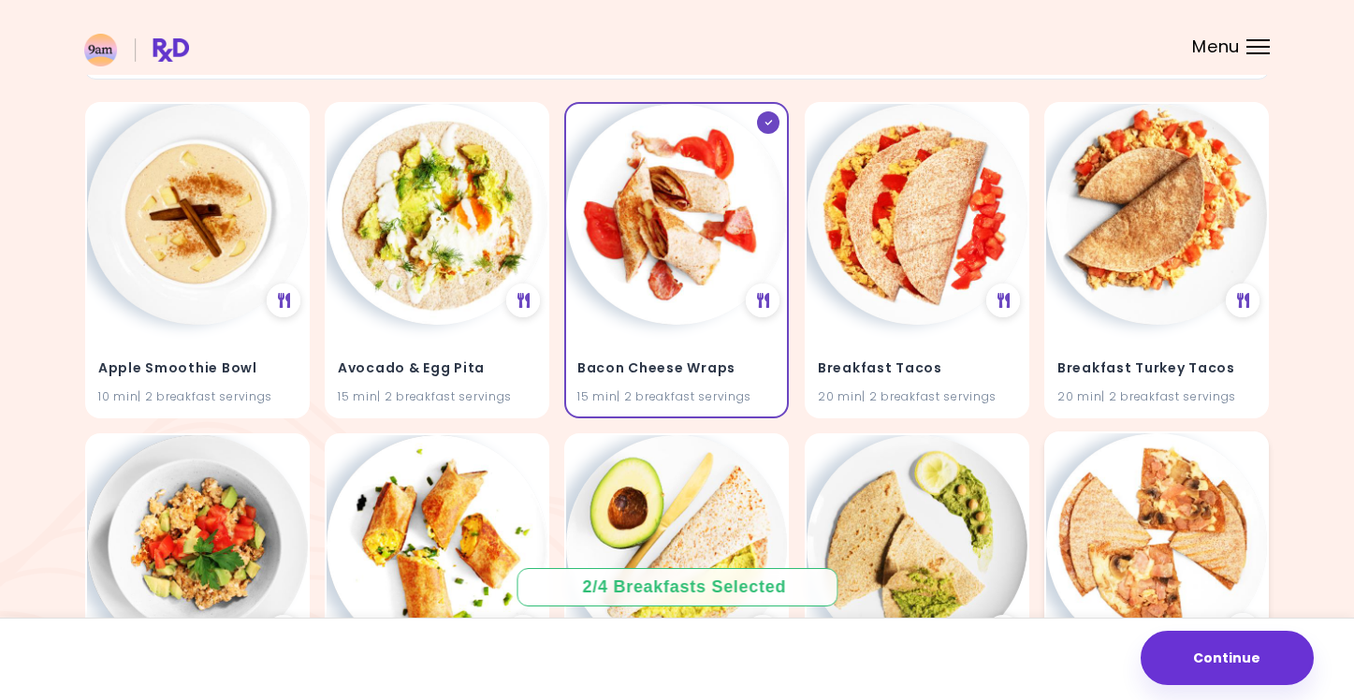
scroll to position [43, 0]
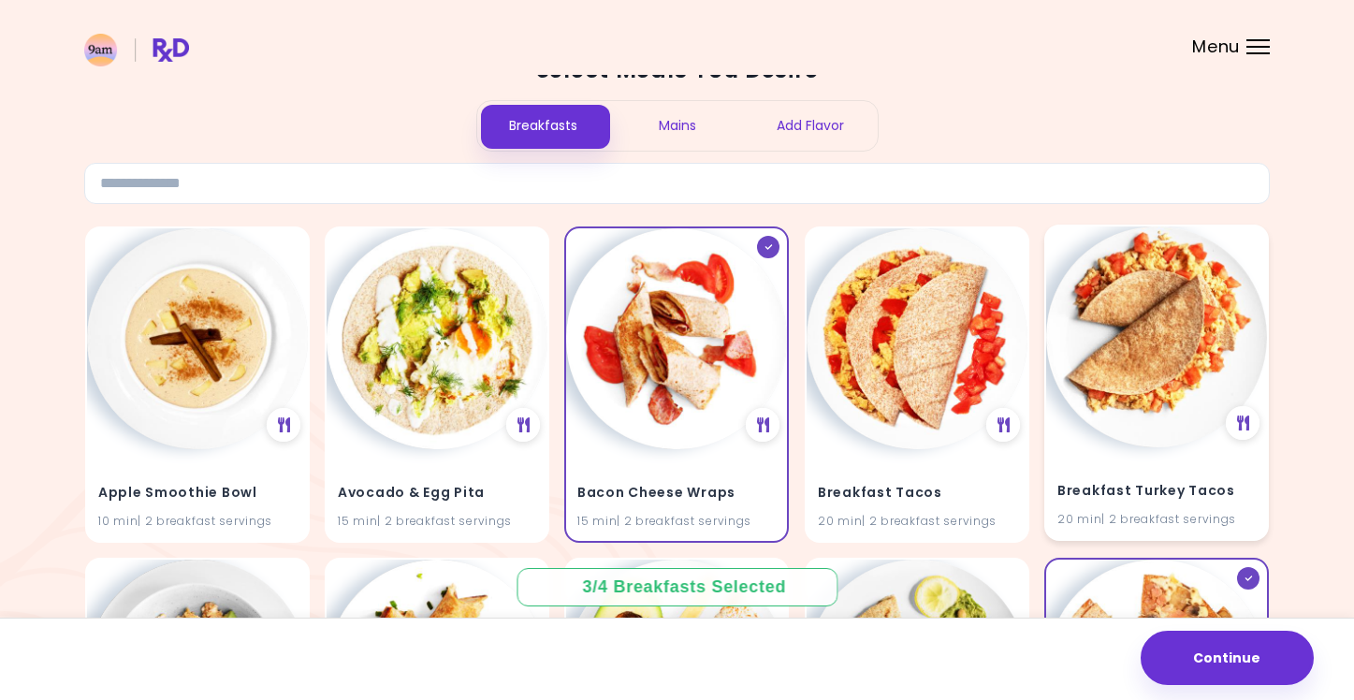
click at [1145, 417] on img at bounding box center [1156, 336] width 221 height 221
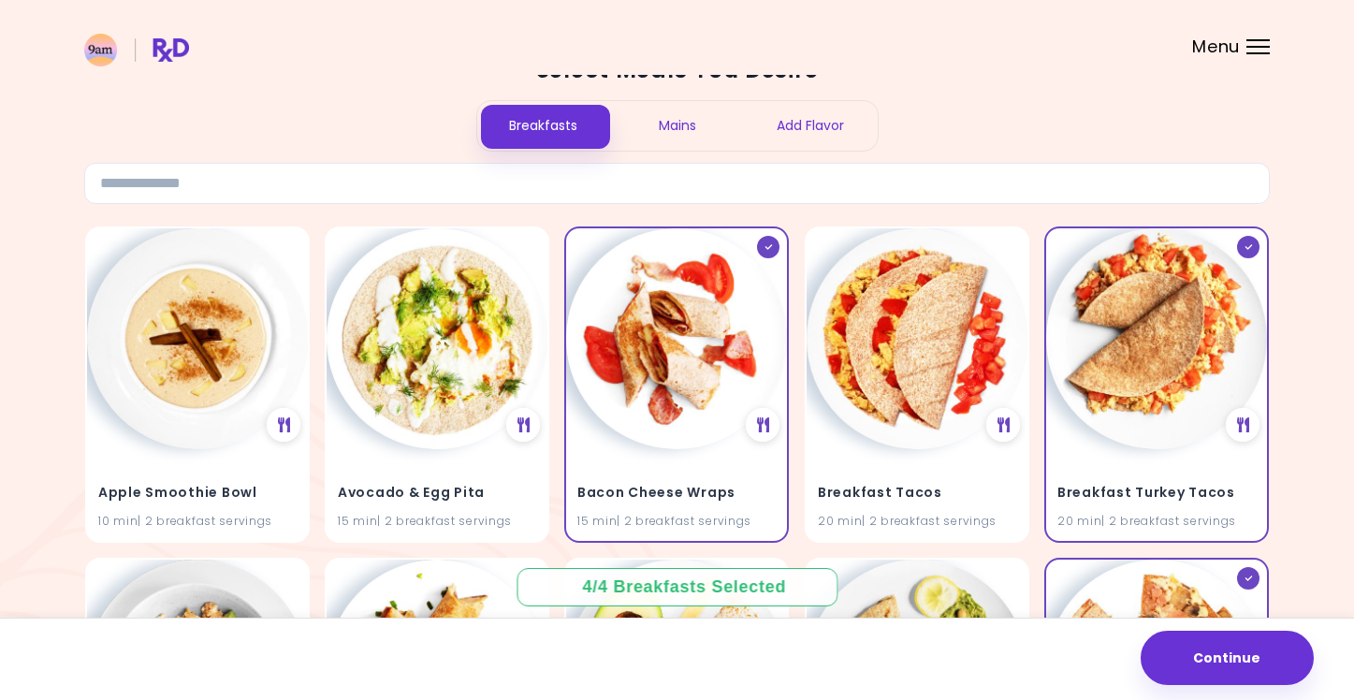
click at [705, 126] on div "Mains" at bounding box center [677, 126] width 134 height 50
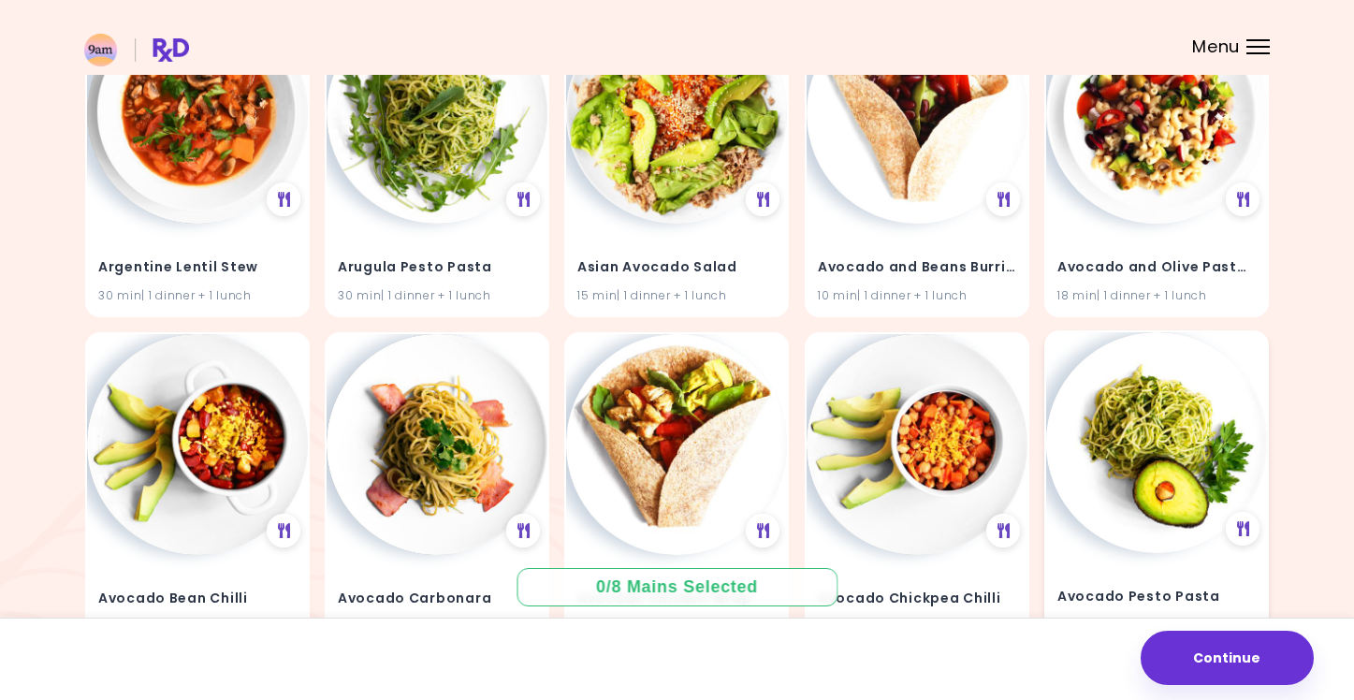
scroll to position [371, 0]
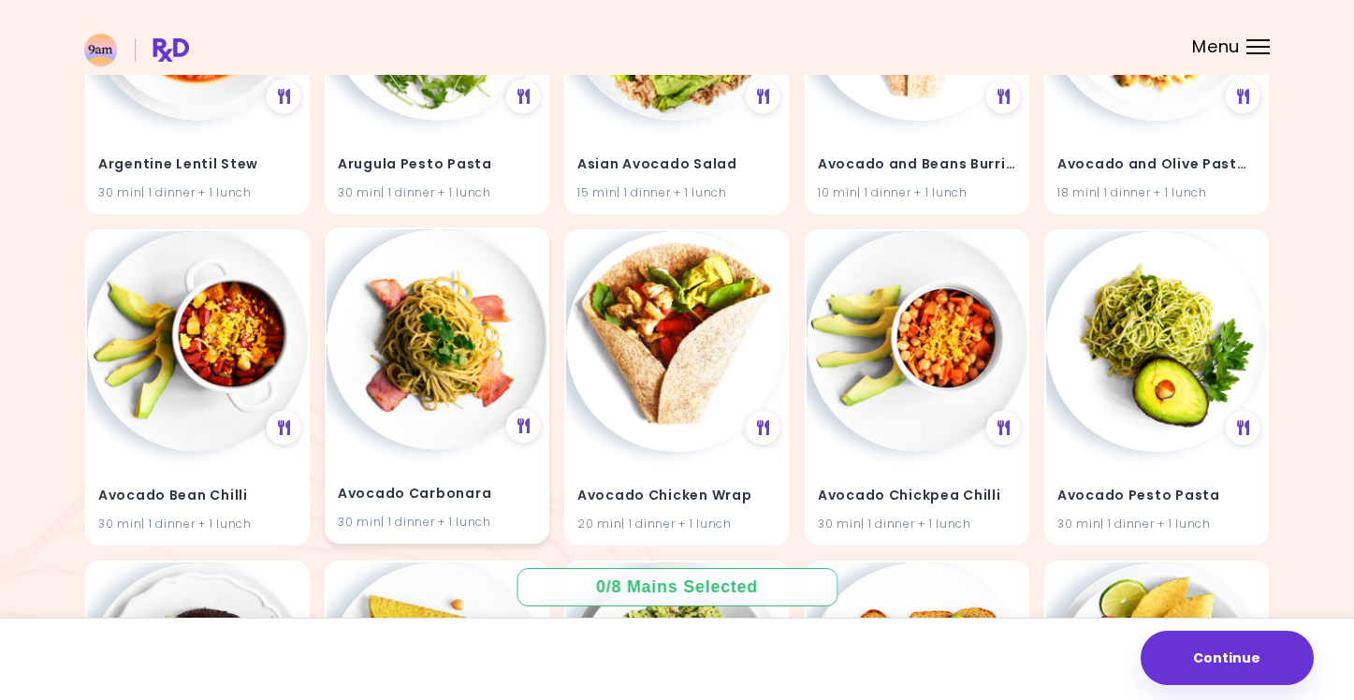
click at [412, 331] on img at bounding box center [437, 339] width 221 height 221
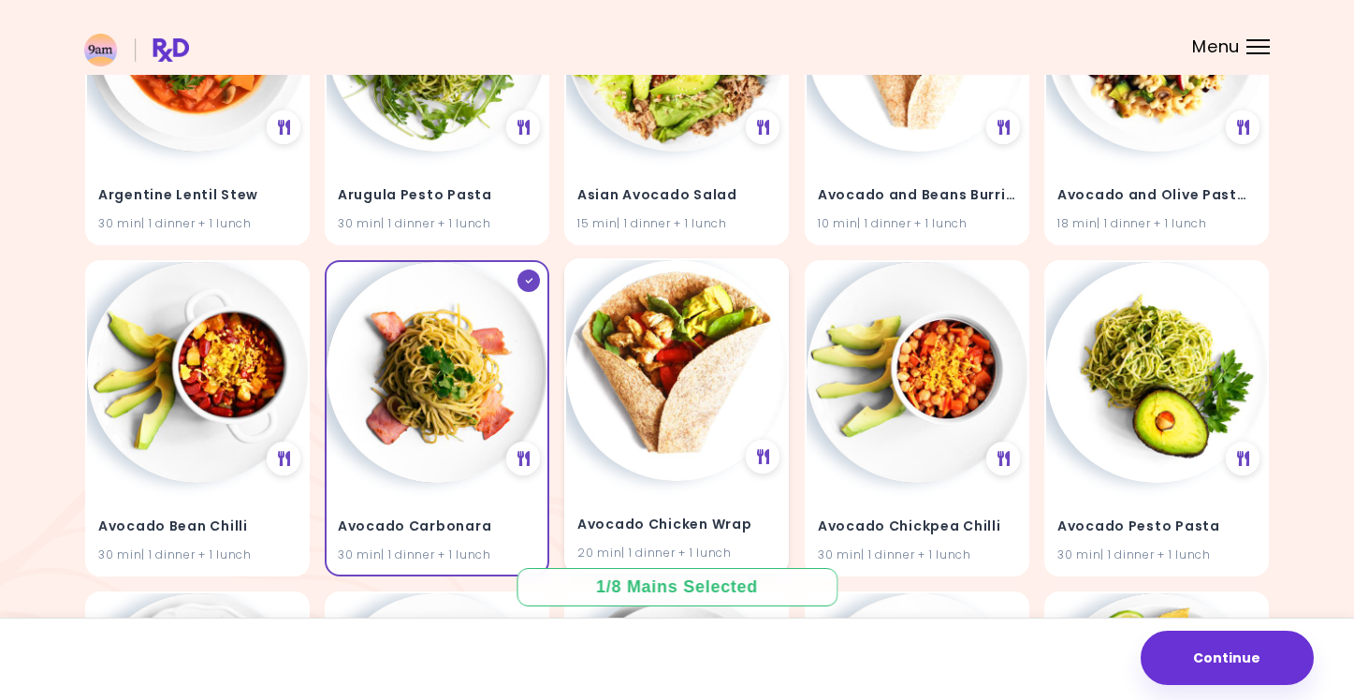
scroll to position [433, 0]
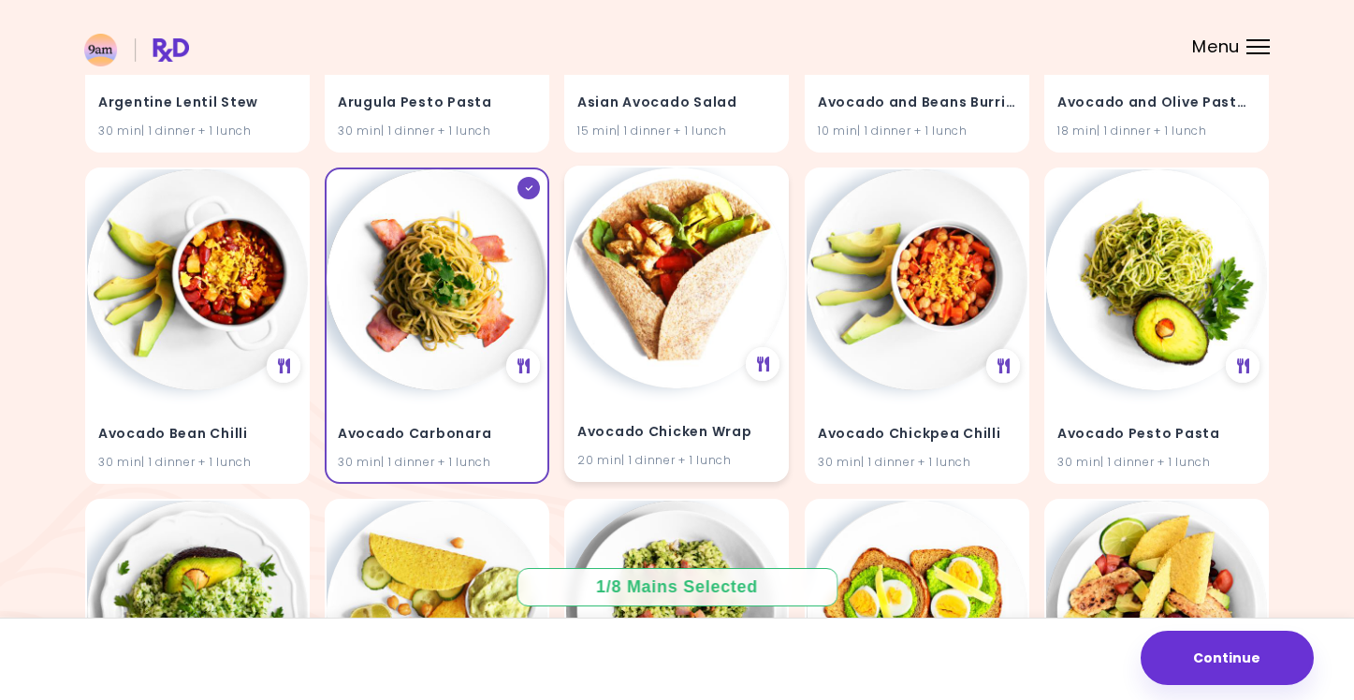
click at [679, 283] on img at bounding box center [676, 277] width 221 height 221
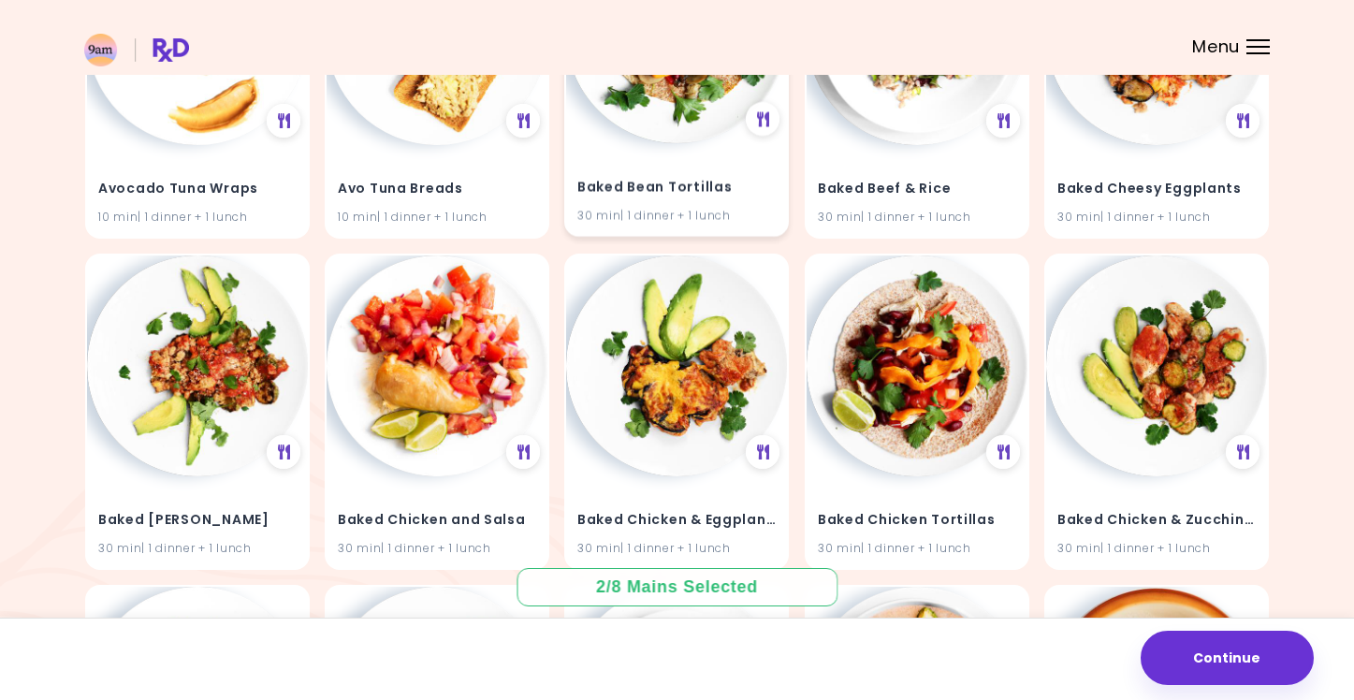
scroll to position [1559, 0]
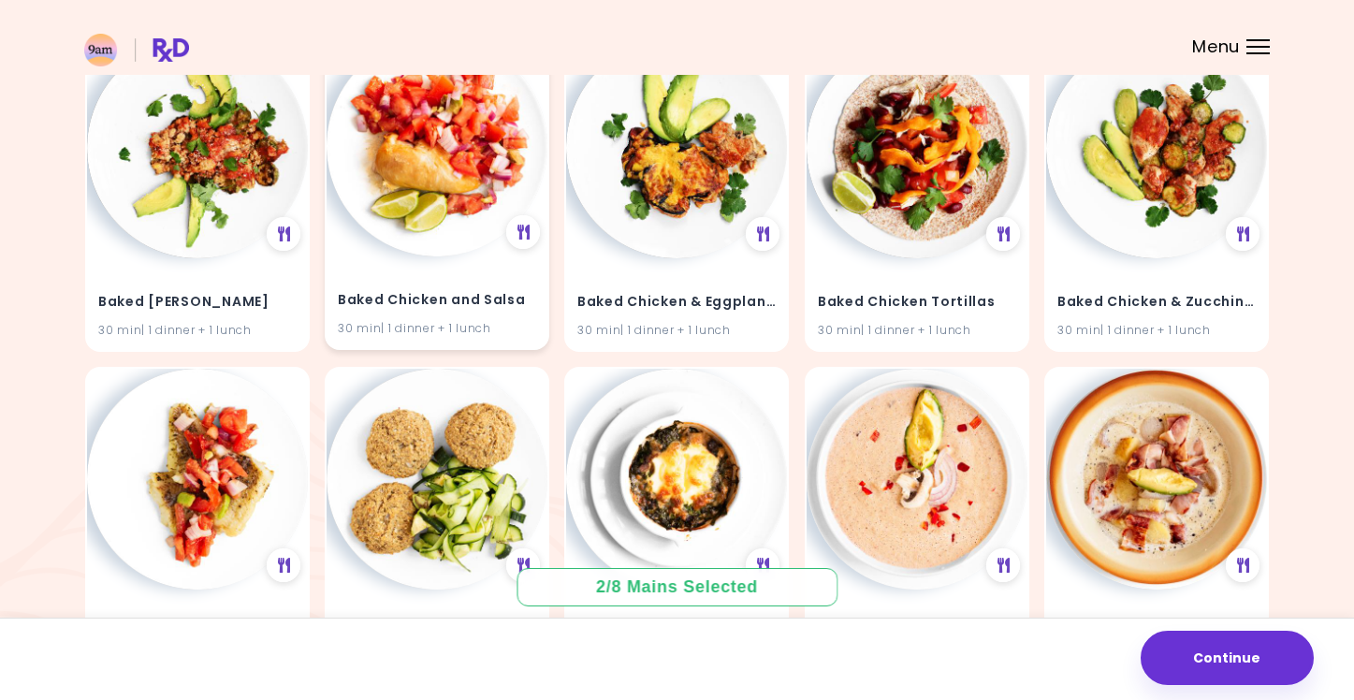
click at [395, 192] on img at bounding box center [437, 146] width 221 height 221
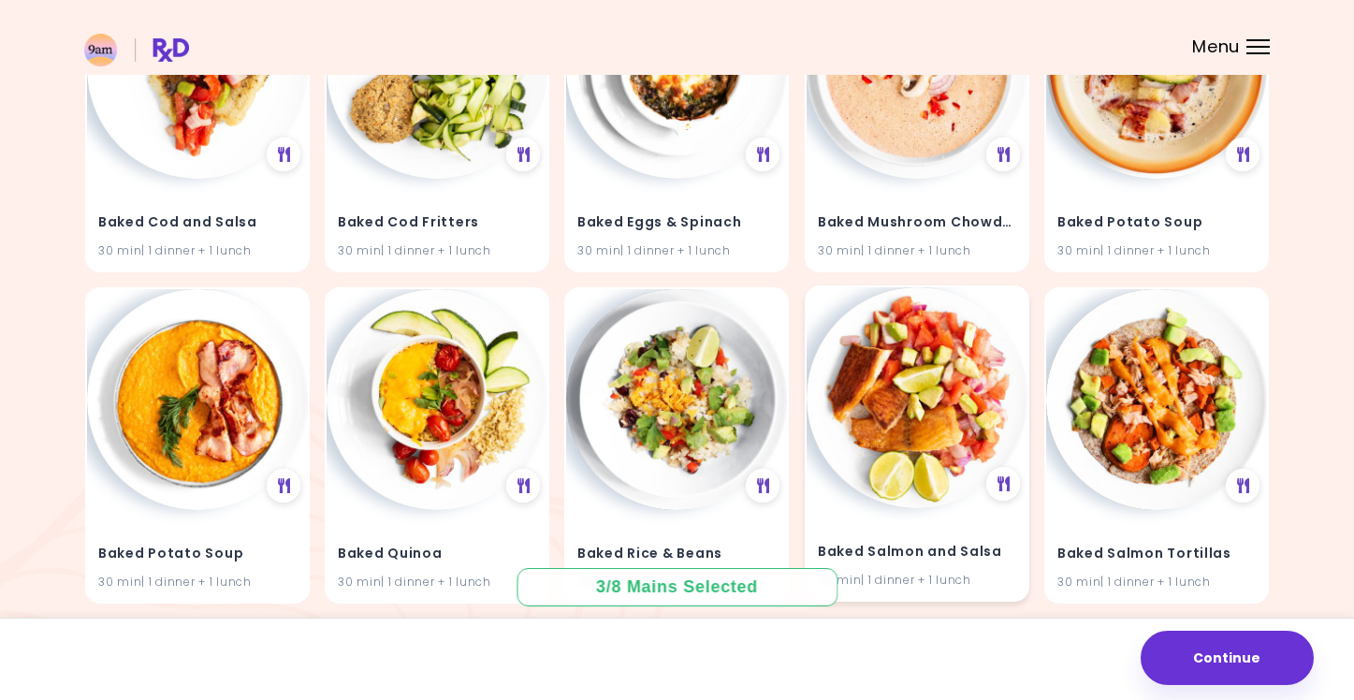
scroll to position [2066, 0]
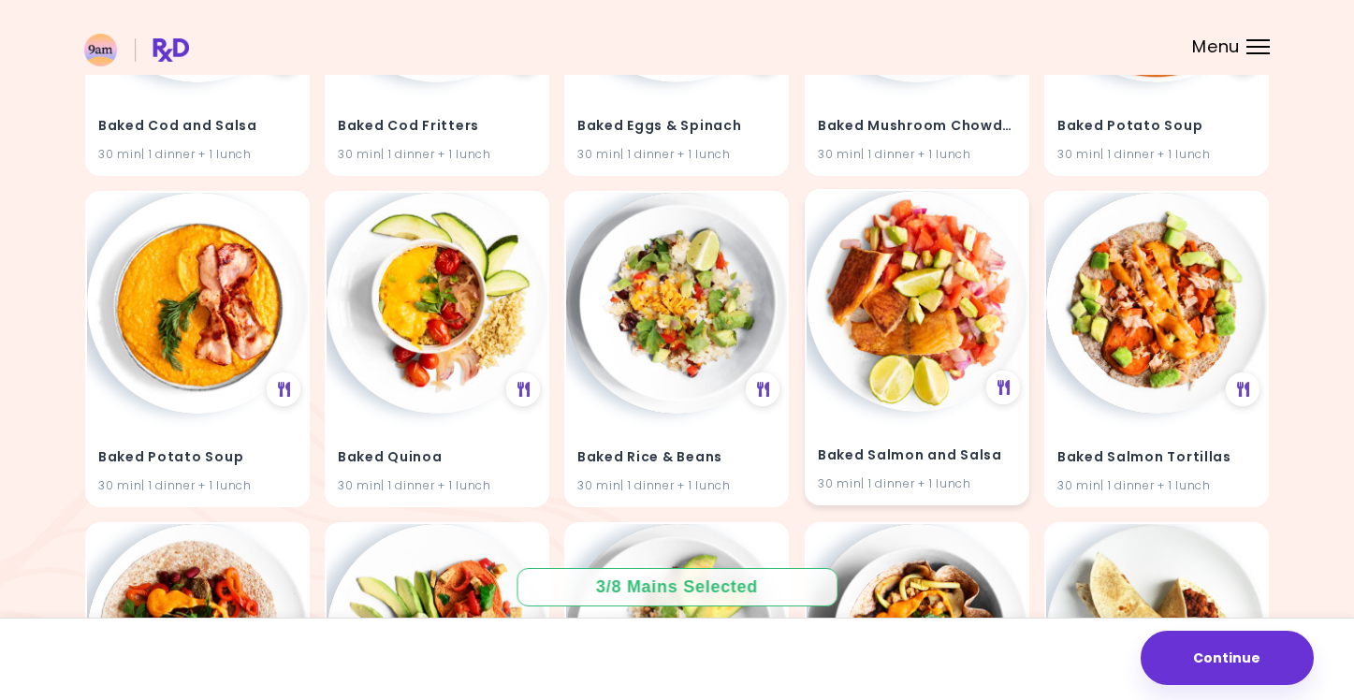
click at [926, 354] on img at bounding box center [916, 301] width 221 height 221
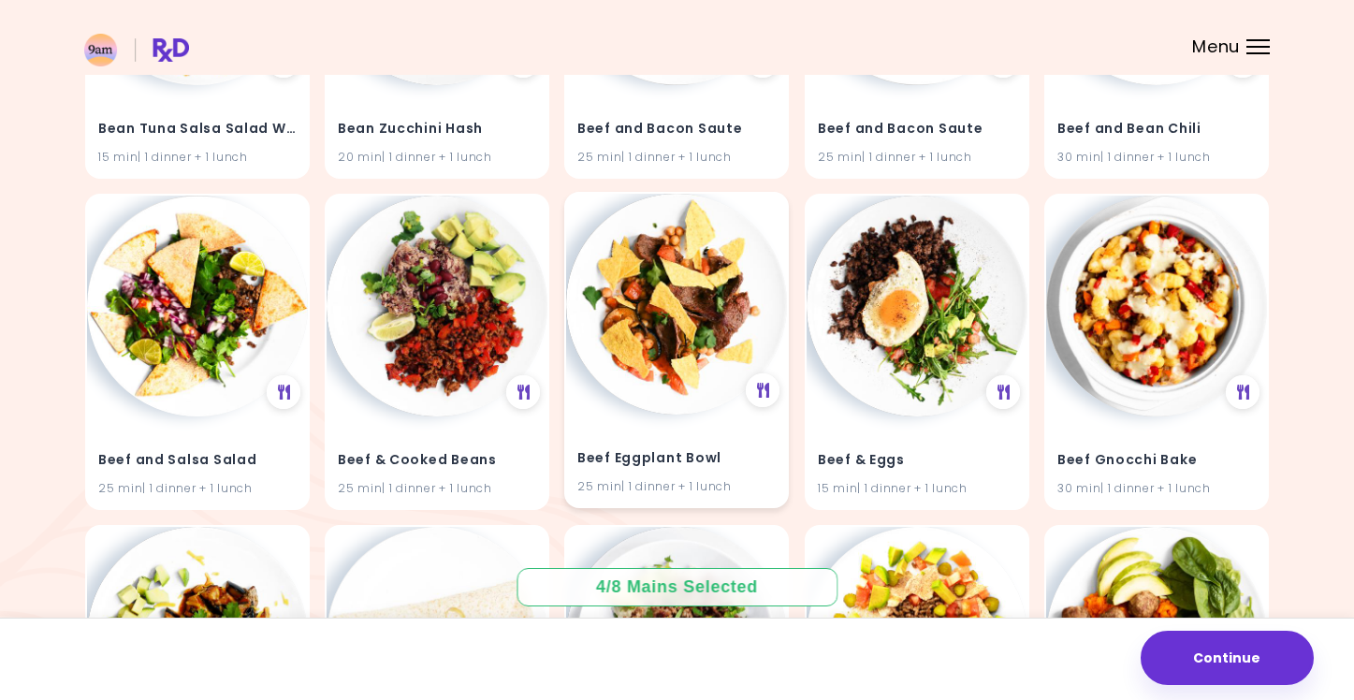
scroll to position [4573, 0]
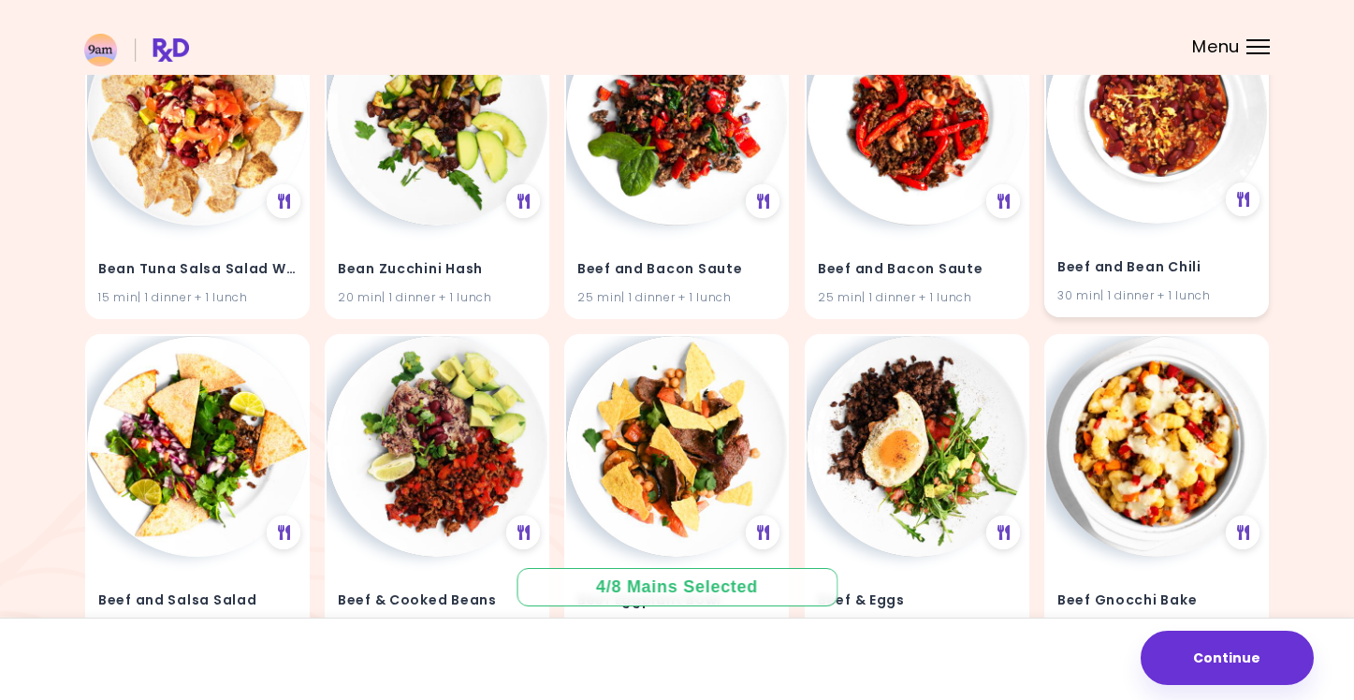
click at [1125, 154] on img at bounding box center [1156, 113] width 221 height 221
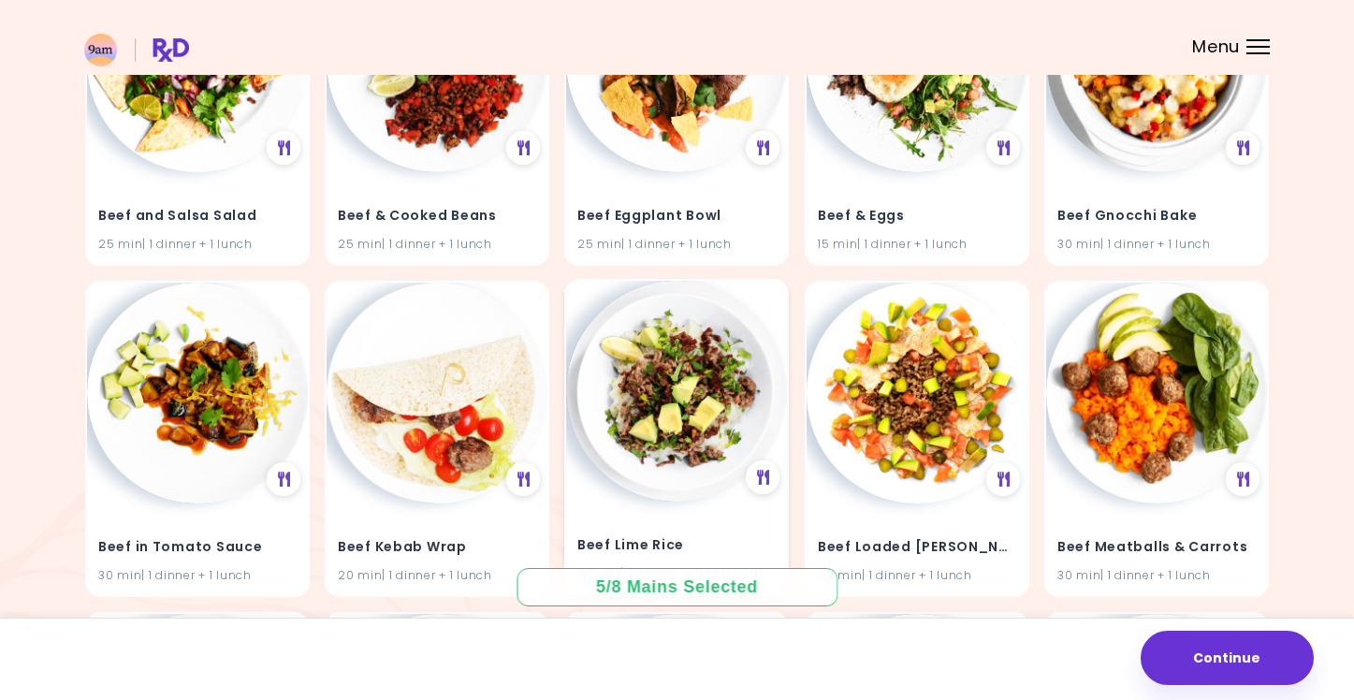
scroll to position [5068, 0]
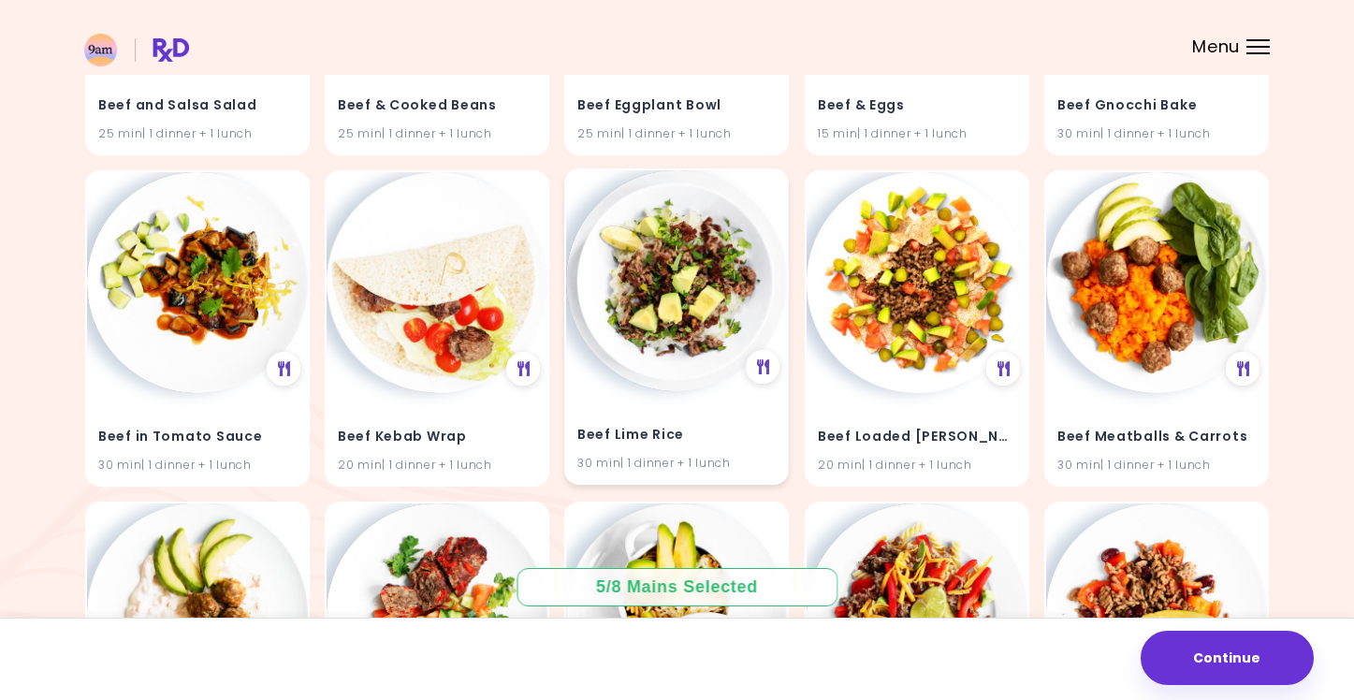
click at [673, 295] on img at bounding box center [676, 280] width 221 height 221
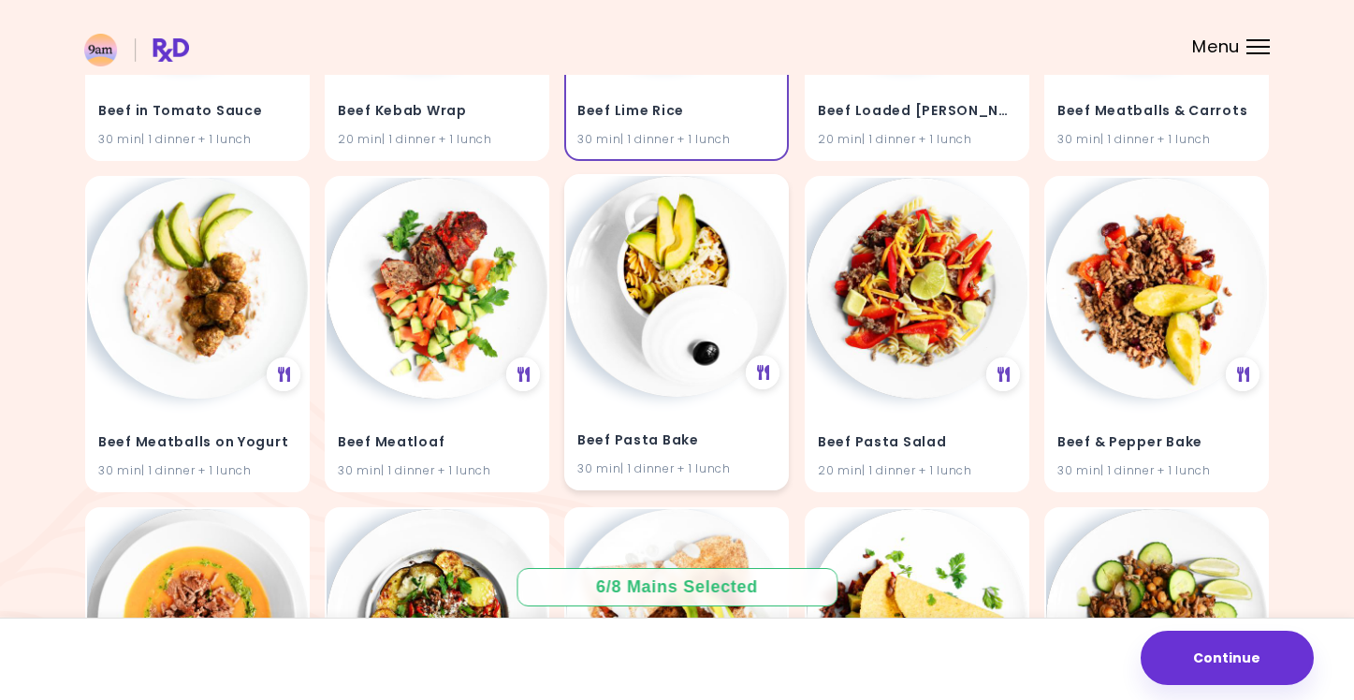
scroll to position [5683, 0]
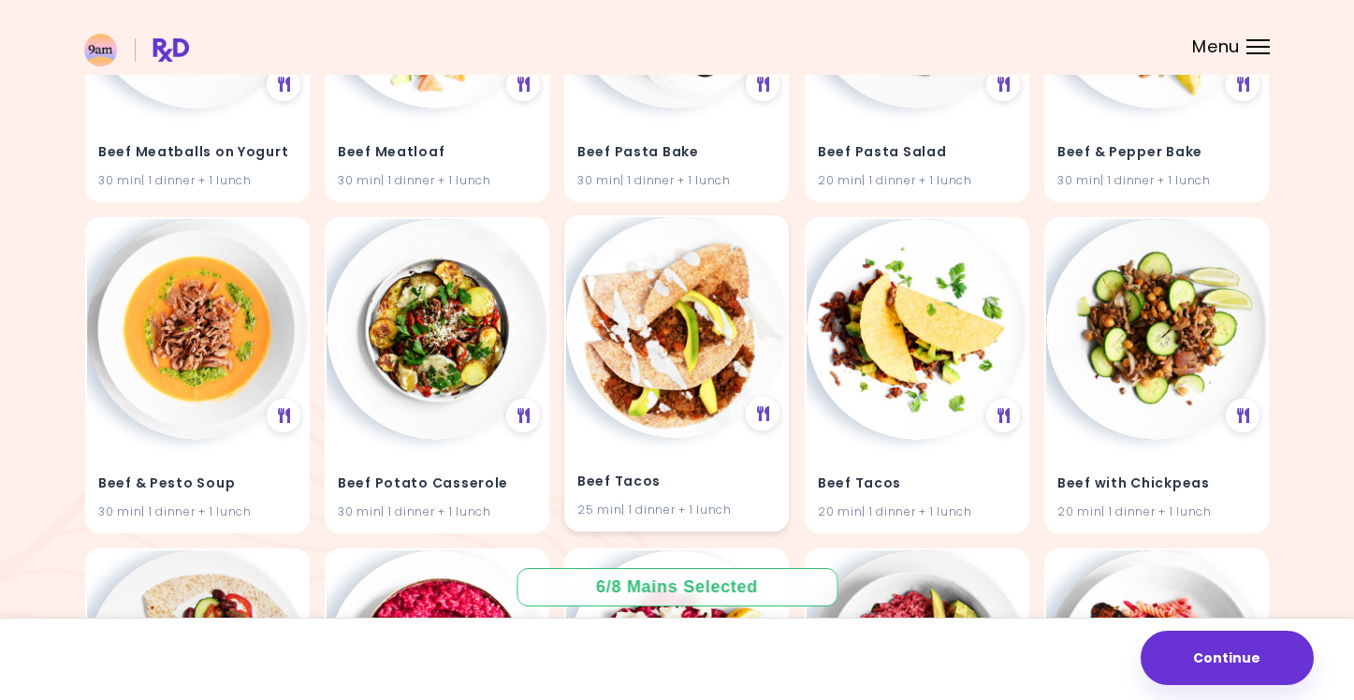
click at [751, 337] on img at bounding box center [676, 327] width 221 height 221
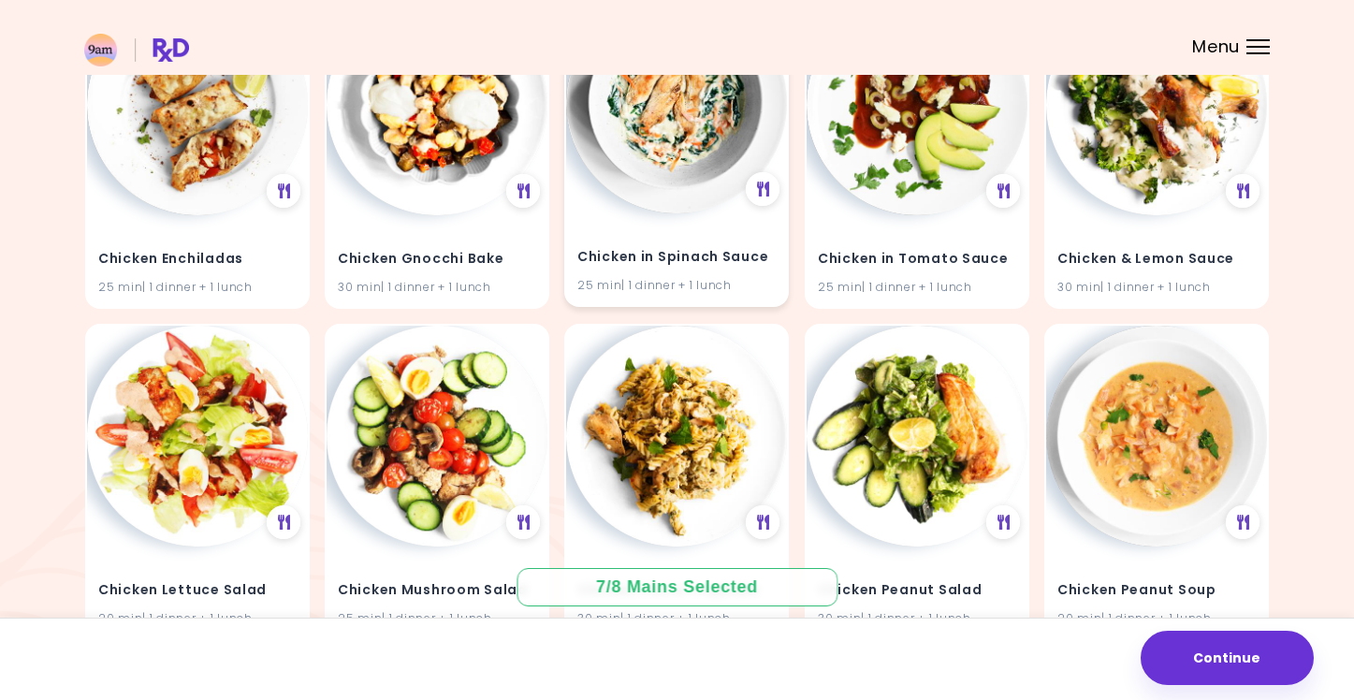
scroll to position [10988, 0]
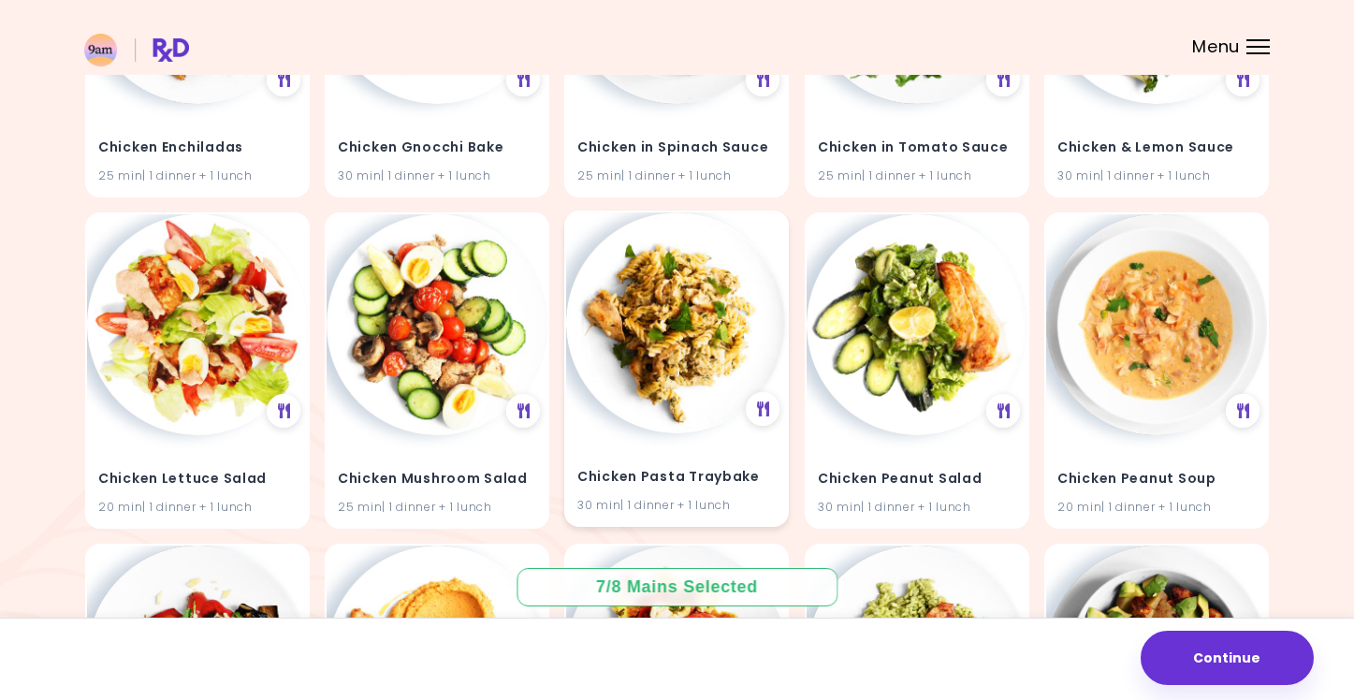
click at [648, 299] on img at bounding box center [676, 322] width 221 height 221
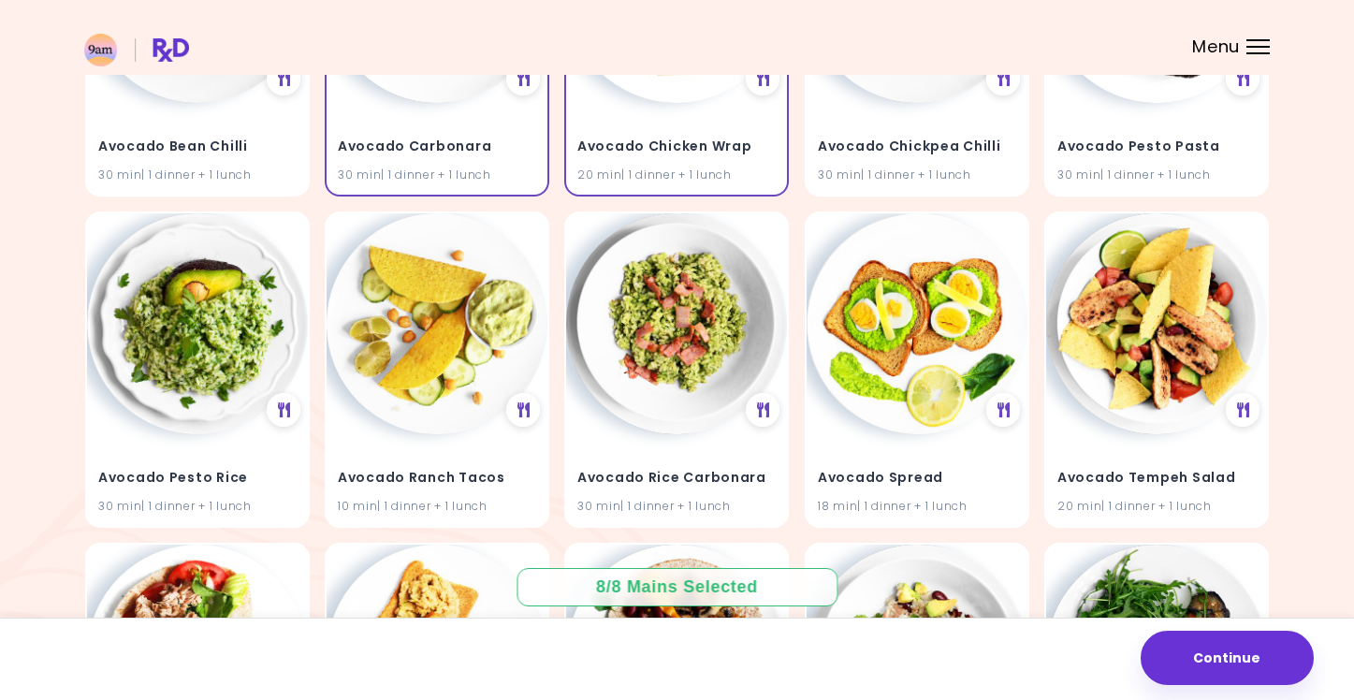
scroll to position [0, 0]
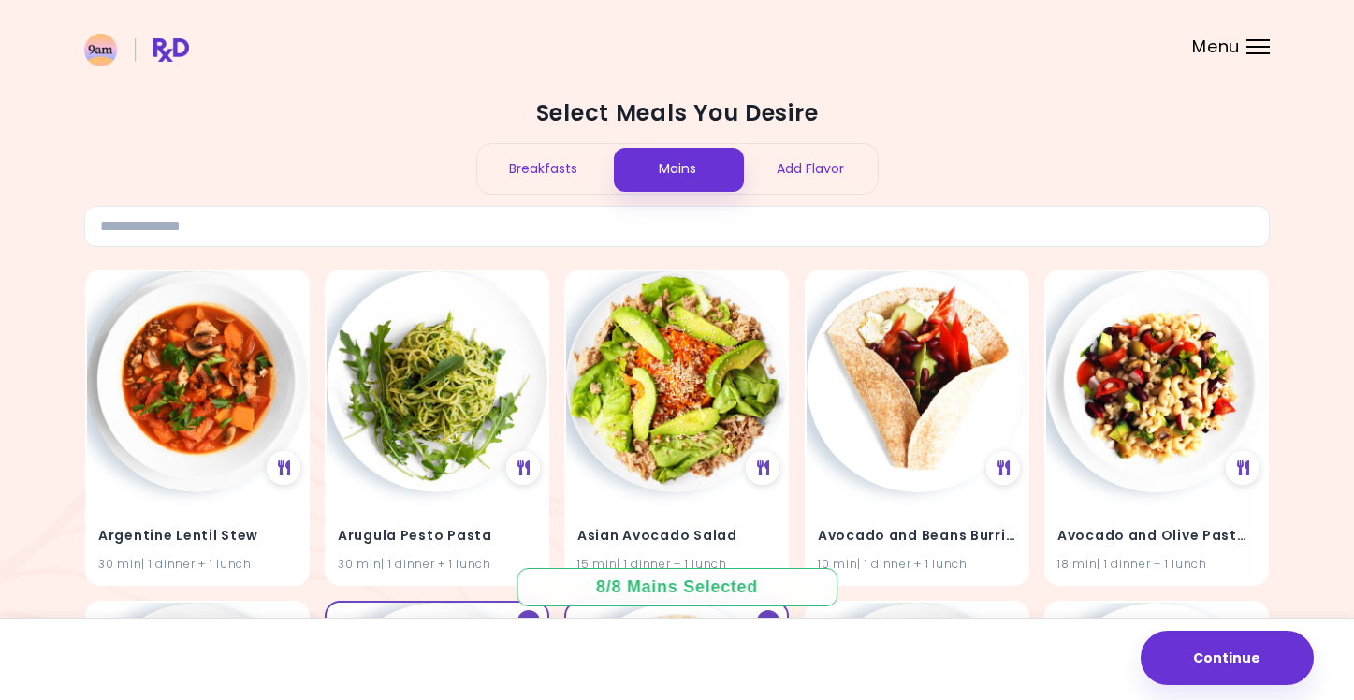
click at [827, 170] on div "Add Flavor" at bounding box center [811, 169] width 134 height 50
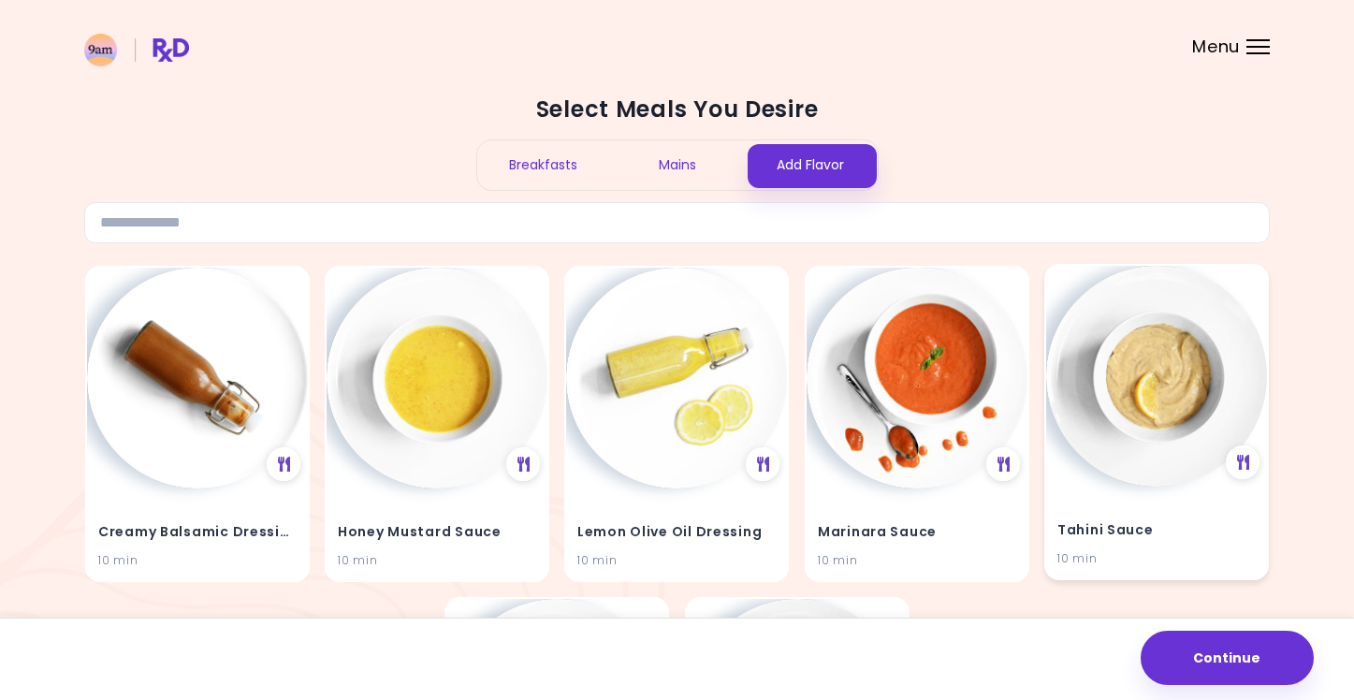
scroll to position [323, 0]
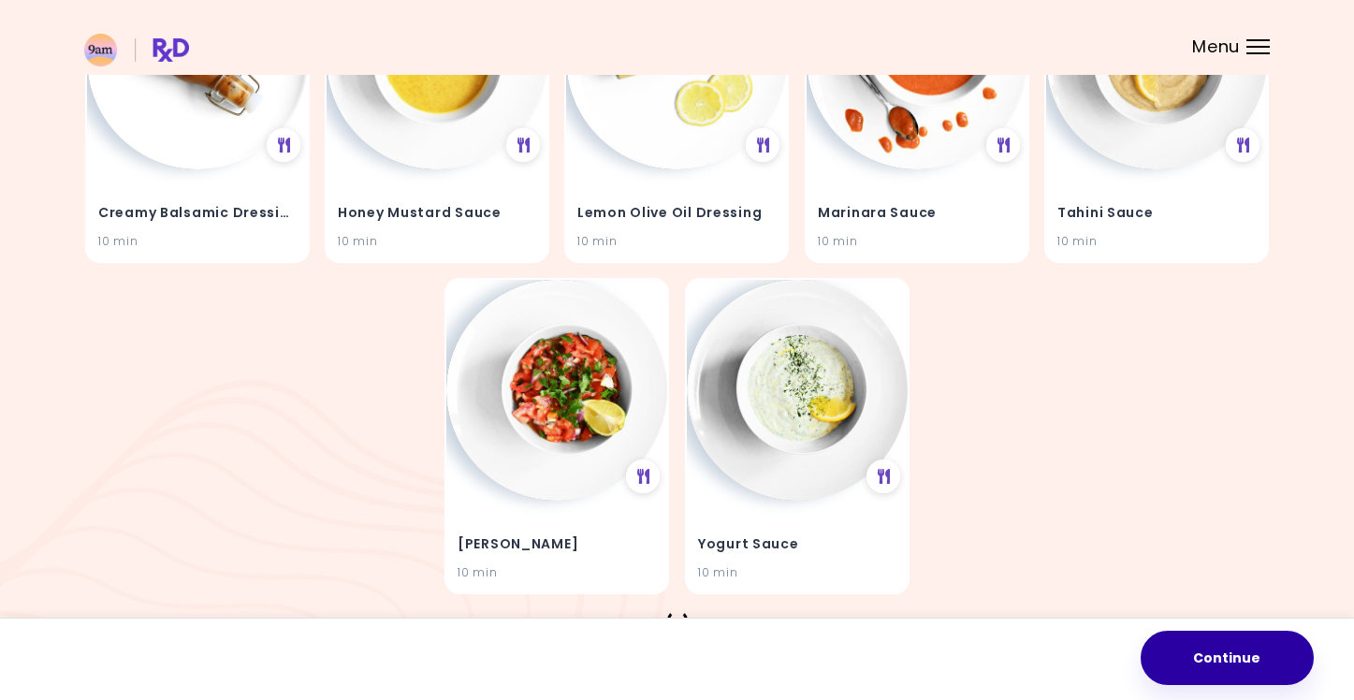
click at [1262, 653] on button "Continue" at bounding box center [1226, 658] width 173 height 54
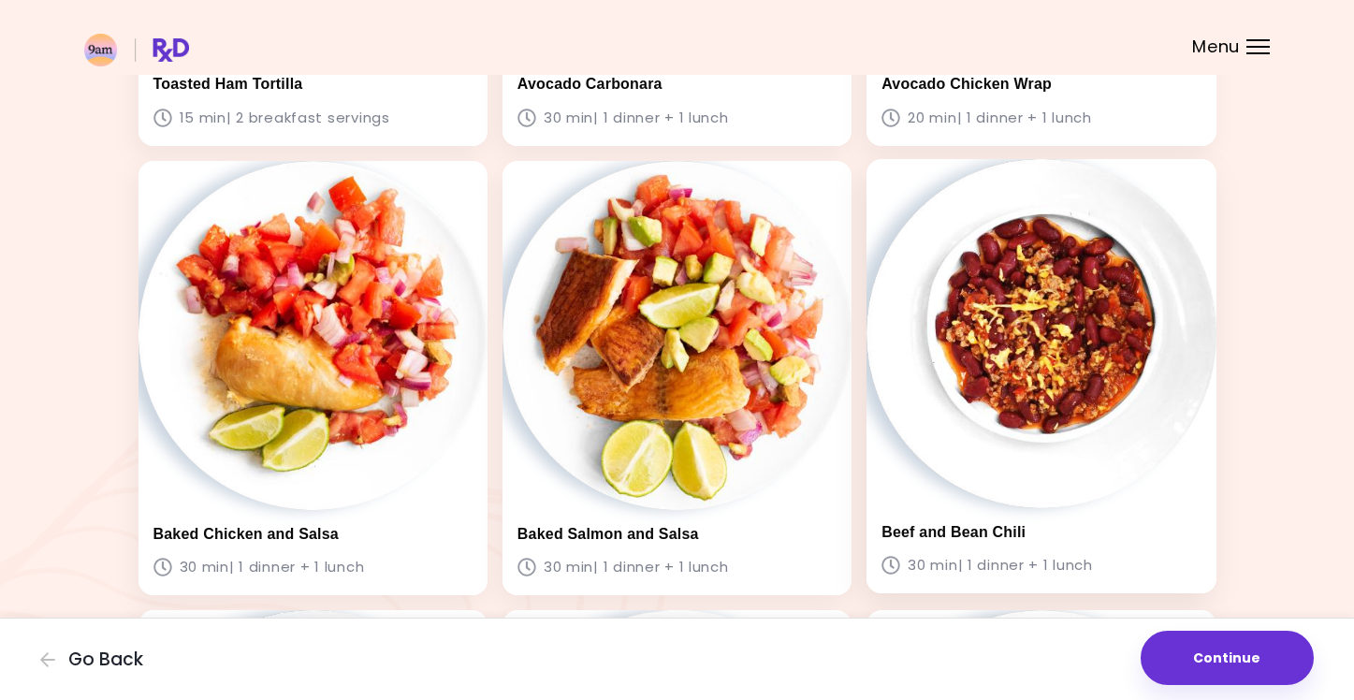
scroll to position [1429, 0]
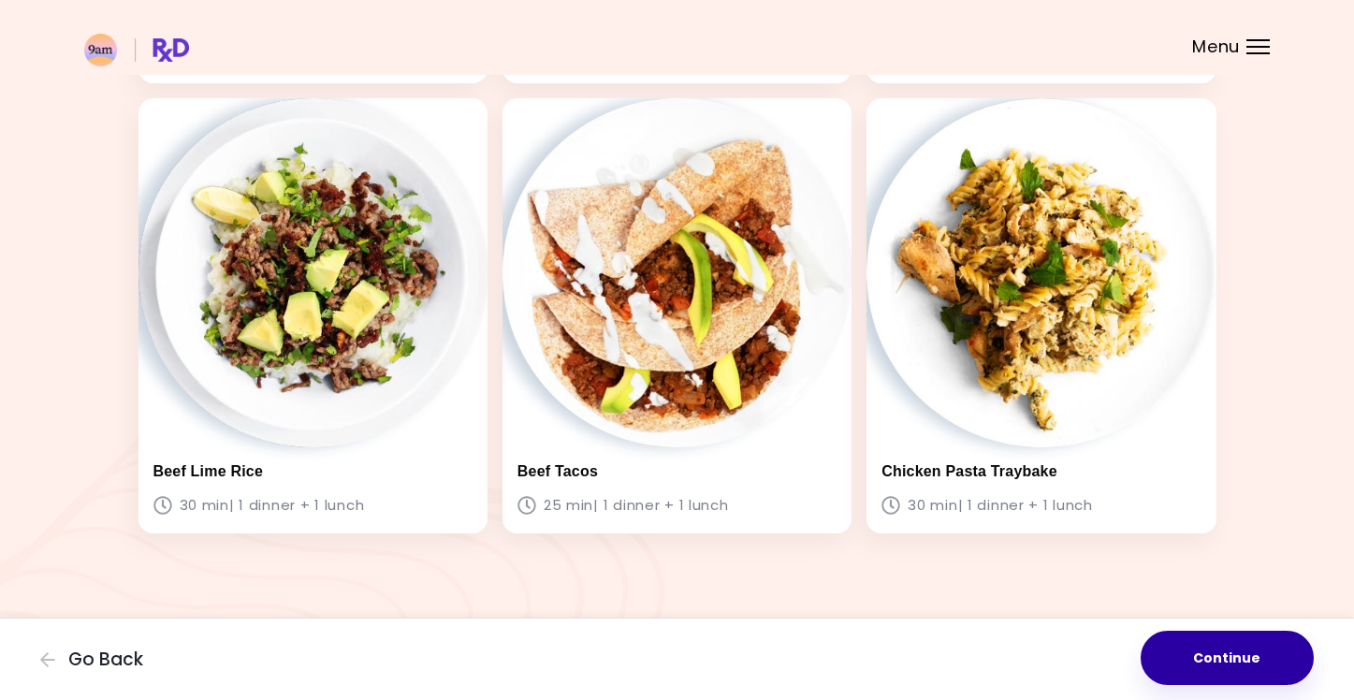
click at [1226, 653] on button "Continue" at bounding box center [1226, 658] width 173 height 54
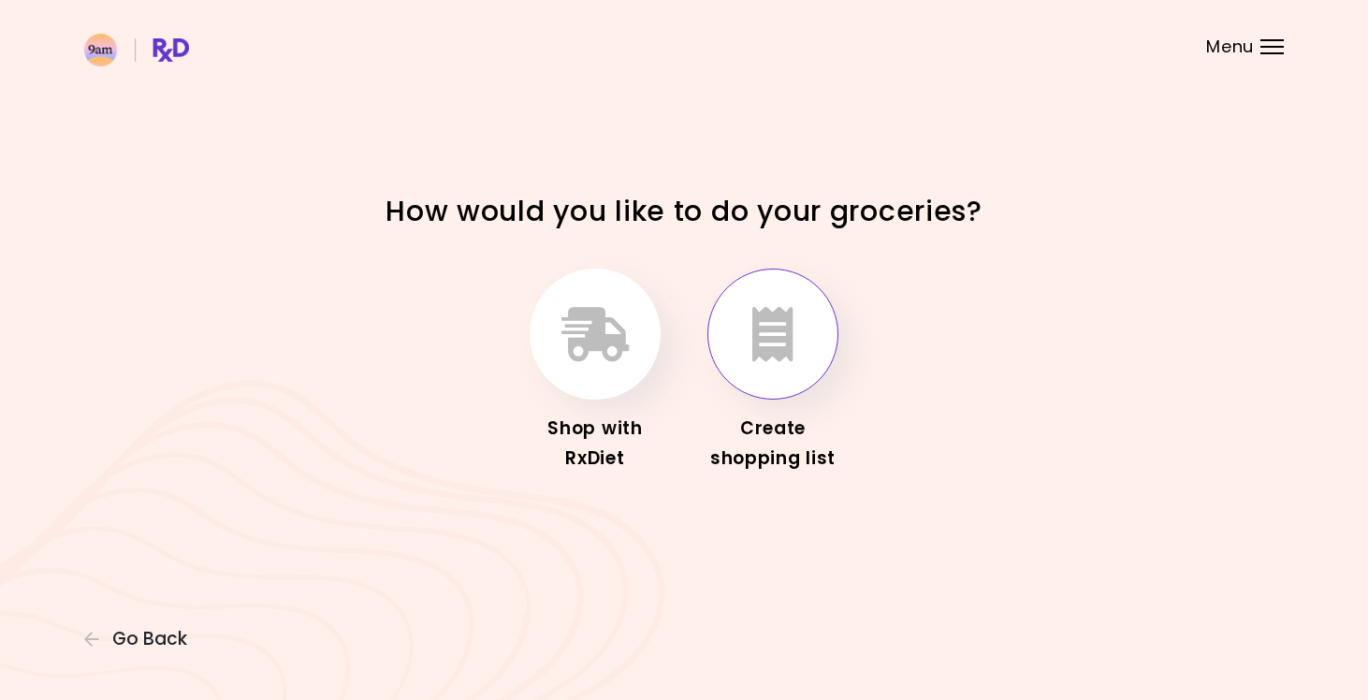
click at [756, 344] on icon "button" at bounding box center [772, 334] width 41 height 54
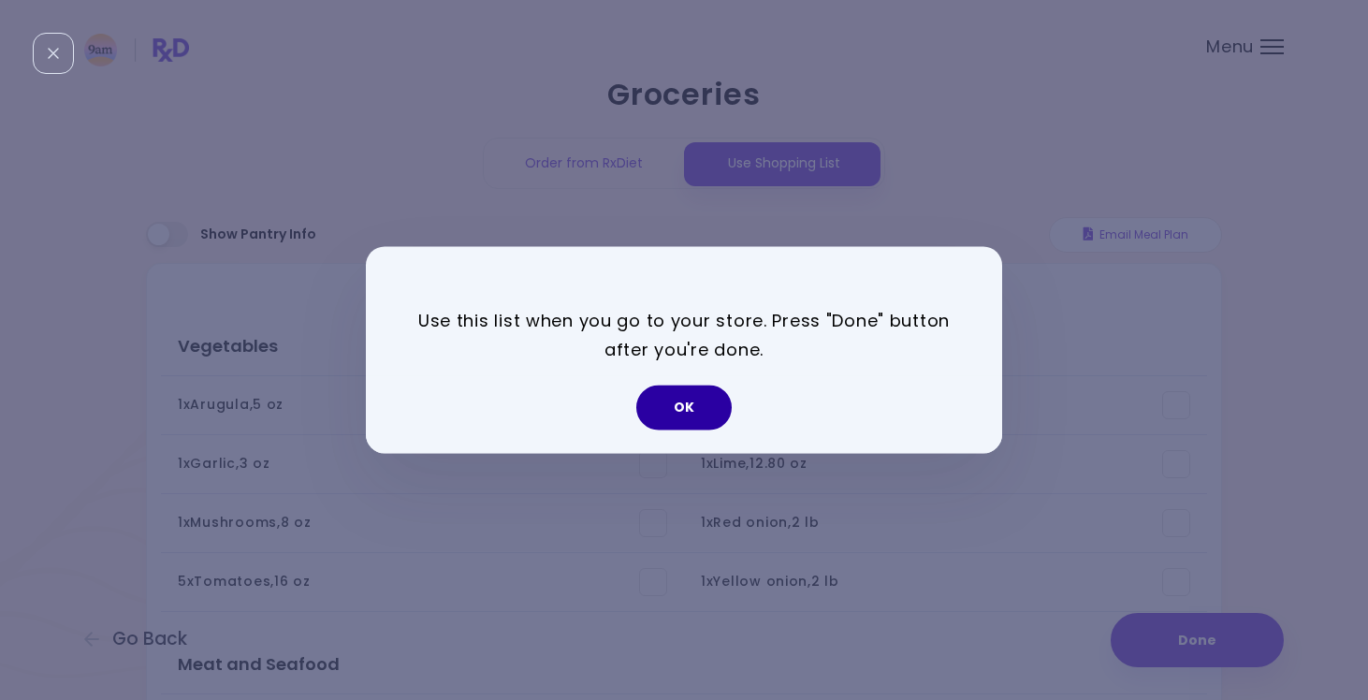
click at [708, 407] on button "OK" at bounding box center [683, 407] width 95 height 45
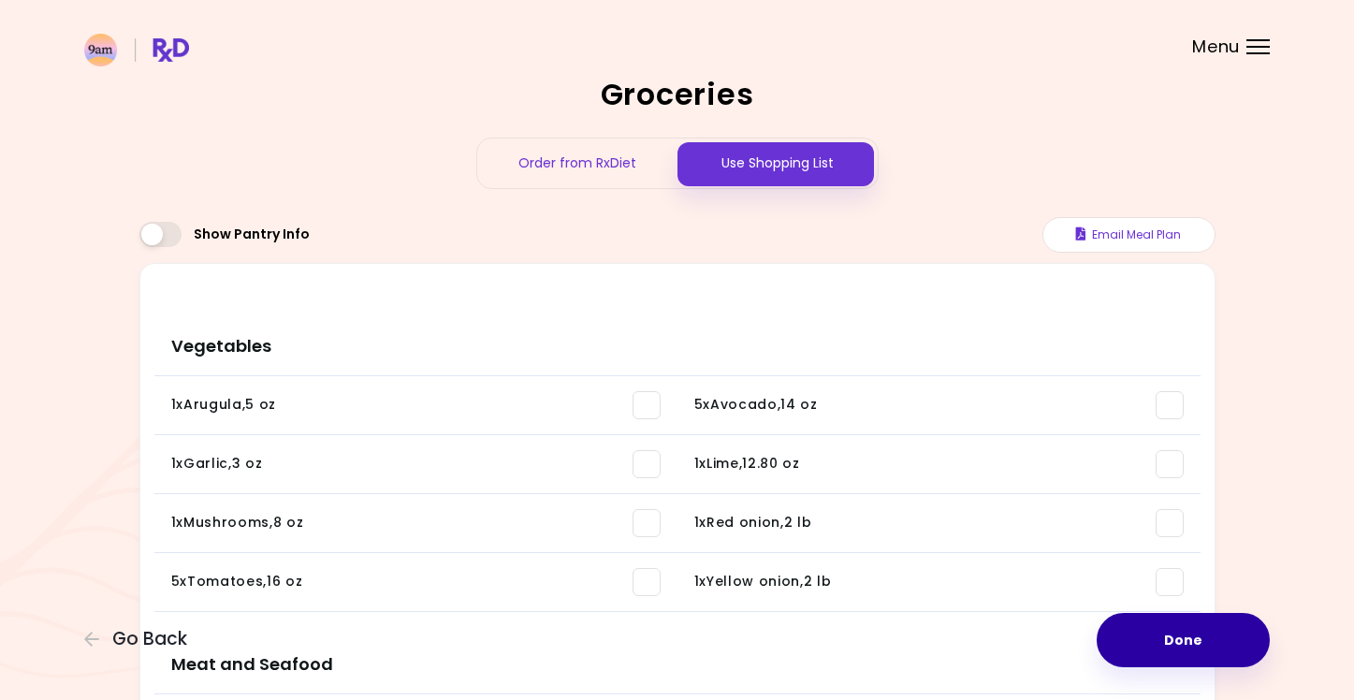
click at [1178, 638] on button "Done" at bounding box center [1182, 640] width 173 height 54
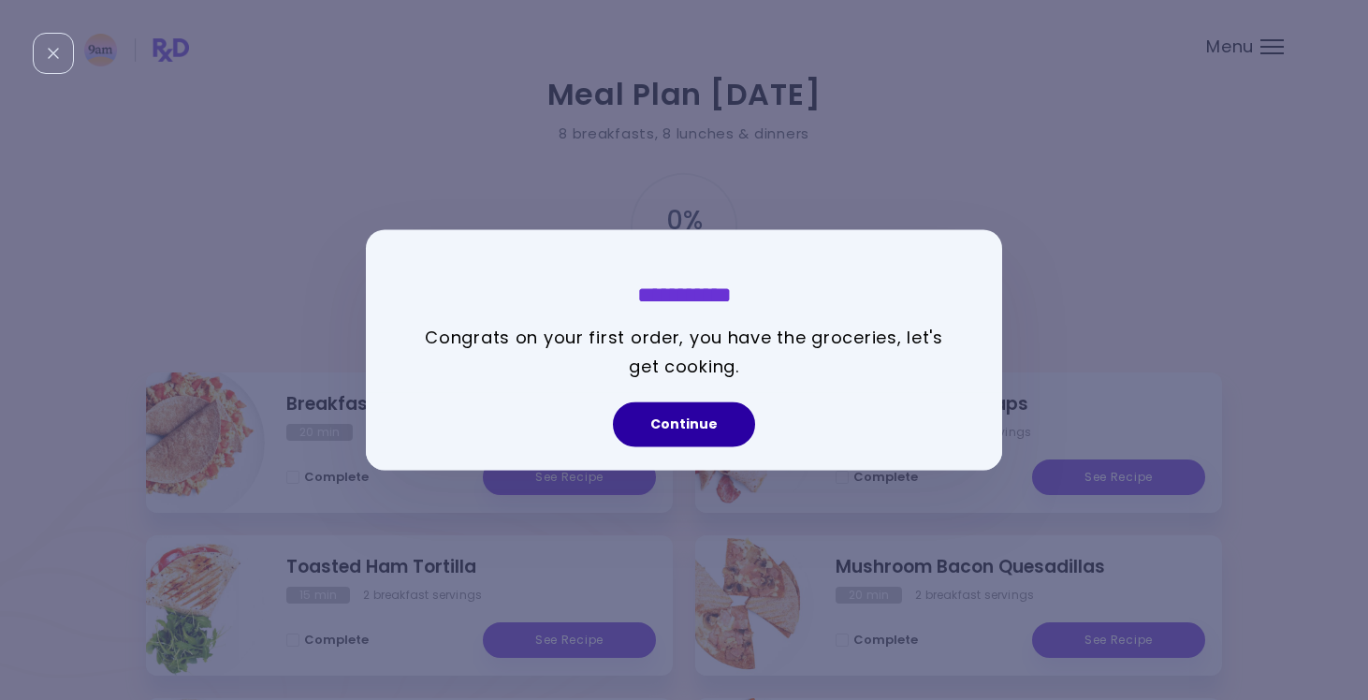
click at [661, 424] on button "Continue" at bounding box center [684, 424] width 142 height 45
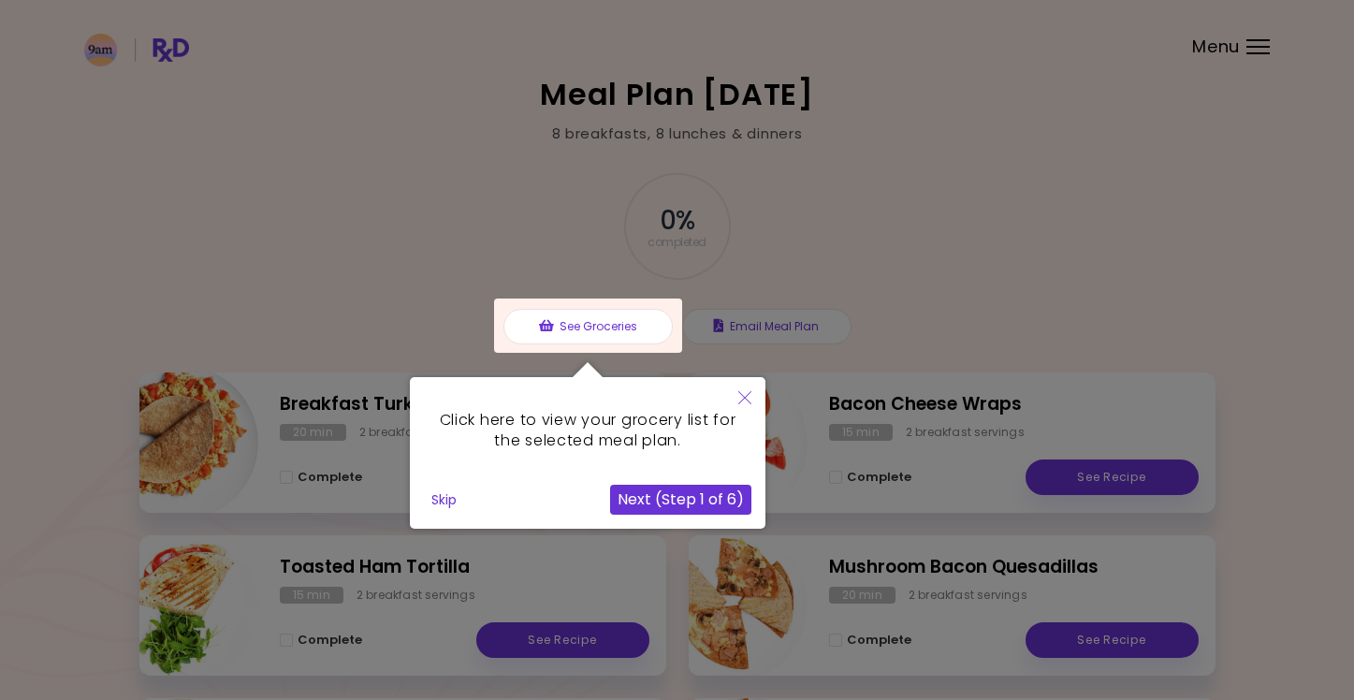
click at [438, 495] on button "Skip" at bounding box center [444, 500] width 40 height 28
